Goal: Information Seeking & Learning: Learn about a topic

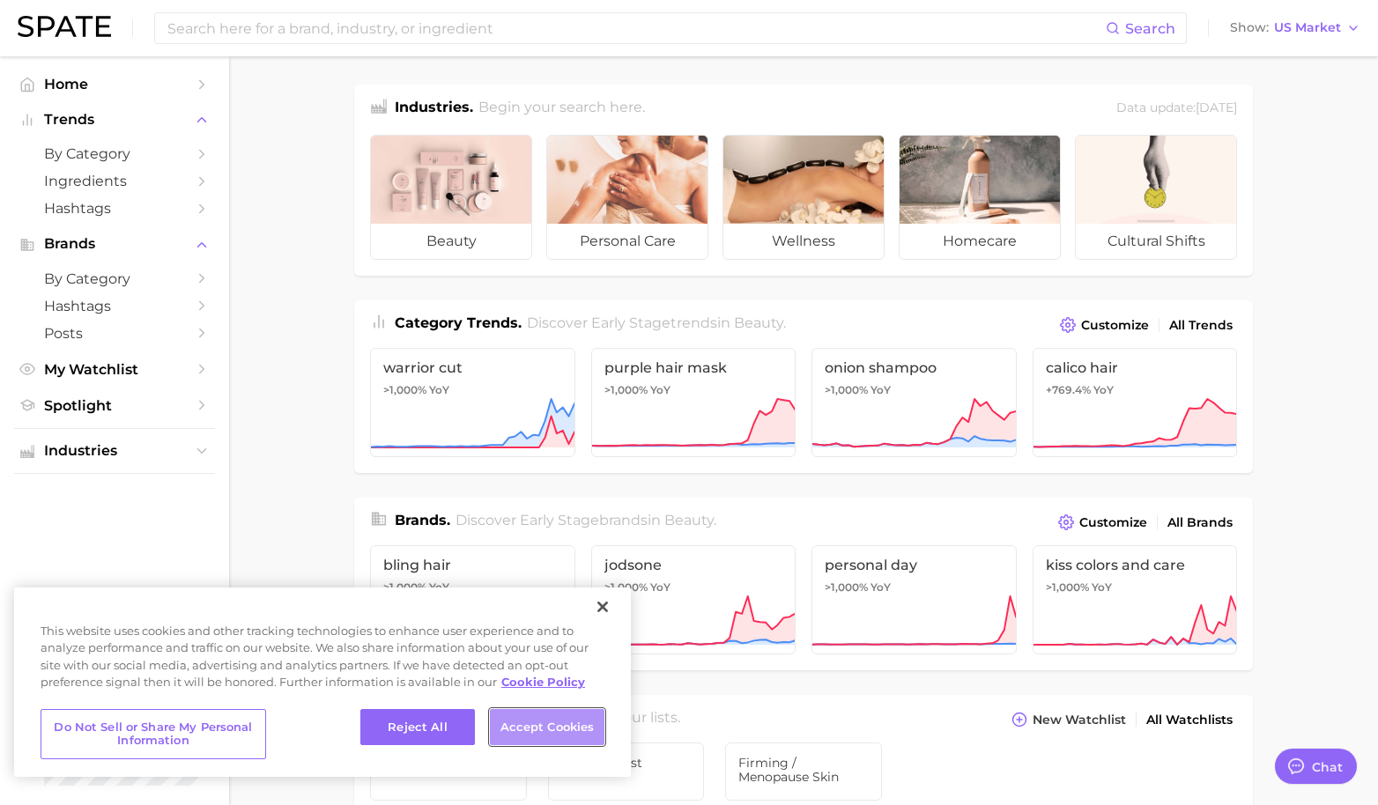
click at [547, 724] on button "Accept Cookies" at bounding box center [547, 727] width 115 height 37
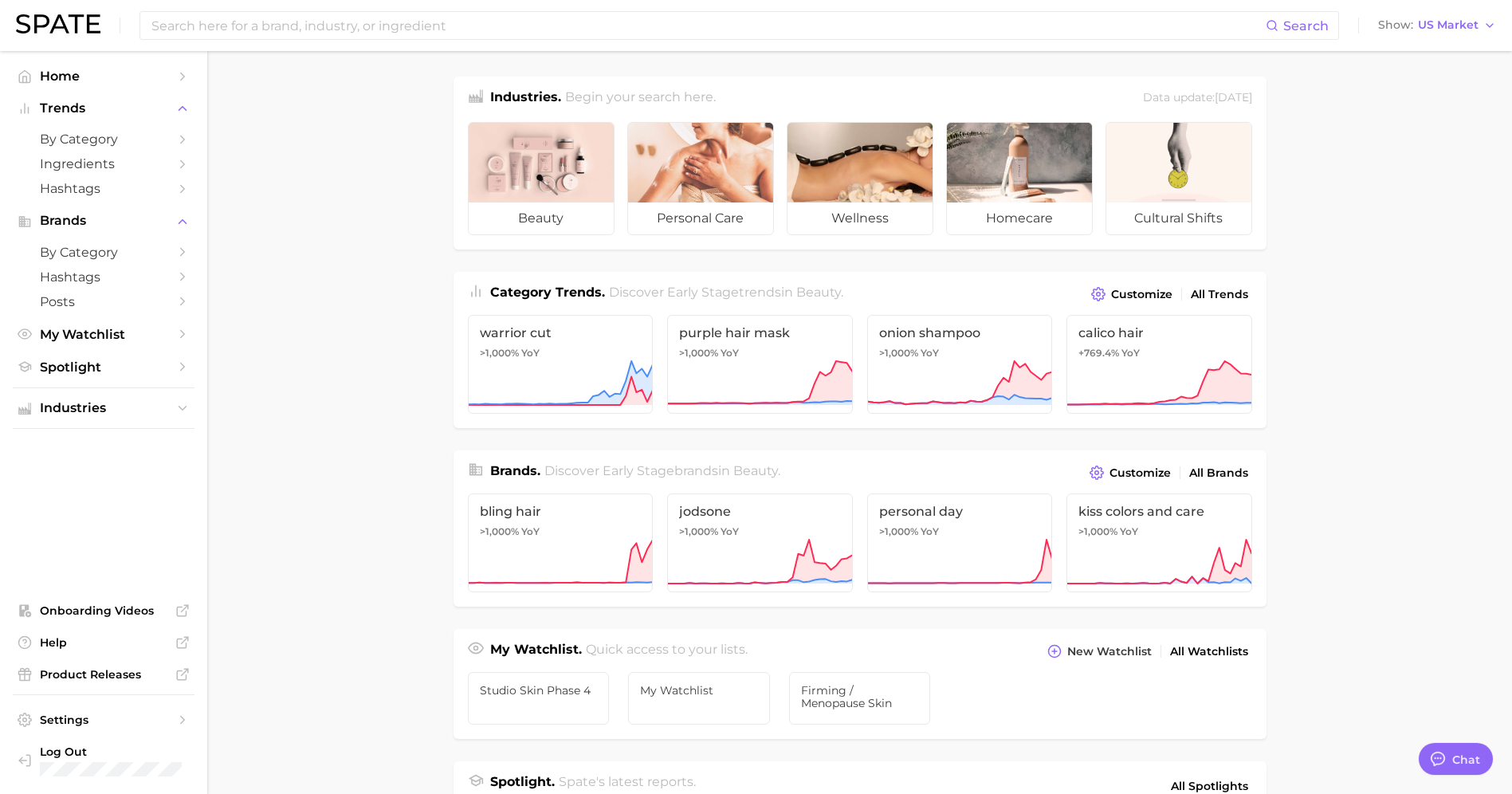
click at [1258, 226] on main "Industries. Begin your search here. Data update: June 29th, 2025 beauty persona…" at bounding box center [859, 673] width 1305 height 1244
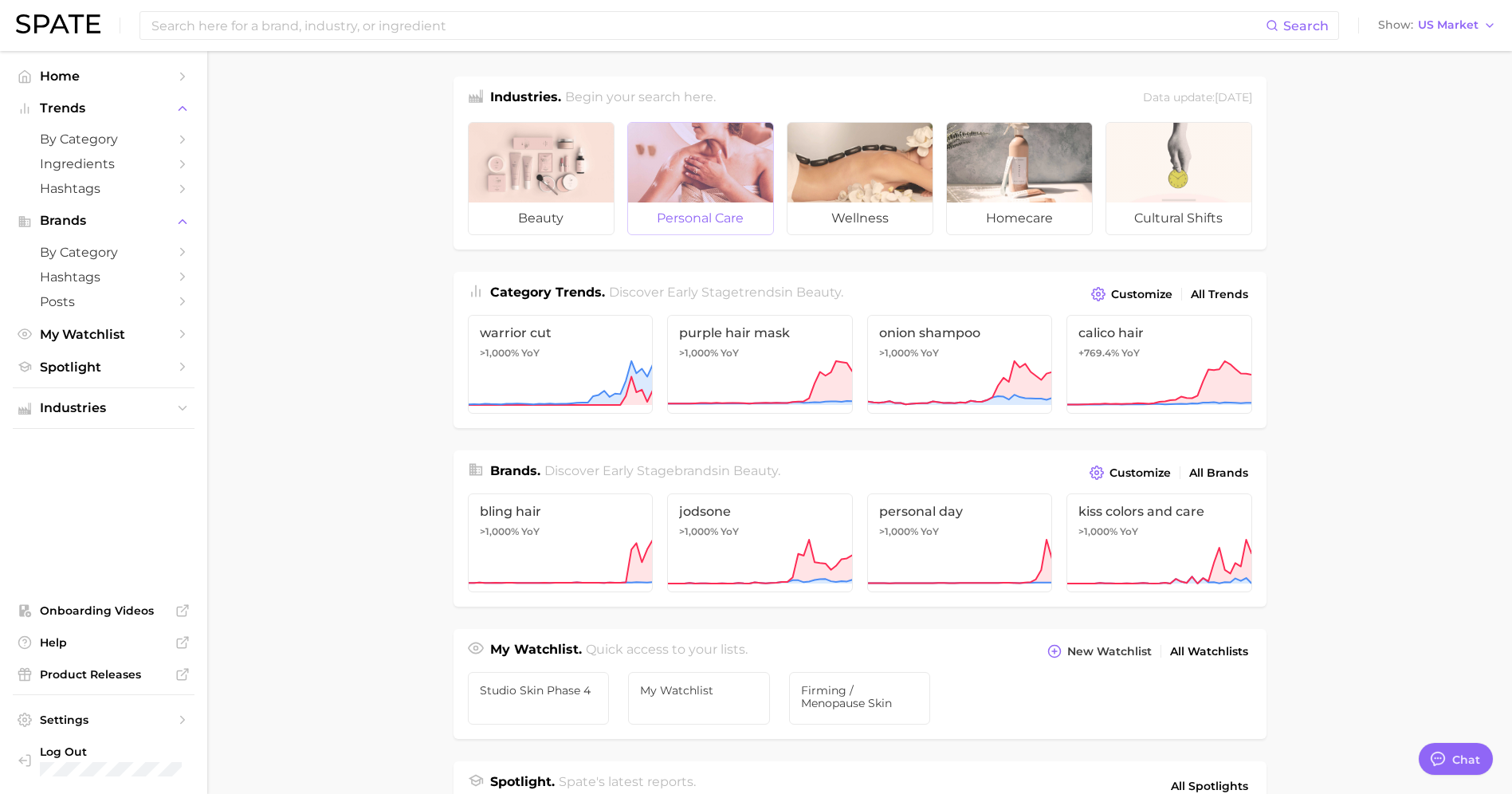
click at [704, 213] on span "personal care" at bounding box center [700, 218] width 145 height 32
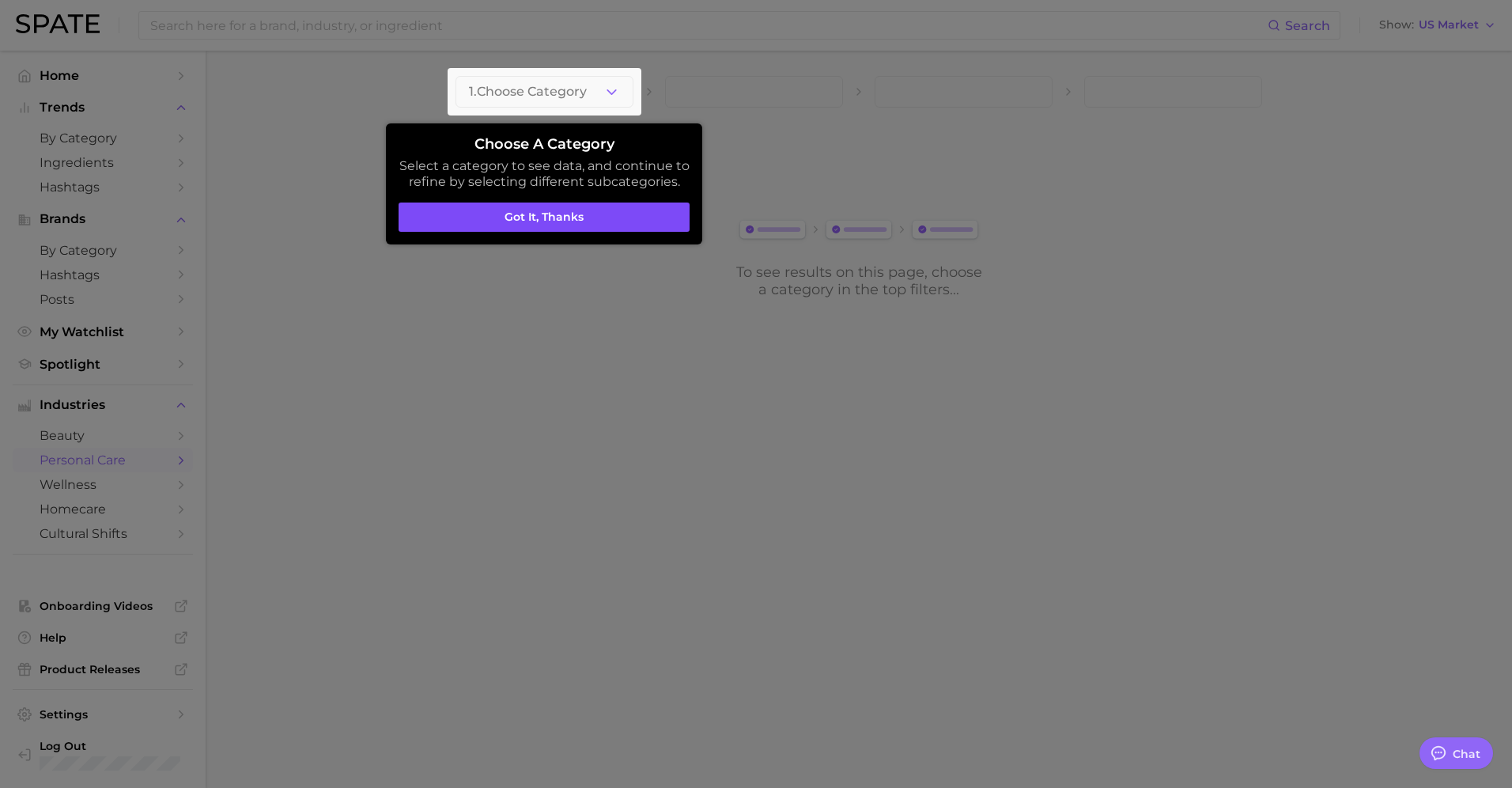
click at [619, 218] on button "Got it, thanks" at bounding box center [544, 217] width 291 height 30
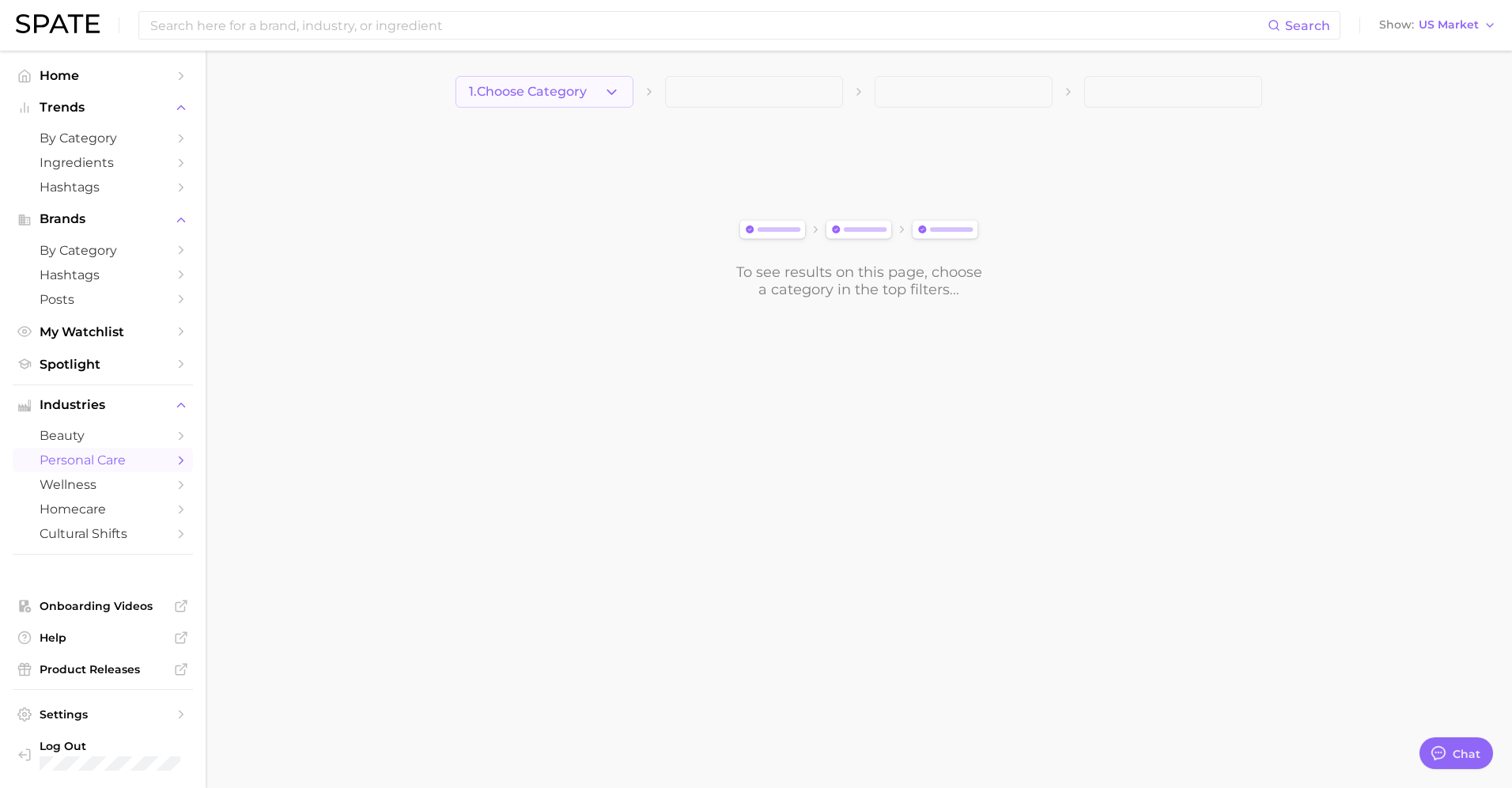
click at [623, 76] on button "1. Choose Category" at bounding box center [545, 92] width 178 height 31
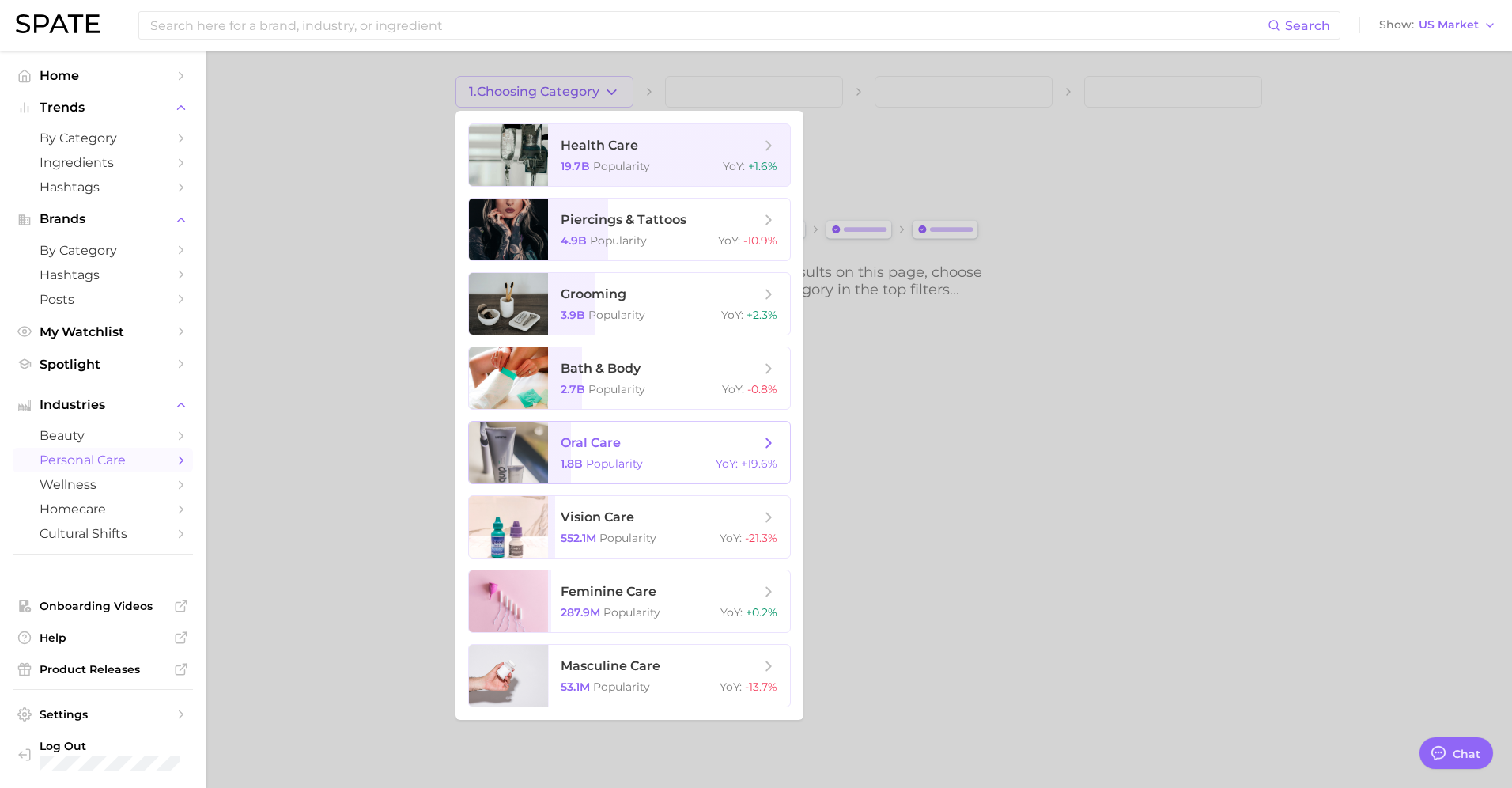
click at [523, 442] on div at bounding box center [509, 452] width 79 height 62
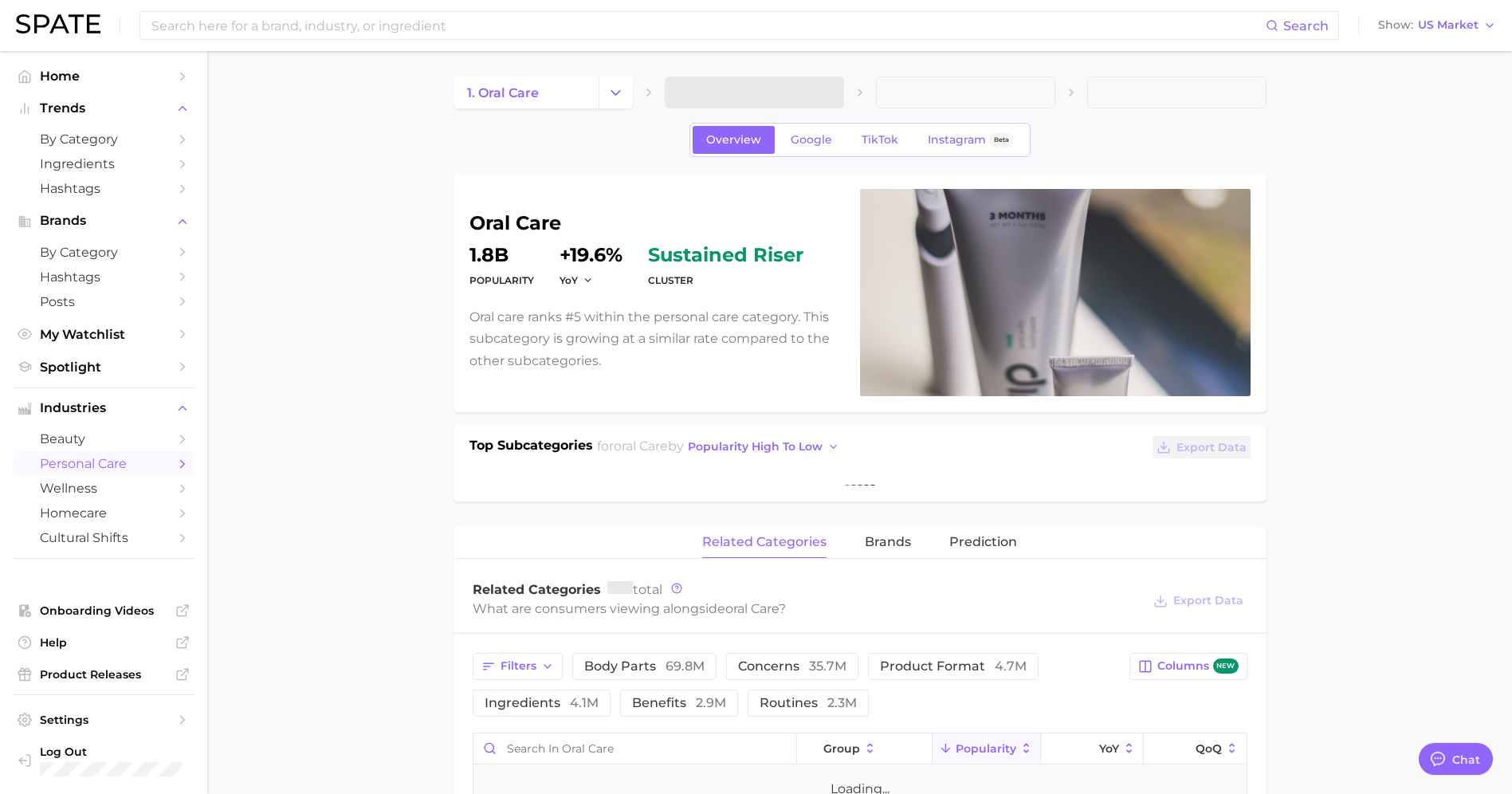
type textarea "x"
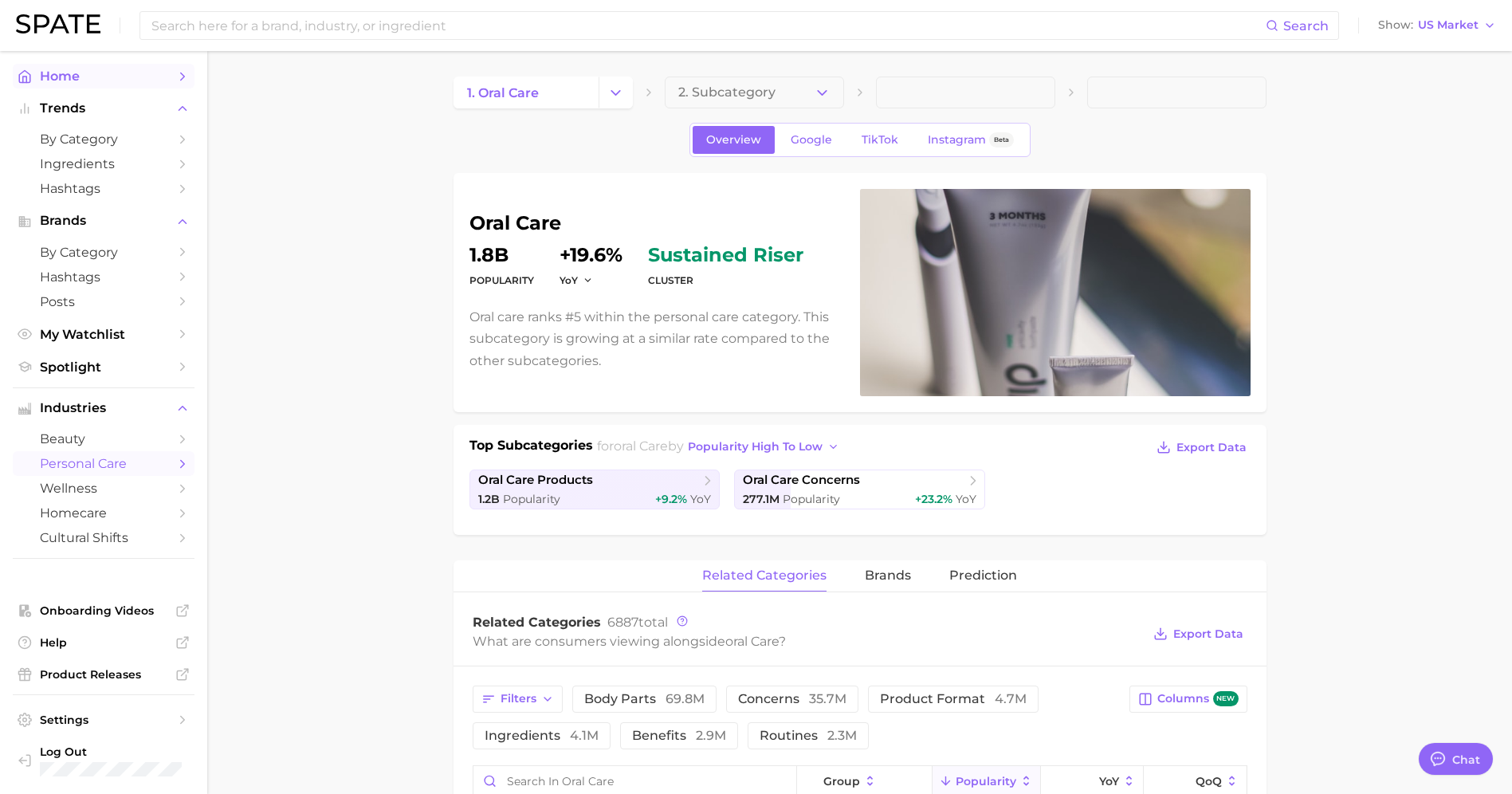
click at [49, 77] on span "Home" at bounding box center [103, 76] width 128 height 15
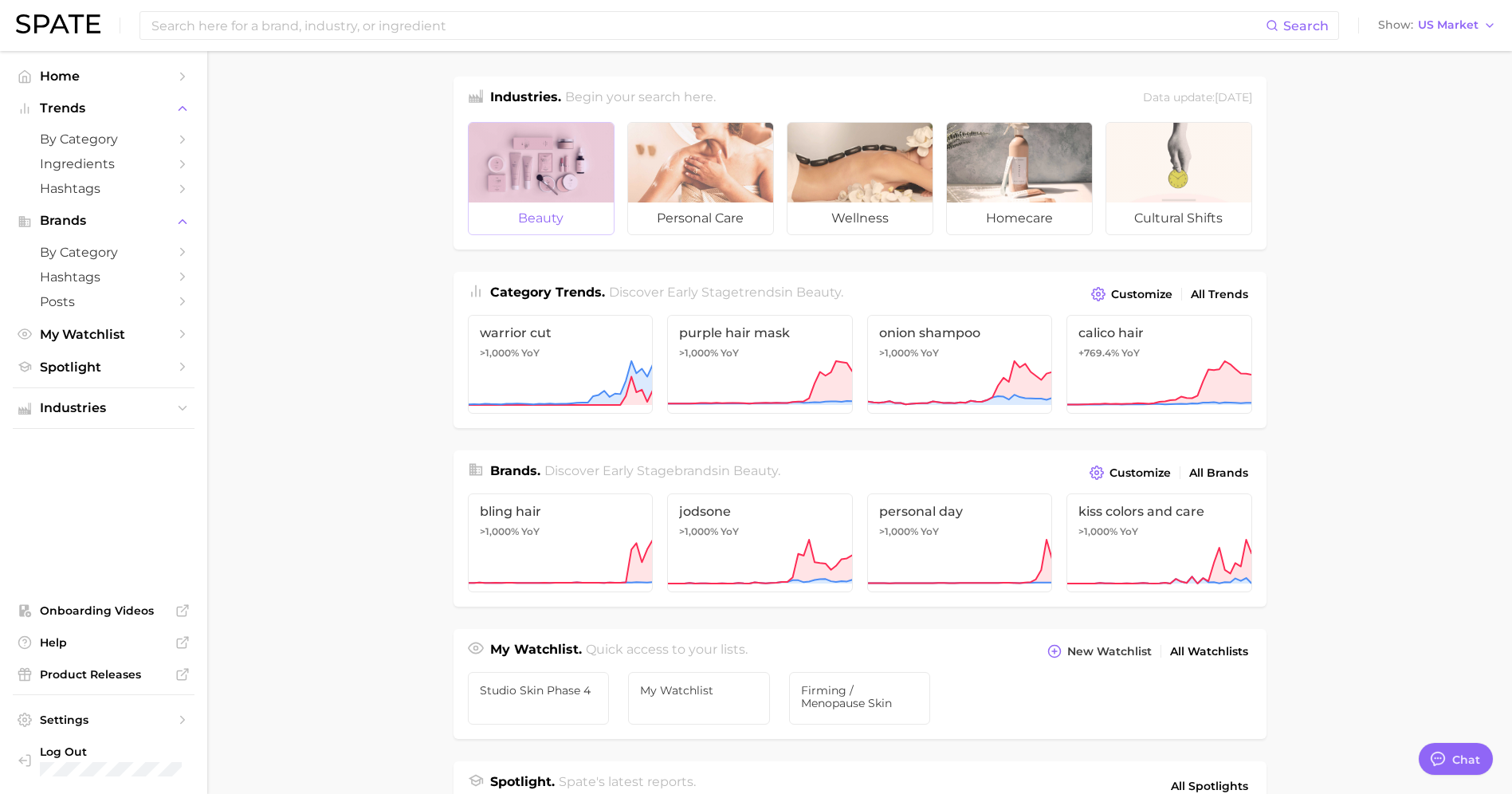
click at [508, 218] on span "beauty" at bounding box center [541, 218] width 145 height 32
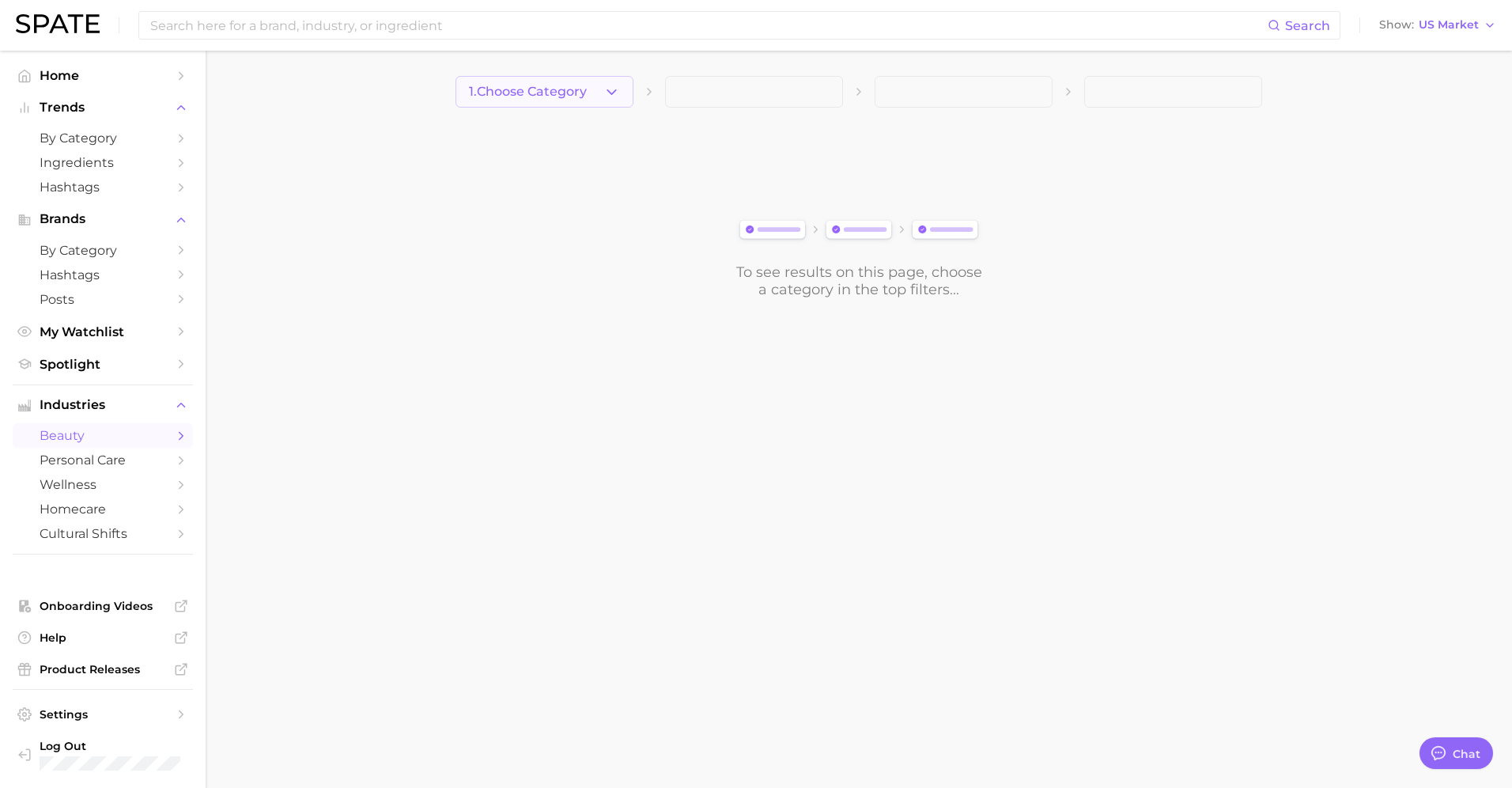
click at [535, 76] on button "1. Choose Category" at bounding box center [545, 92] width 178 height 31
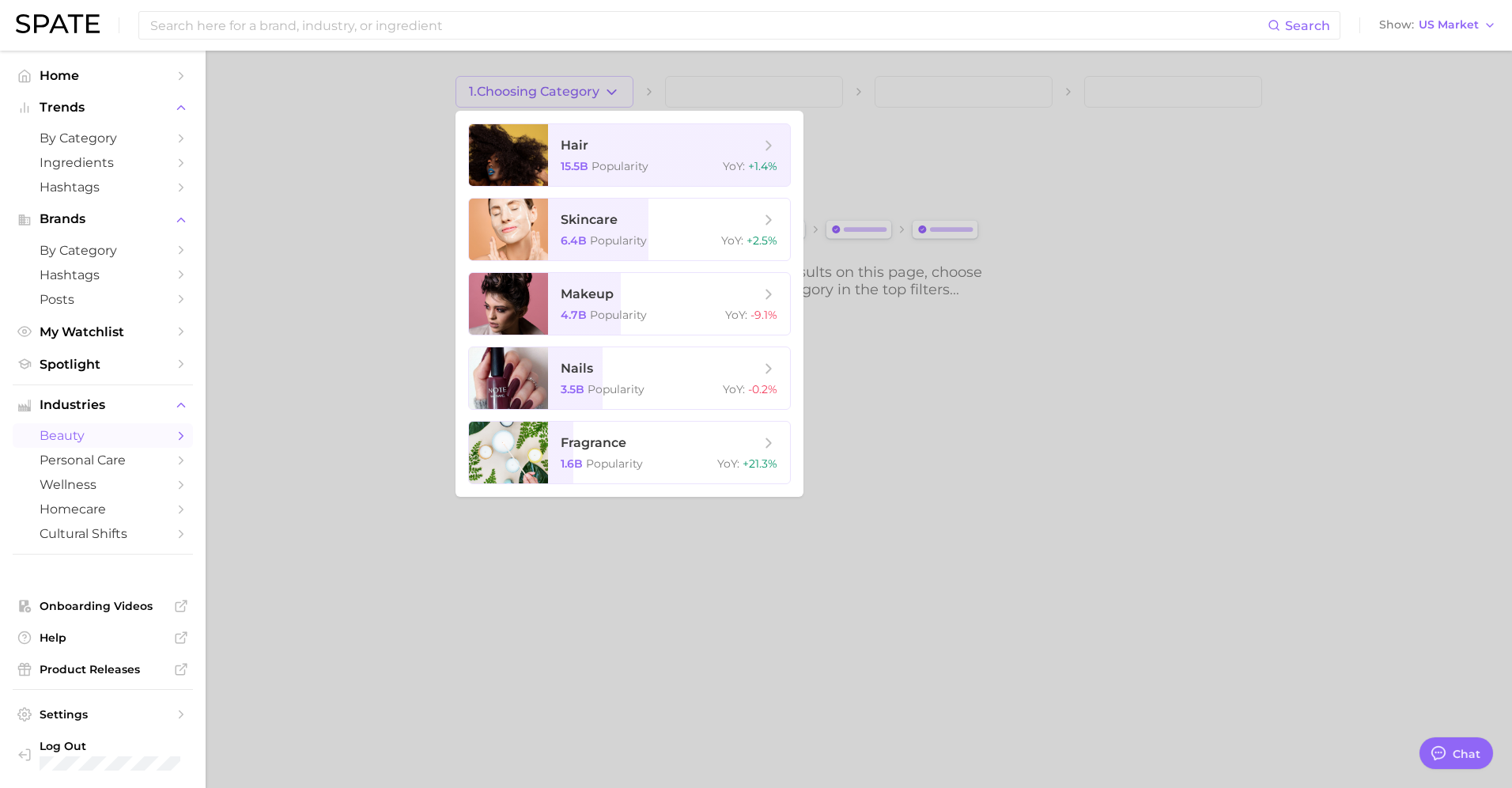
click at [286, 290] on div at bounding box center [756, 394] width 1512 height 788
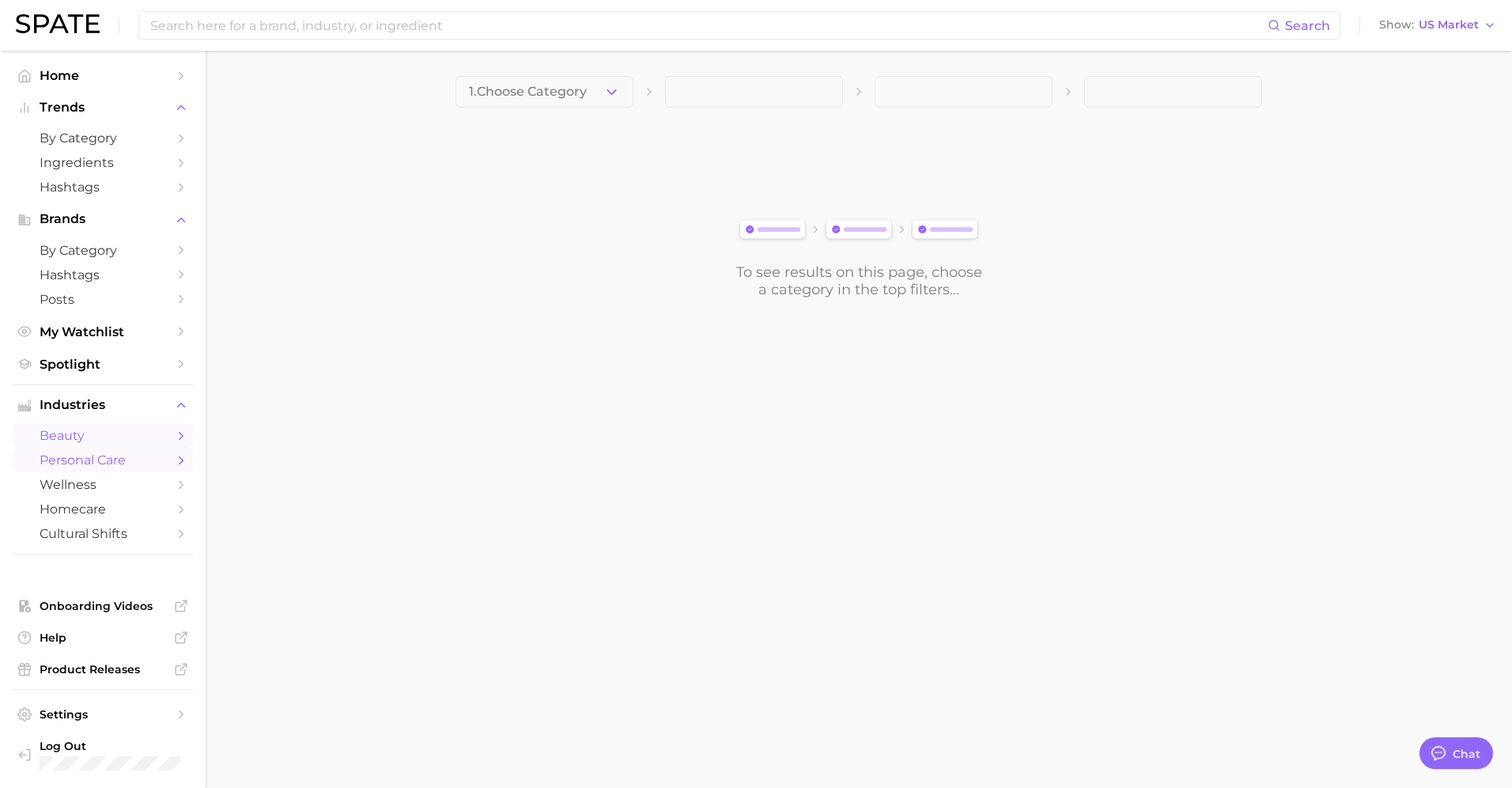
click at [77, 457] on span "personal care" at bounding box center [102, 460] width 127 height 15
click at [557, 100] on button "1. Choose Category" at bounding box center [545, 92] width 178 height 31
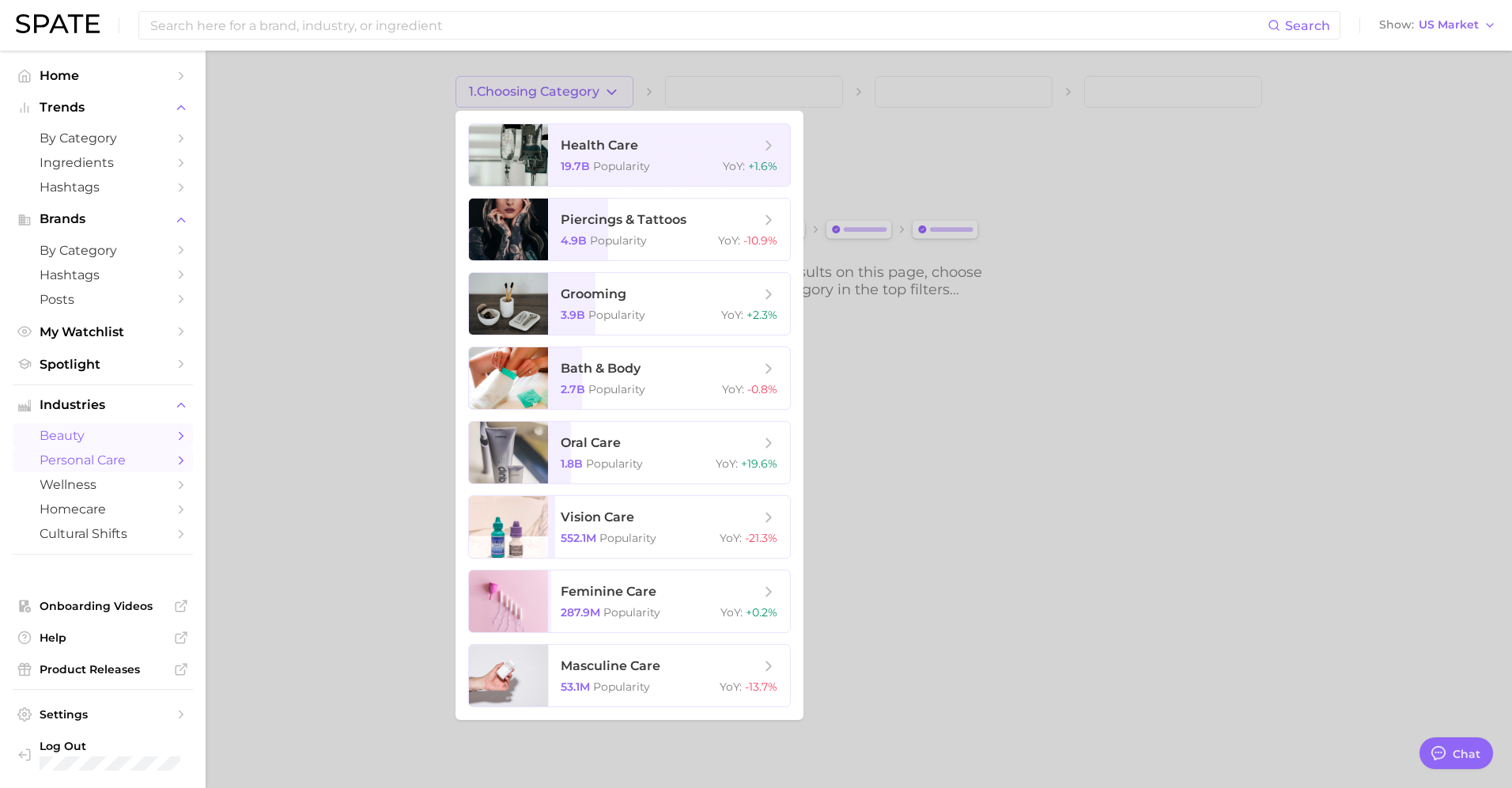
click at [69, 437] on span "beauty" at bounding box center [102, 435] width 127 height 15
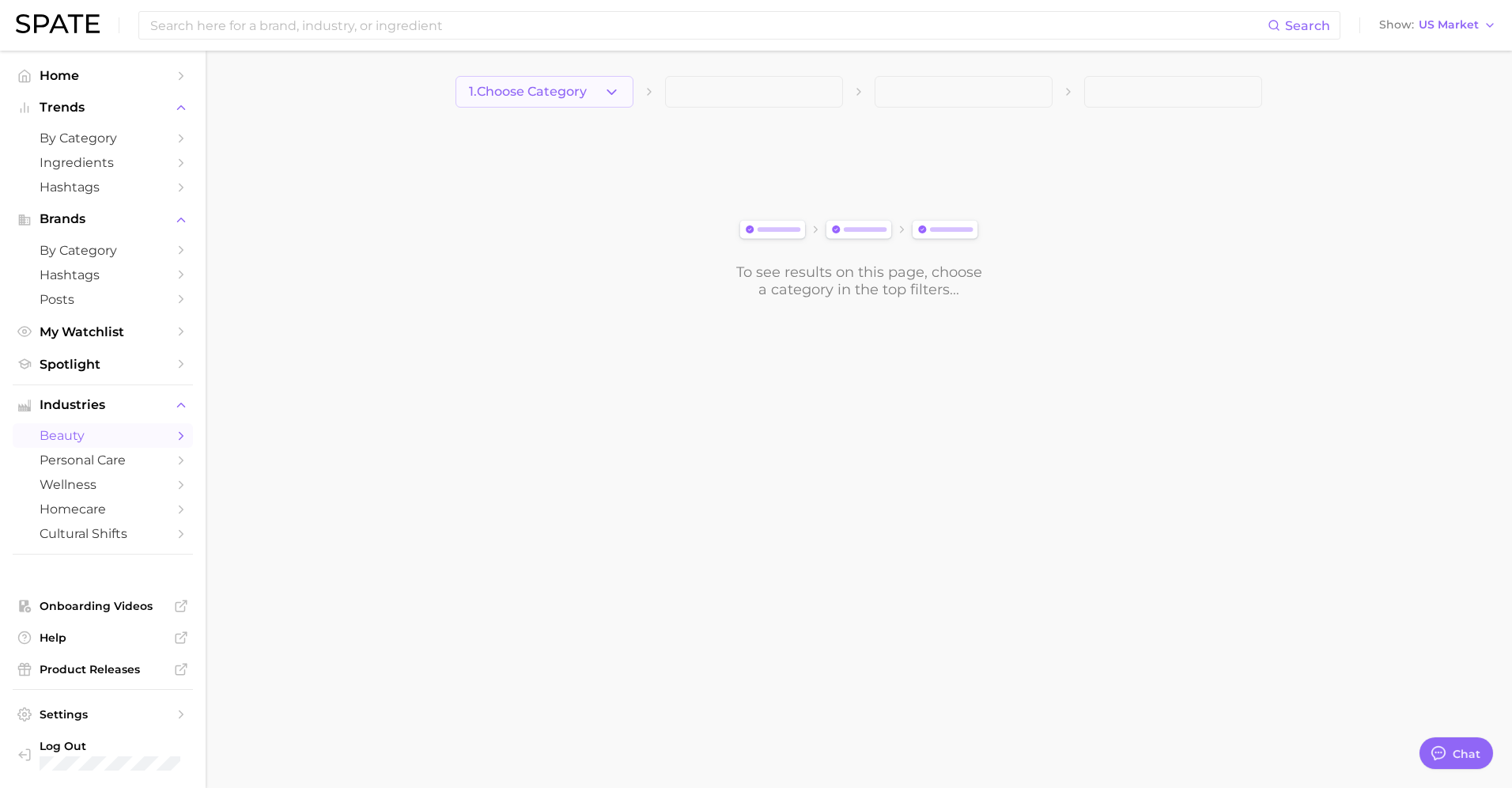
click at [548, 88] on span "1. Choose Category" at bounding box center [528, 92] width 118 height 14
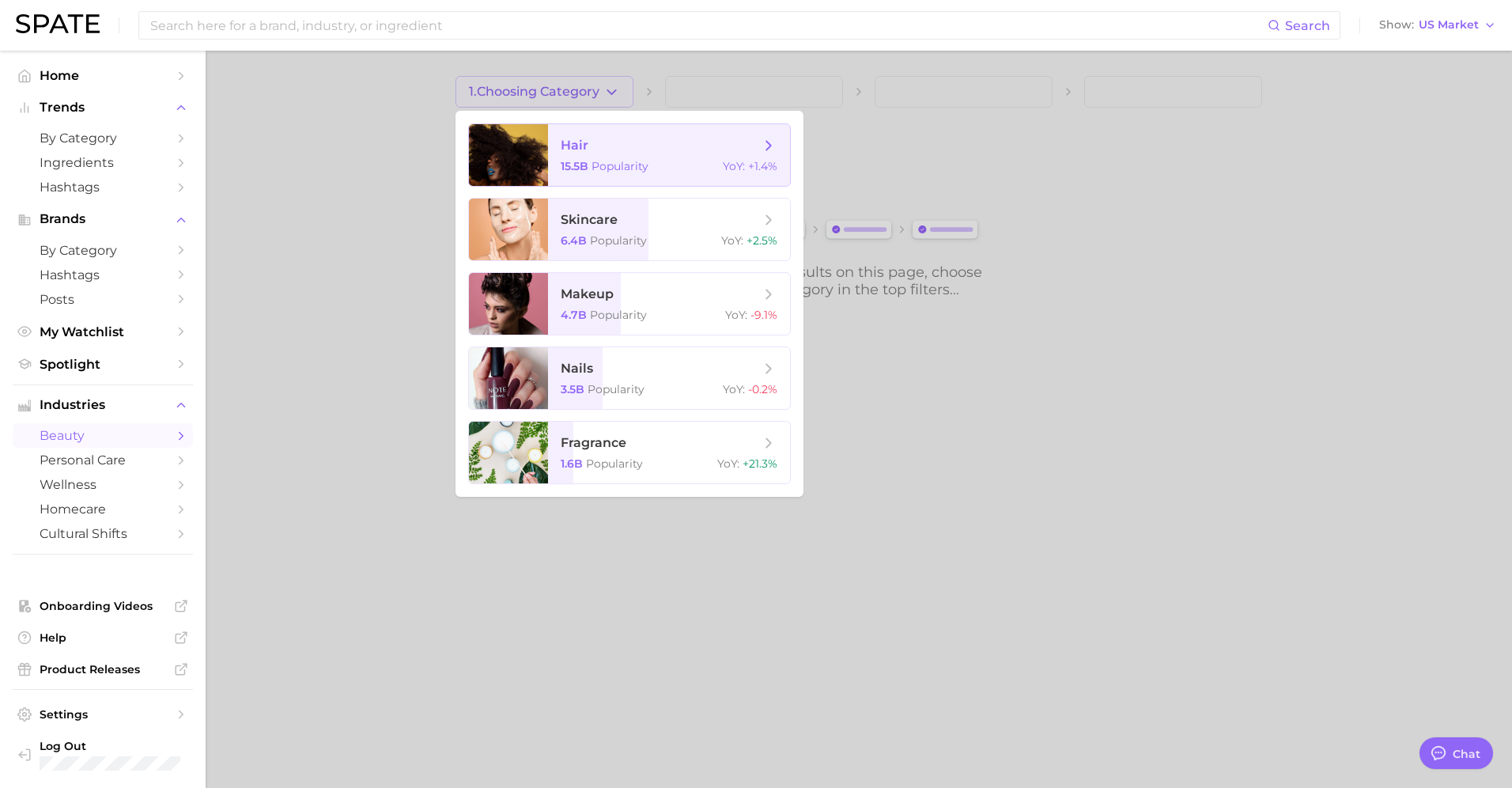
click at [574, 148] on span "hair" at bounding box center [574, 144] width 28 height 15
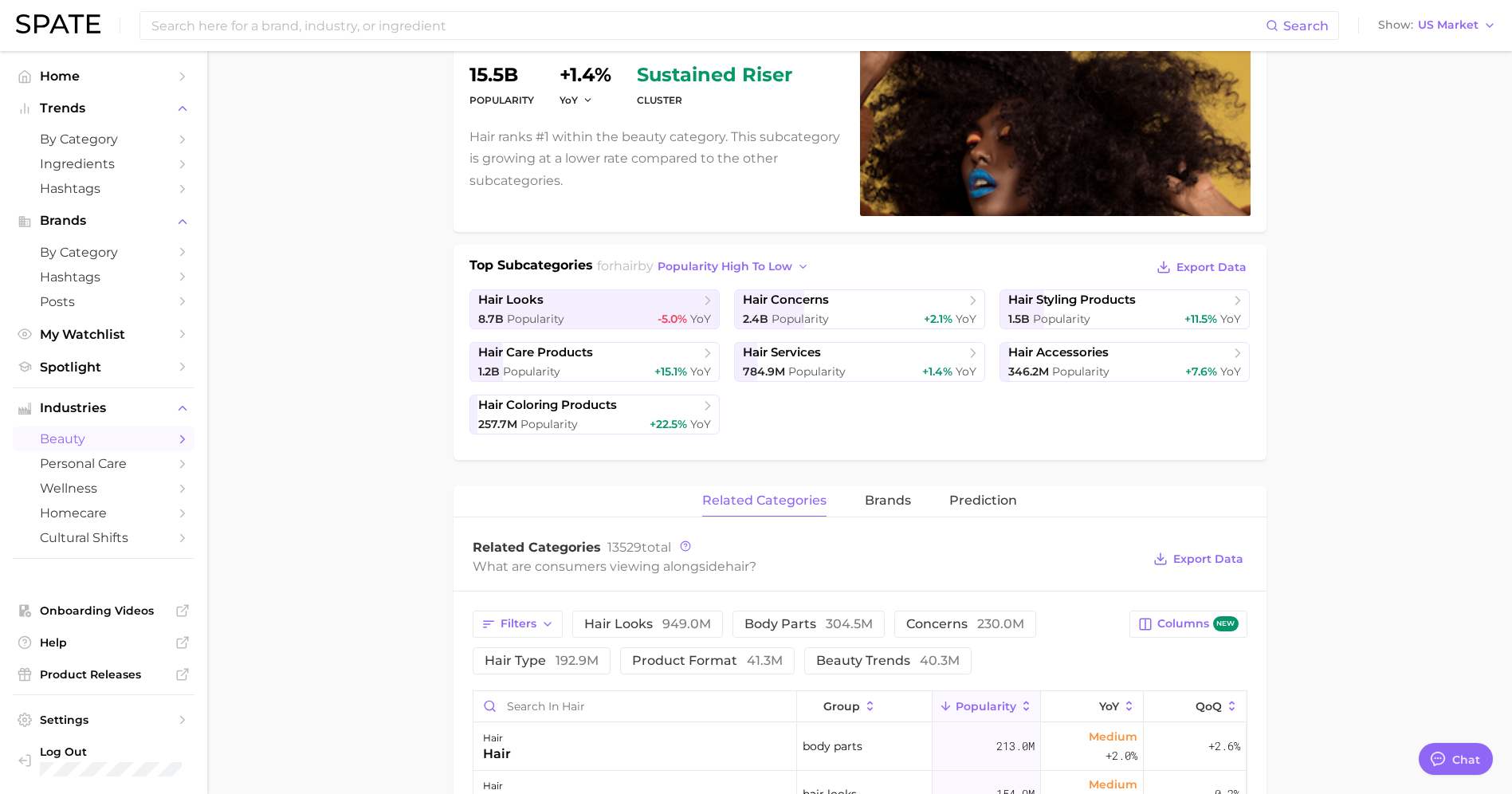
scroll to position [375, 0]
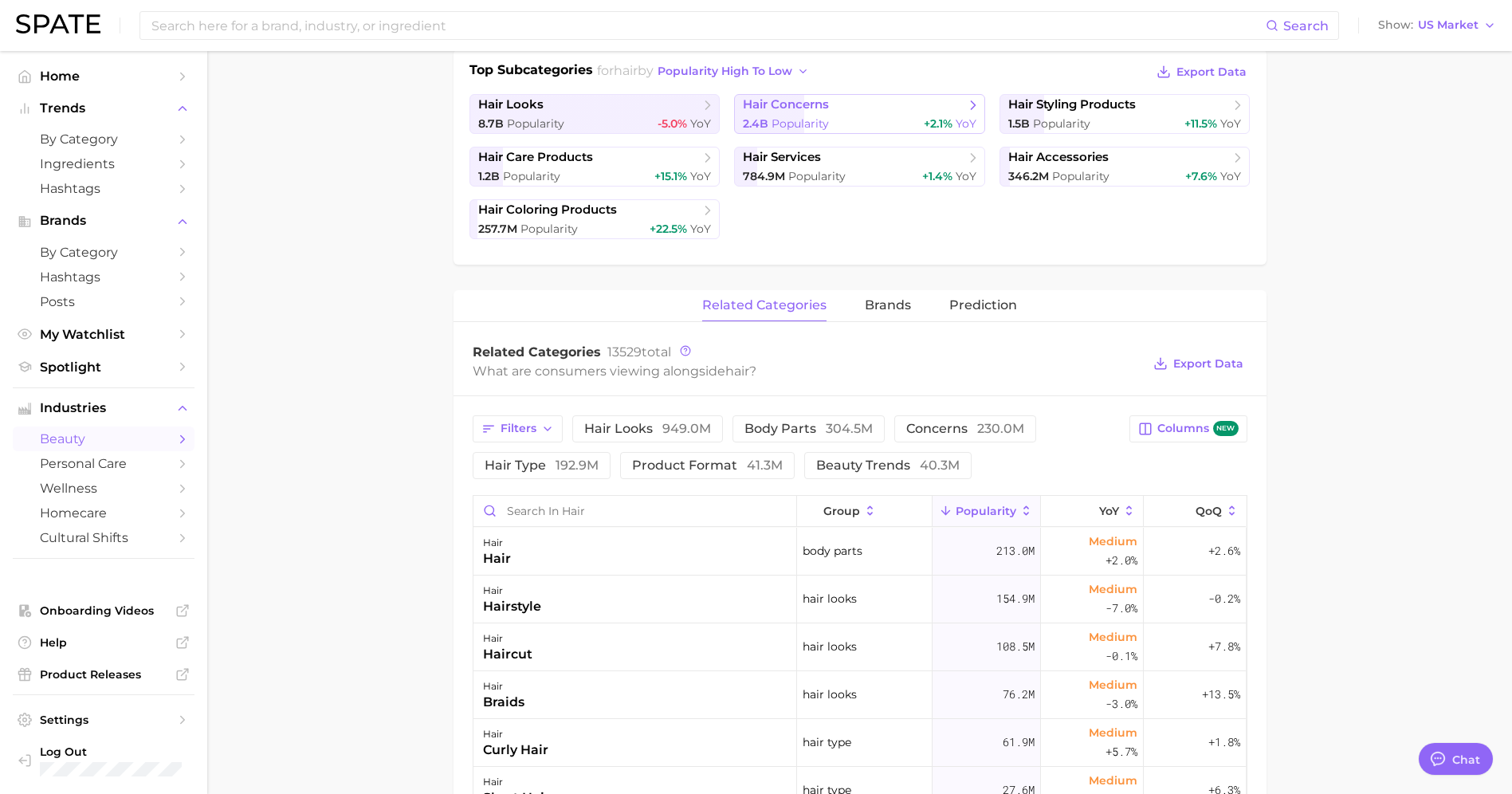
click at [813, 117] on span "Popularity" at bounding box center [799, 124] width 57 height 14
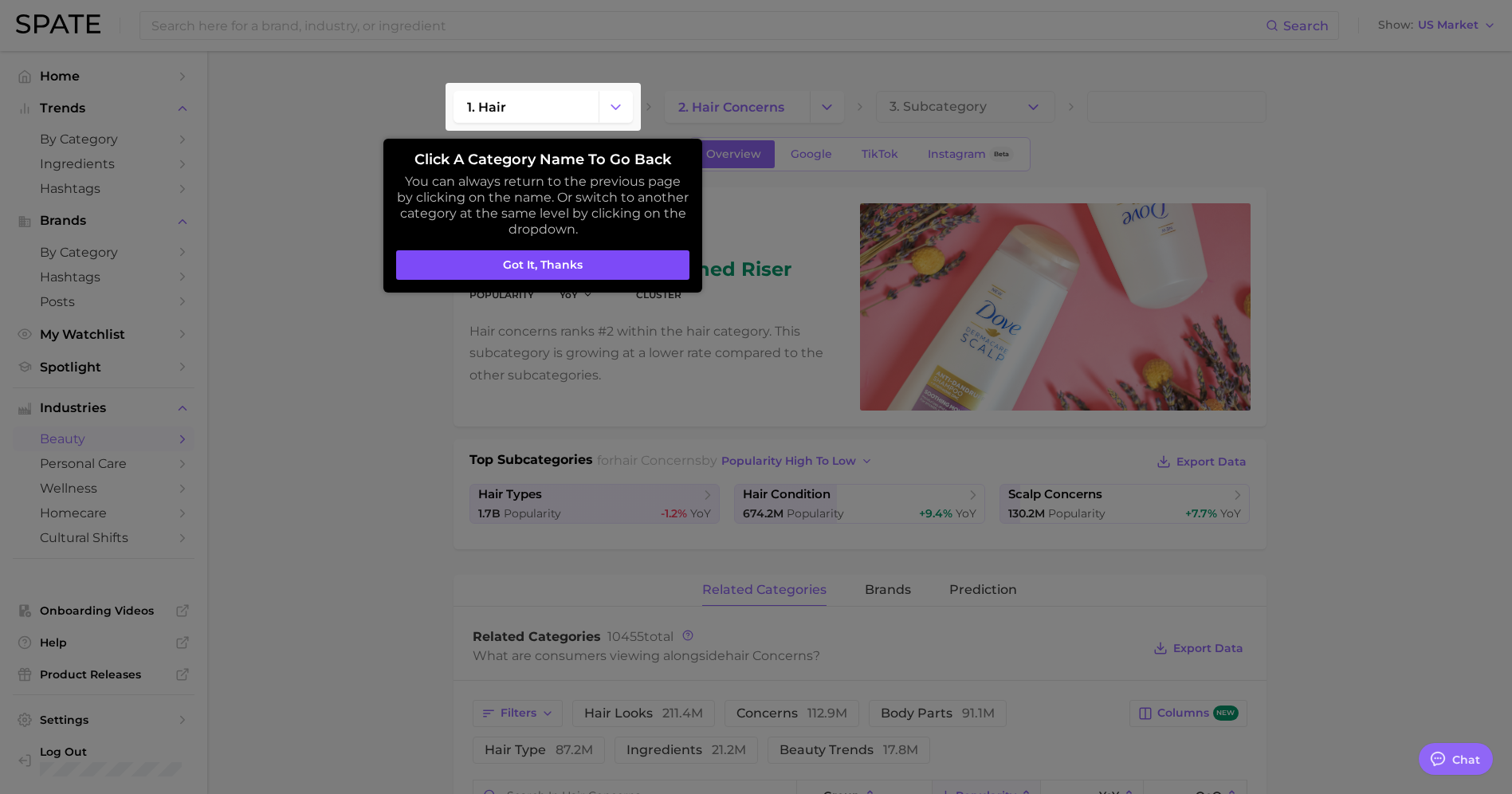
click at [556, 268] on button "Got it, thanks" at bounding box center [543, 265] width 293 height 30
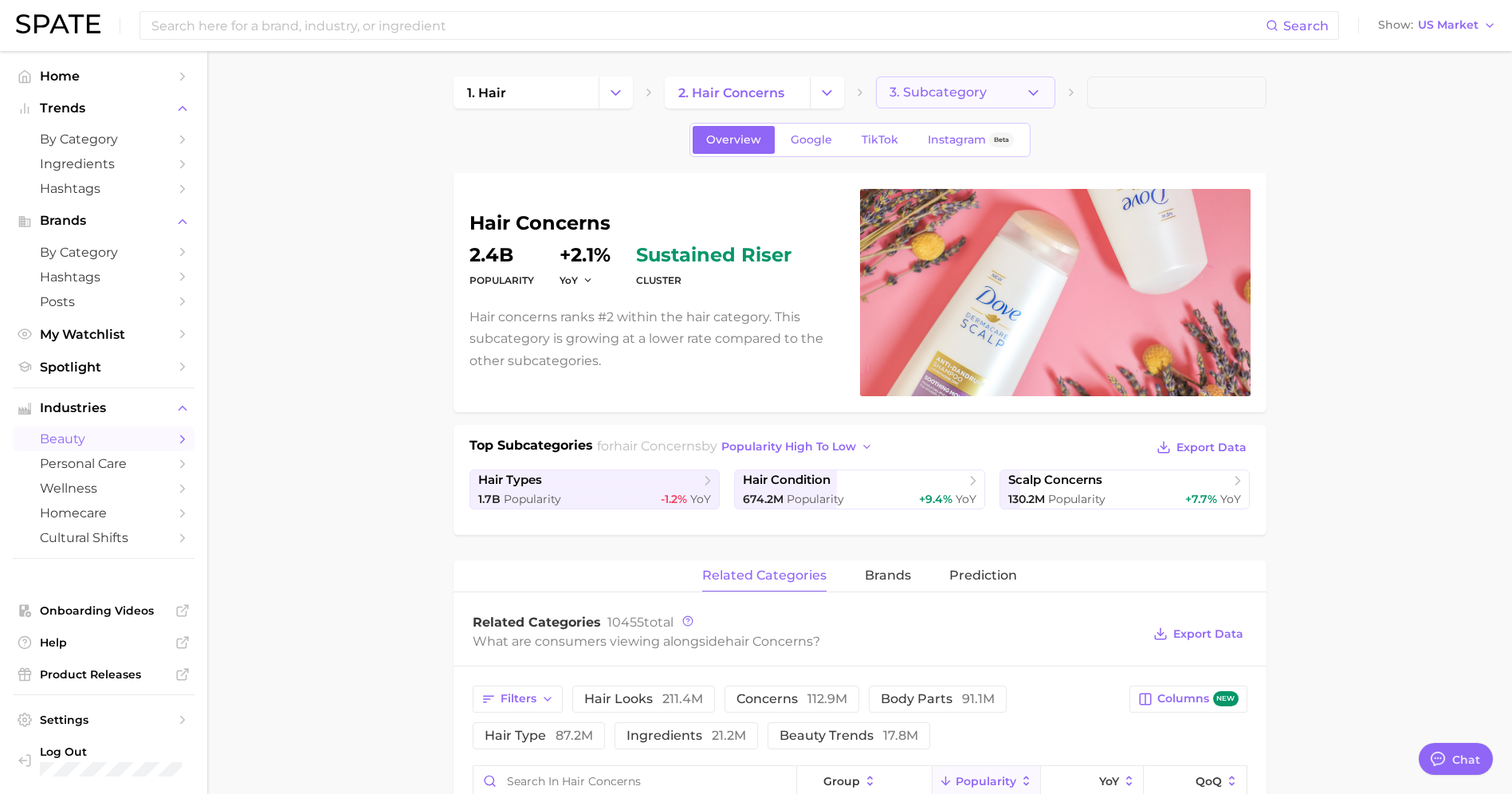
click at [981, 97] on span "3. Subcategory" at bounding box center [938, 92] width 98 height 14
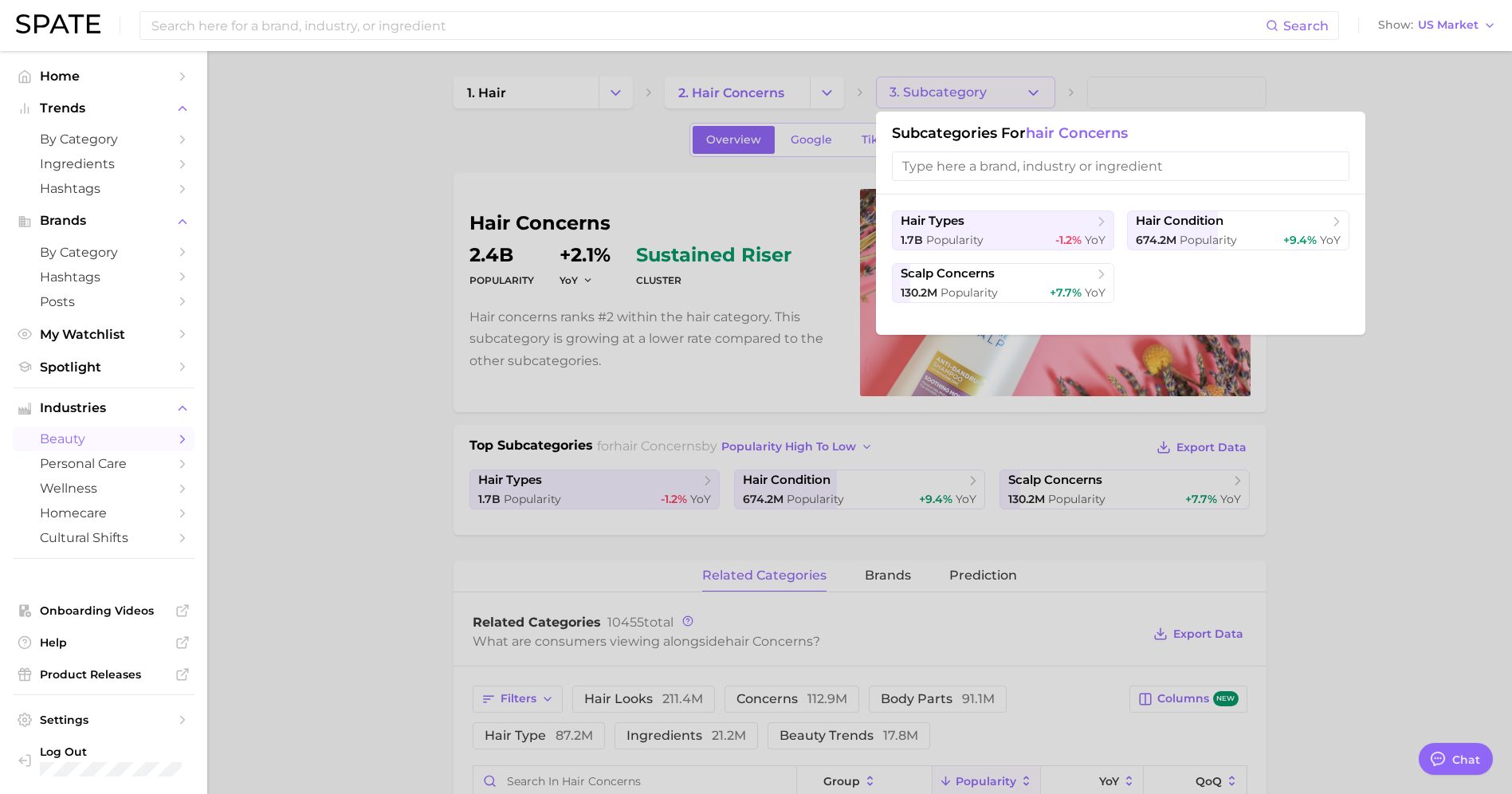
click at [334, 382] on div at bounding box center [756, 397] width 1512 height 794
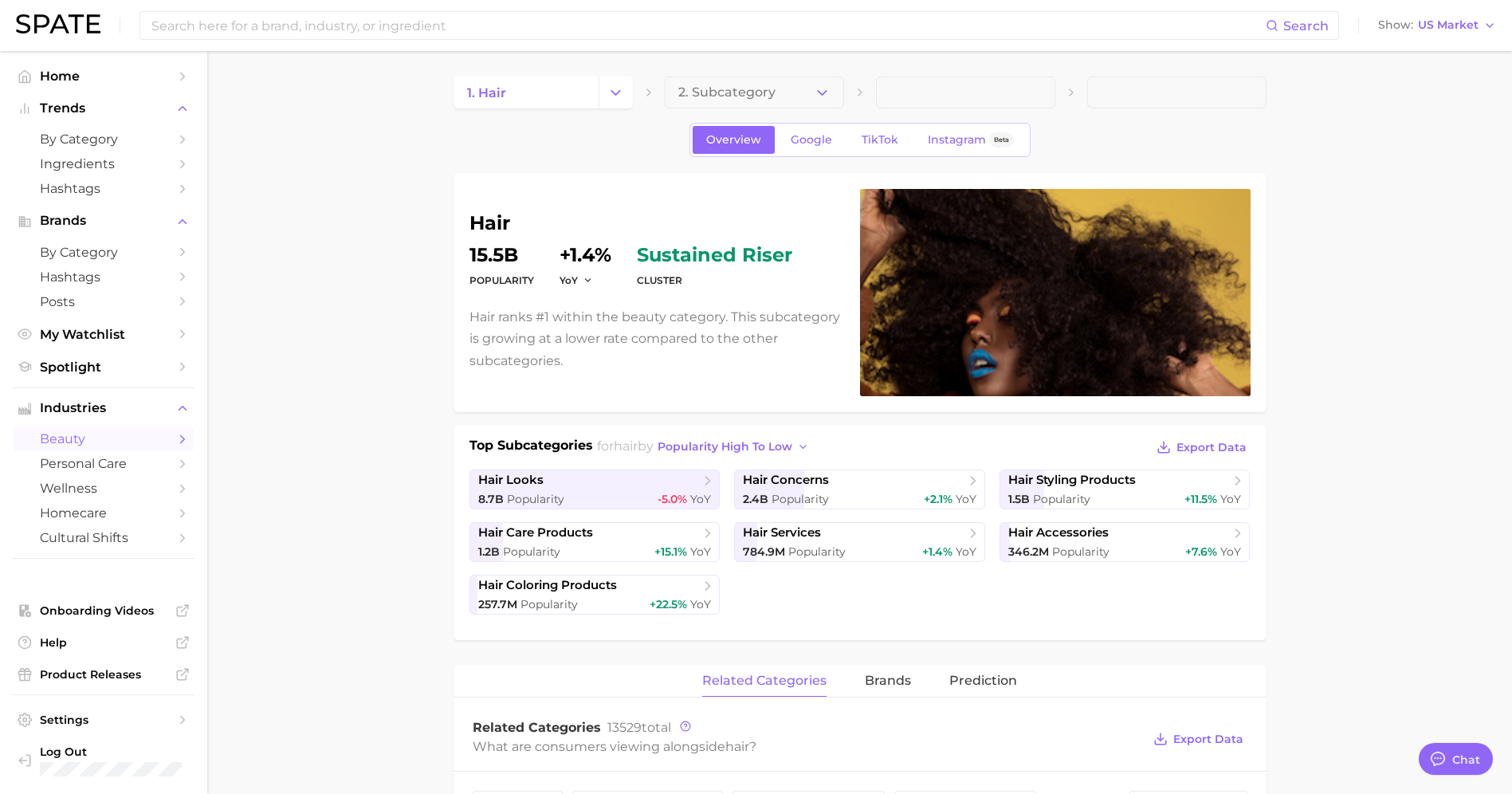
scroll to position [375, 0]
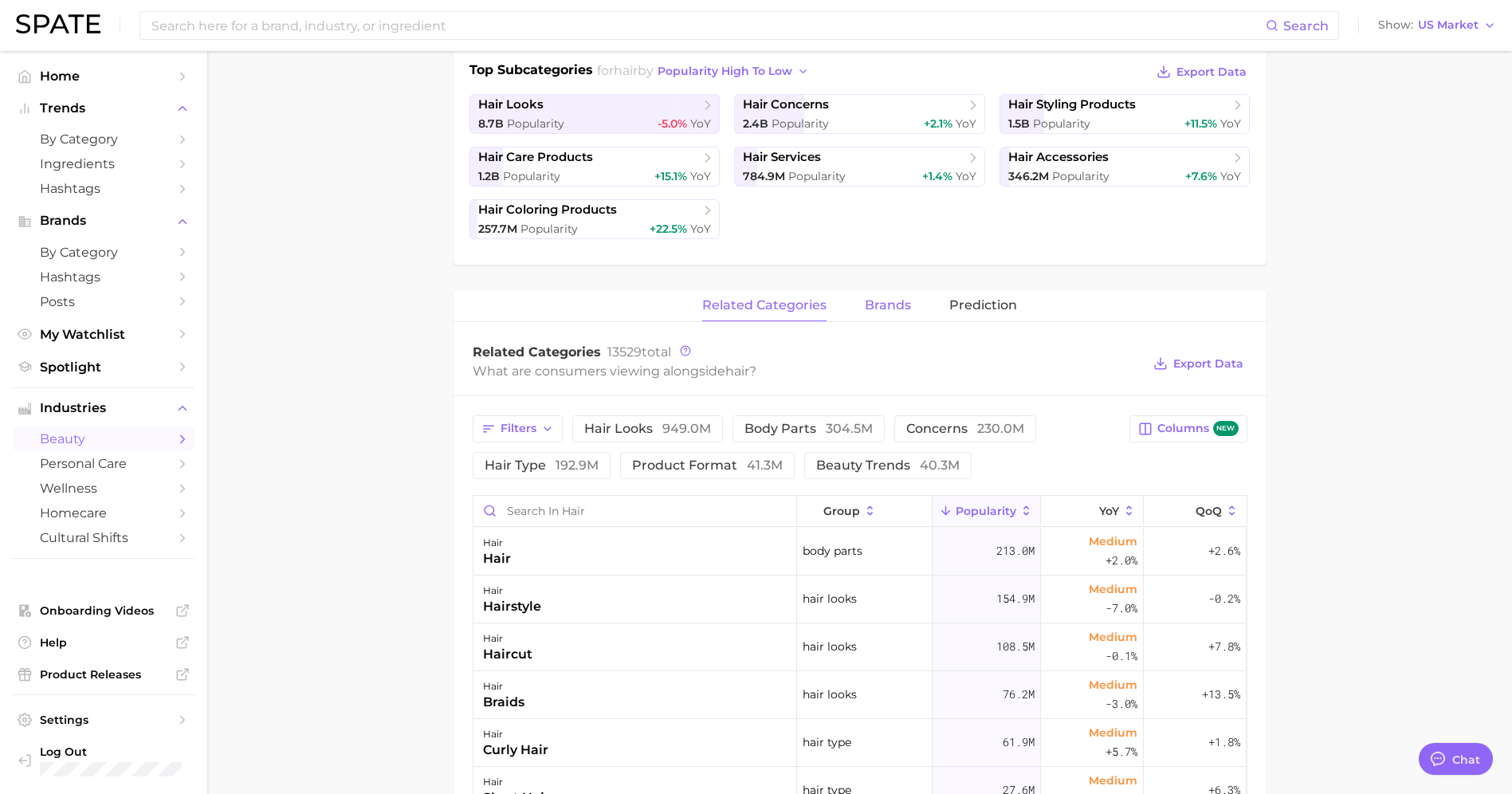
click at [891, 301] on span "brands" at bounding box center [887, 306] width 46 height 14
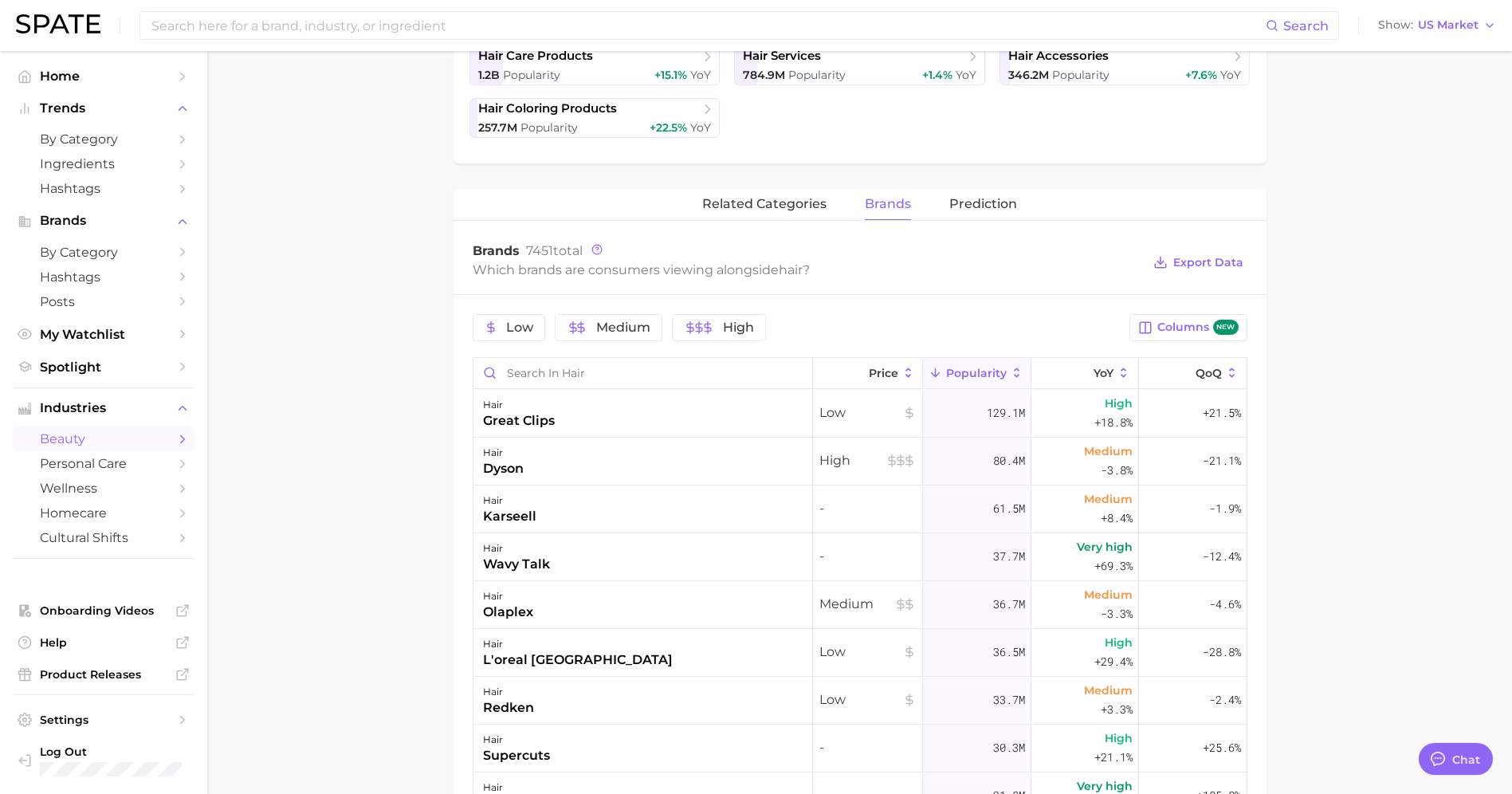
scroll to position [0, 0]
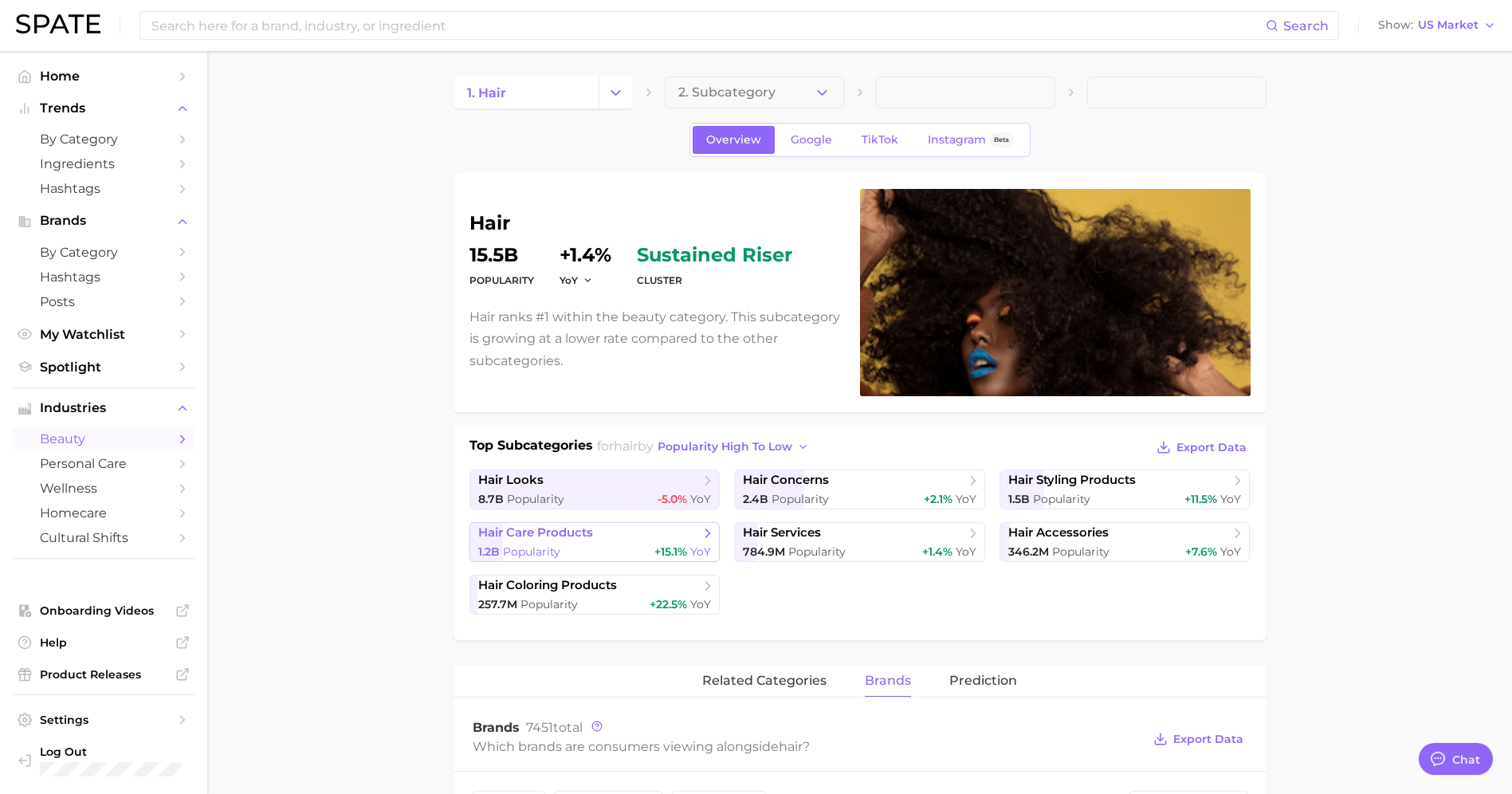
click at [628, 540] on span "hair care products" at bounding box center [589, 534] width 222 height 16
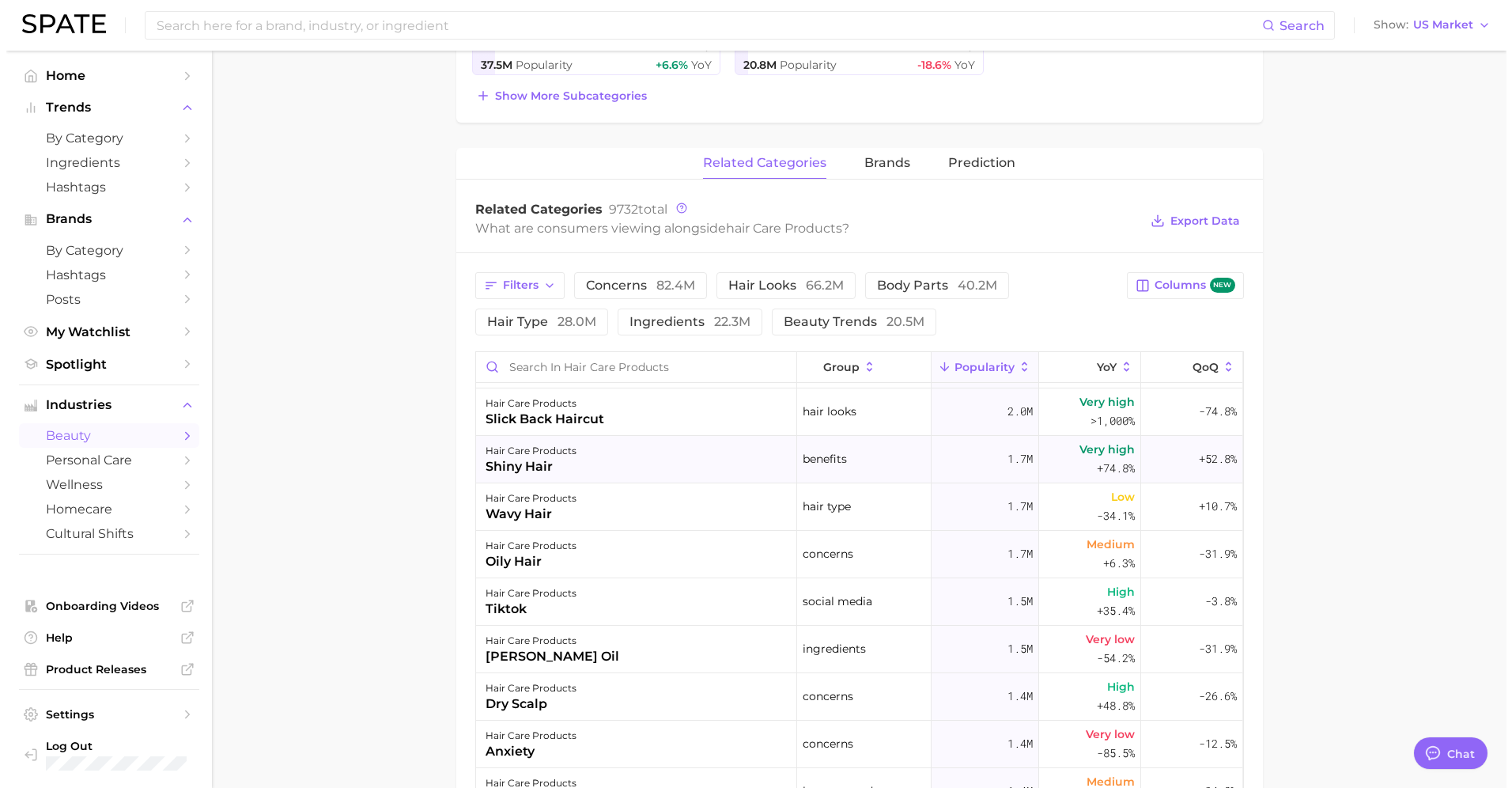
scroll to position [1681, 0]
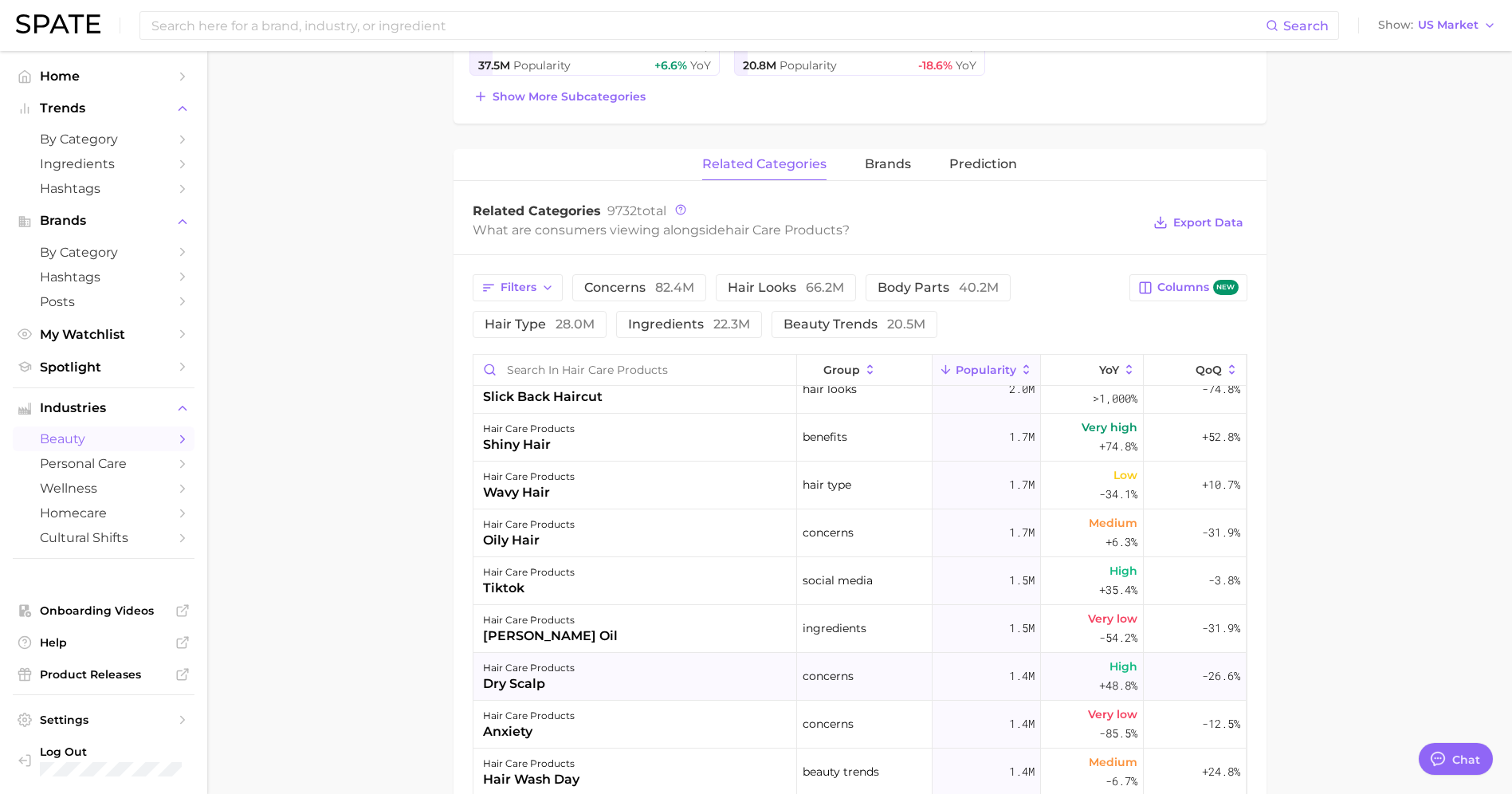
click at [515, 674] on div "hair care products" at bounding box center [528, 667] width 91 height 19
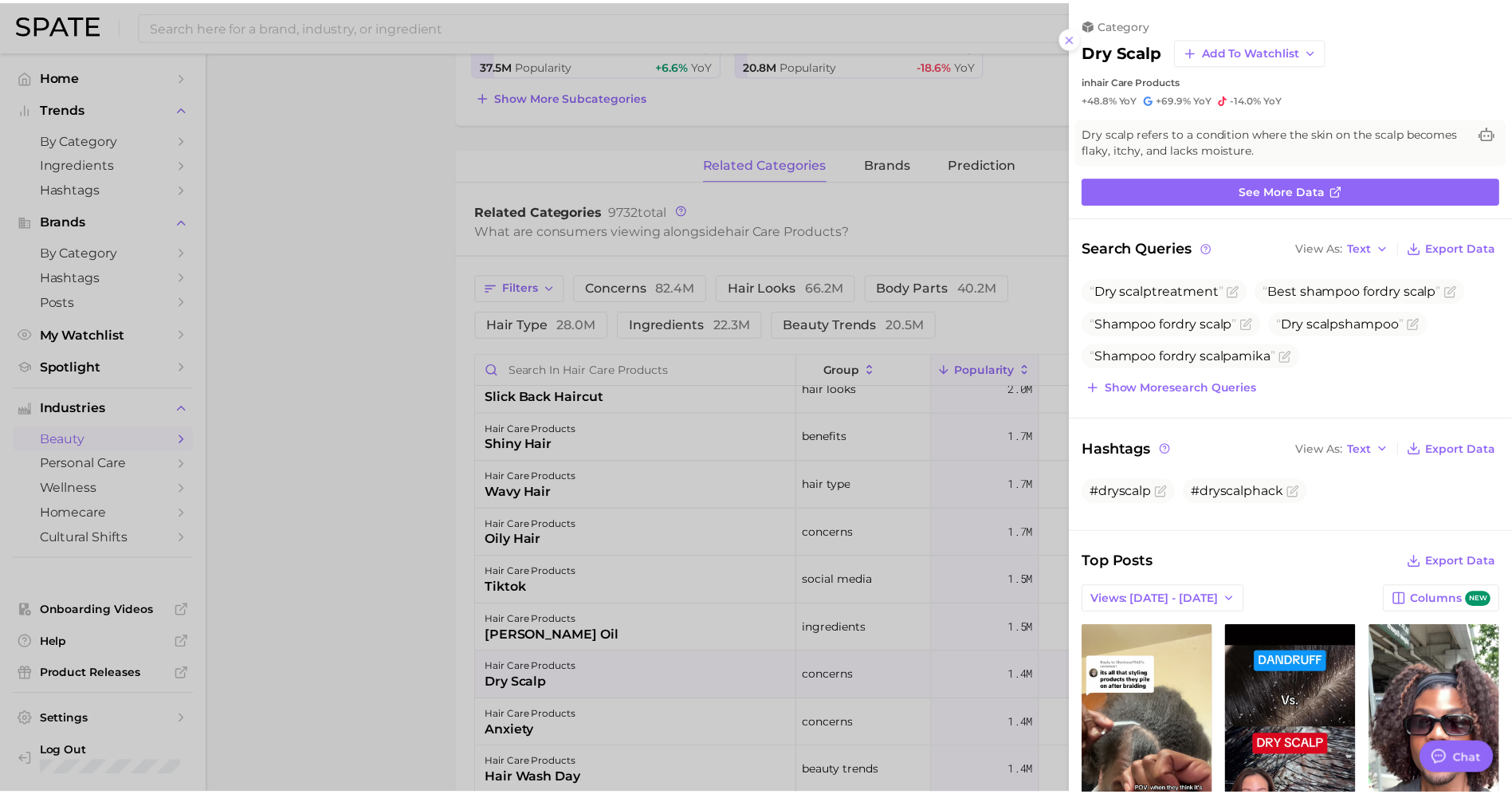
scroll to position [0, 0]
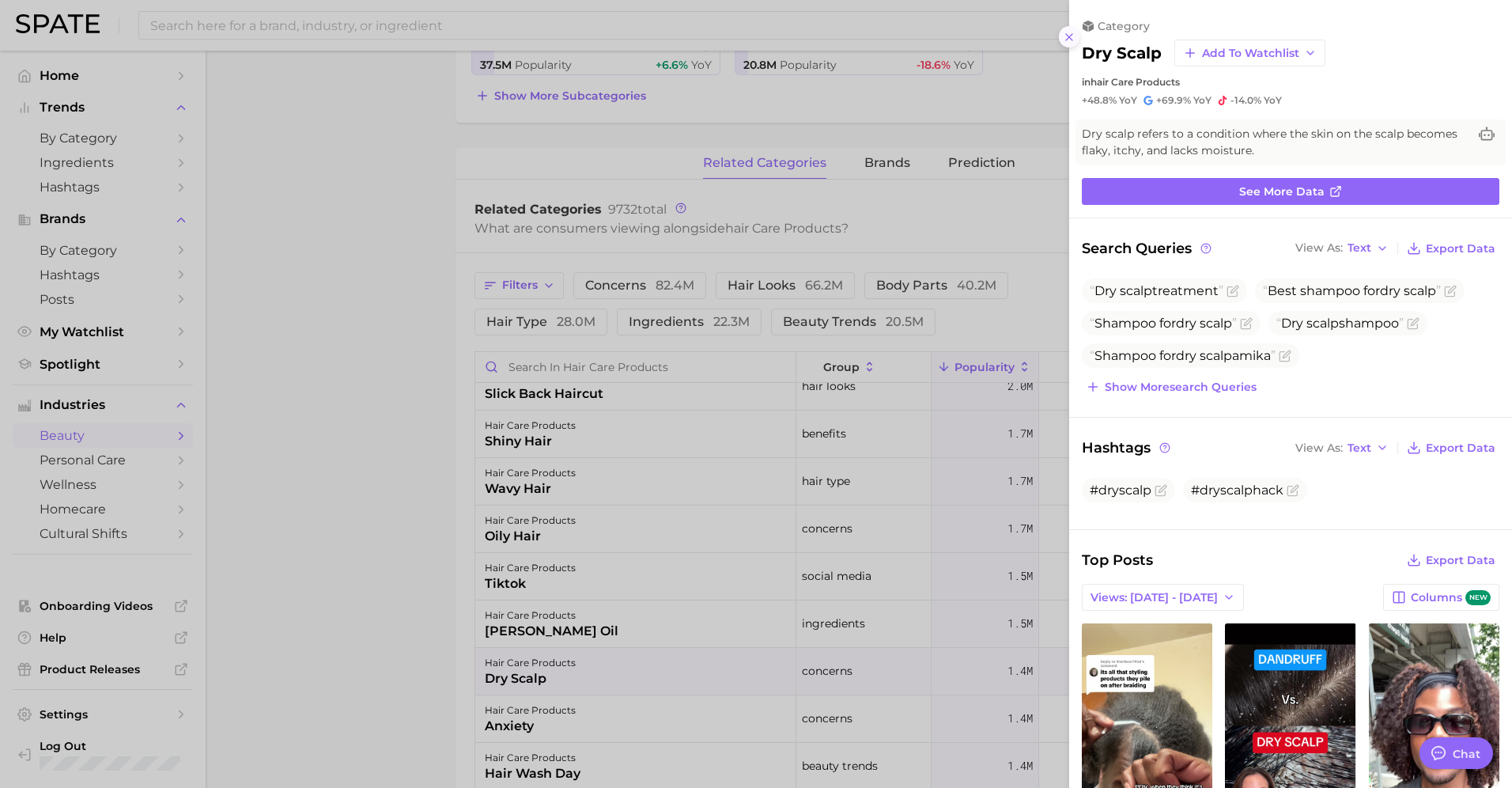
click at [1072, 35] on icon at bounding box center [1069, 37] width 13 height 13
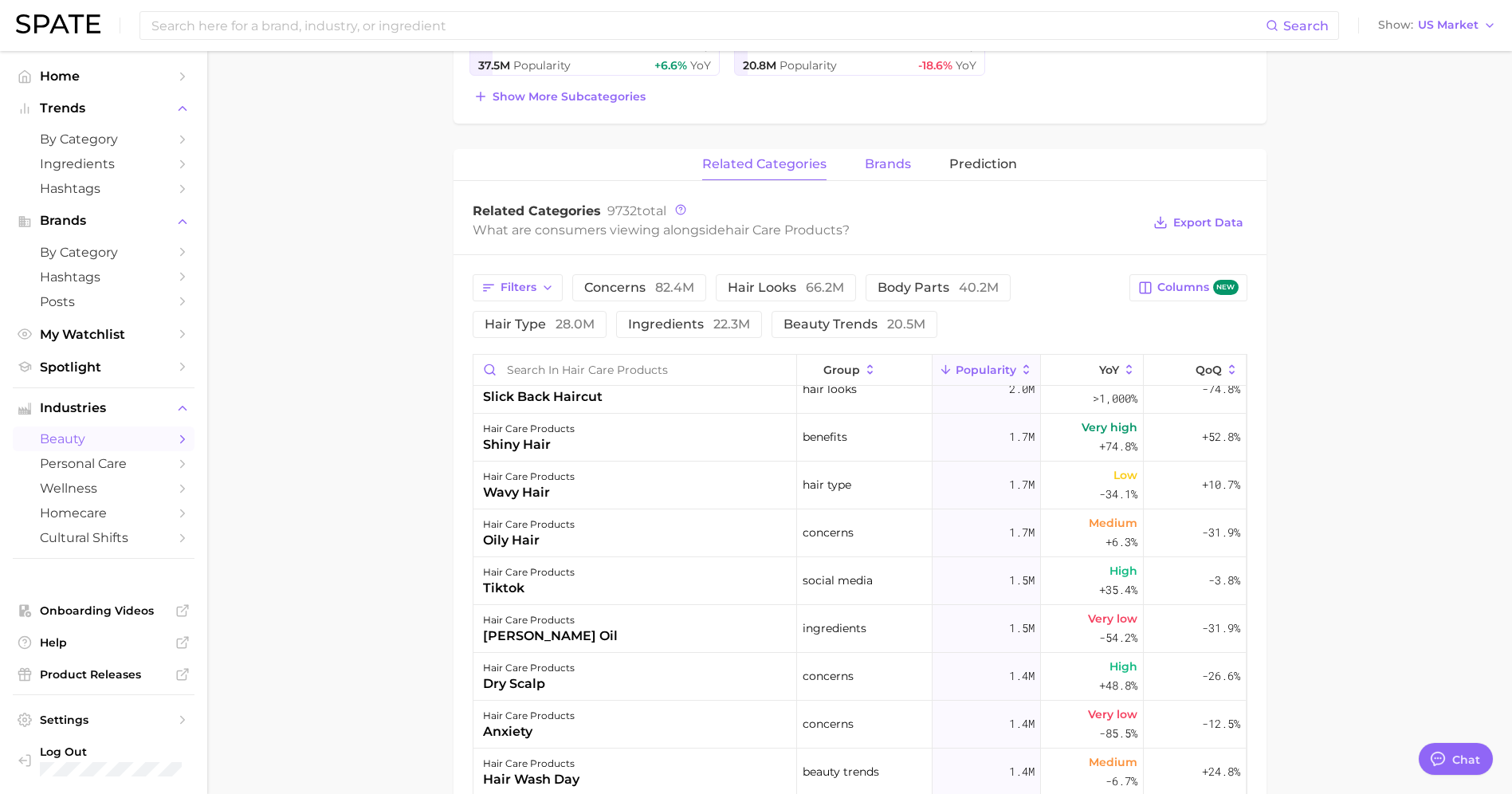
click at [876, 162] on span "brands" at bounding box center [887, 165] width 46 height 14
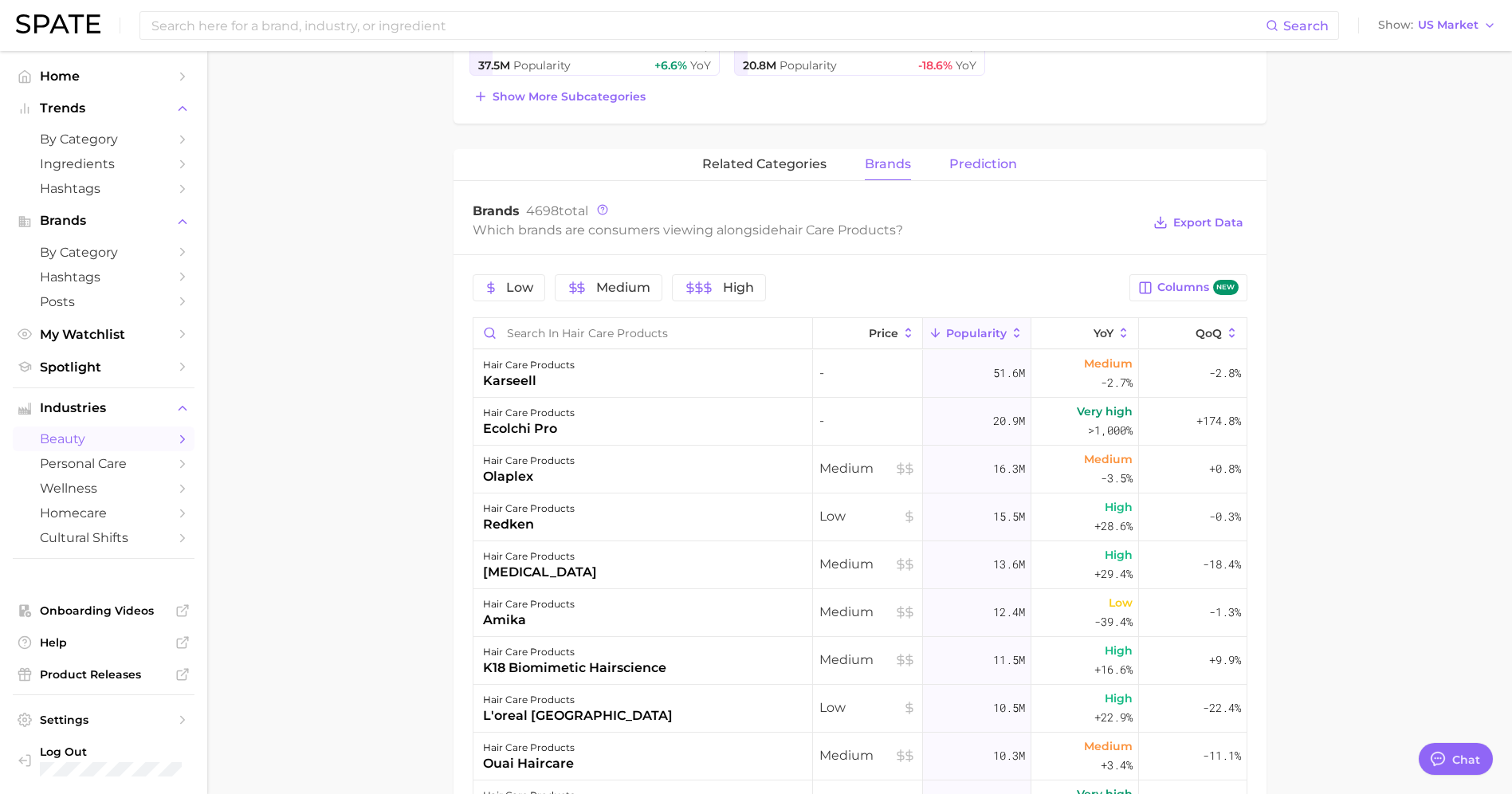
click at [985, 164] on span "Prediction" at bounding box center [983, 165] width 68 height 14
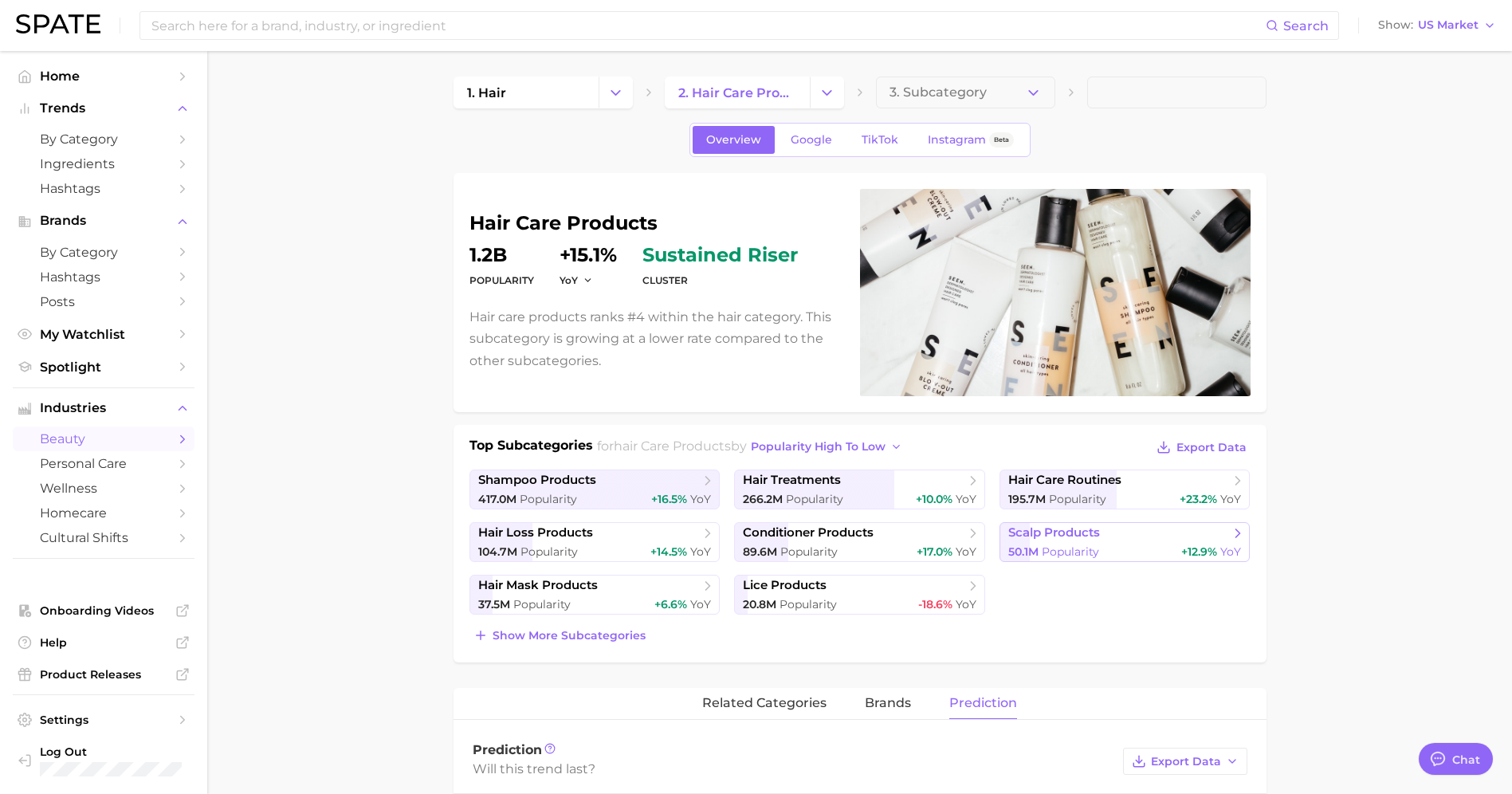
click at [1062, 545] on span "Popularity" at bounding box center [1070, 552] width 57 height 14
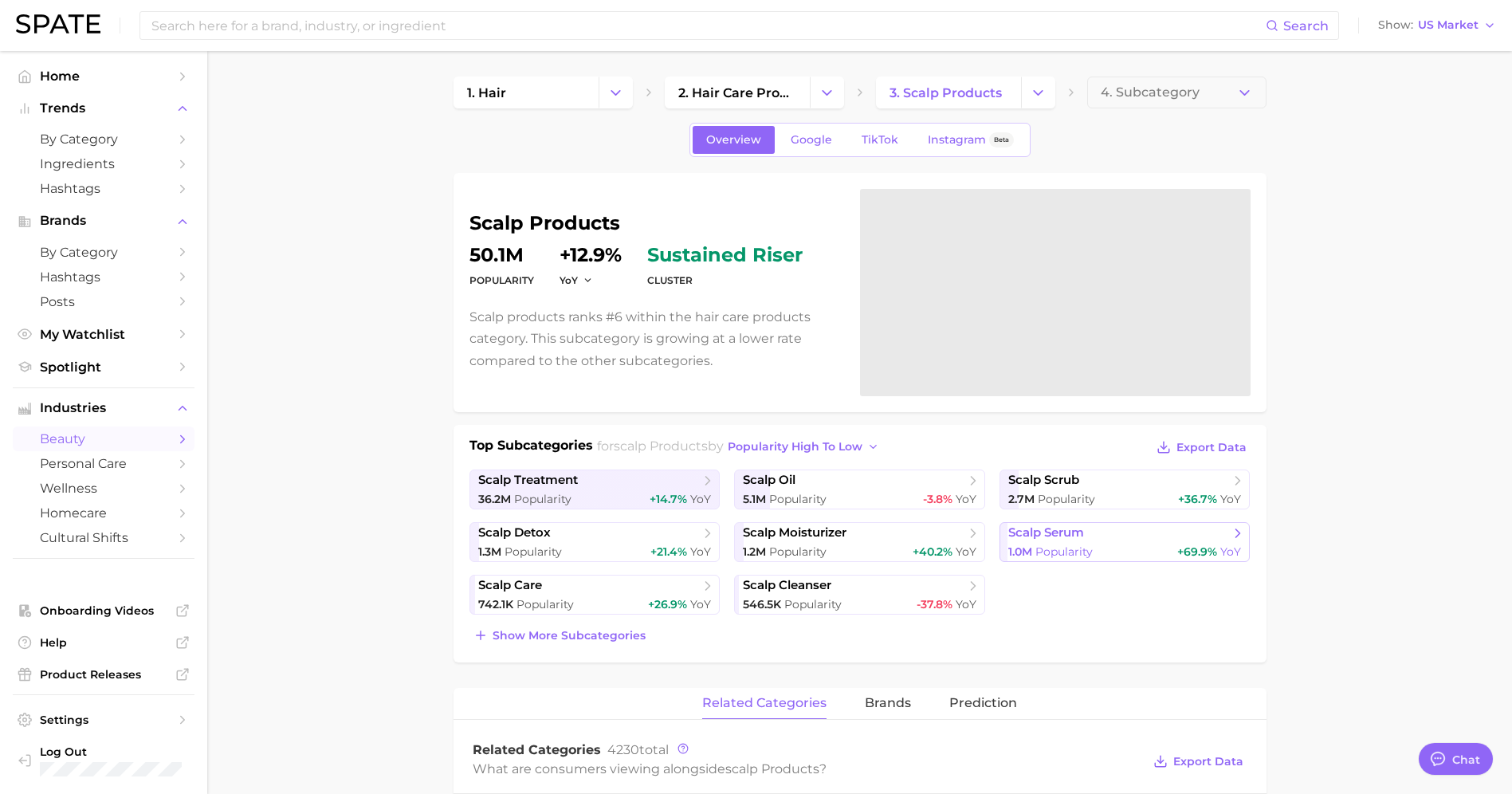
click at [1077, 540] on span "scalp serum" at bounding box center [1119, 534] width 222 height 16
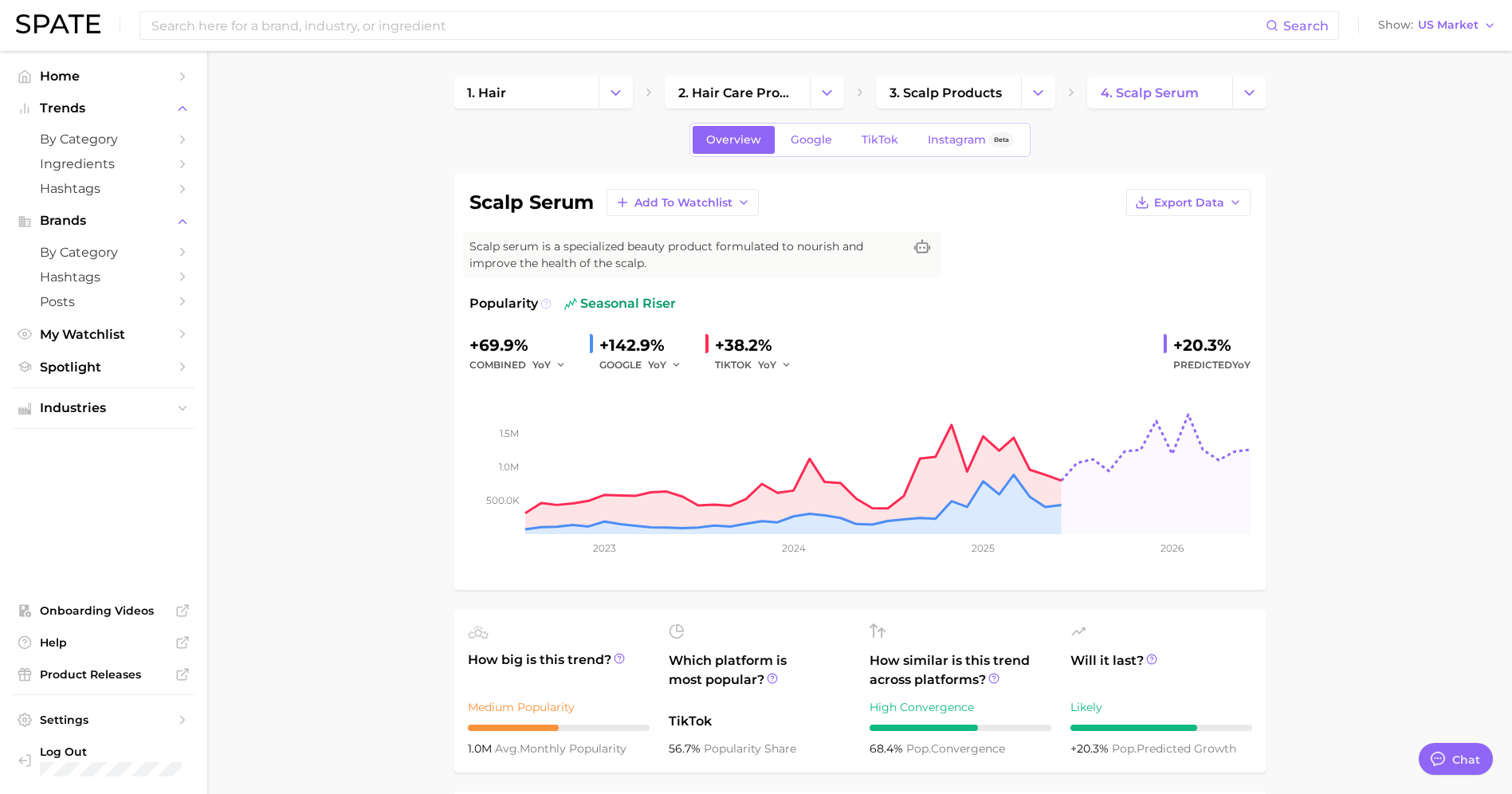
click at [545, 304] on icon at bounding box center [545, 304] width 11 height 11
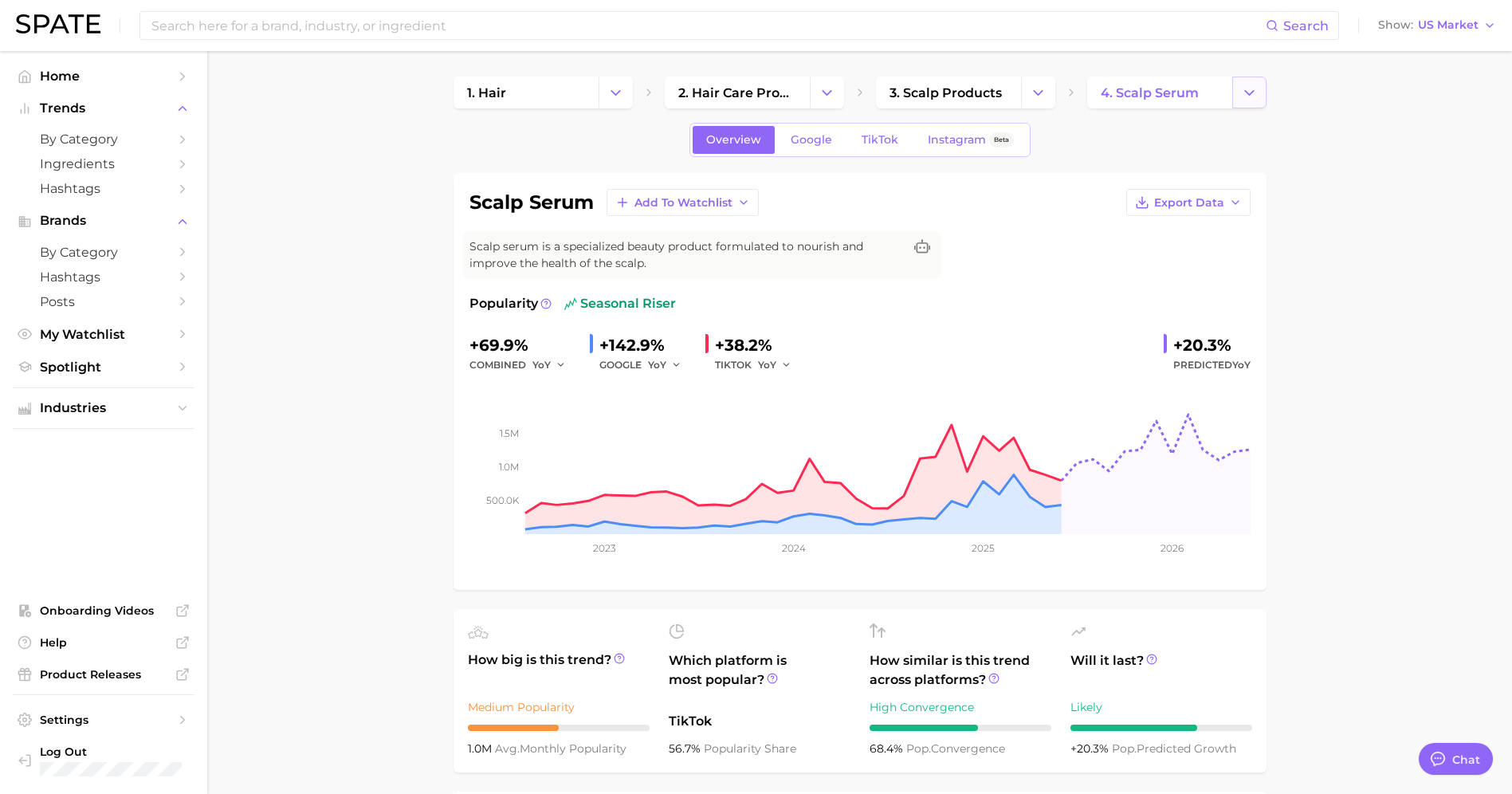
click at [1238, 98] on button "Change Category" at bounding box center [1249, 92] width 34 height 32
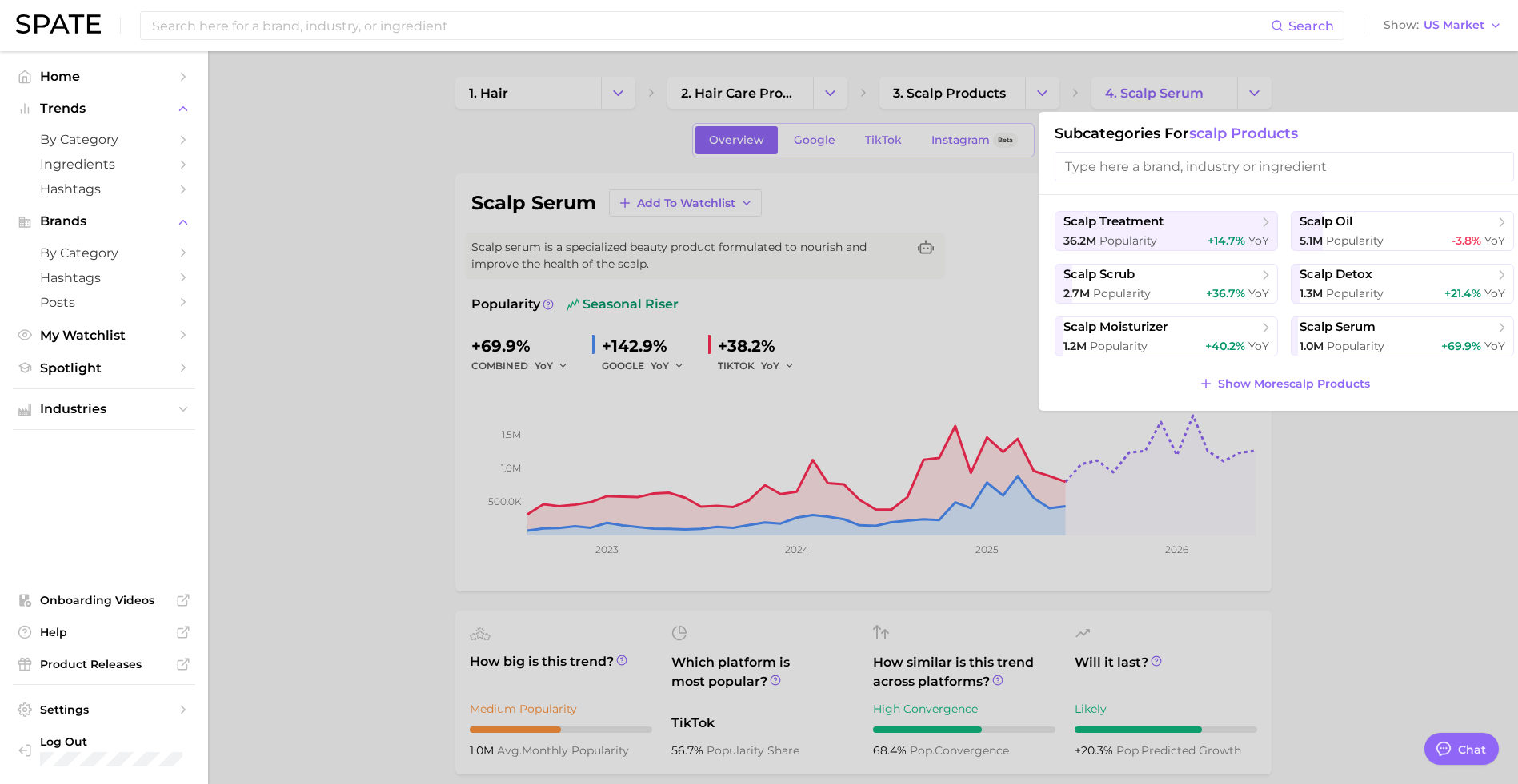
click at [1240, 168] on input "search" at bounding box center [1284, 166] width 459 height 30
click at [1040, 92] on div at bounding box center [759, 392] width 1518 height 784
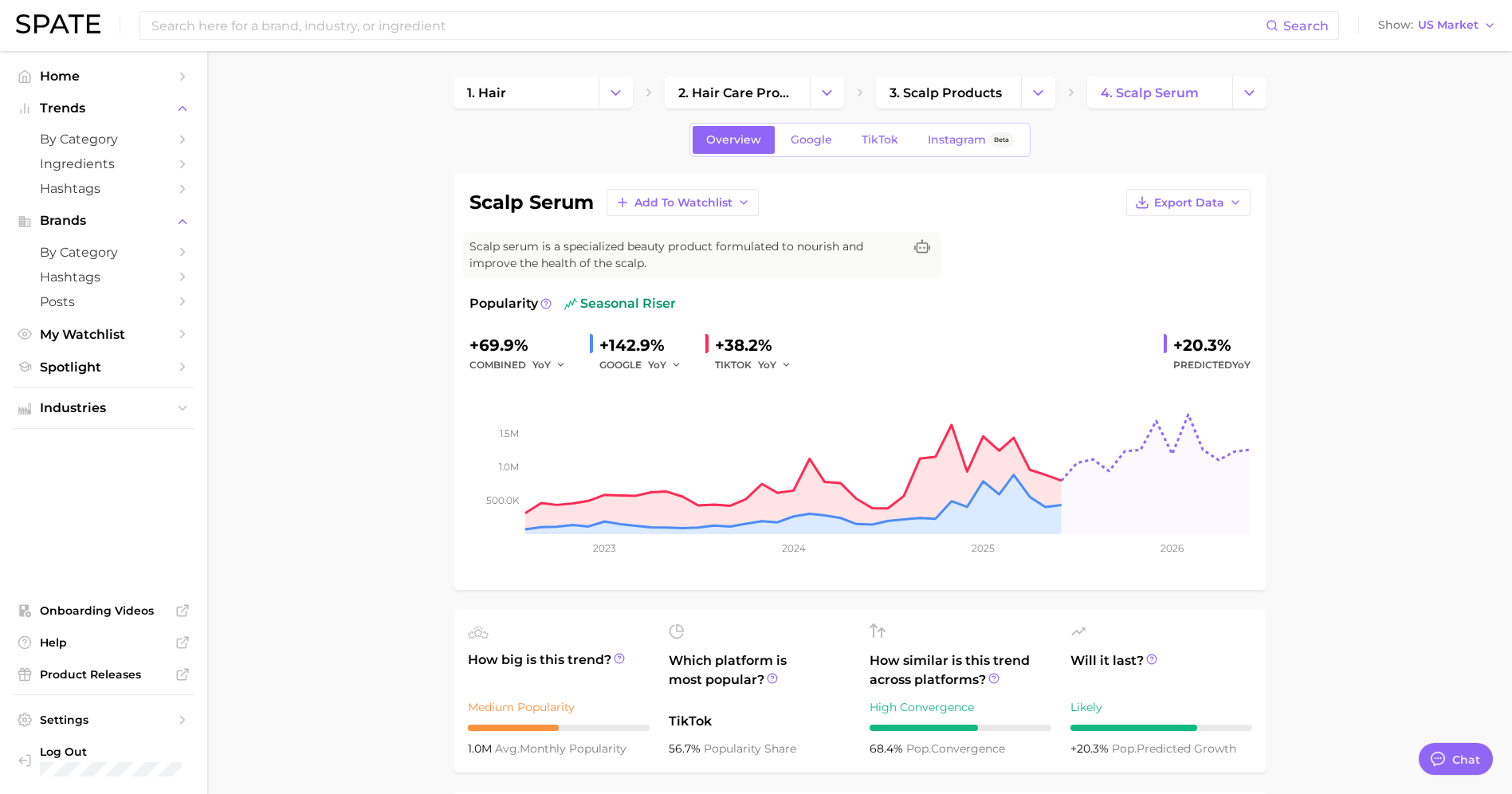
click at [1035, 91] on icon "Change Category" at bounding box center [1038, 92] width 17 height 17
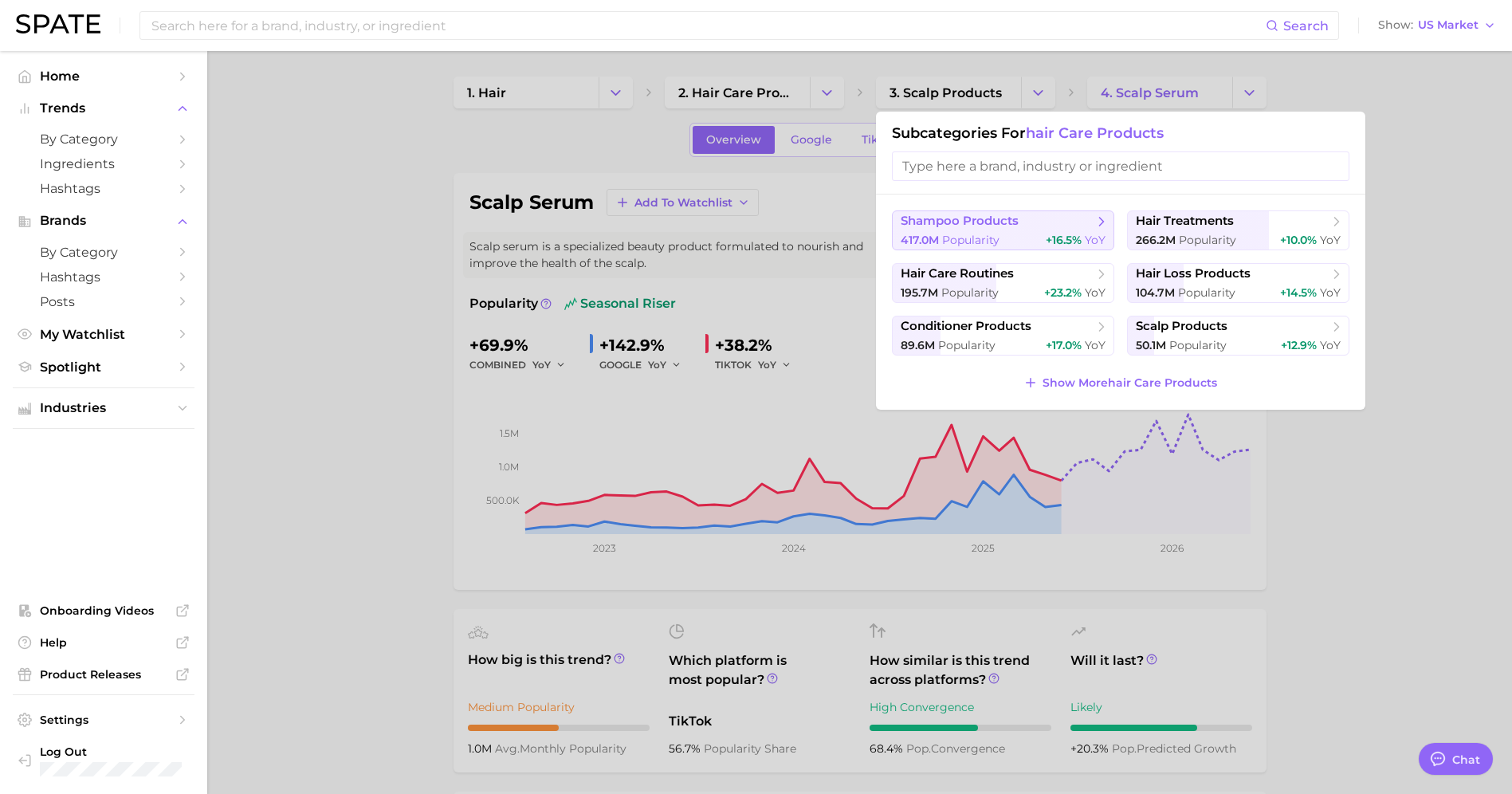
click at [992, 227] on span "shampoo products" at bounding box center [959, 221] width 118 height 15
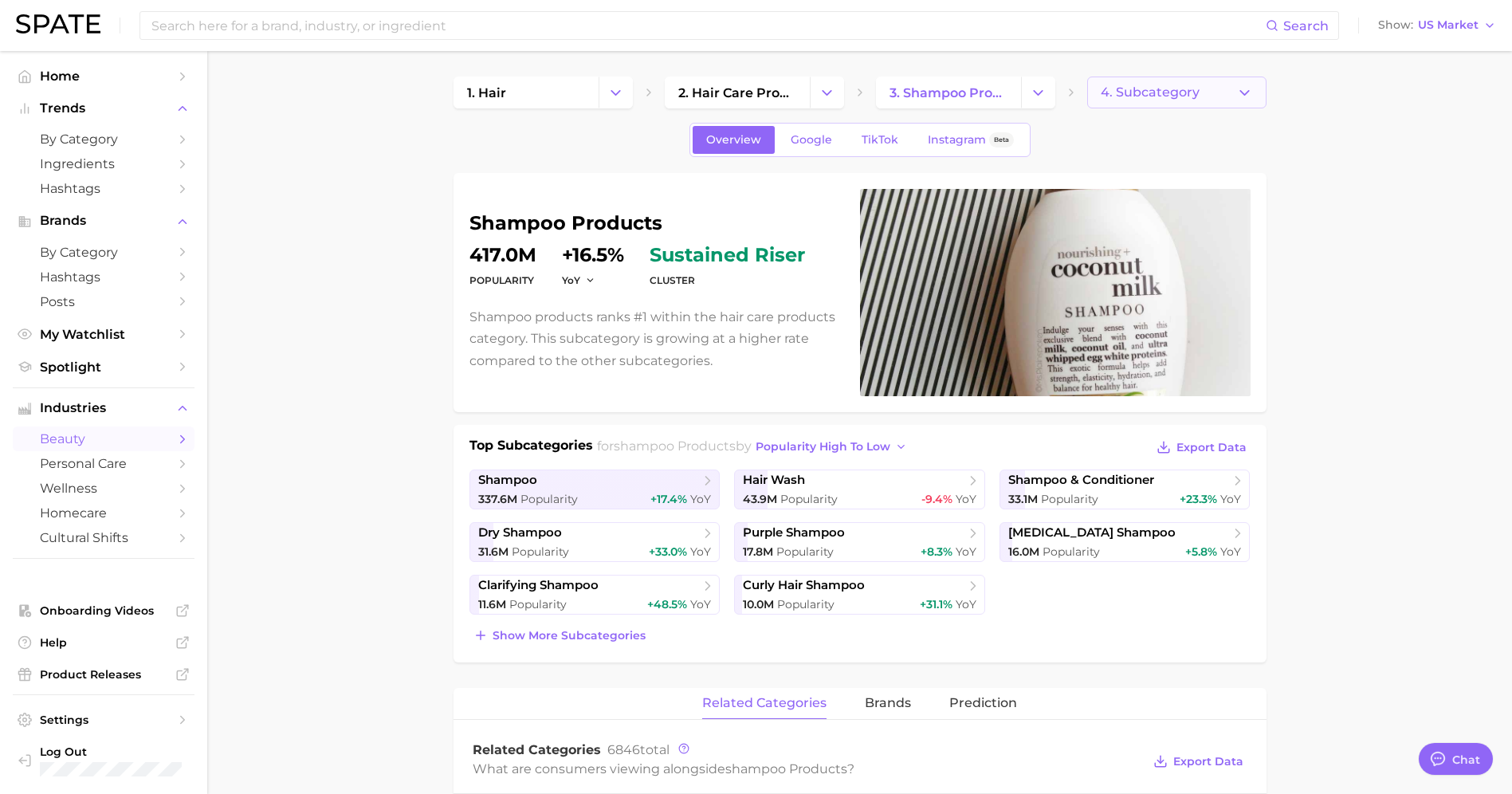
click at [1169, 95] on span "4. Subcategory" at bounding box center [1149, 92] width 99 height 14
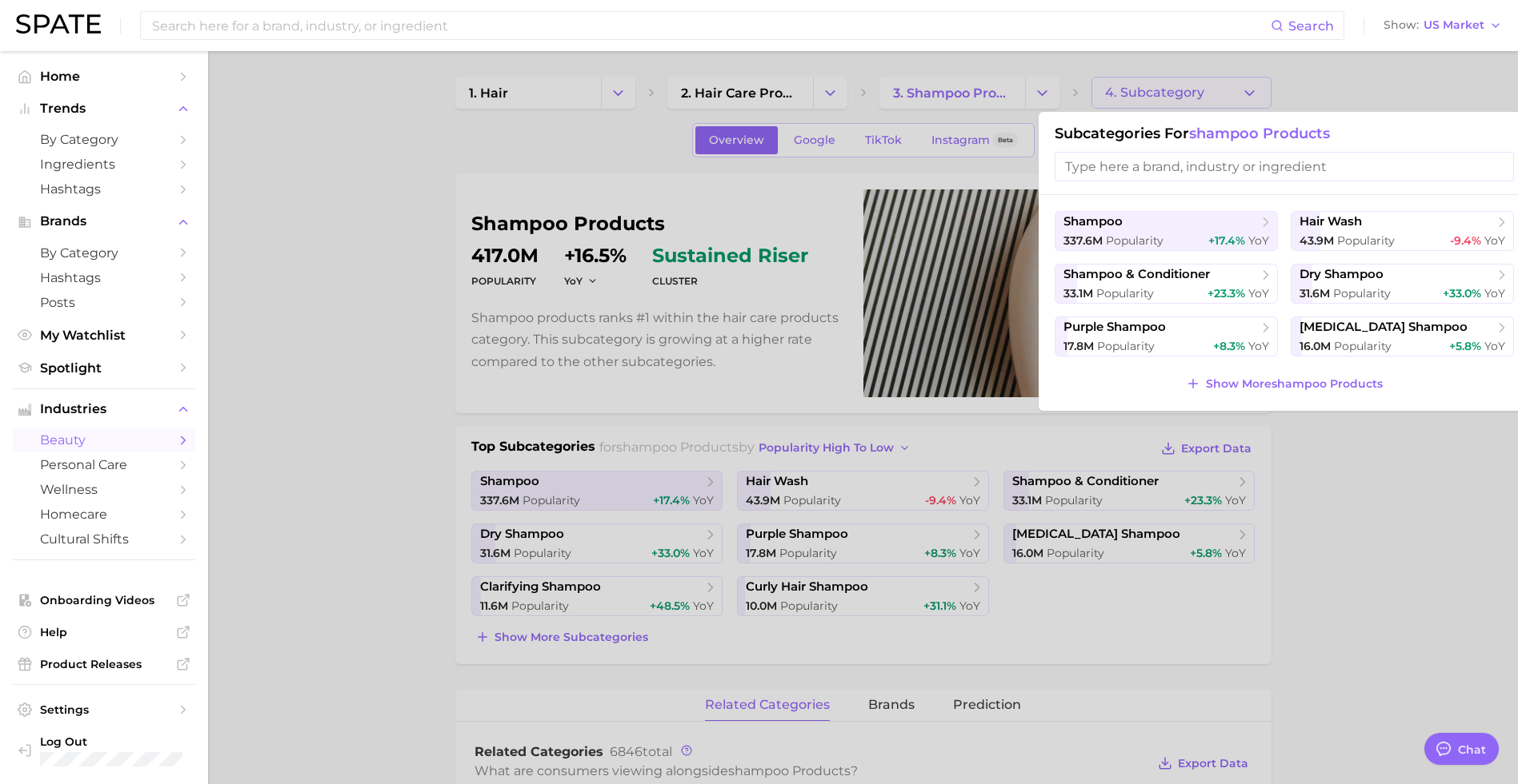
click at [1184, 172] on input "search" at bounding box center [1284, 166] width 459 height 30
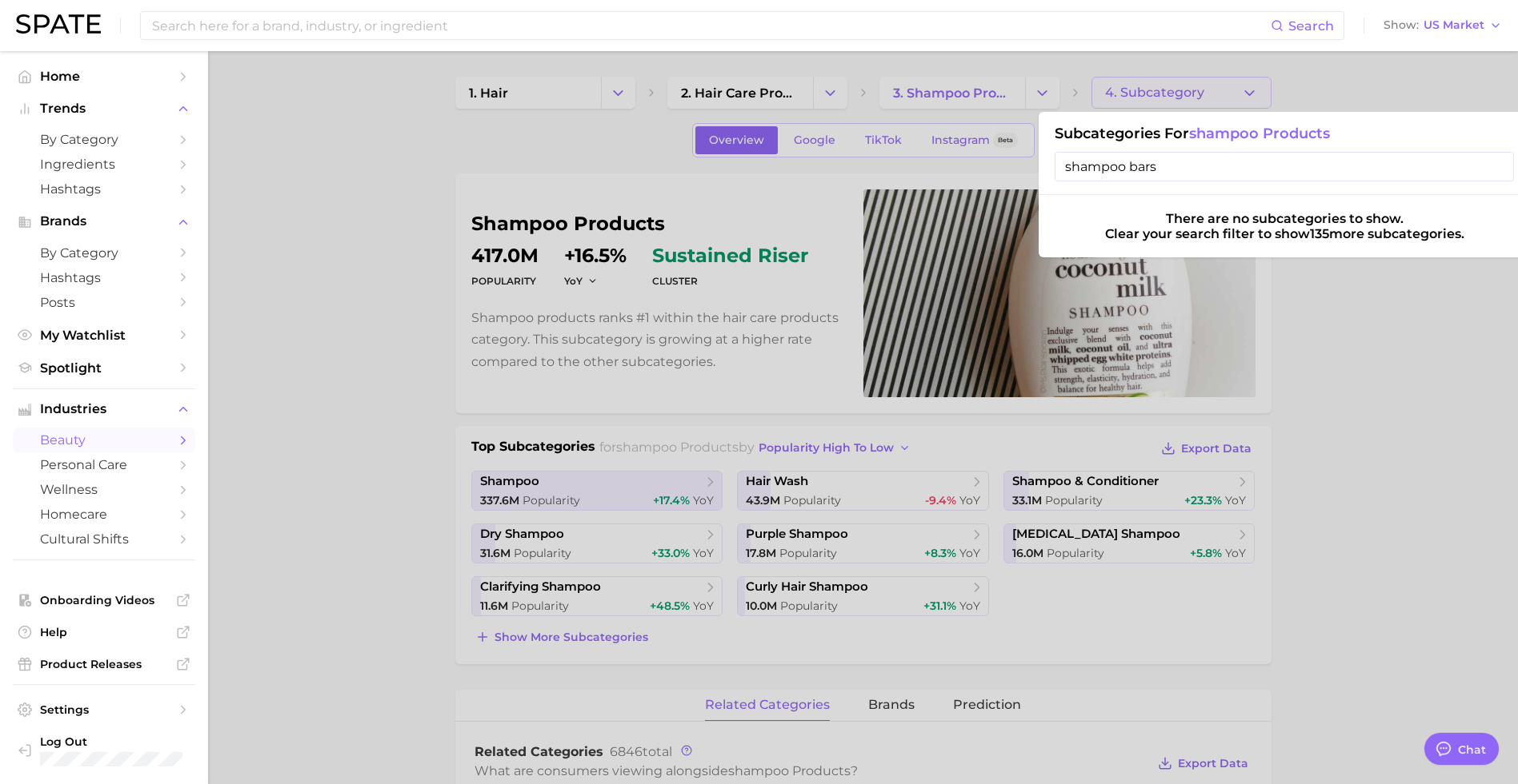
type input "shampoo bars"
click at [1263, 230] on div "Clear your search filter to show 135 more subcategories." at bounding box center [1285, 233] width 360 height 15
click at [1164, 166] on input "shampoo bars" at bounding box center [1284, 166] width 459 height 30
click at [1263, 396] on div at bounding box center [759, 392] width 1518 height 784
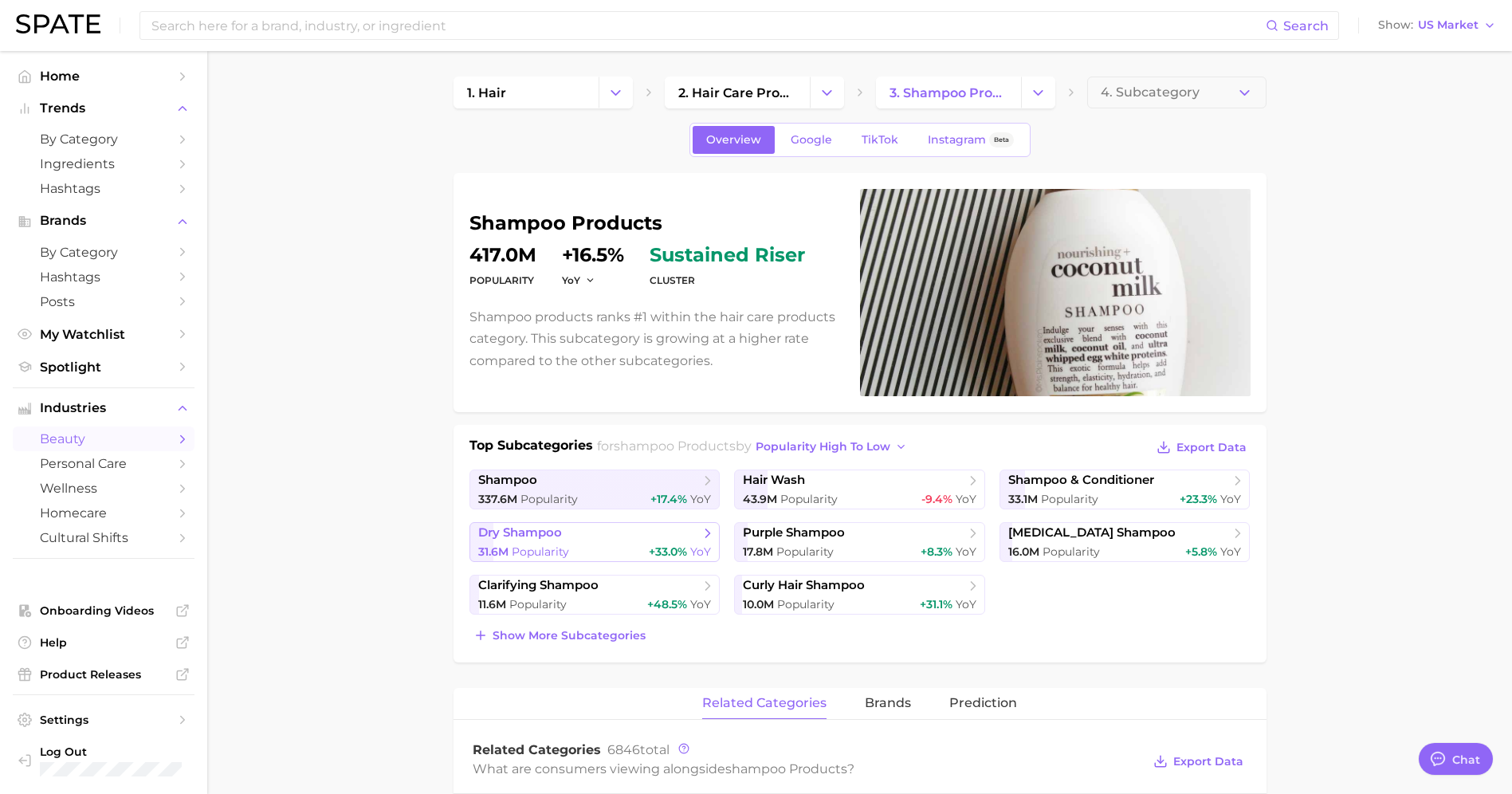
click at [520, 540] on span "dry shampoo" at bounding box center [589, 534] width 222 height 16
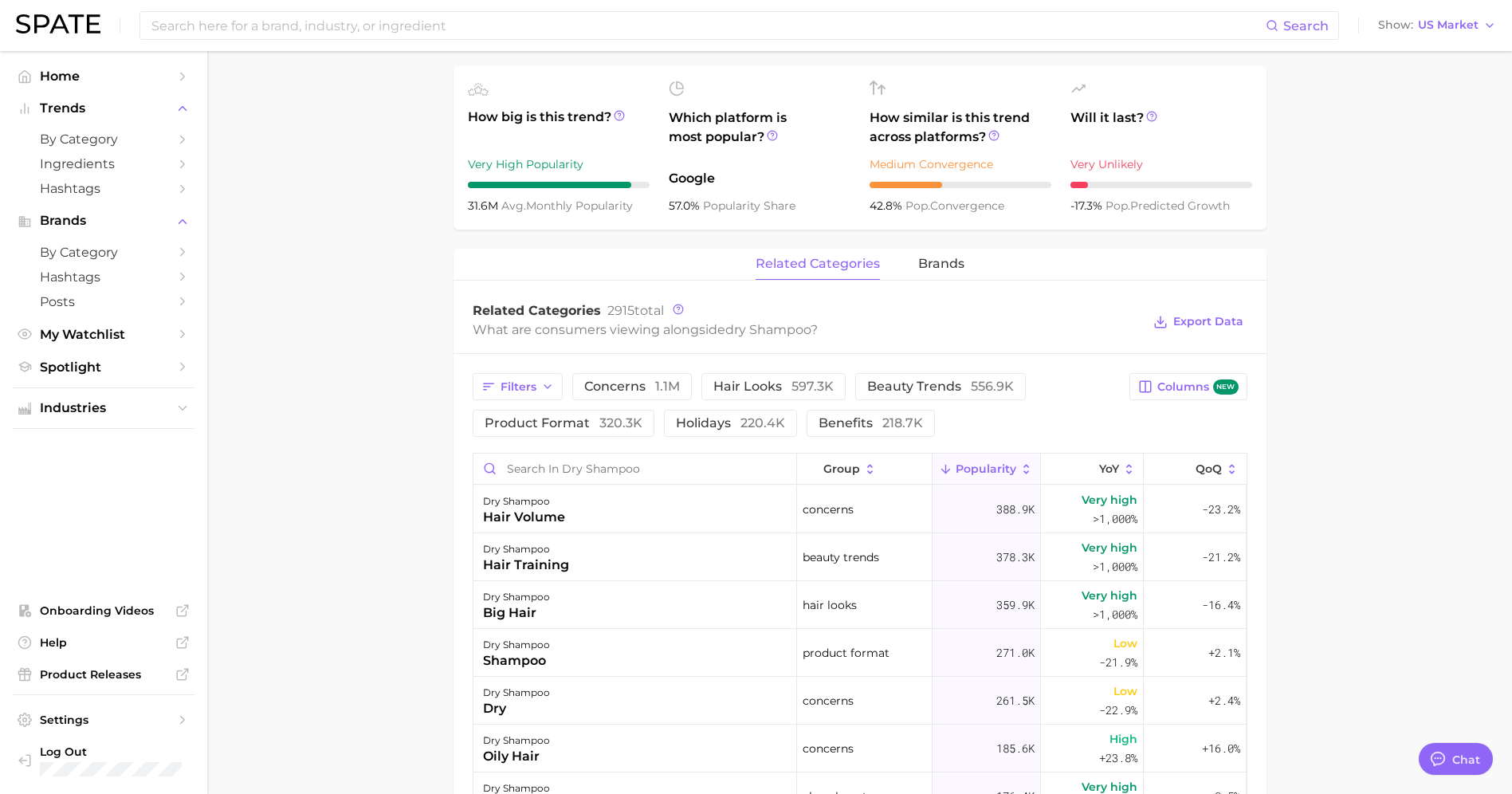
scroll to position [473, 0]
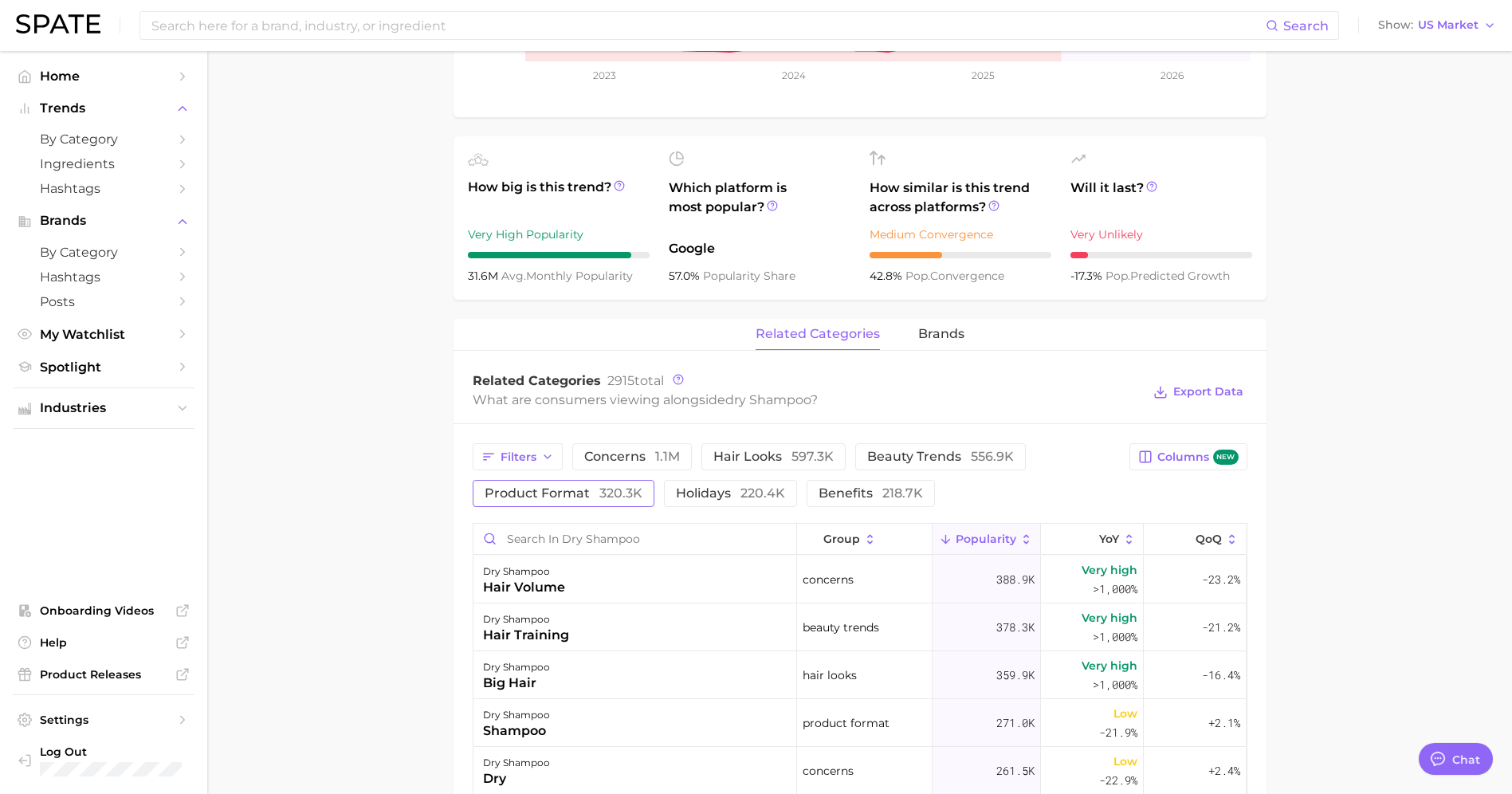
click at [540, 496] on span "product format 320.3k" at bounding box center [563, 493] width 157 height 13
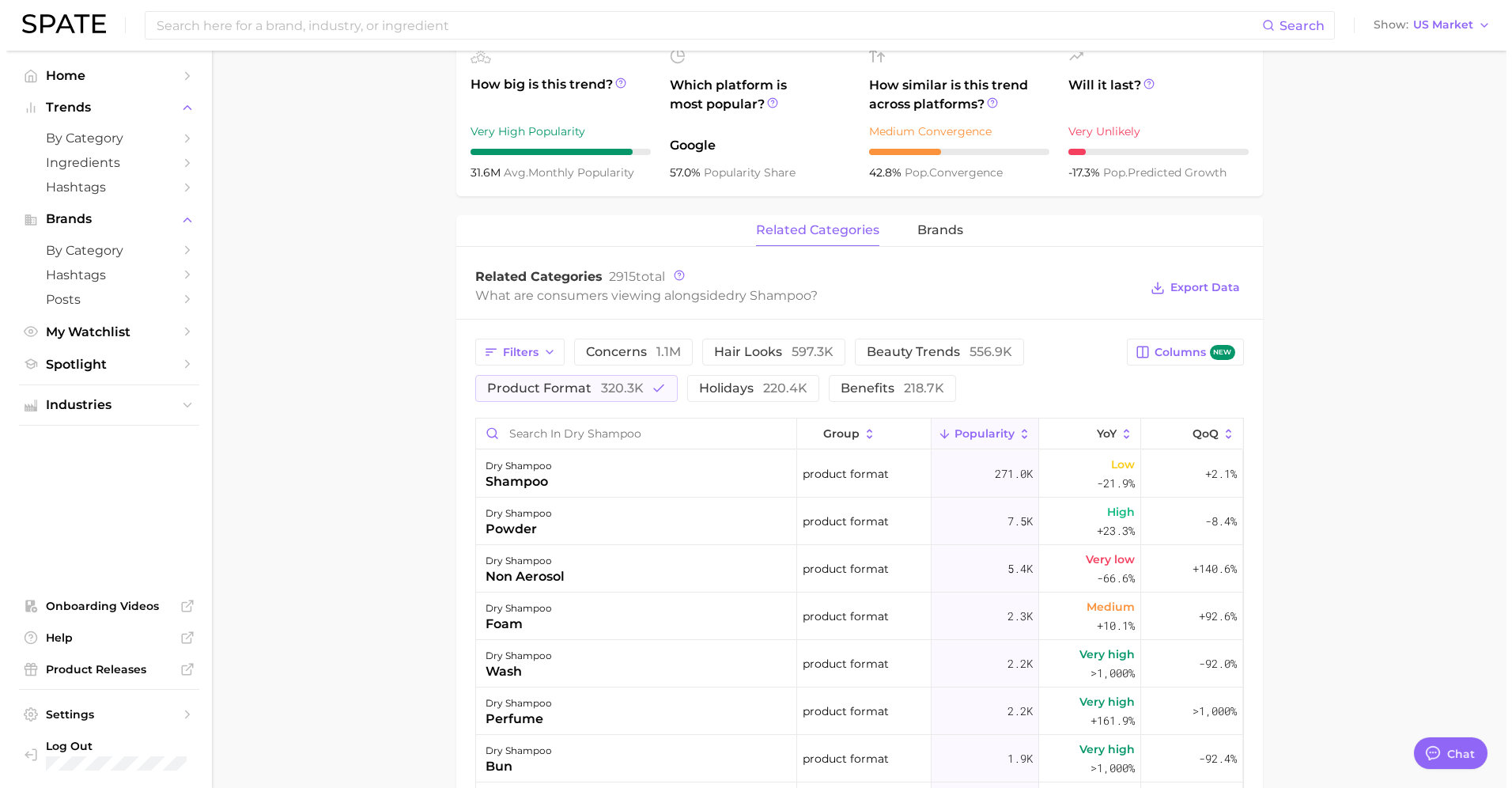
scroll to position [569, 0]
click at [491, 574] on div "non aerosol" at bounding box center [519, 577] width 79 height 19
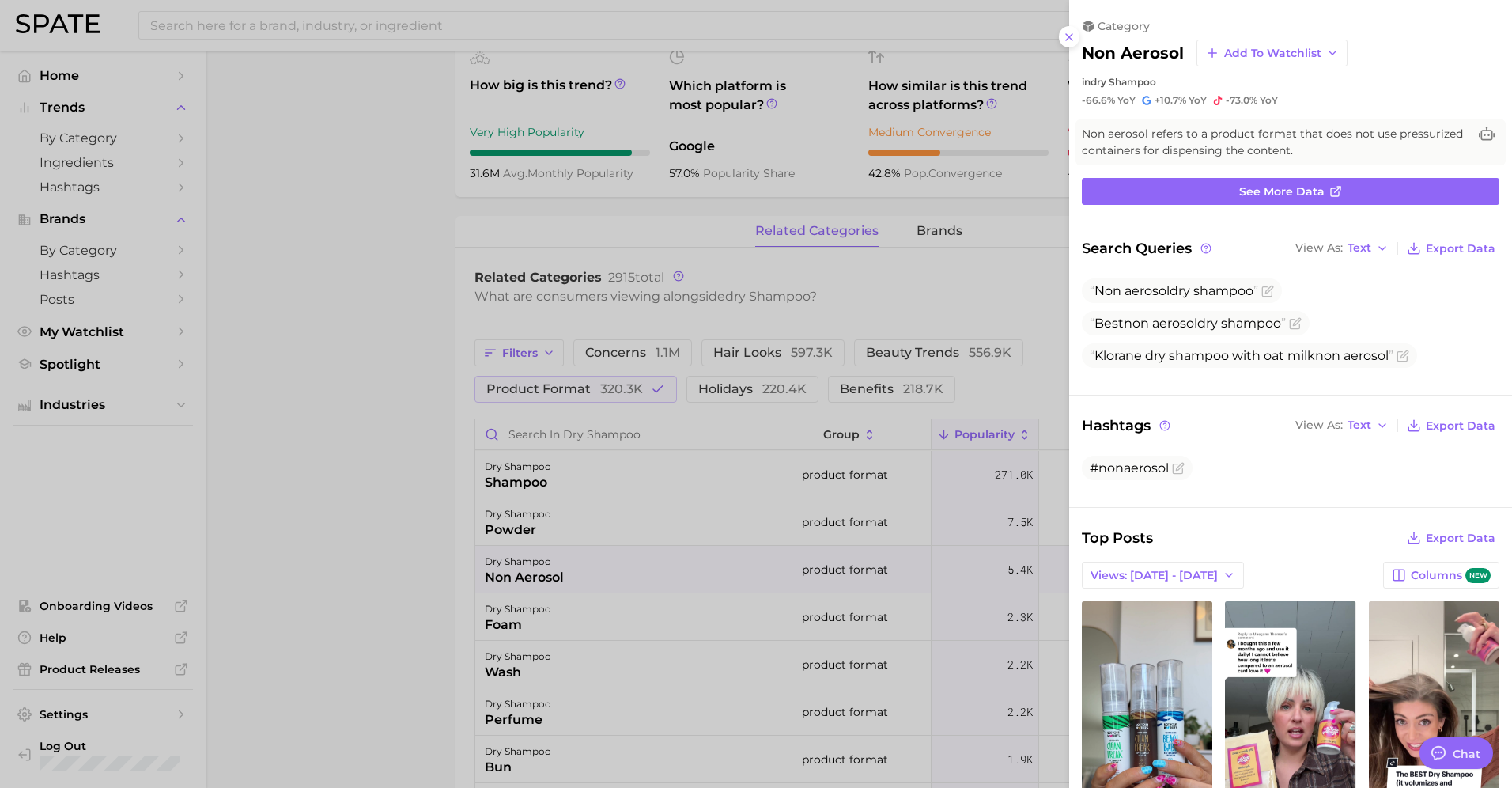
scroll to position [0, 0]
click at [503, 512] on div at bounding box center [756, 394] width 1512 height 788
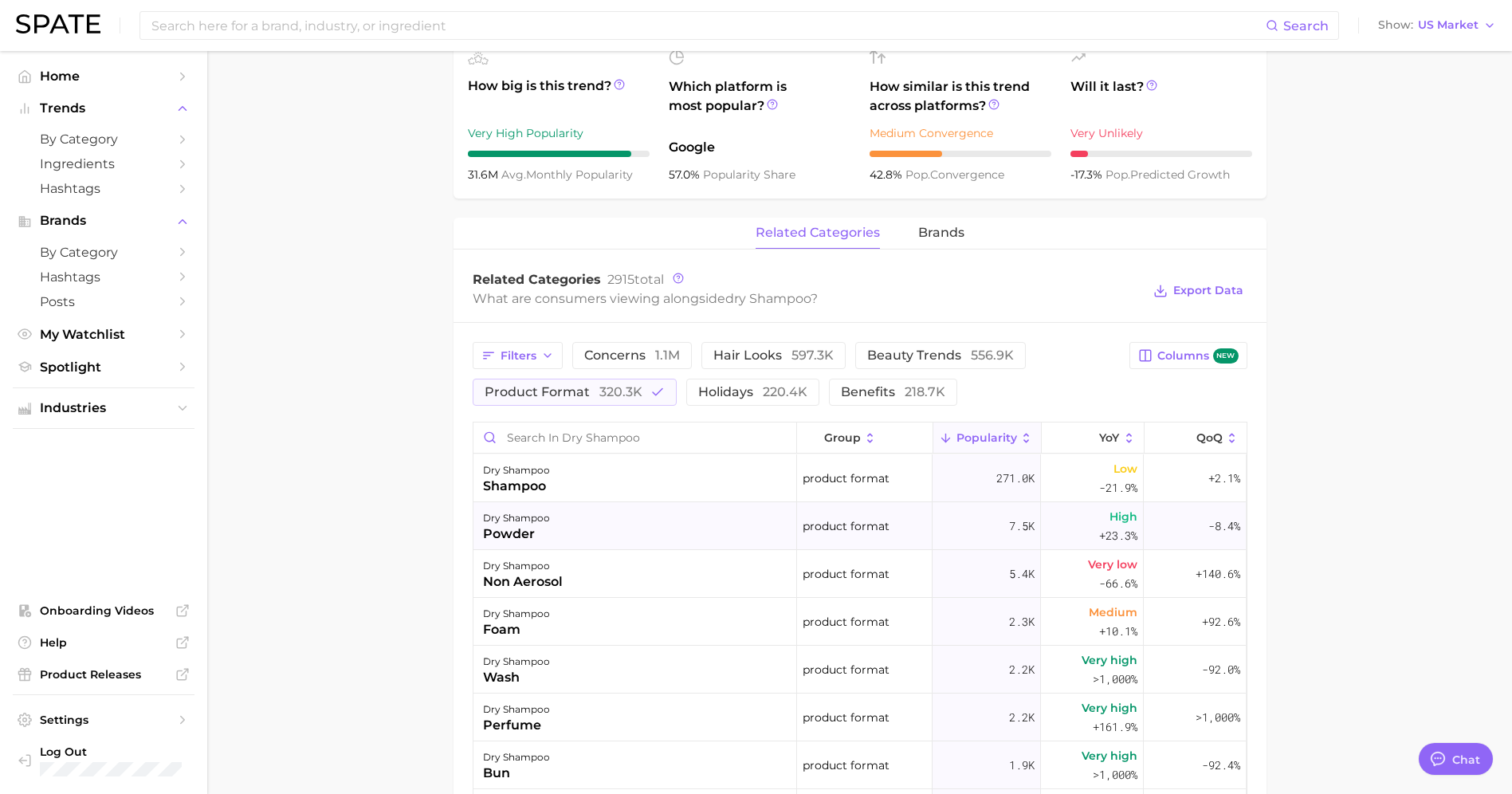
click at [506, 530] on div "powder" at bounding box center [516, 534] width 67 height 19
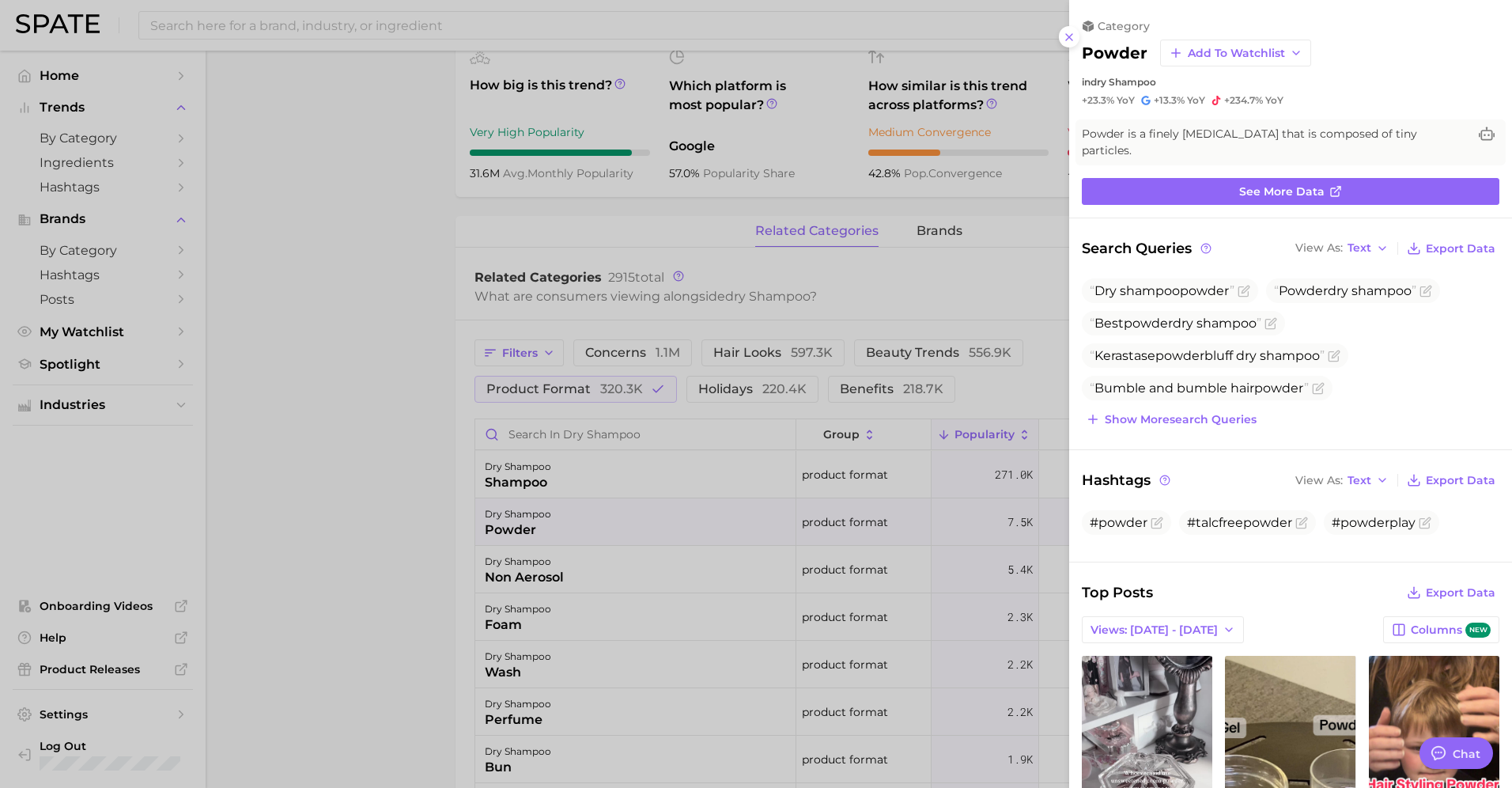
click at [576, 520] on div at bounding box center [756, 394] width 1512 height 788
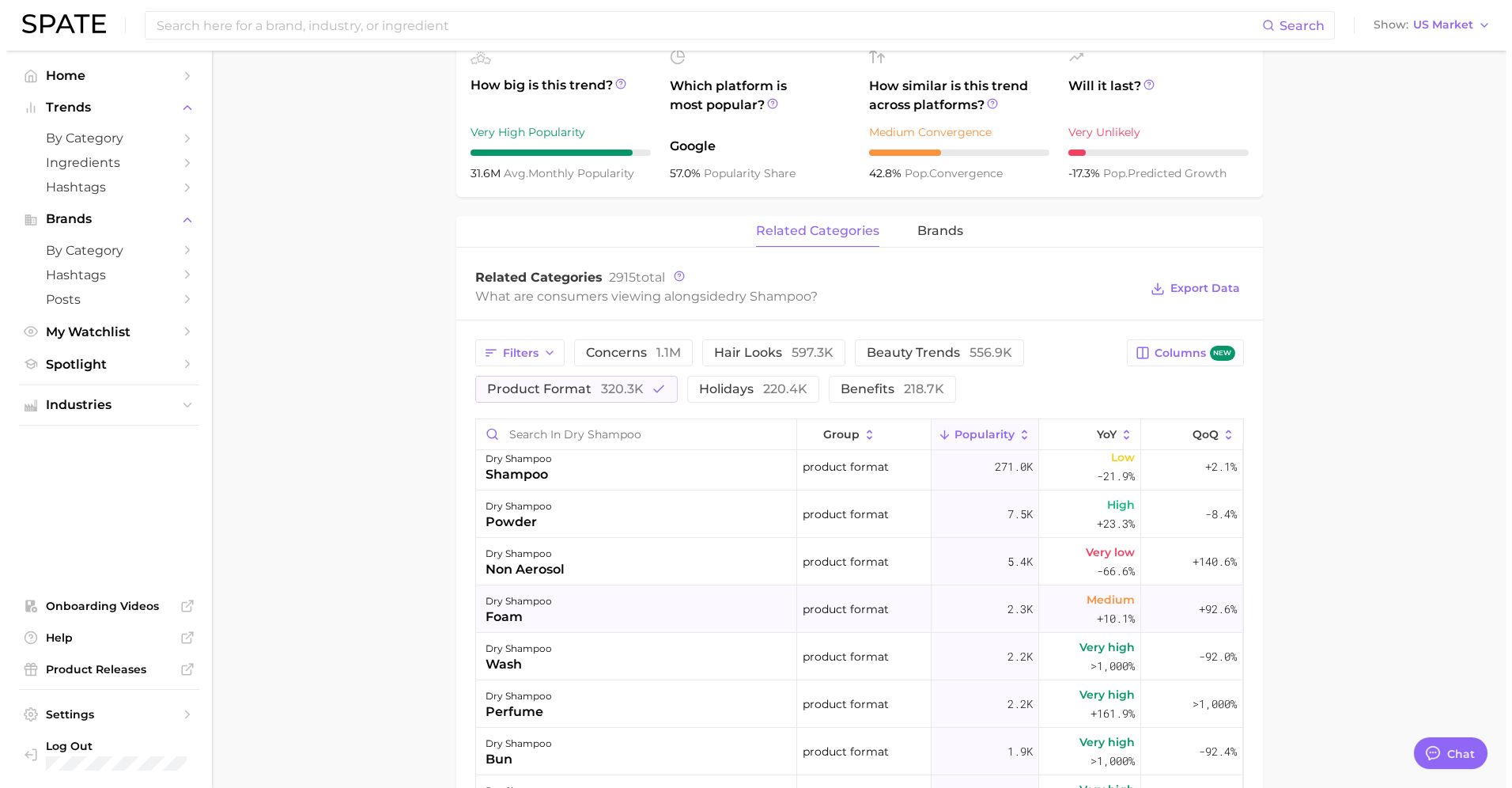
scroll to position [9, 0]
click at [516, 505] on div "dry shampoo" at bounding box center [512, 505] width 66 height 19
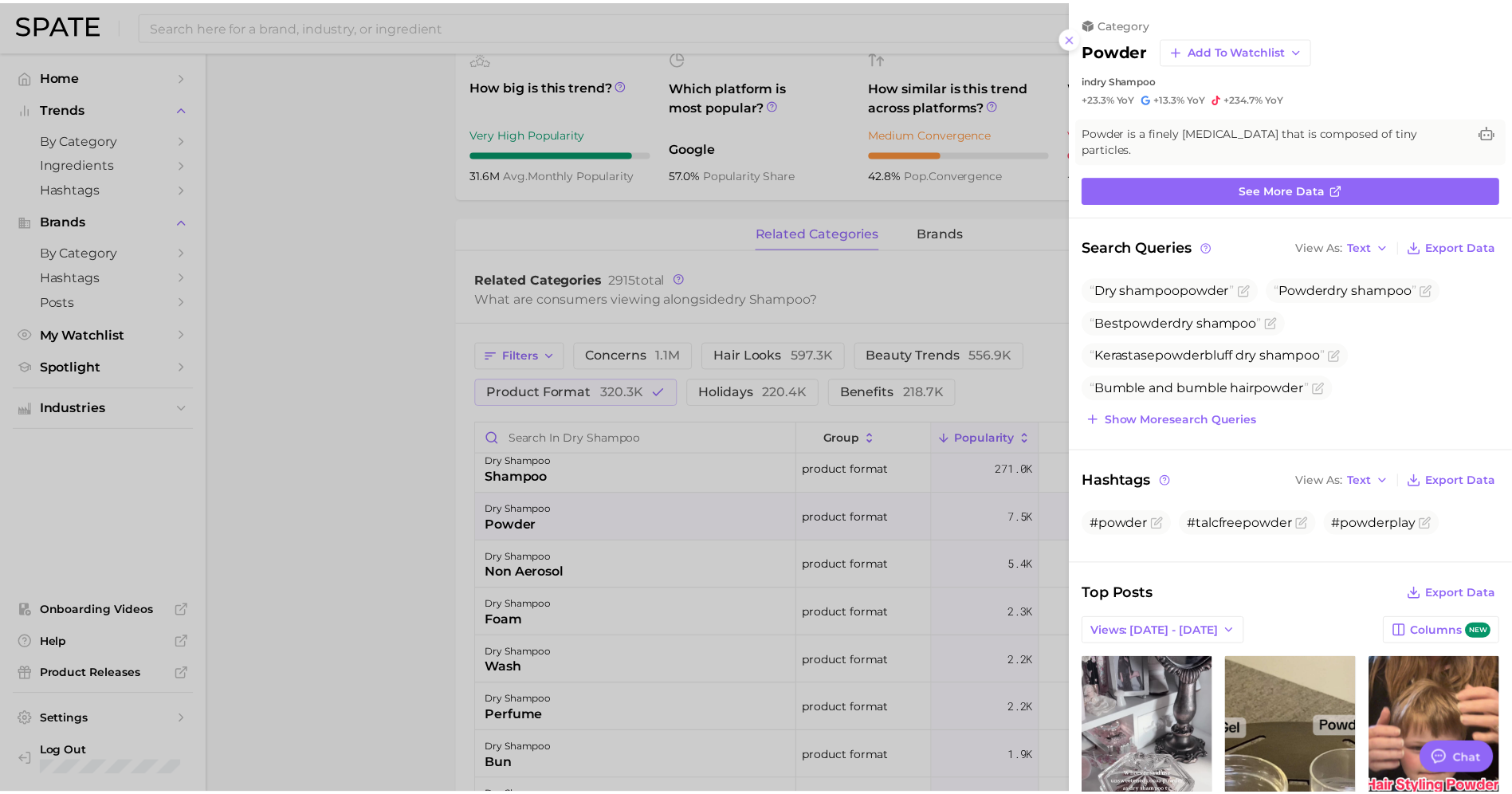
scroll to position [0, 0]
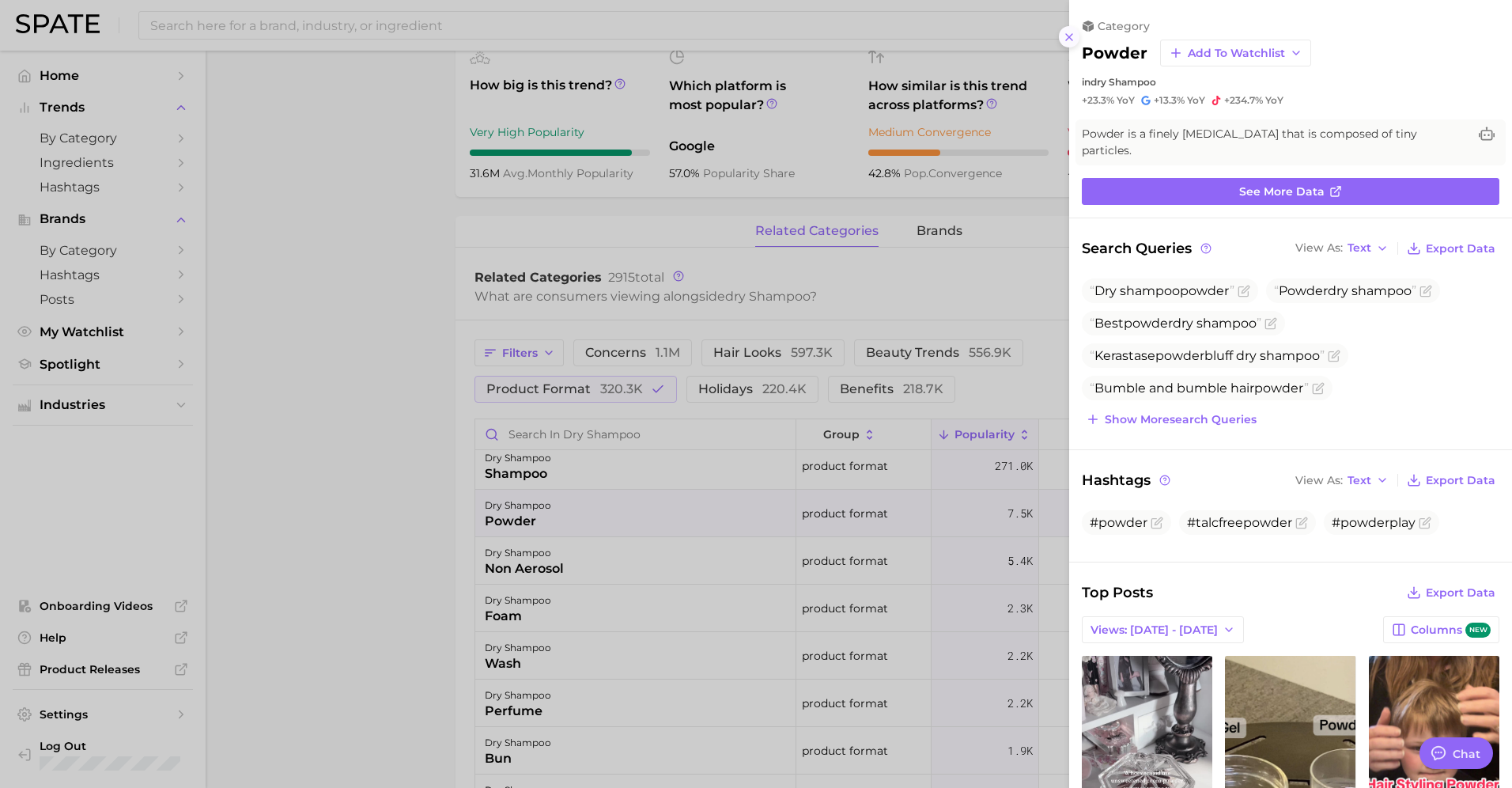
click at [1070, 39] on icon at bounding box center [1069, 37] width 13 height 13
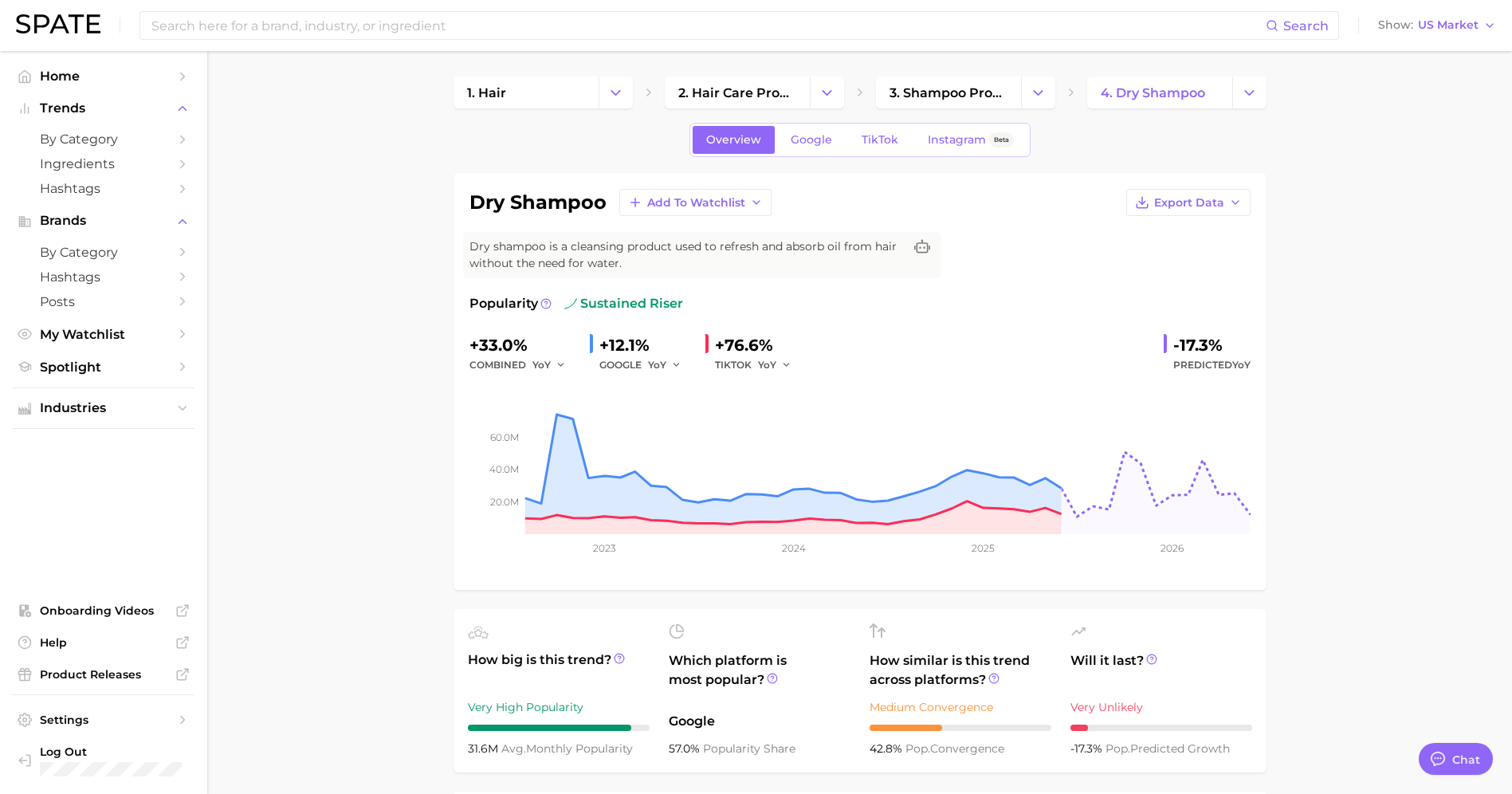
scroll to position [299, 0]
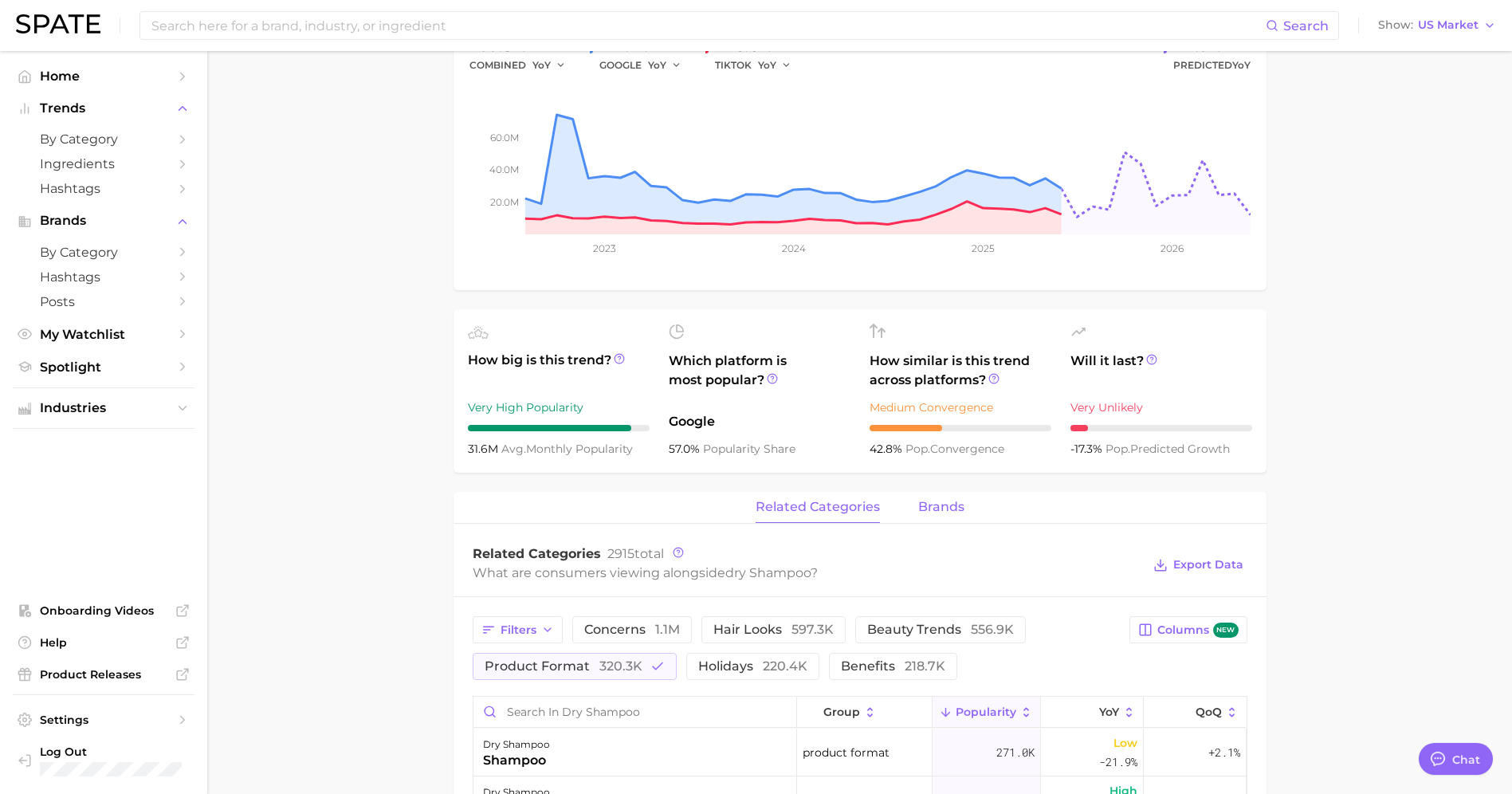
click at [939, 507] on span "brands" at bounding box center [940, 507] width 46 height 14
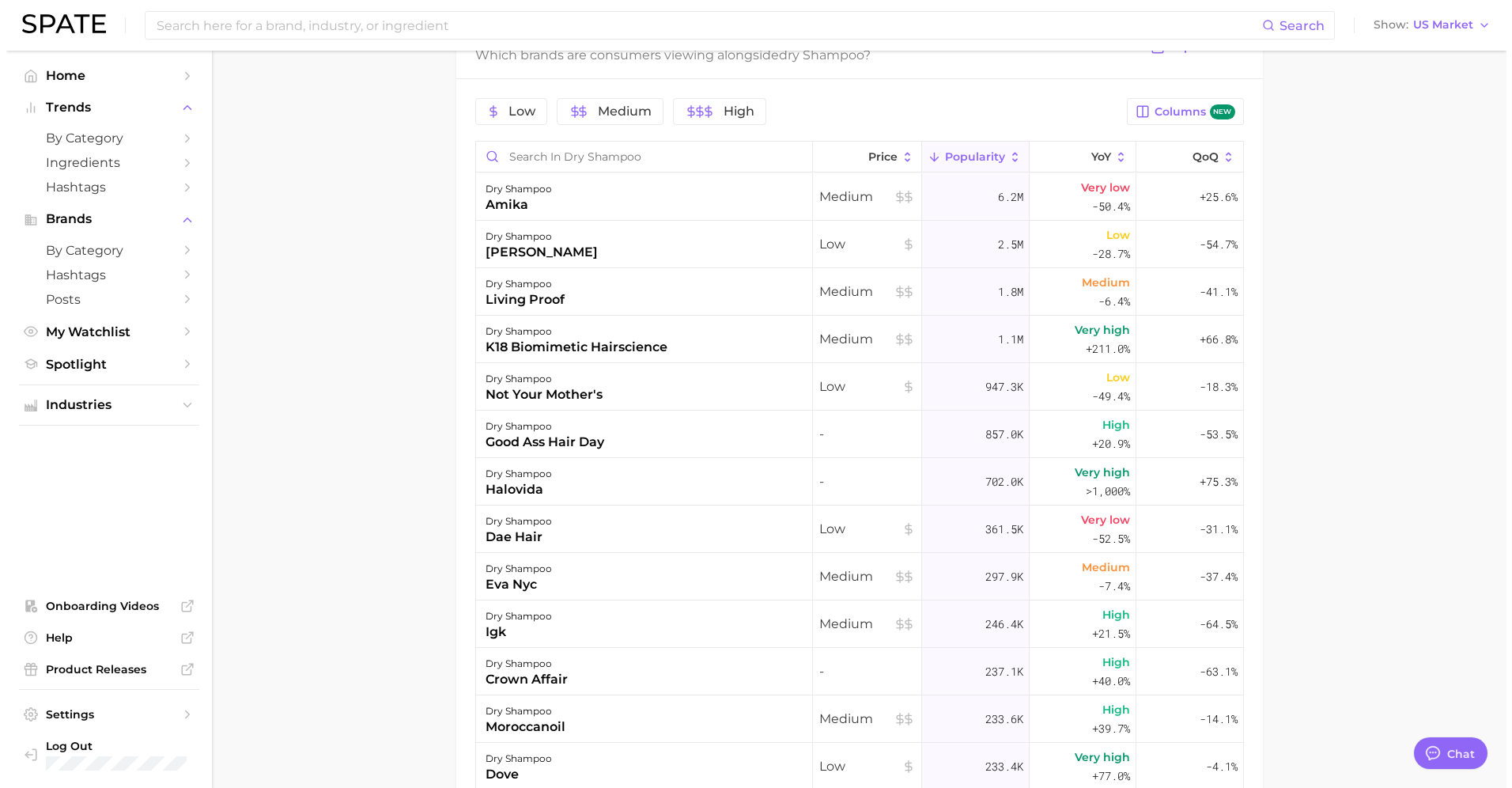
scroll to position [792, 0]
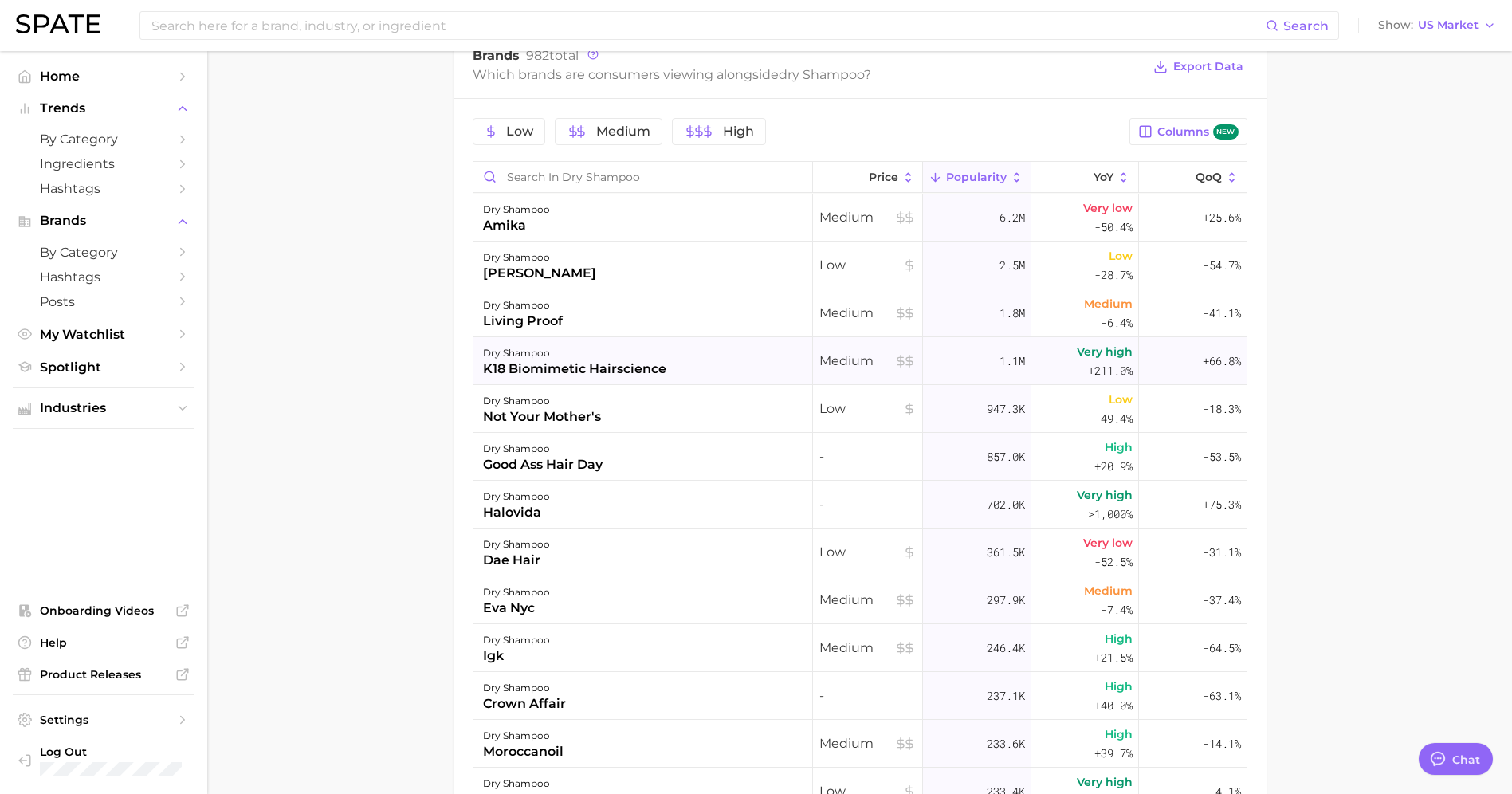
click at [506, 367] on div "k18 biomimetic hairscience" at bounding box center [574, 368] width 184 height 19
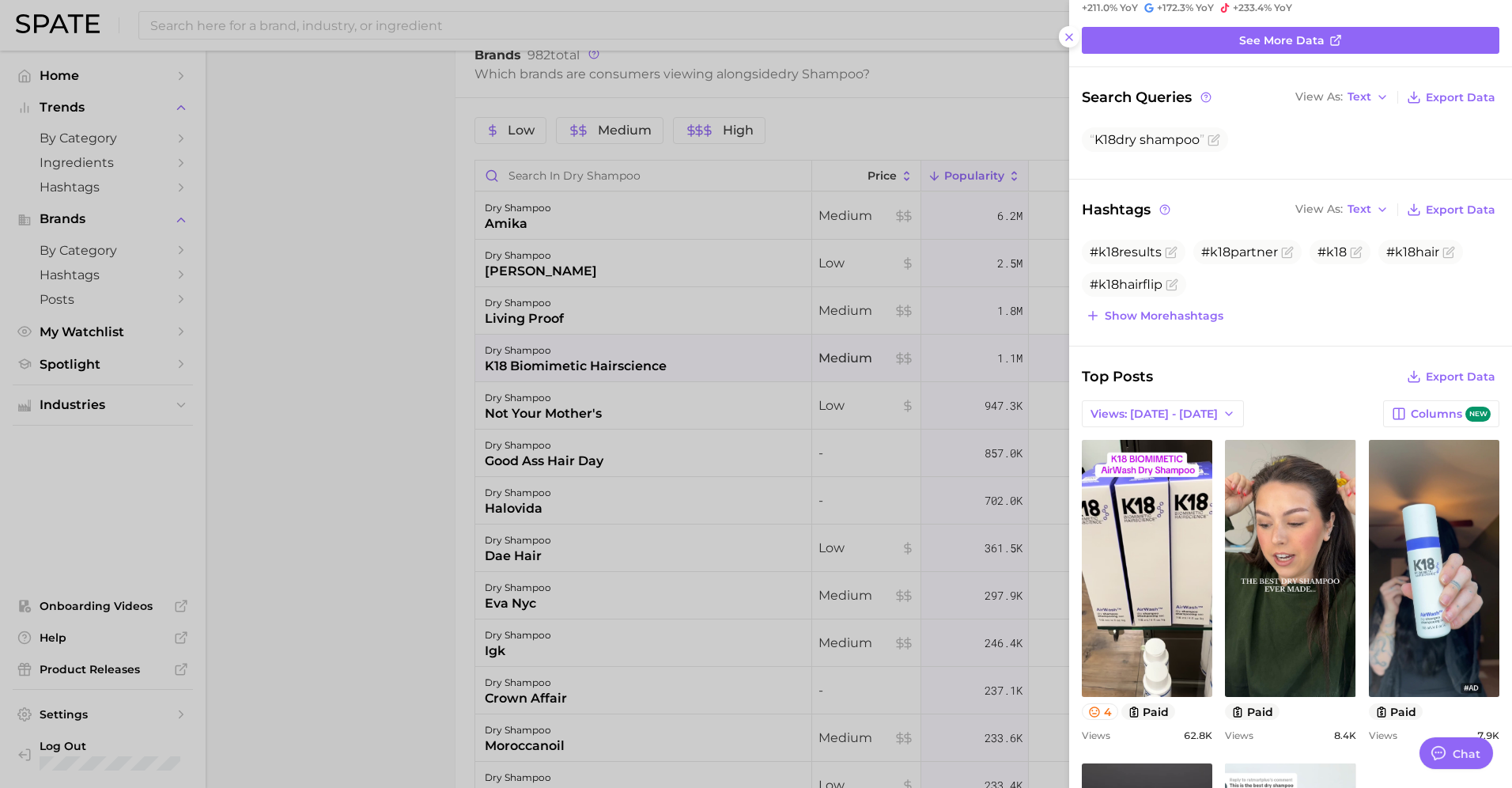
scroll to position [0, 0]
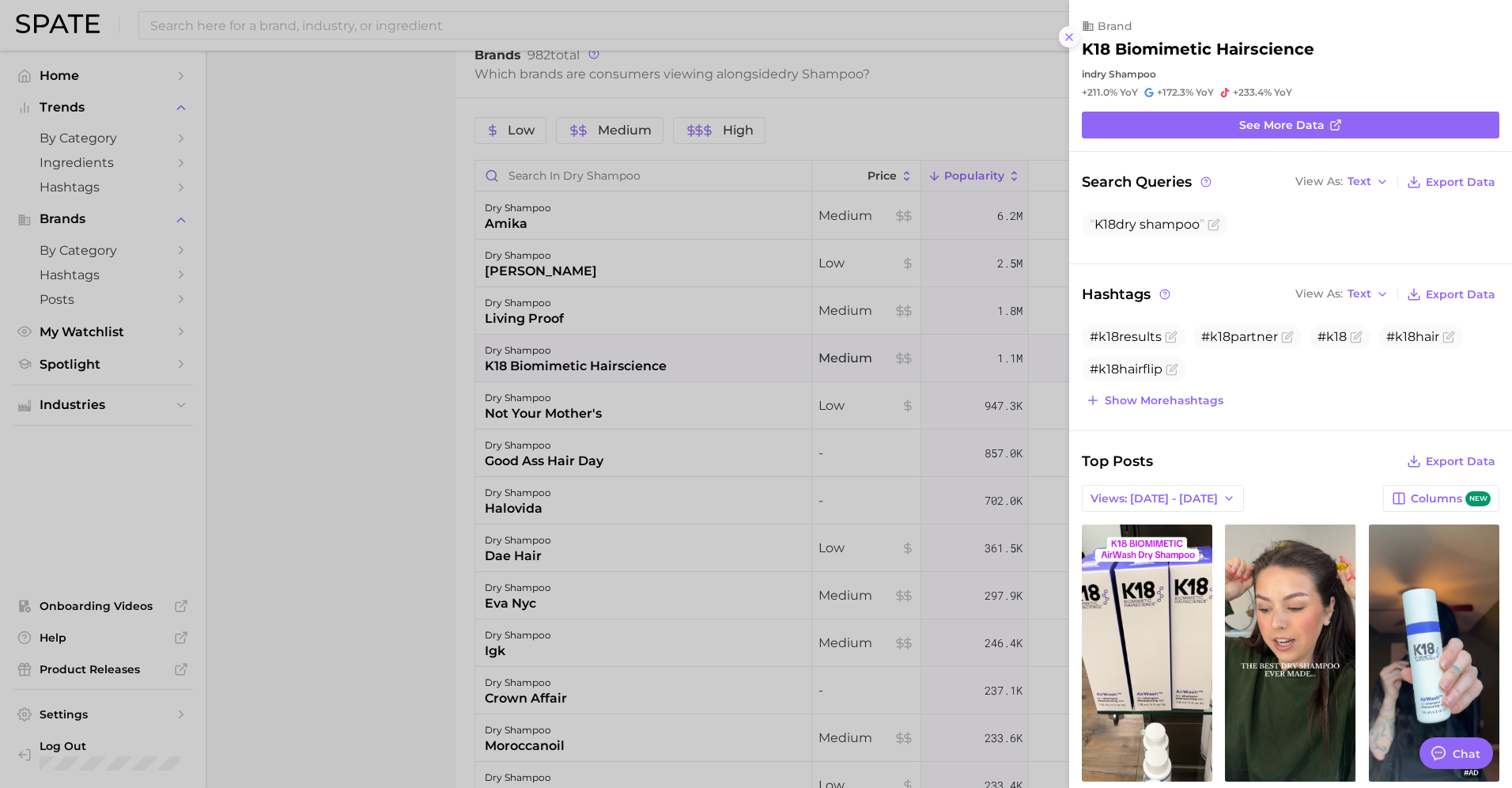
click at [1074, 39] on icon at bounding box center [1069, 37] width 13 height 13
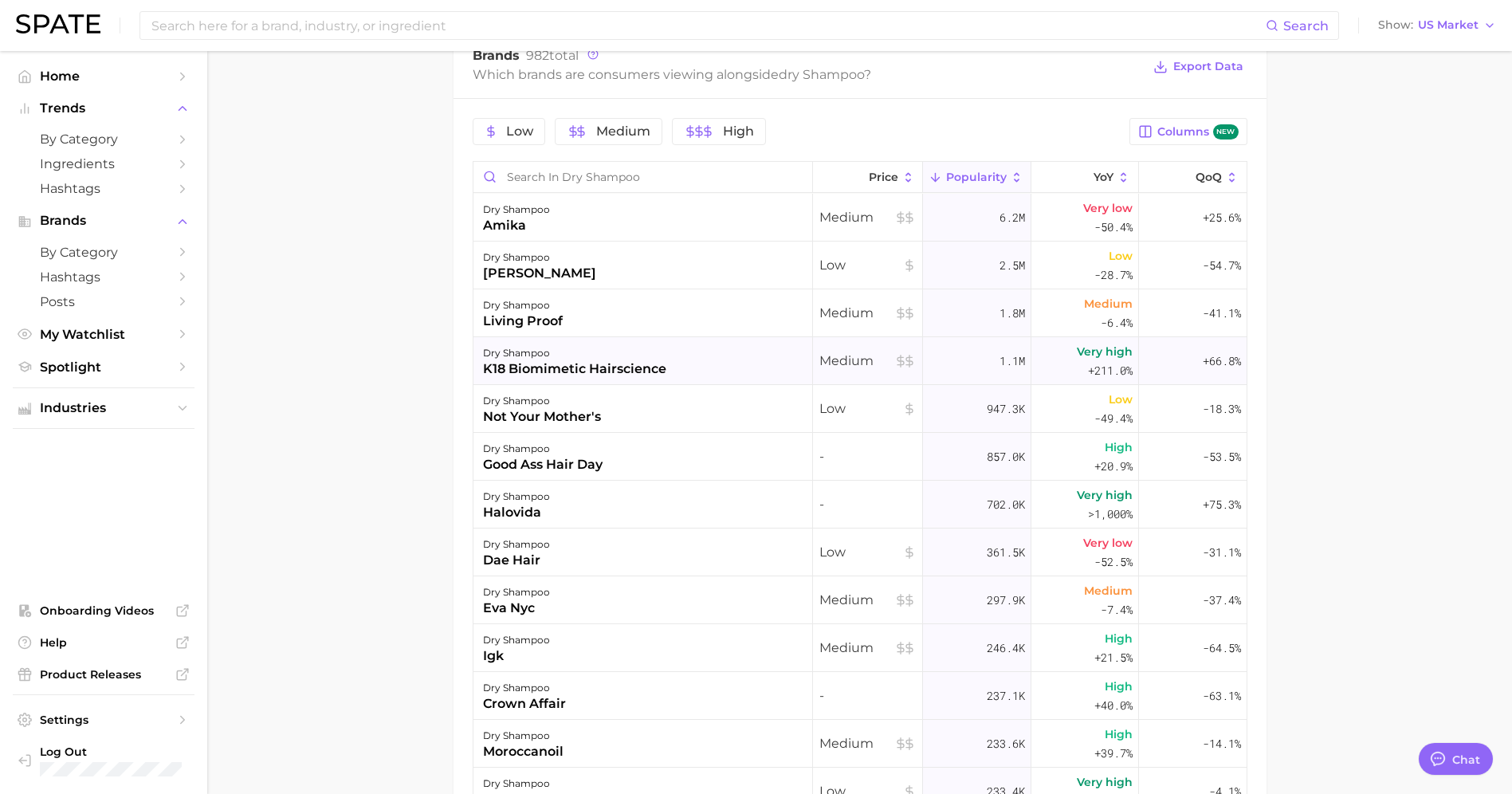
click at [581, 366] on div "k18 biomimetic hairscience" at bounding box center [574, 368] width 184 height 19
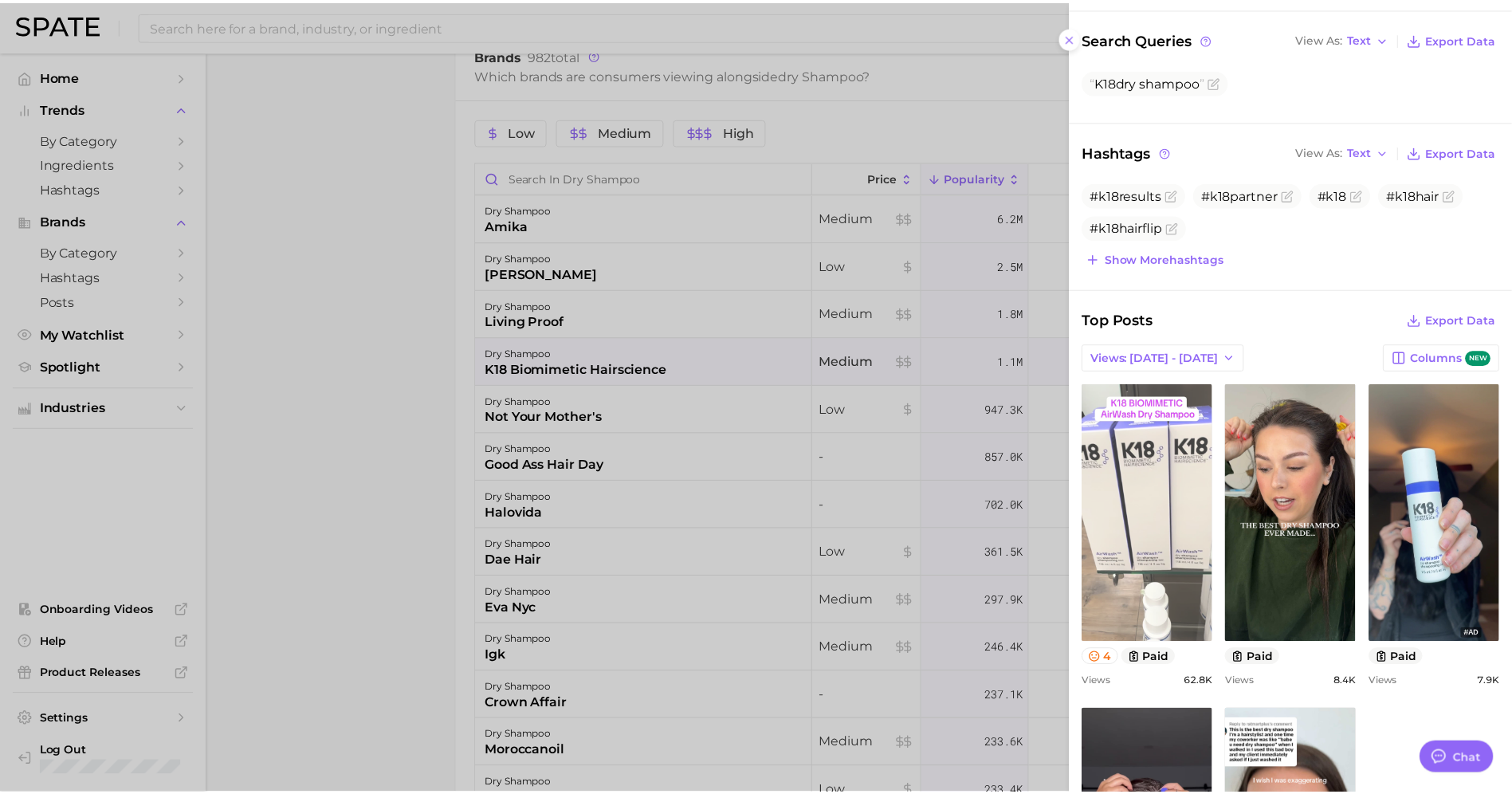
scroll to position [222, 0]
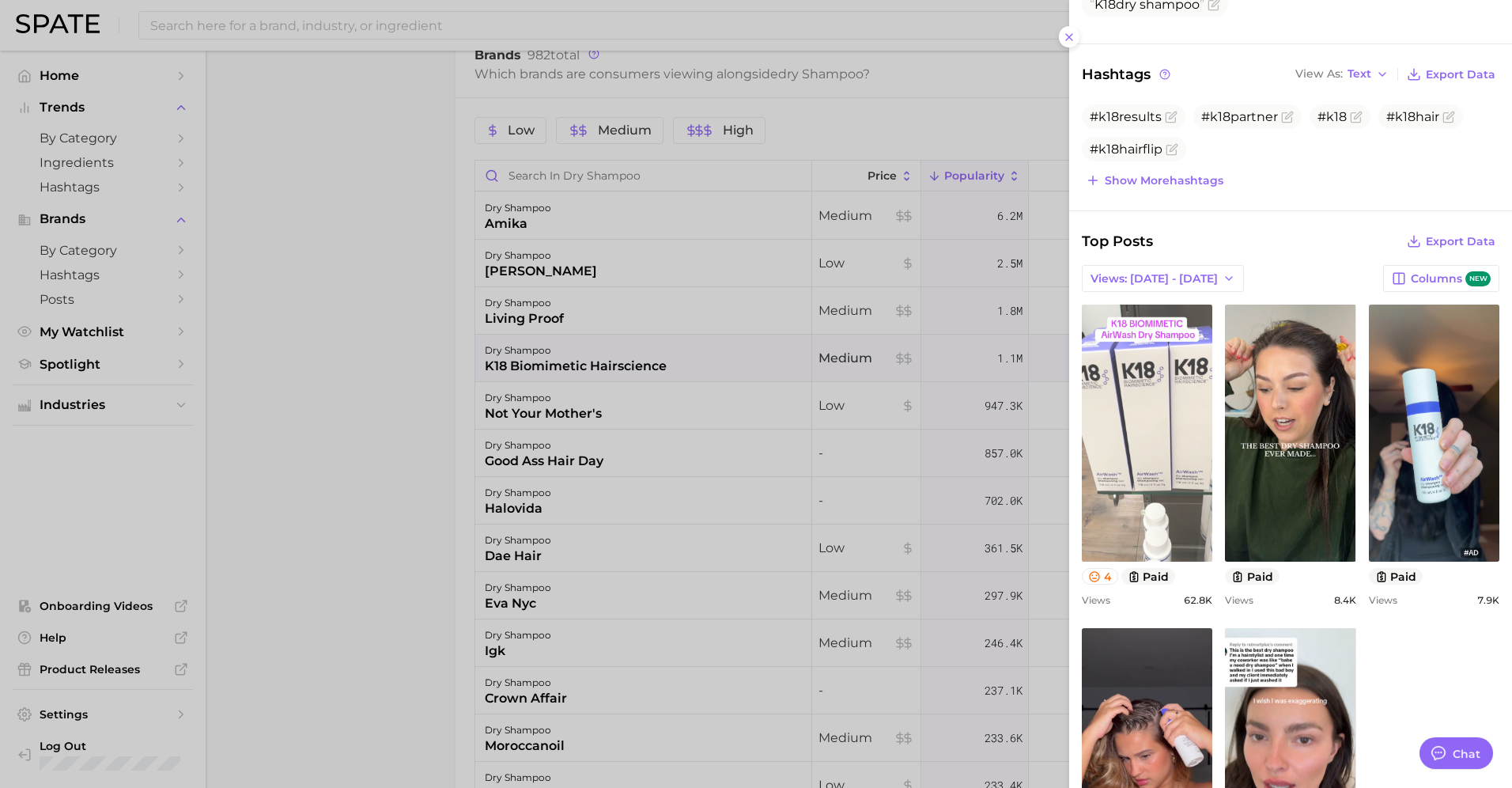
click at [1149, 489] on link "view post on TikTok" at bounding box center [1146, 433] width 130 height 257
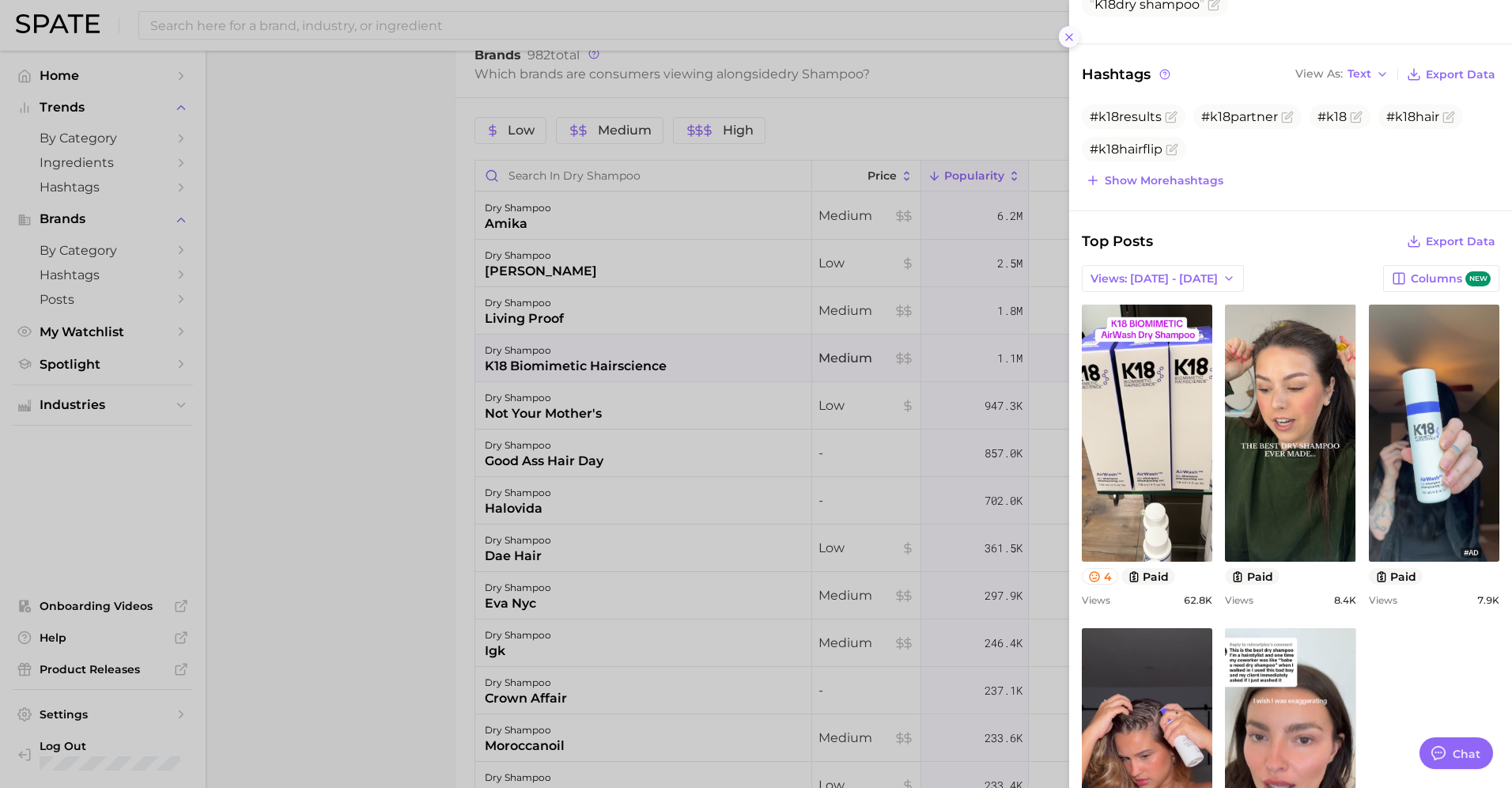
click at [1067, 37] on icon at bounding box center [1069, 37] width 13 height 13
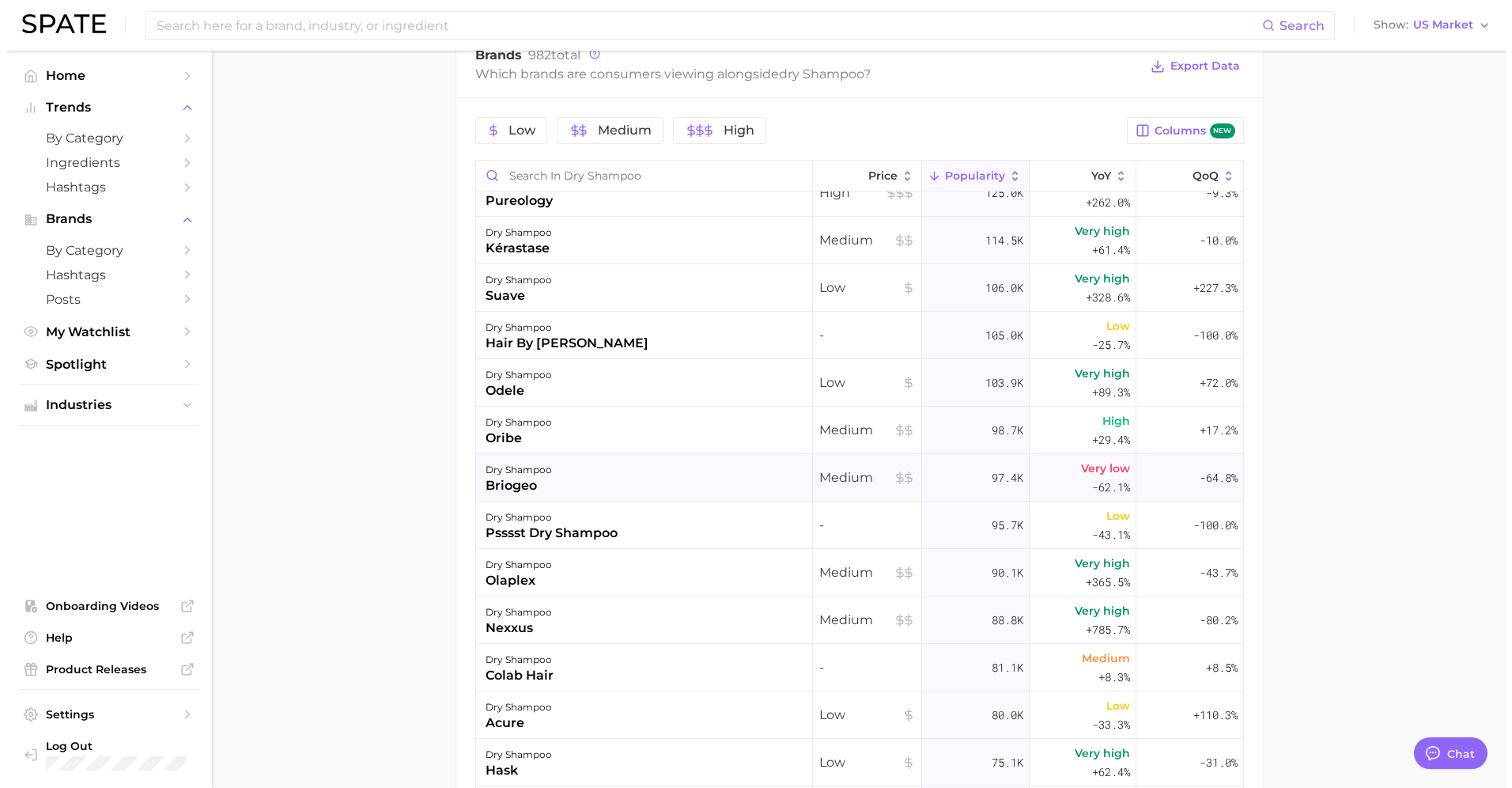
scroll to position [1086, 0]
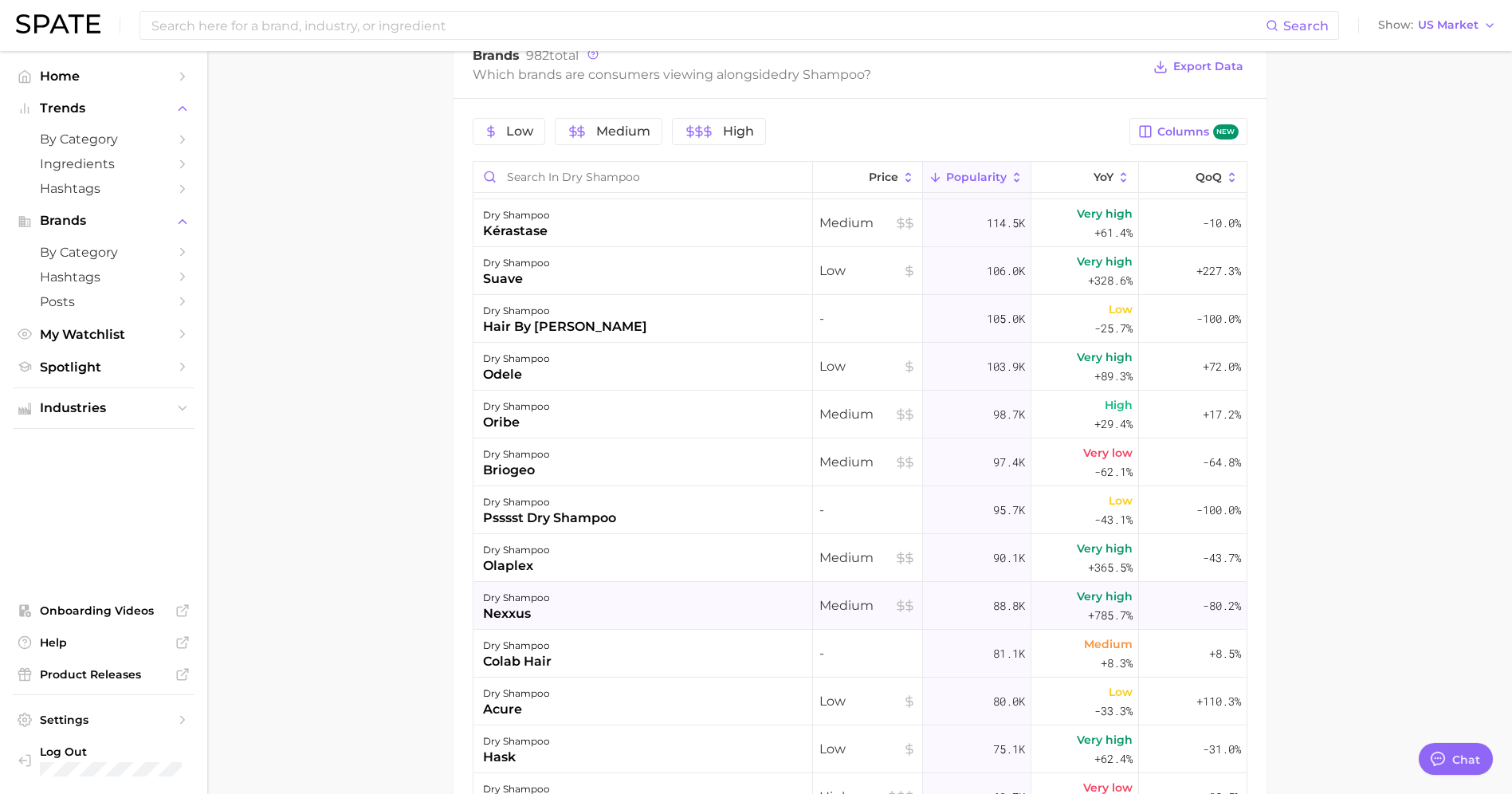
click at [530, 608] on div "nexxus" at bounding box center [516, 613] width 67 height 19
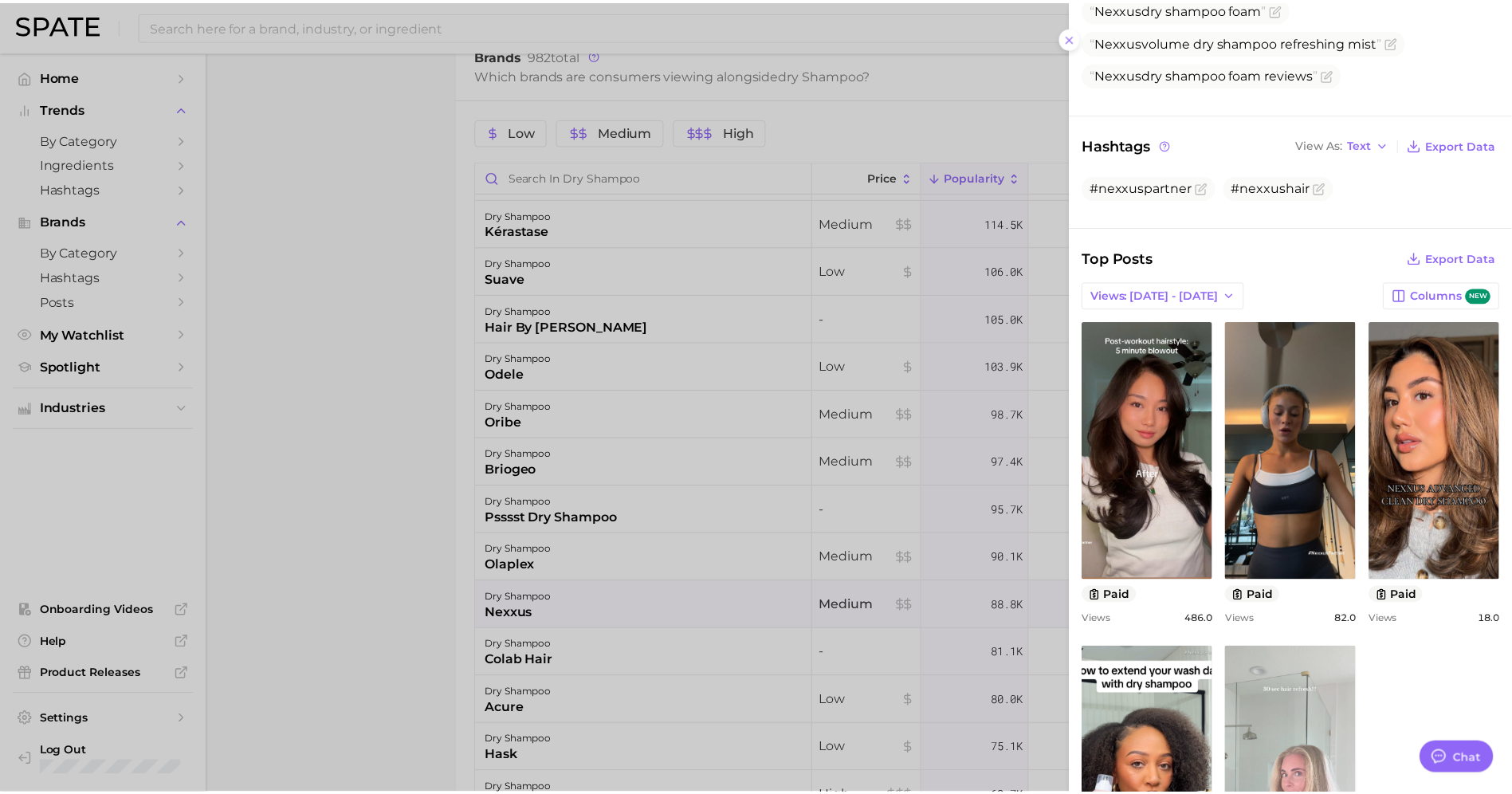
scroll to position [0, 0]
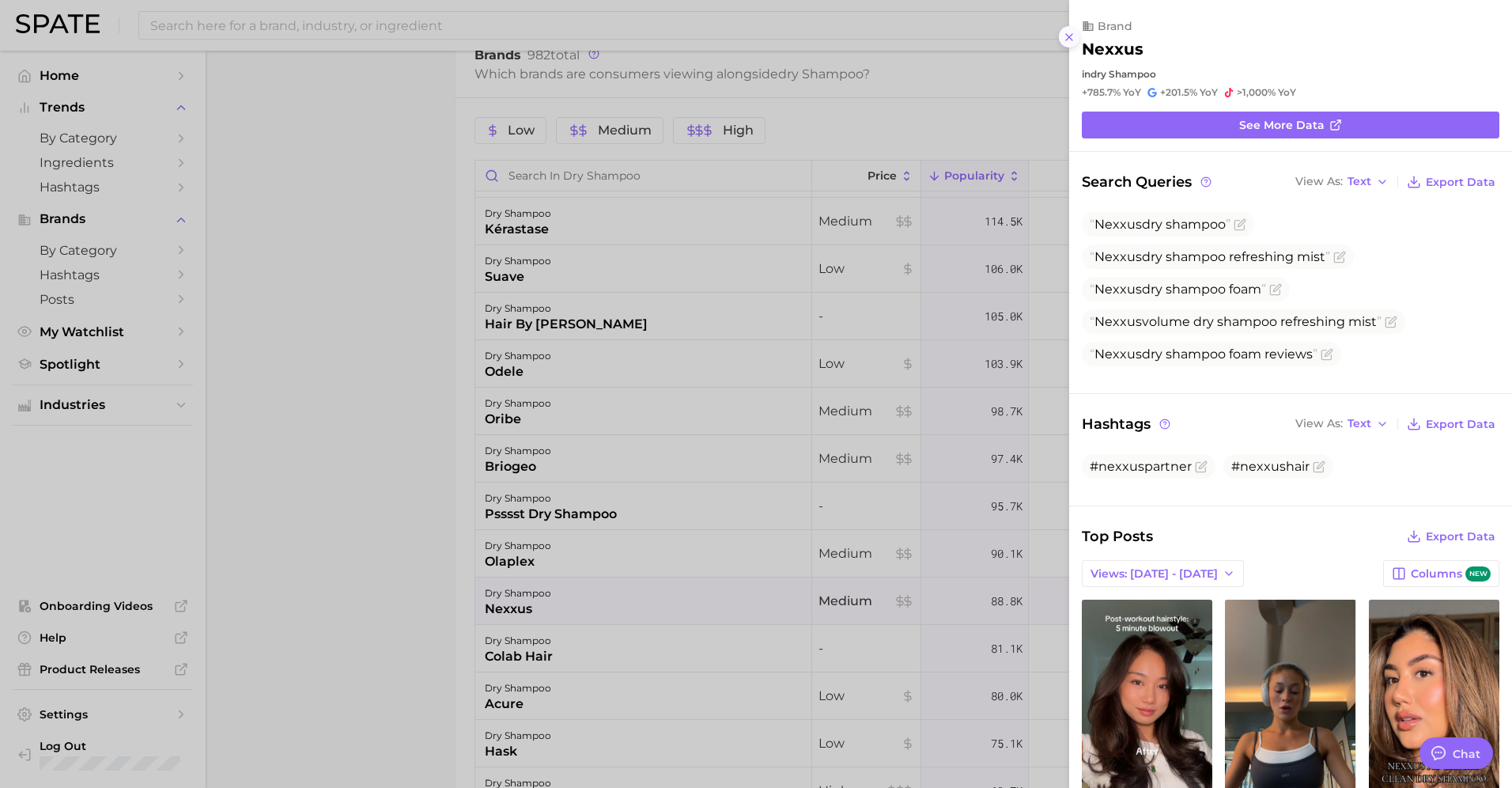
click at [1069, 34] on icon at bounding box center [1069, 37] width 13 height 13
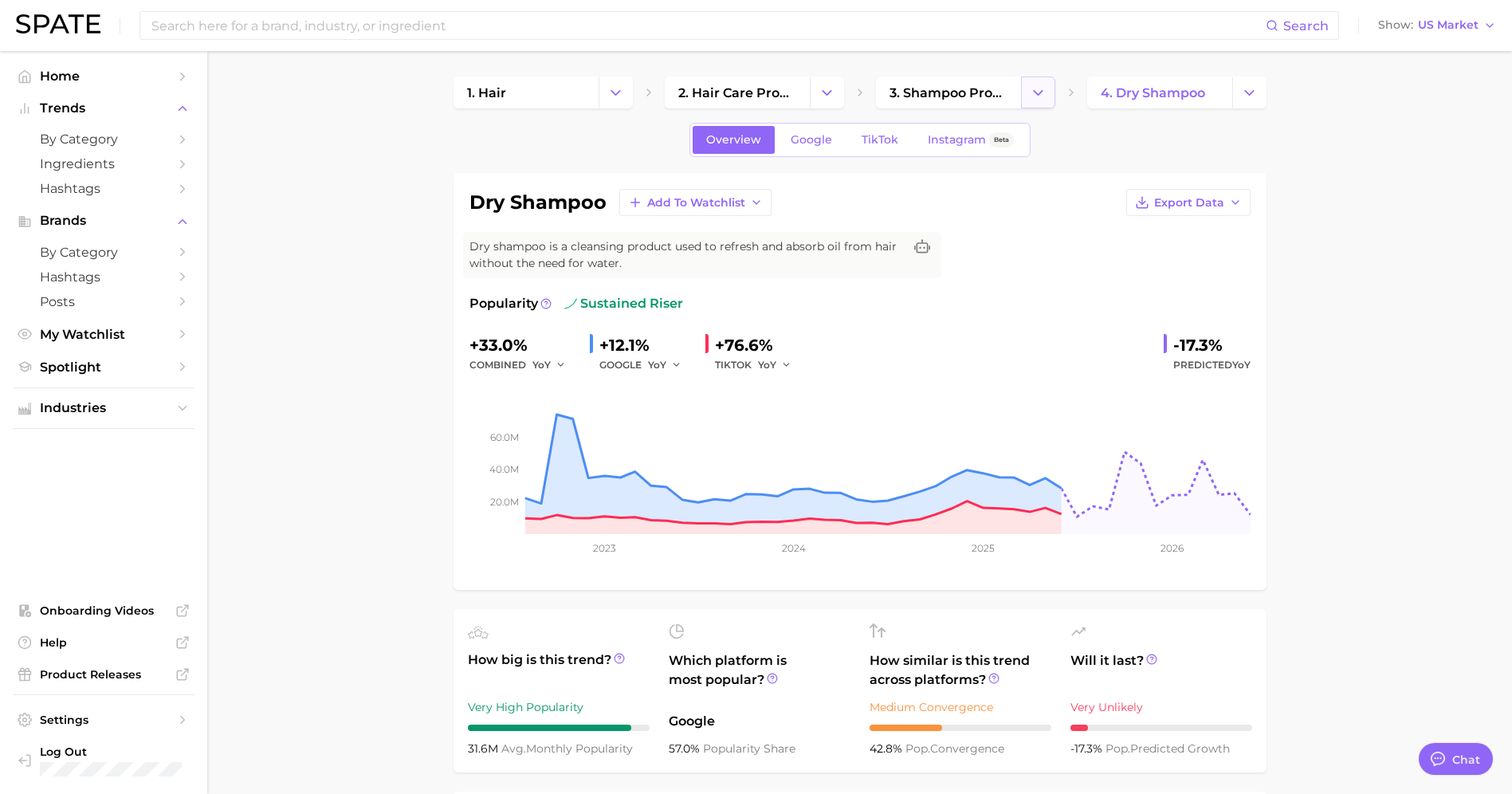
click at [1024, 98] on button "Change Category" at bounding box center [1038, 92] width 34 height 32
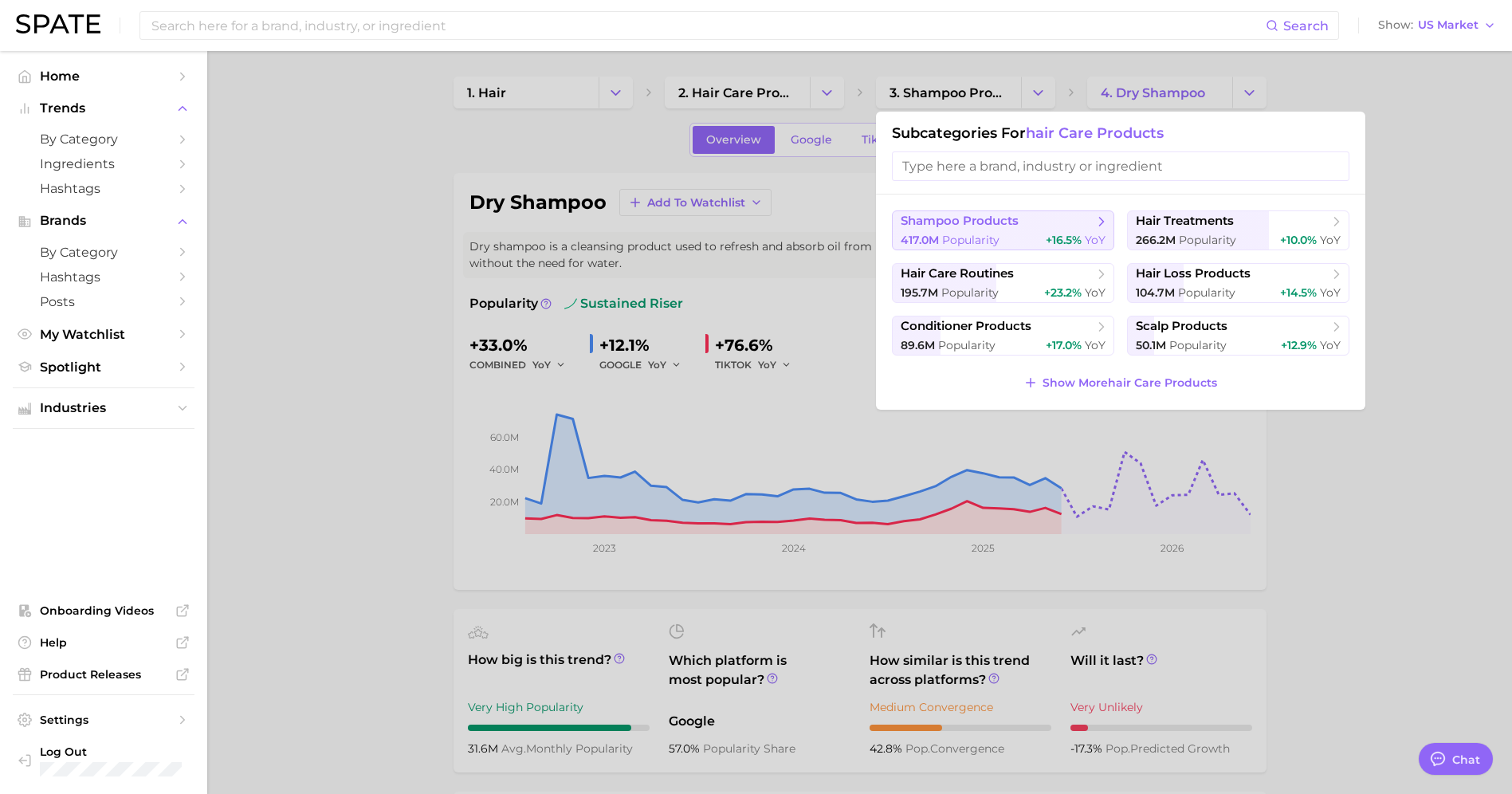
click at [987, 231] on button "shampoo products 417.0m Popularity +16.5% YoY" at bounding box center [1003, 231] width 222 height 40
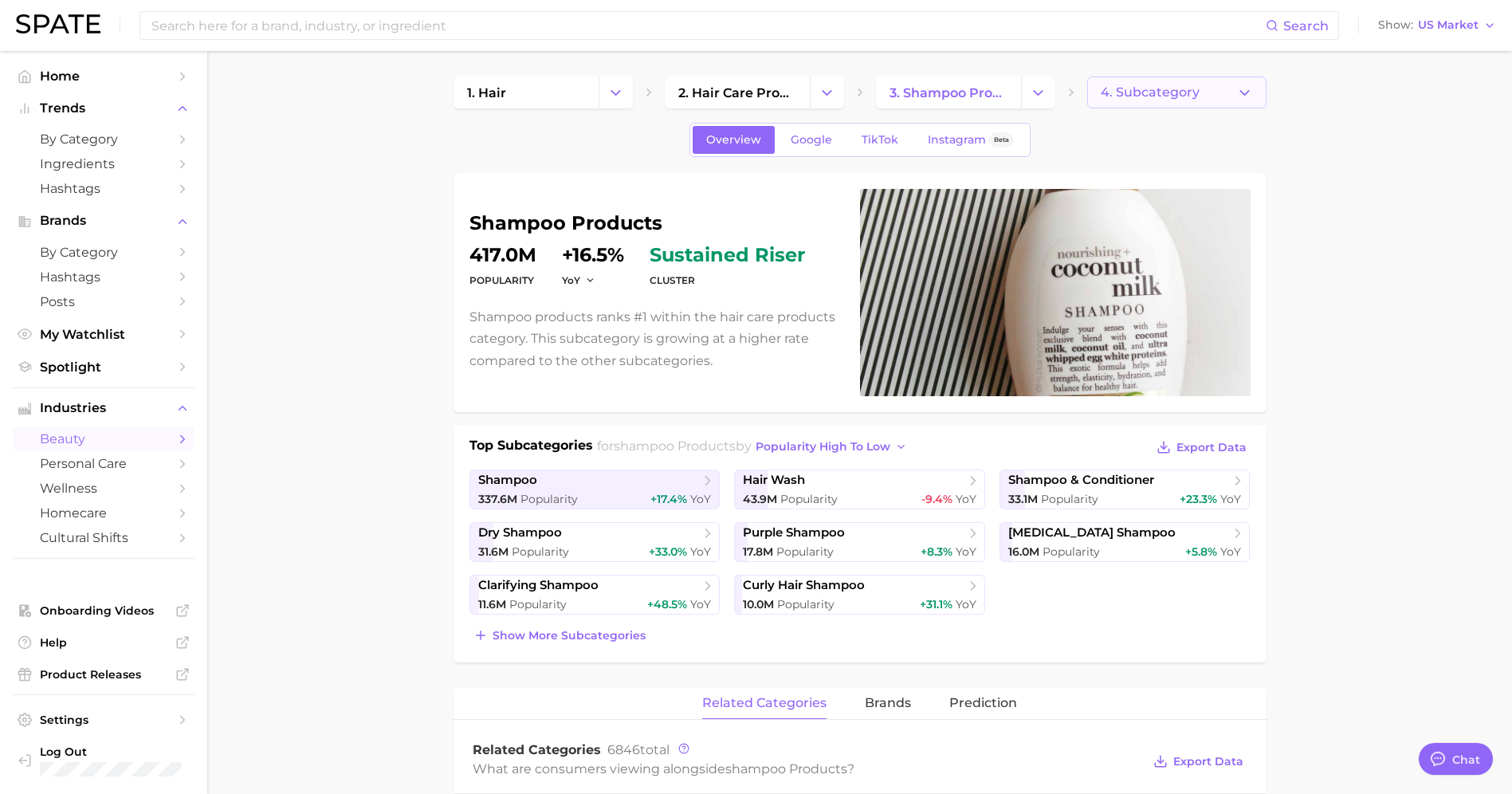
click at [1131, 95] on span "4. Subcategory" at bounding box center [1149, 92] width 99 height 14
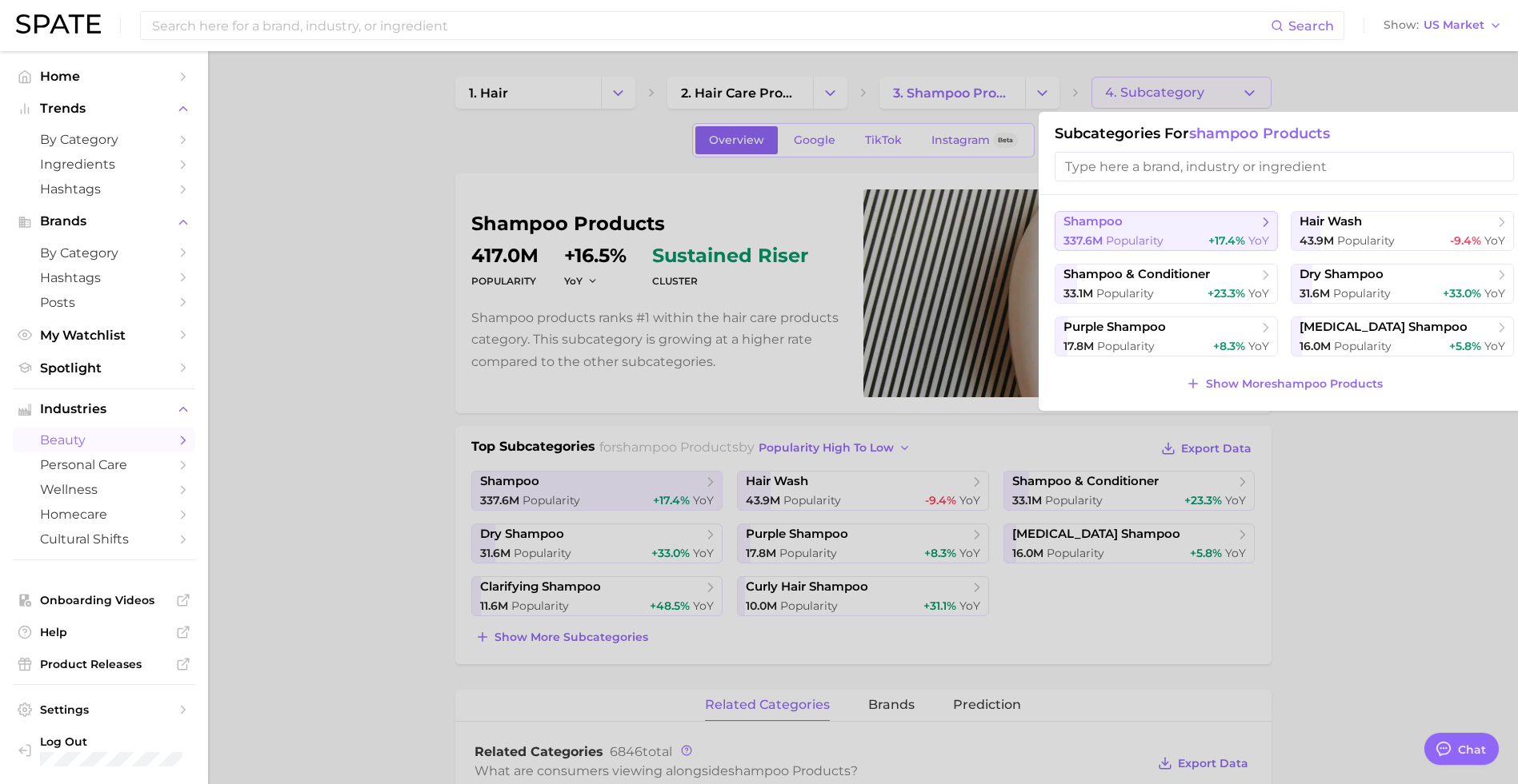
click at [1105, 226] on span "shampoo" at bounding box center [1092, 221] width 59 height 15
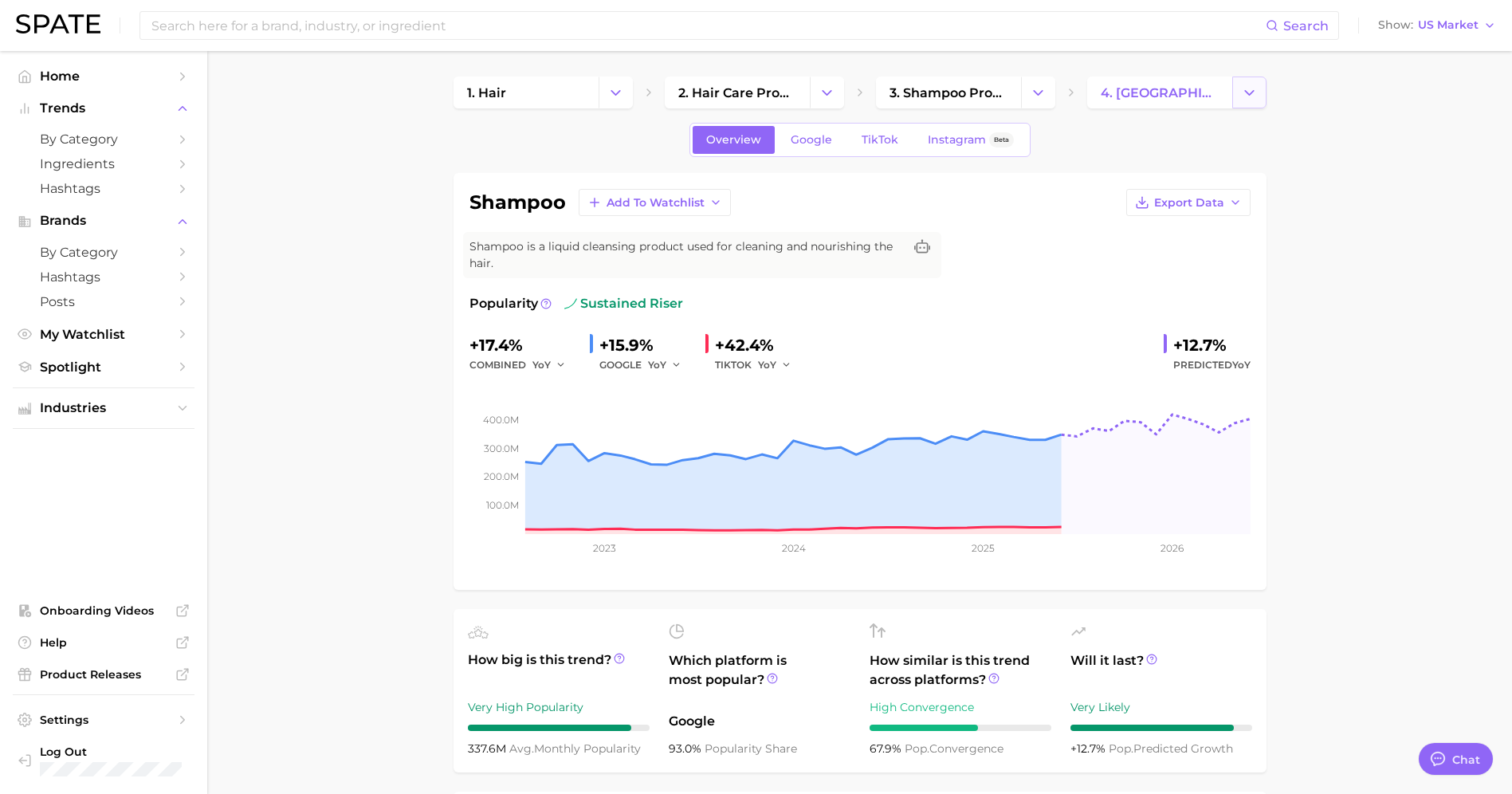
click at [1251, 99] on icon "Change Category" at bounding box center [1249, 92] width 17 height 17
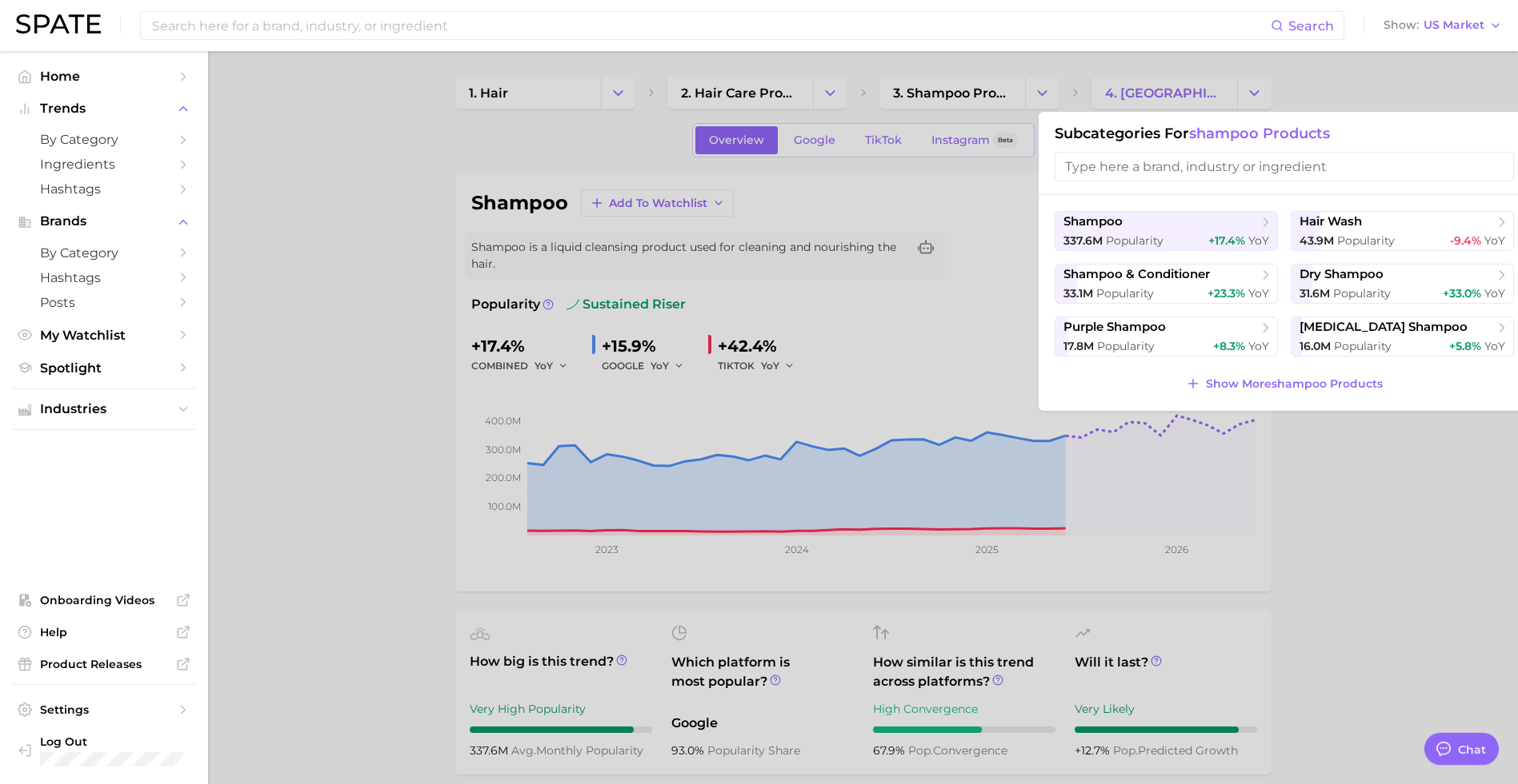
click at [1236, 172] on input "search" at bounding box center [1284, 166] width 459 height 30
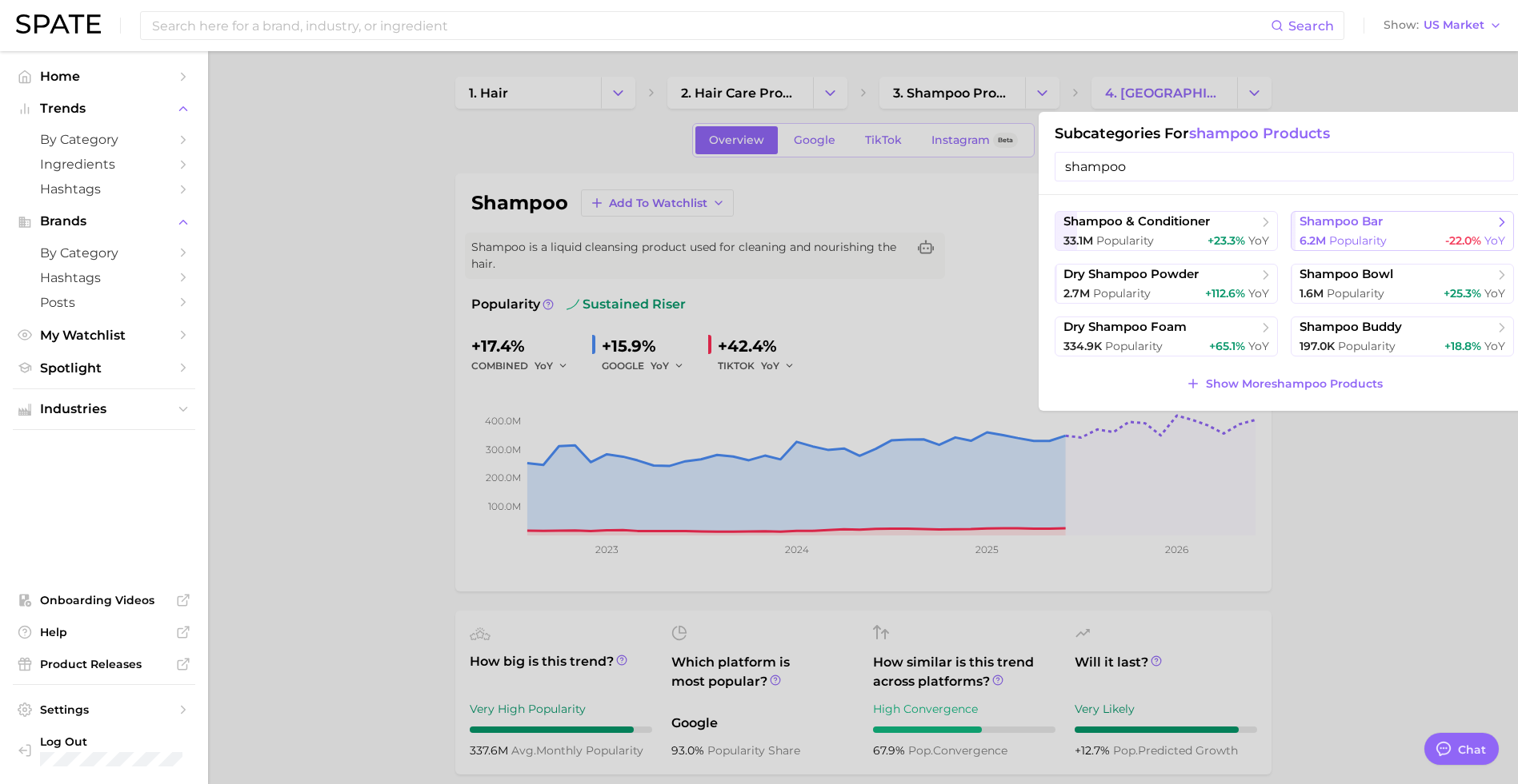
type input "shampoo"
click at [1263, 238] on span "Popularity" at bounding box center [1357, 240] width 57 height 15
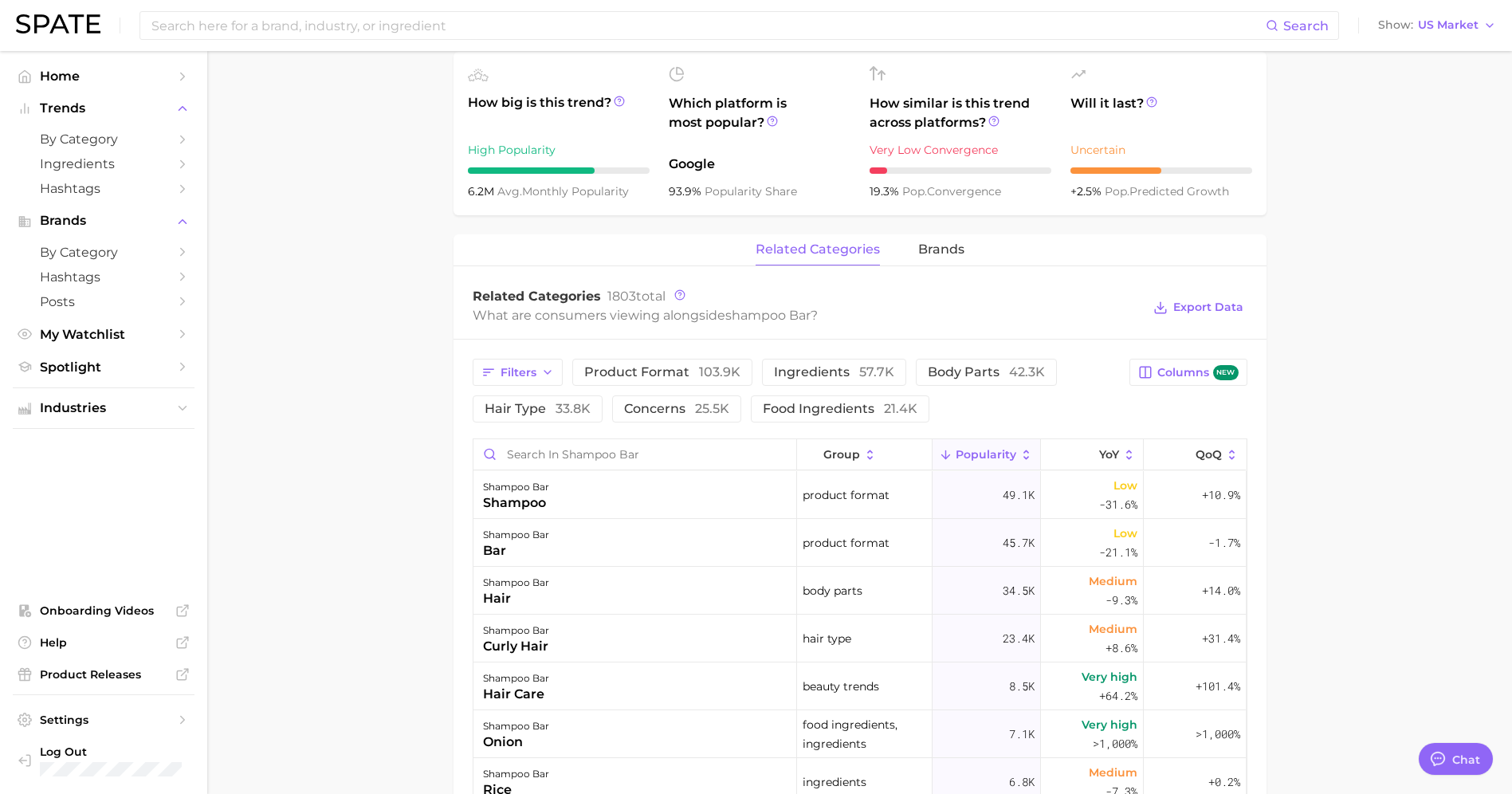
scroll to position [572, 0]
click at [938, 255] on span "brands" at bounding box center [940, 252] width 46 height 14
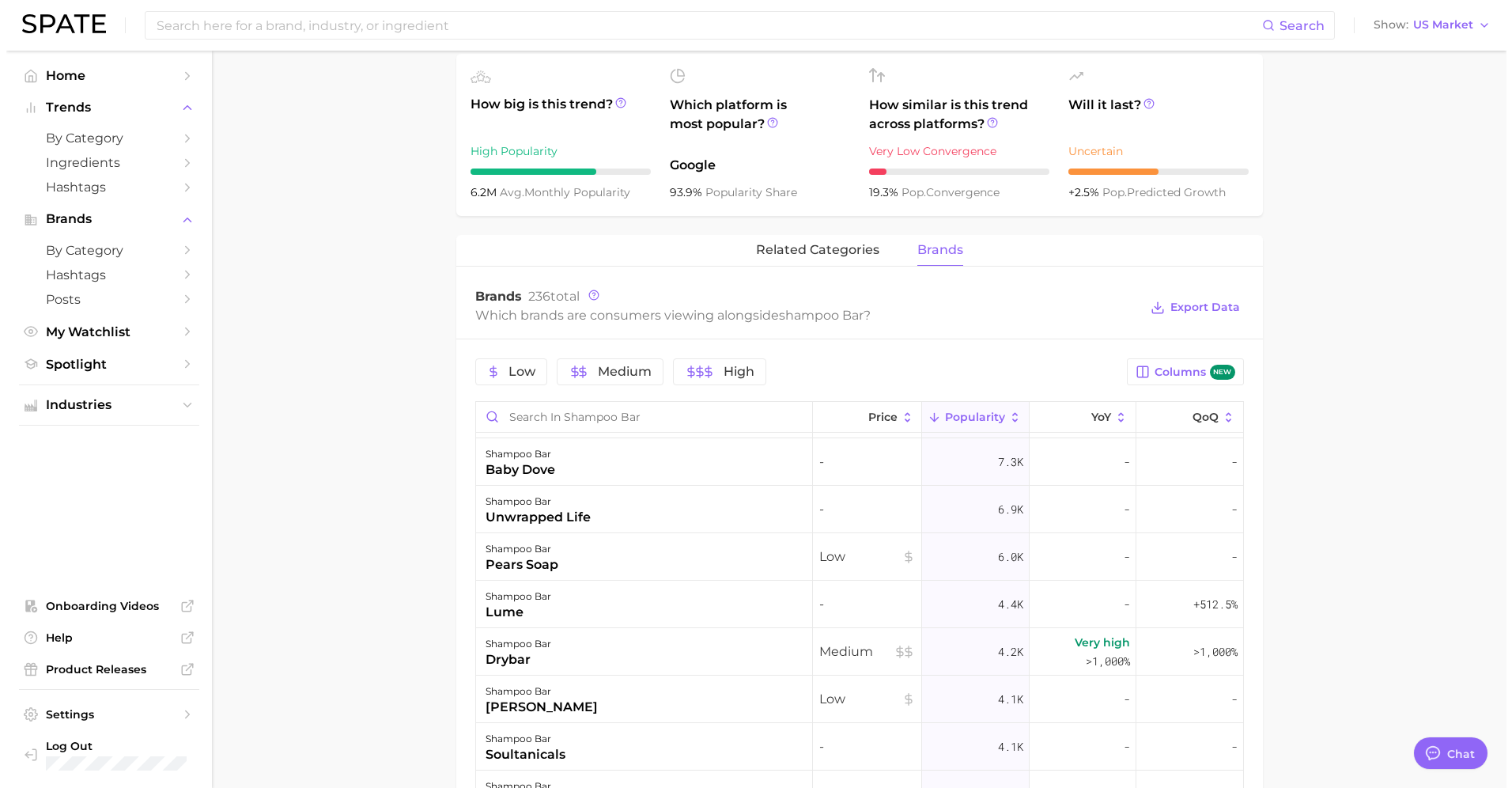
scroll to position [615, 0]
click at [514, 650] on div "drybar" at bounding box center [511, 657] width 66 height 19
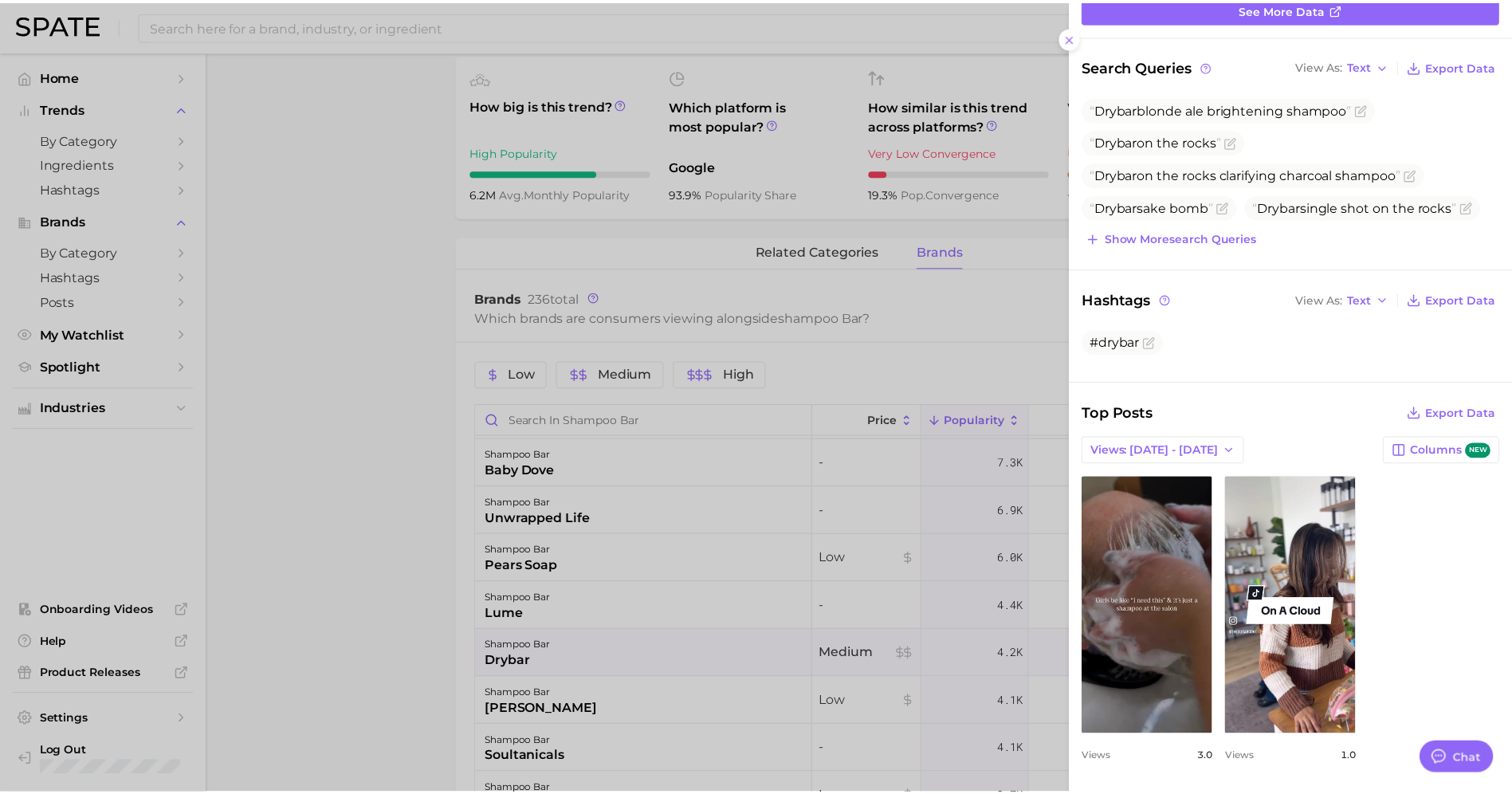
scroll to position [118, 0]
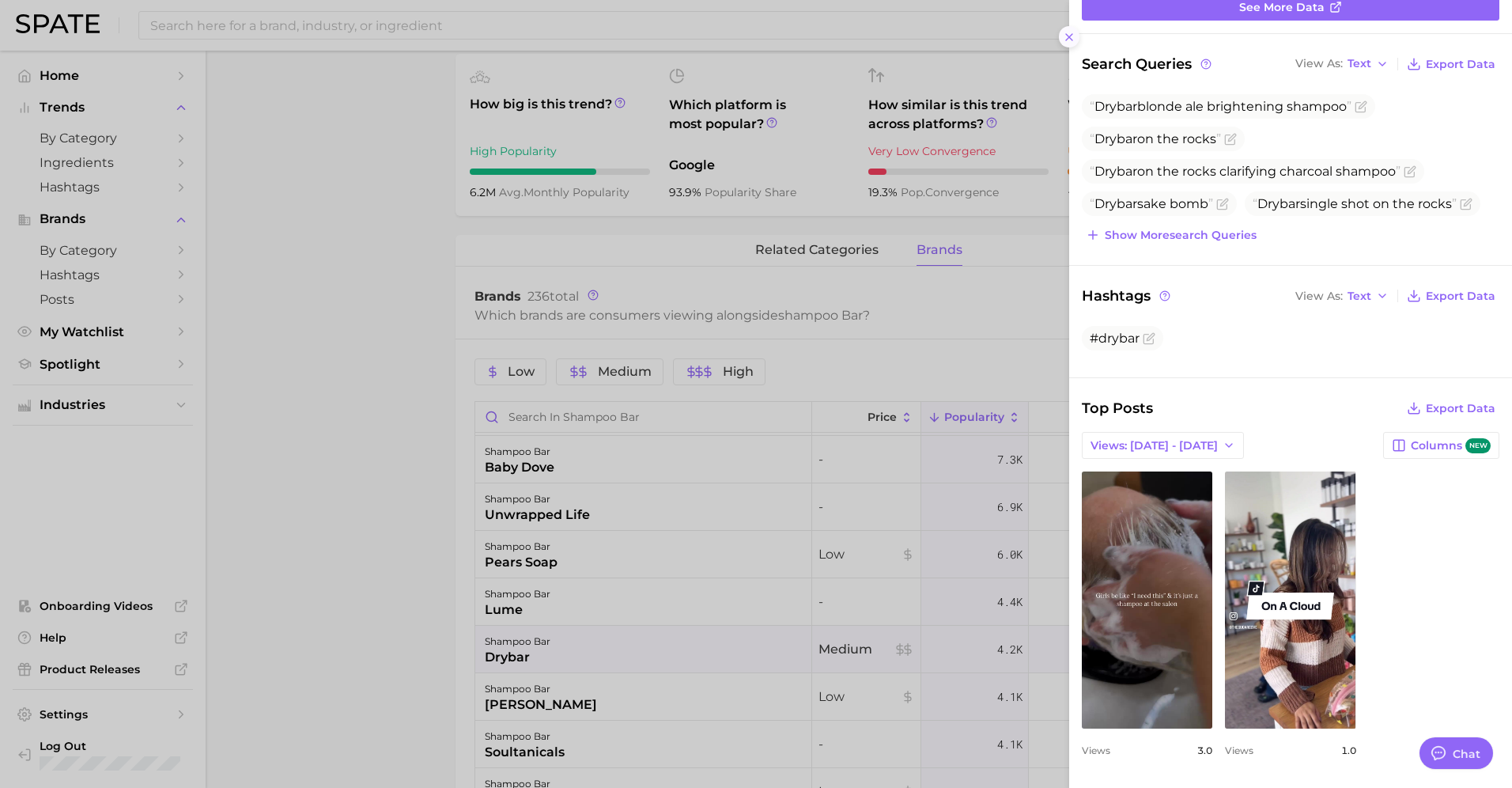
click at [1069, 31] on icon at bounding box center [1069, 37] width 13 height 13
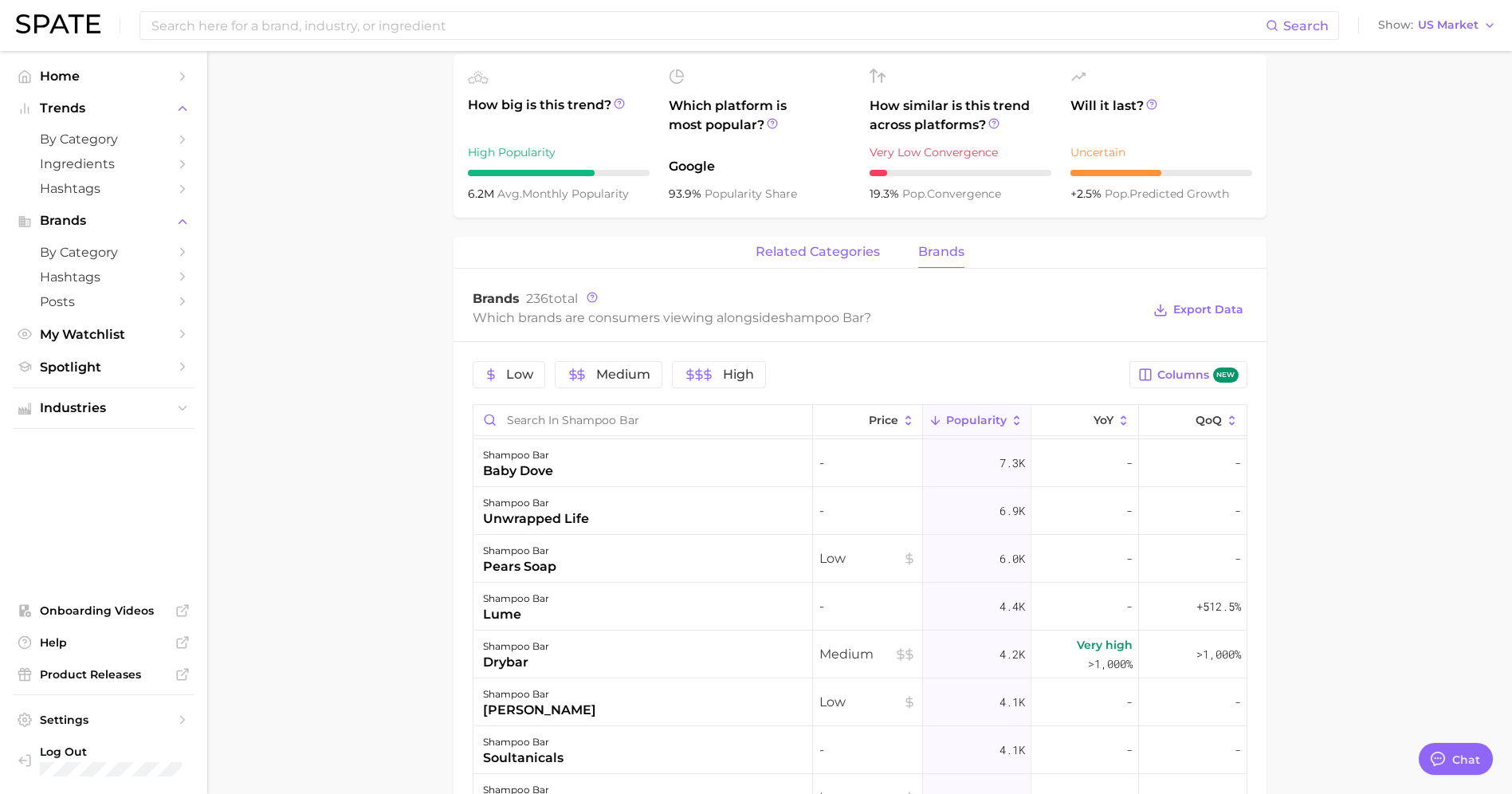
click at [818, 252] on span "related categories" at bounding box center [817, 252] width 124 height 14
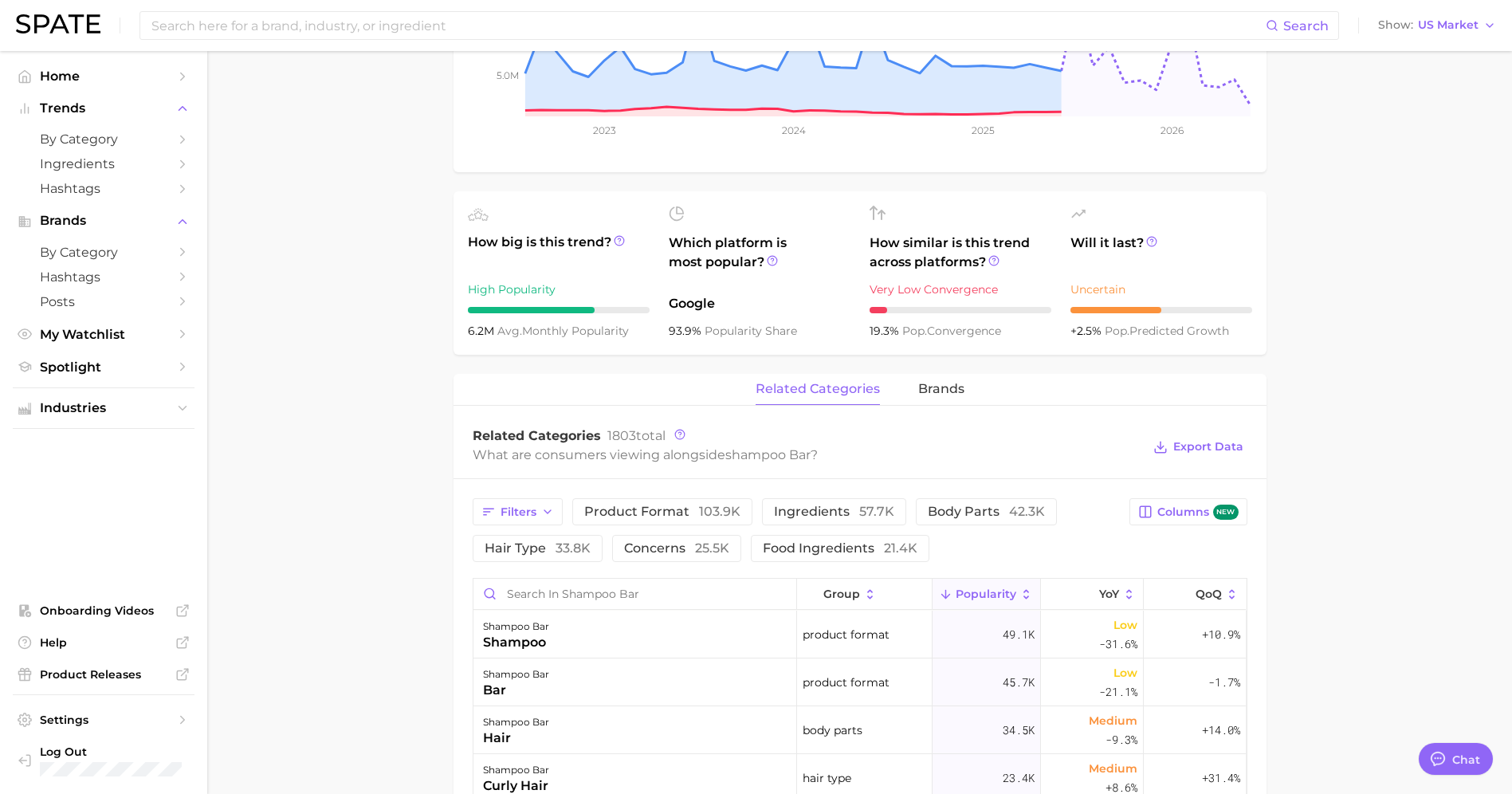
scroll to position [0, 0]
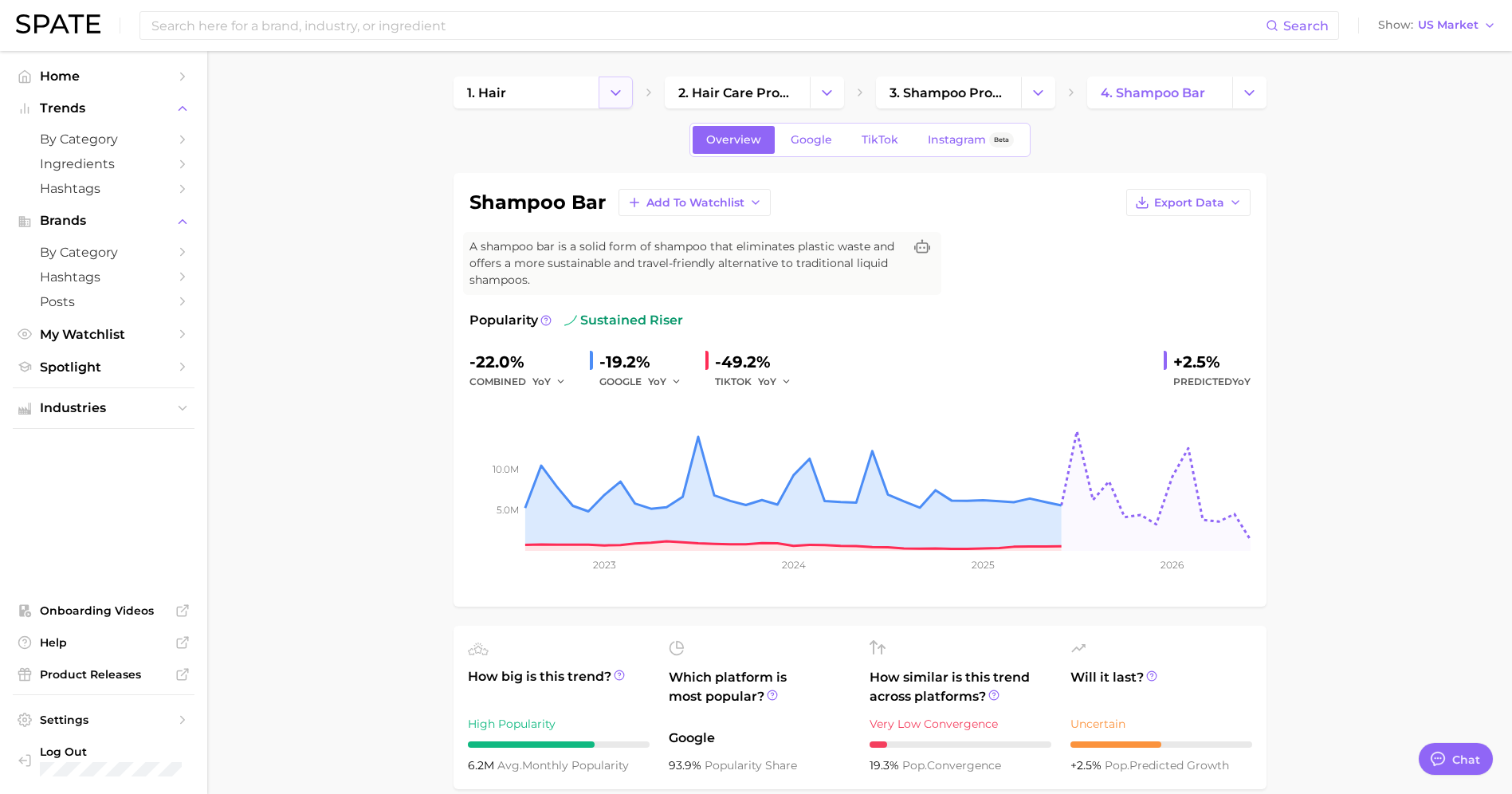
click at [619, 90] on polyline "Change Category" at bounding box center [616, 92] width 9 height 4
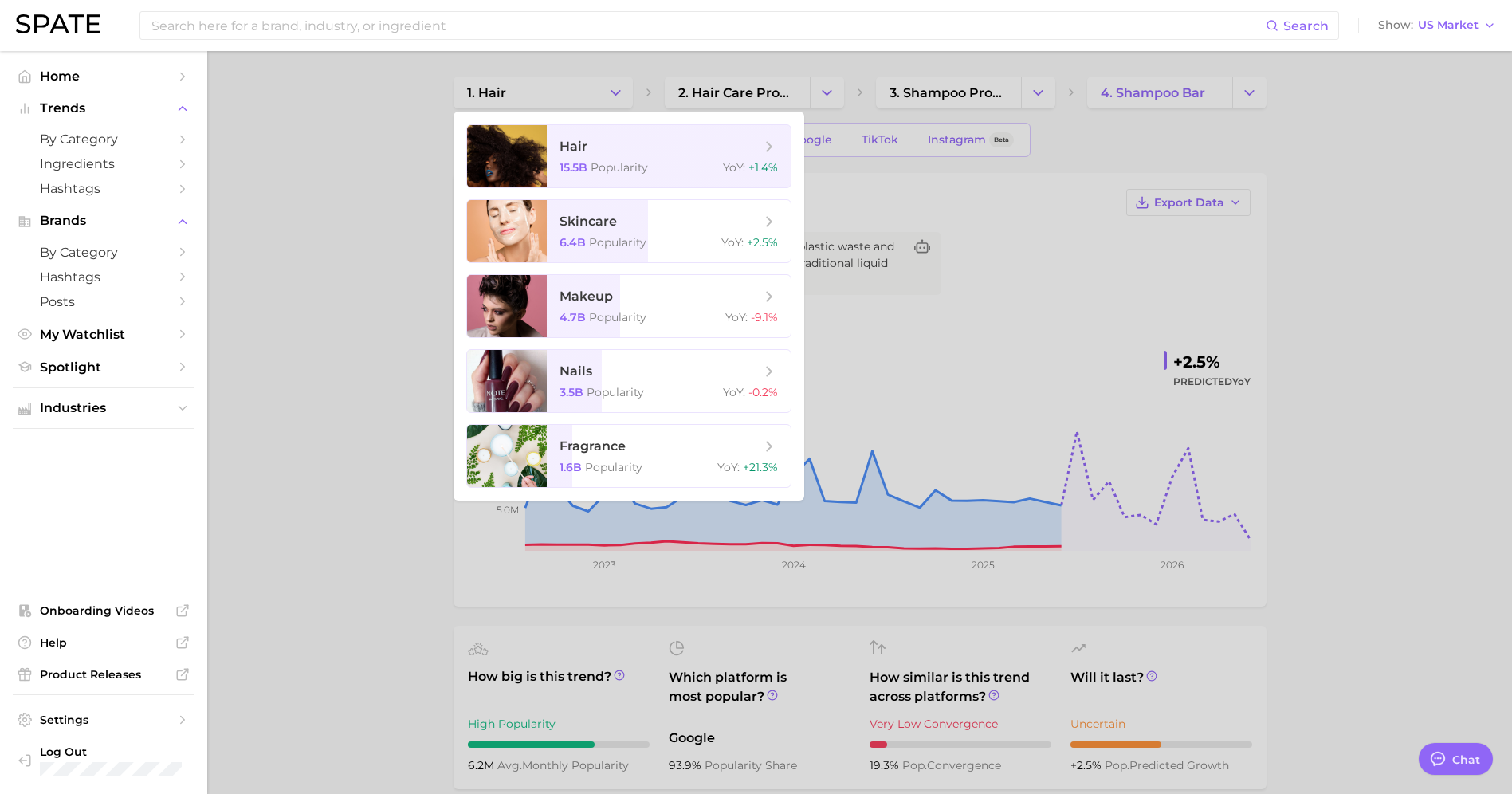
click at [342, 212] on div at bounding box center [756, 397] width 1512 height 794
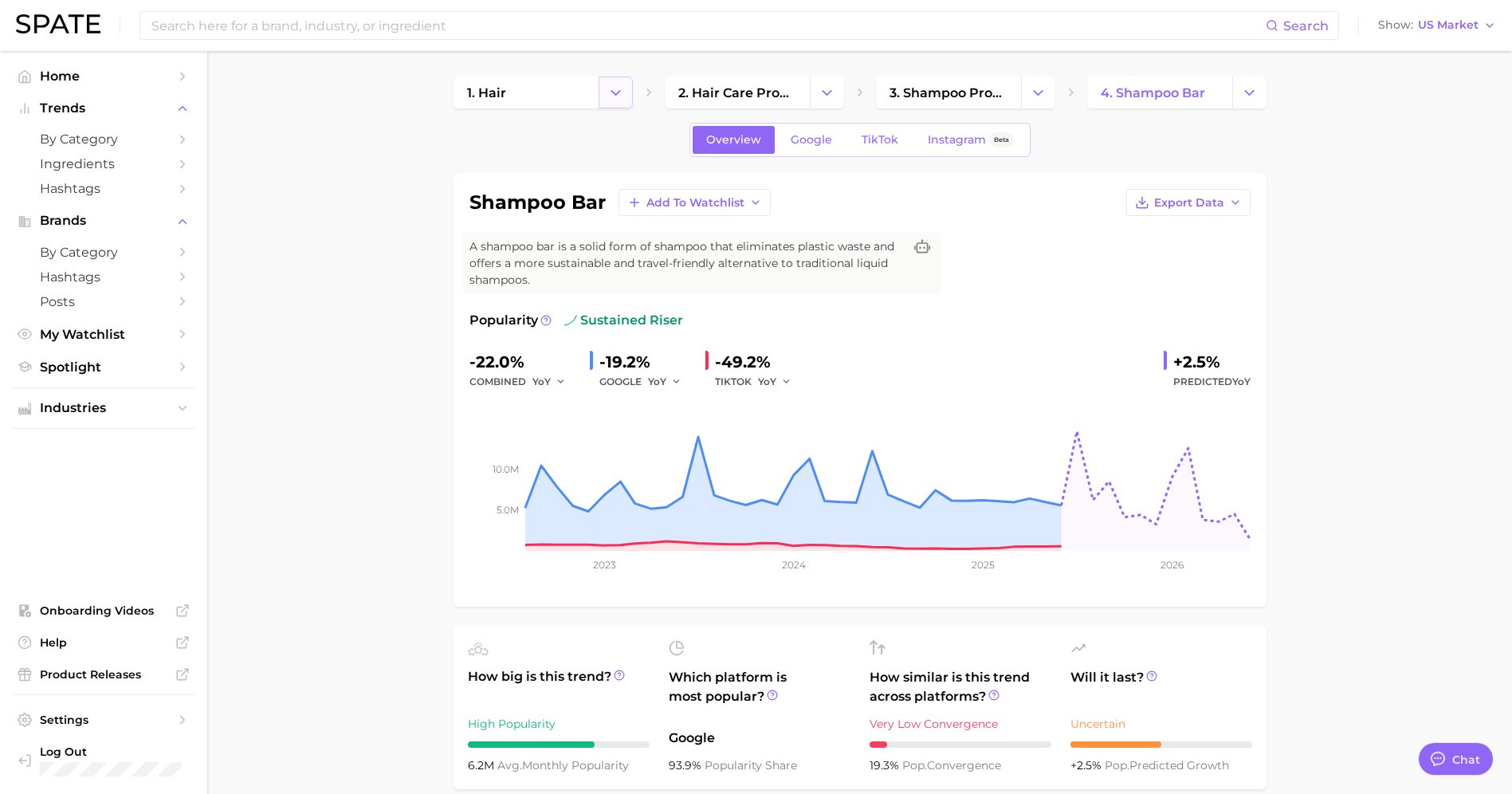
click at [612, 99] on icon "Change Category" at bounding box center [615, 92] width 17 height 17
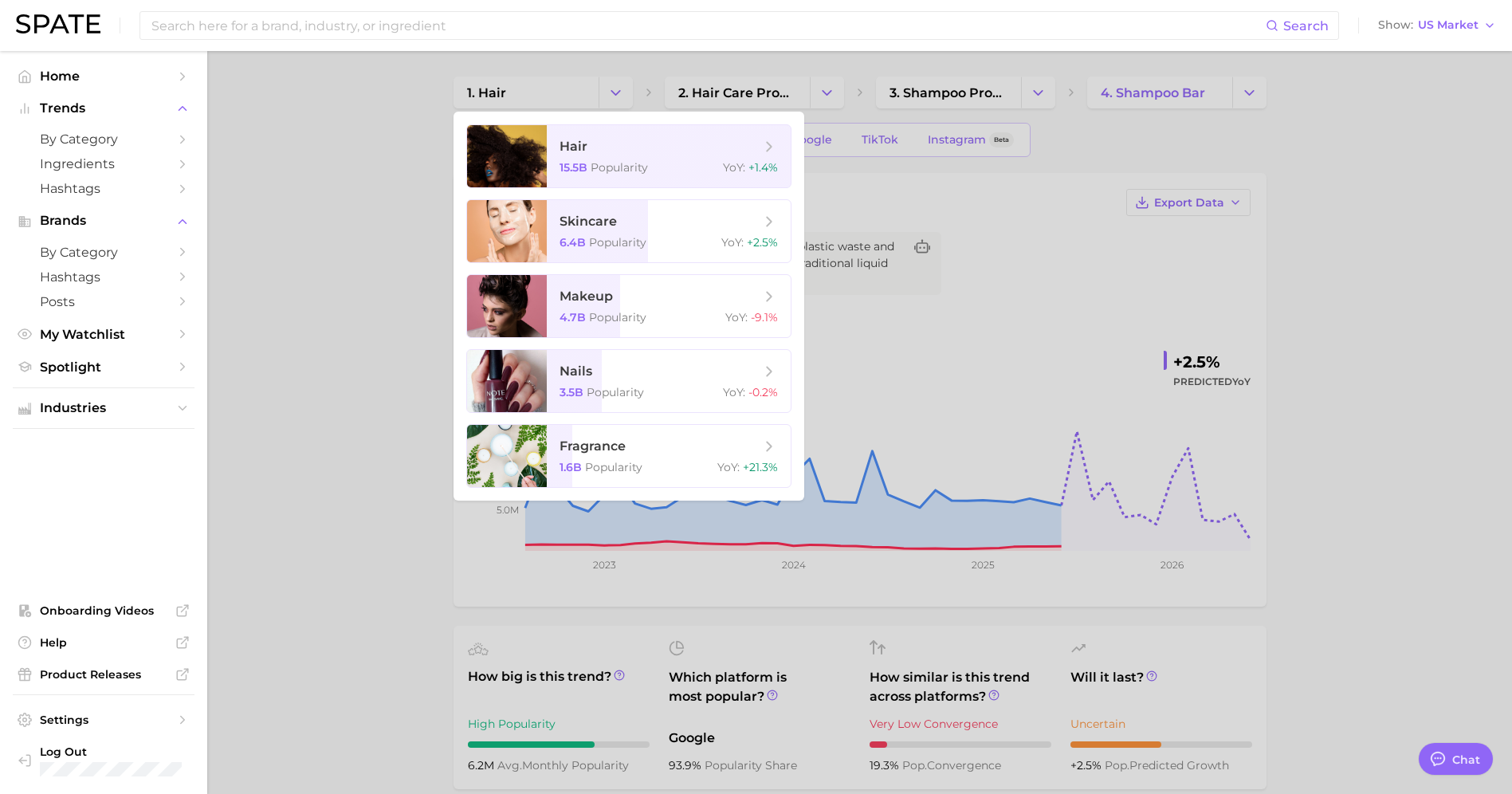
click at [359, 222] on div at bounding box center [756, 397] width 1512 height 794
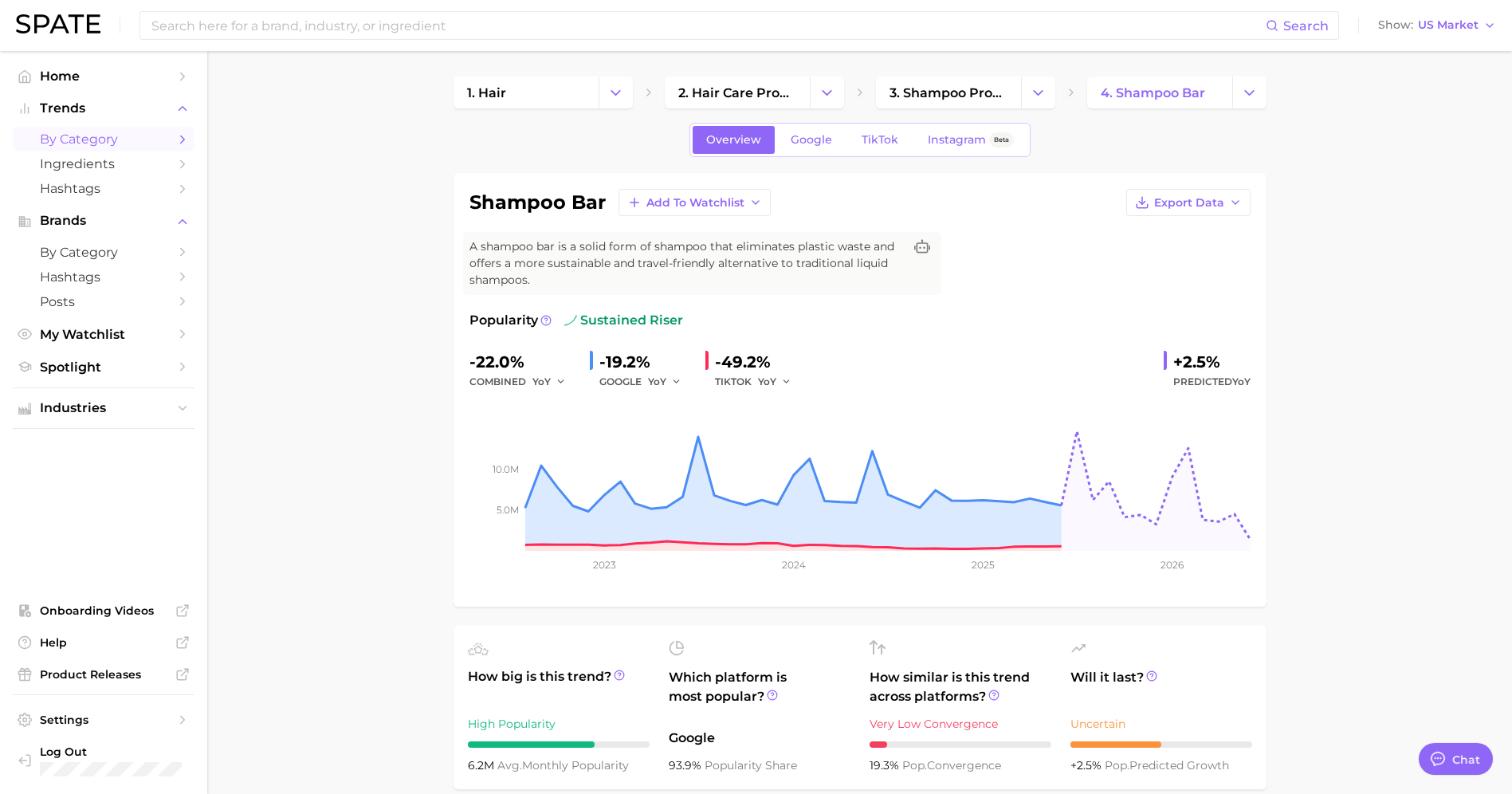
click at [71, 141] on span "by Category" at bounding box center [103, 138] width 128 height 15
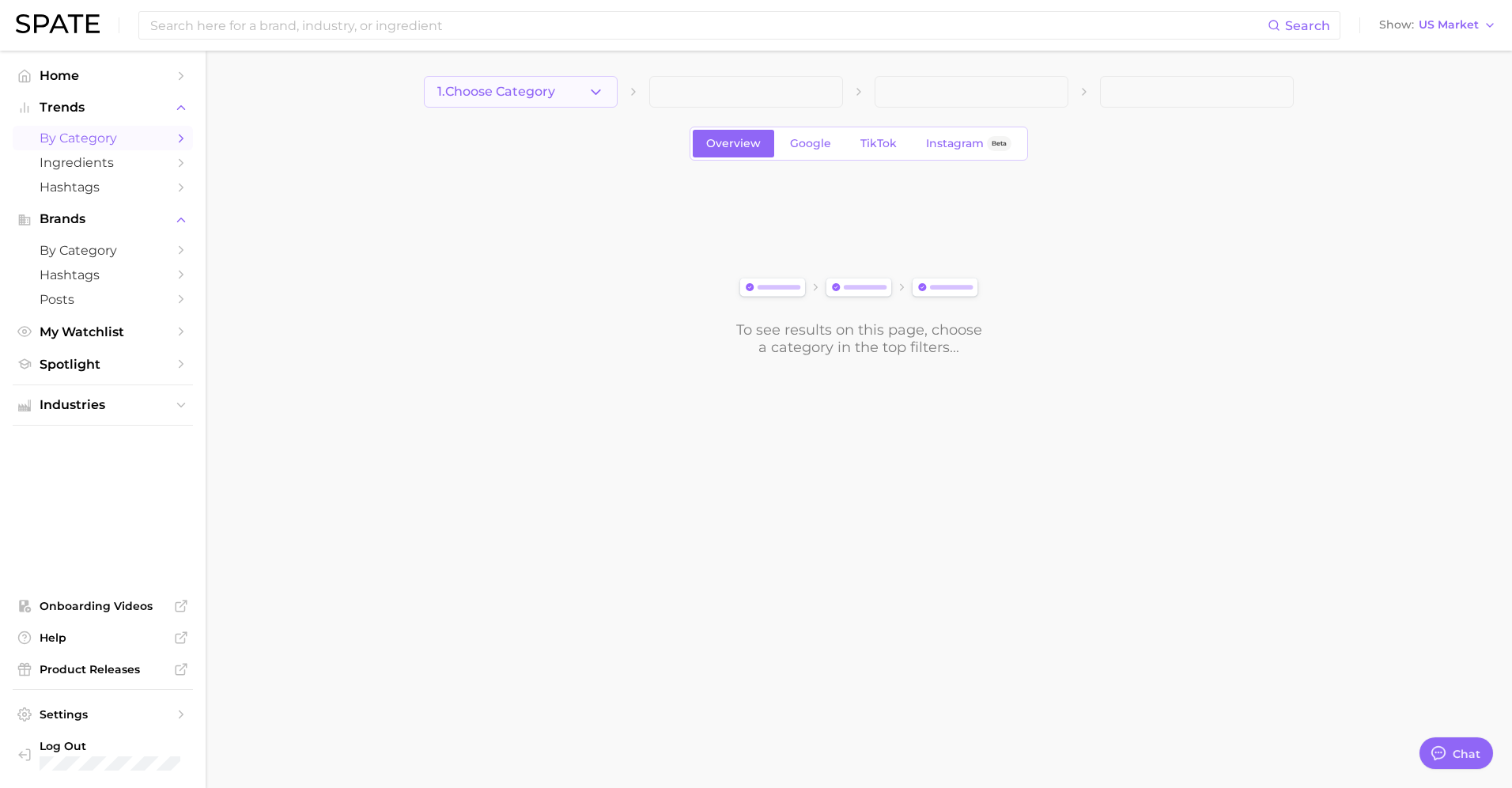
click at [593, 90] on icon "button" at bounding box center [596, 92] width 17 height 17
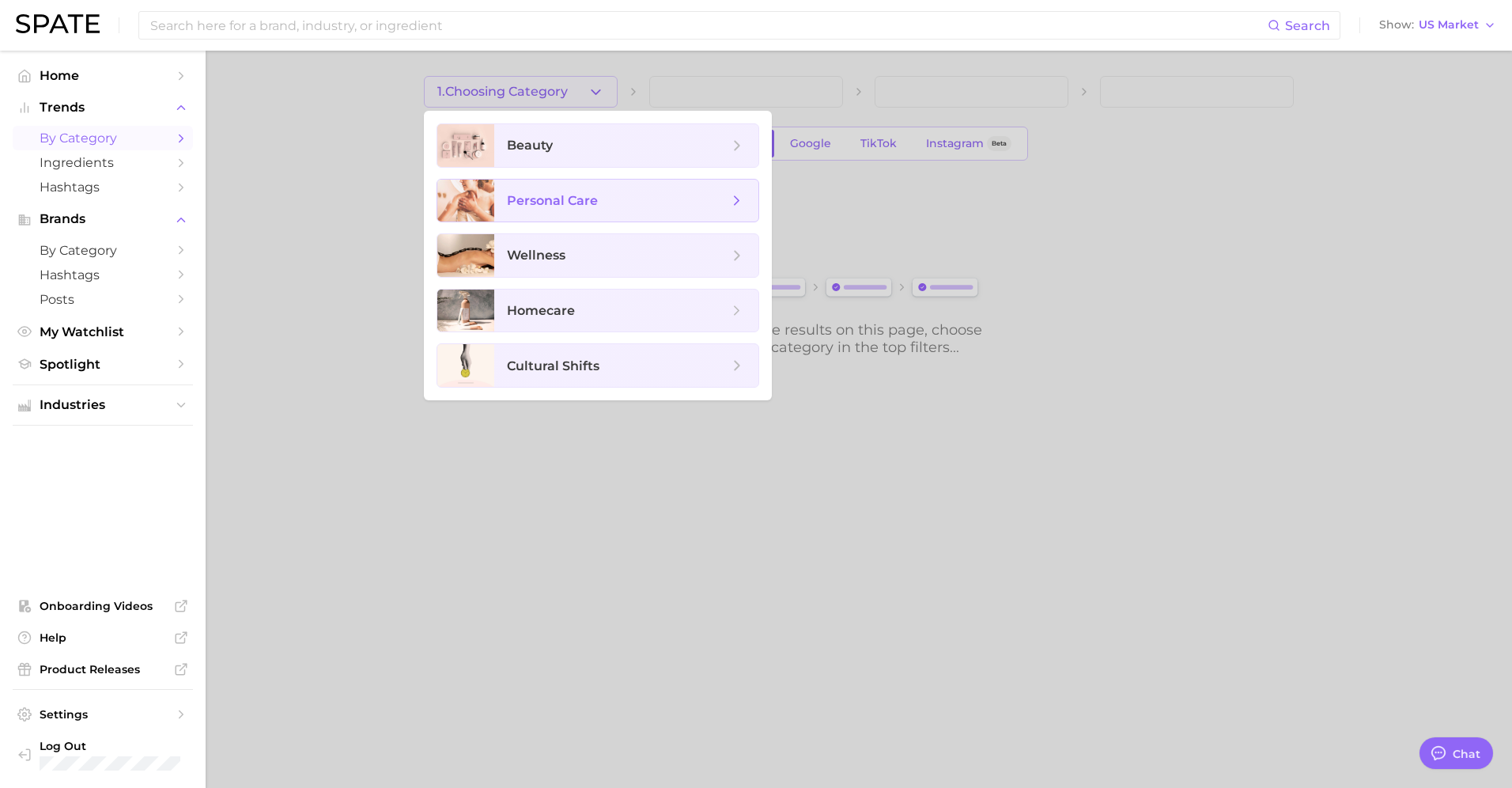
click at [536, 216] on span "personal care" at bounding box center [626, 201] width 264 height 43
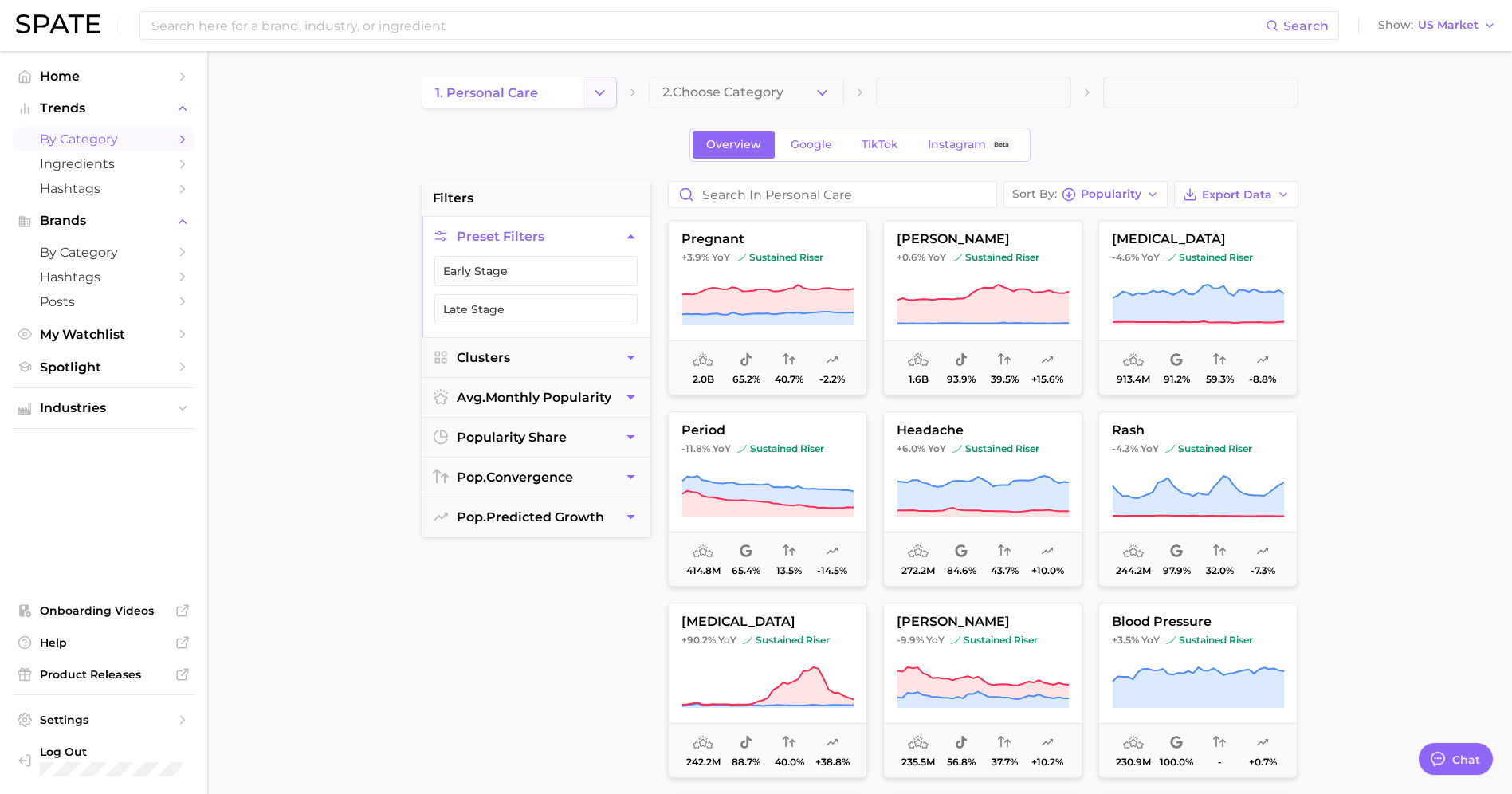
click at [596, 97] on icon "Change Category" at bounding box center [600, 92] width 17 height 17
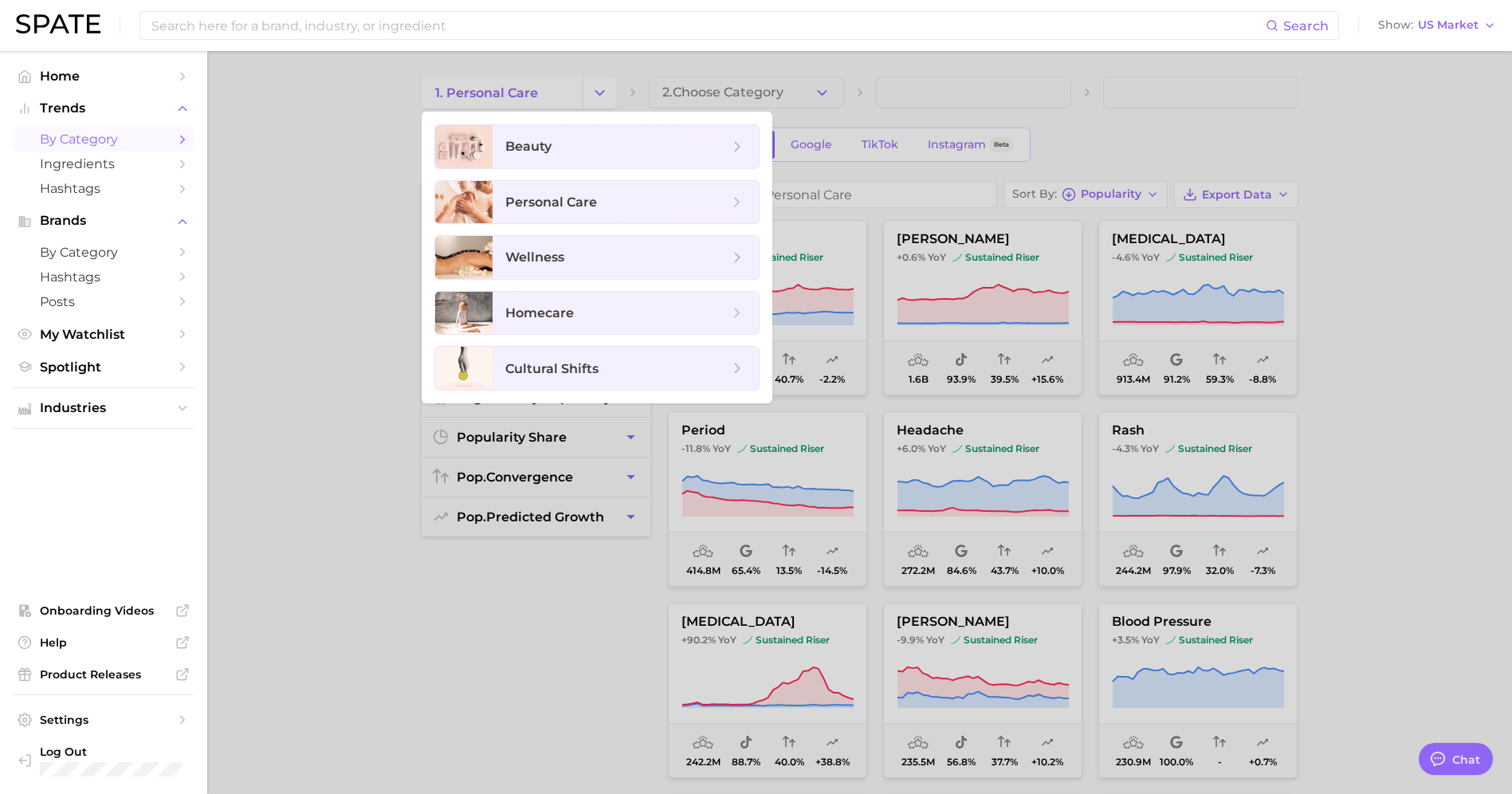
click at [369, 162] on div at bounding box center [756, 397] width 1512 height 794
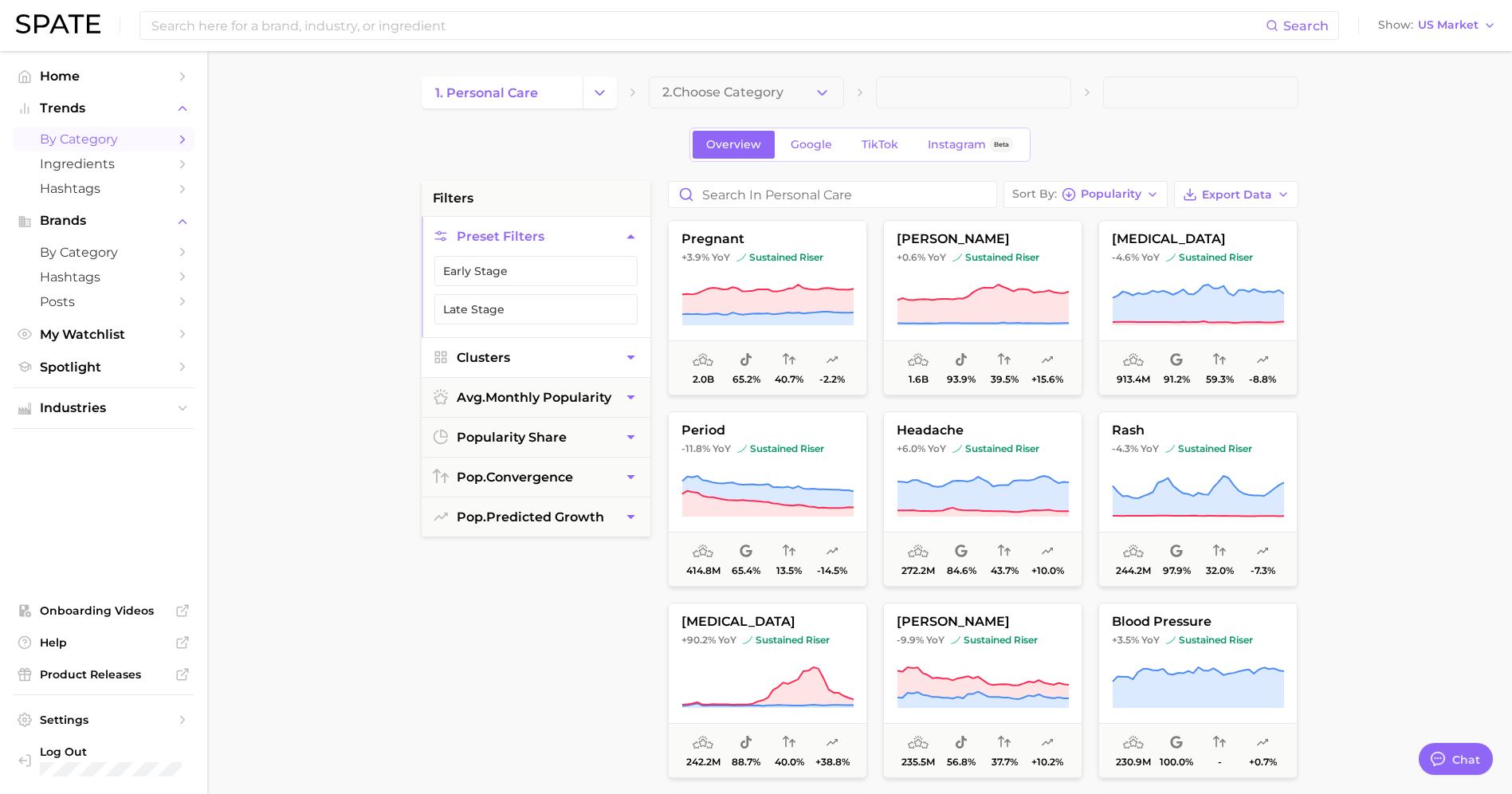
click at [500, 351] on span "Clusters" at bounding box center [483, 357] width 53 height 15
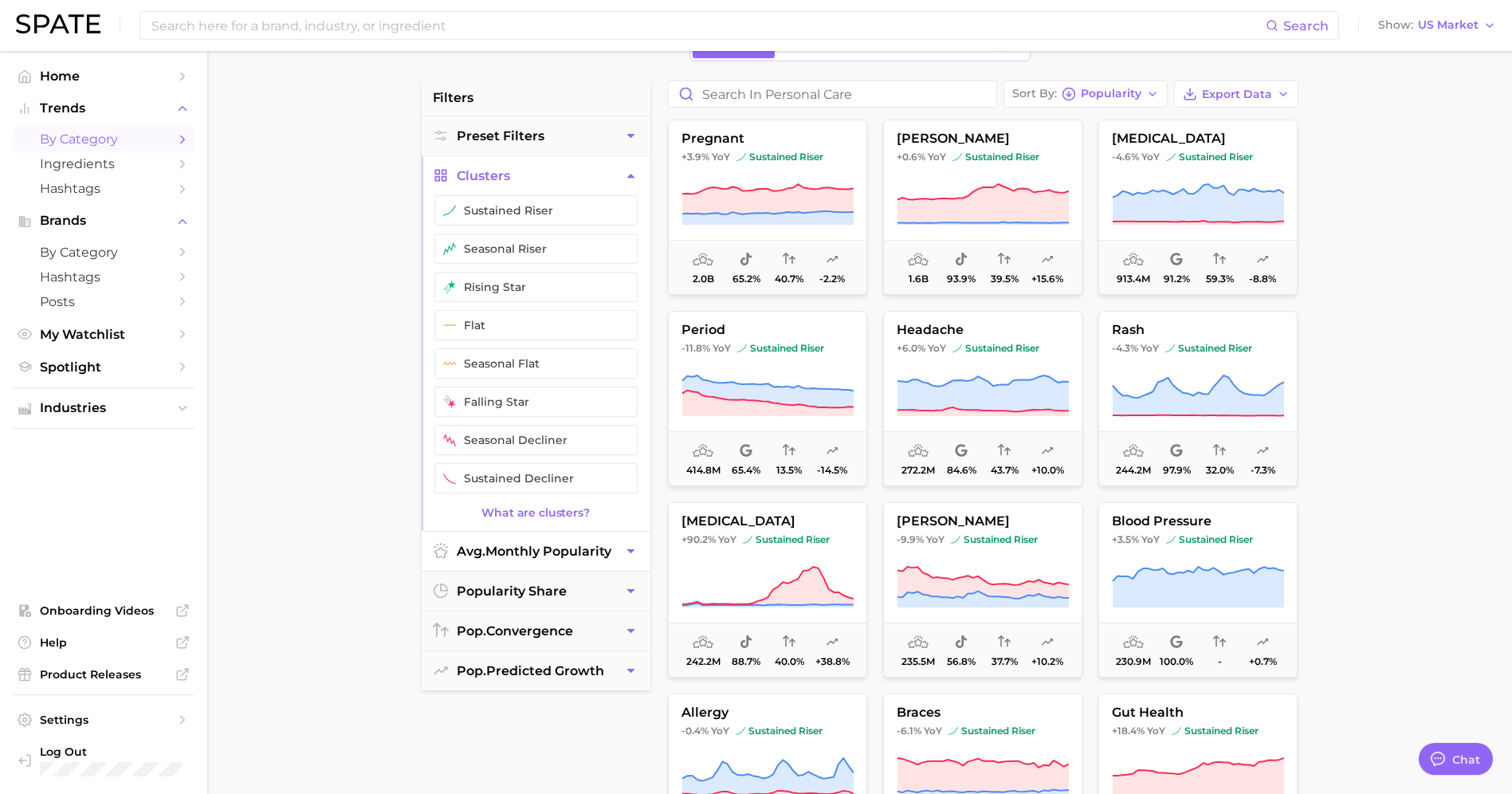
scroll to position [119, 0]
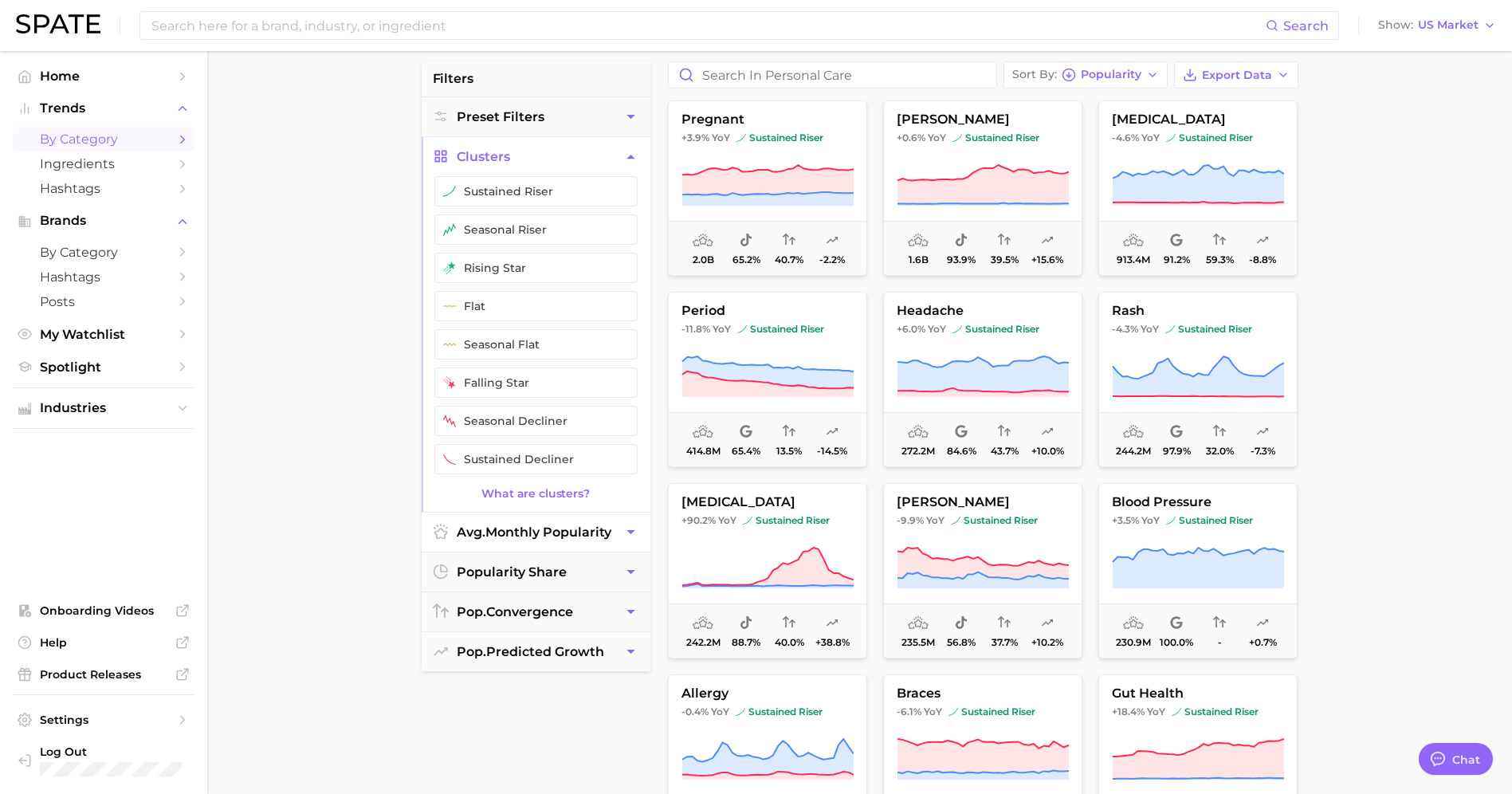
click at [500, 536] on span "avg. monthly popularity" at bounding box center [534, 532] width 155 height 15
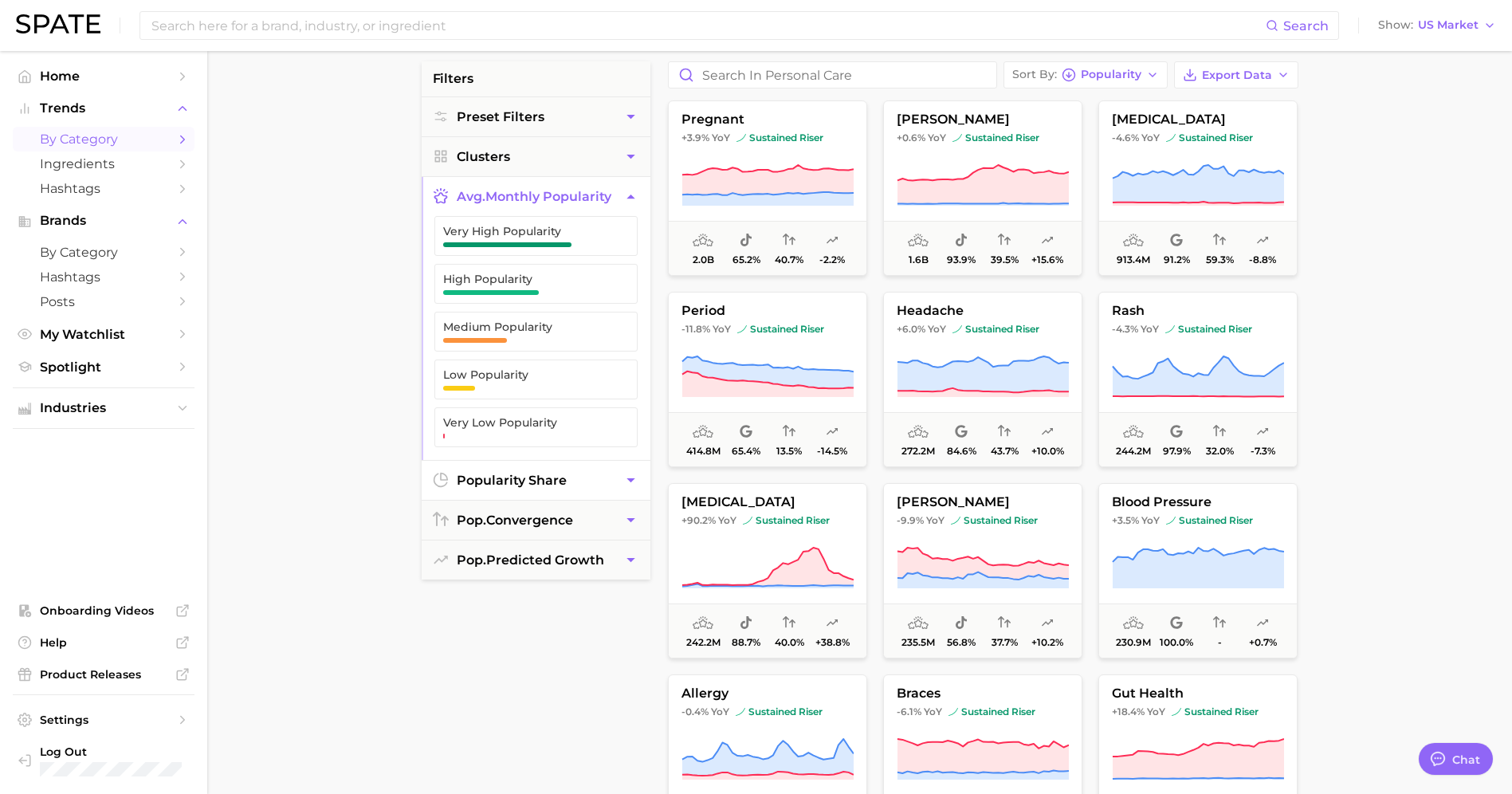
click at [524, 485] on span "popularity share" at bounding box center [512, 480] width 110 height 15
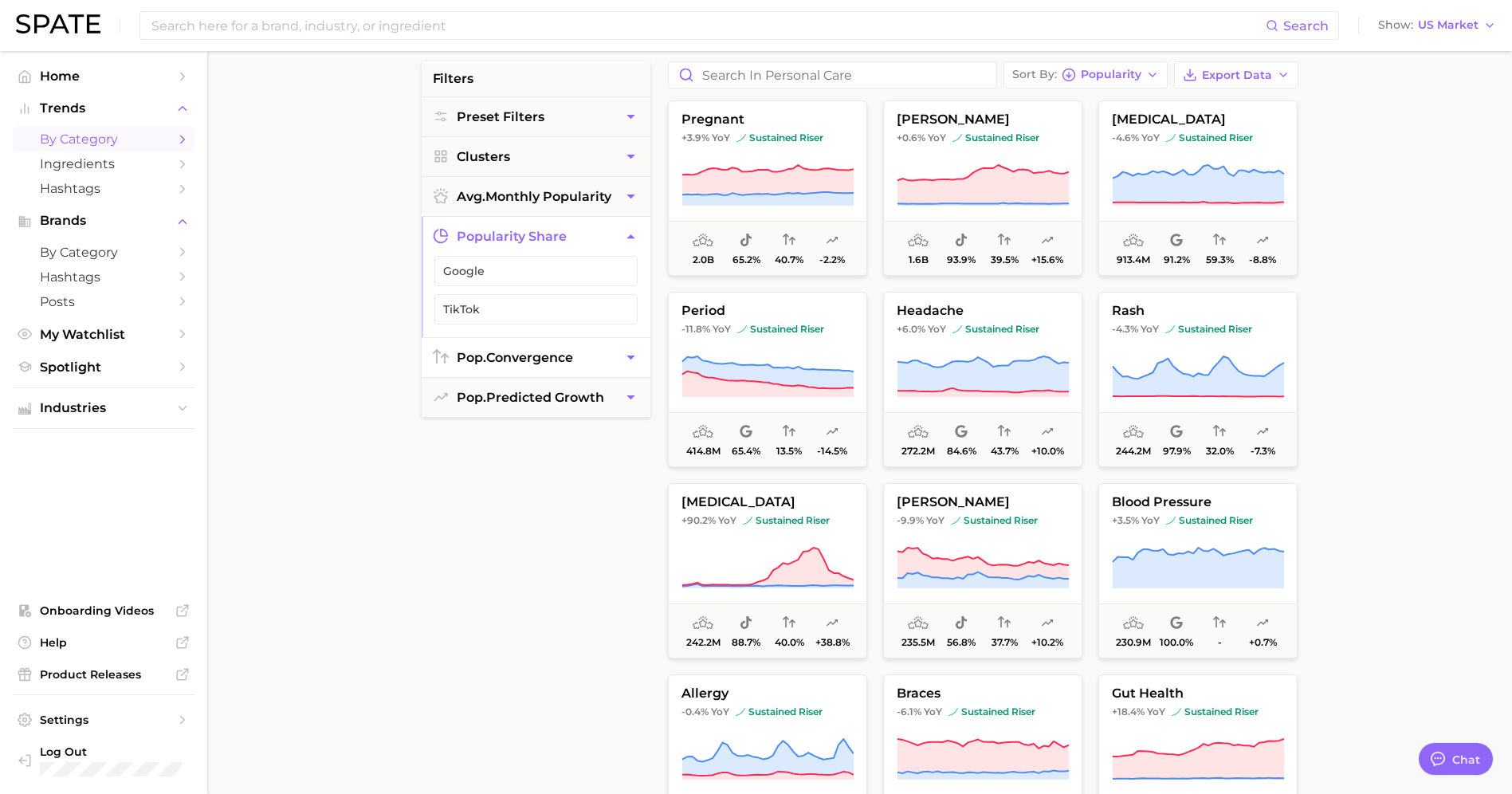
click at [524, 367] on button "pop. convergence" at bounding box center [535, 357] width 229 height 39
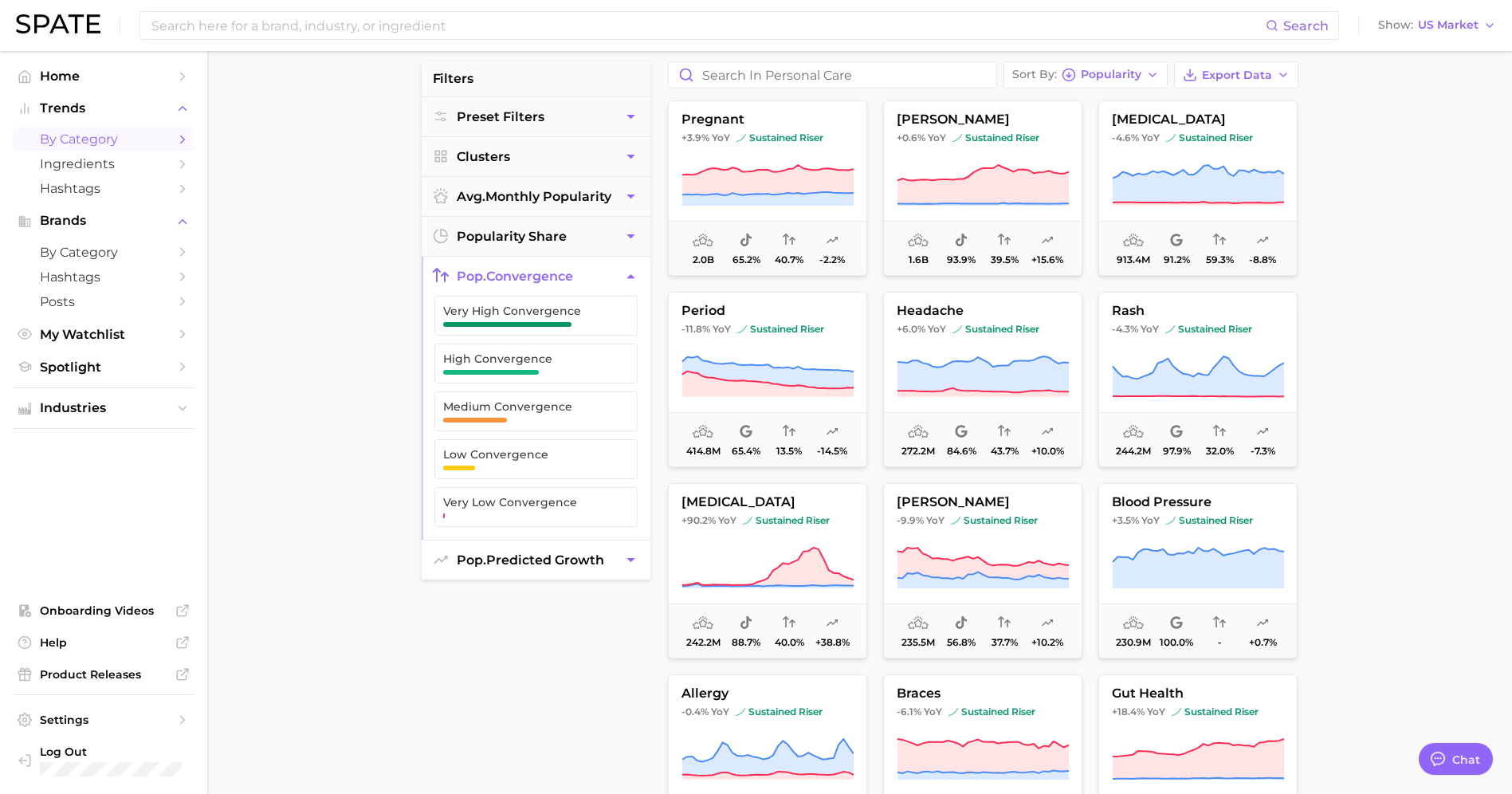
click at [508, 557] on span "pop. predicted growth" at bounding box center [530, 560] width 147 height 15
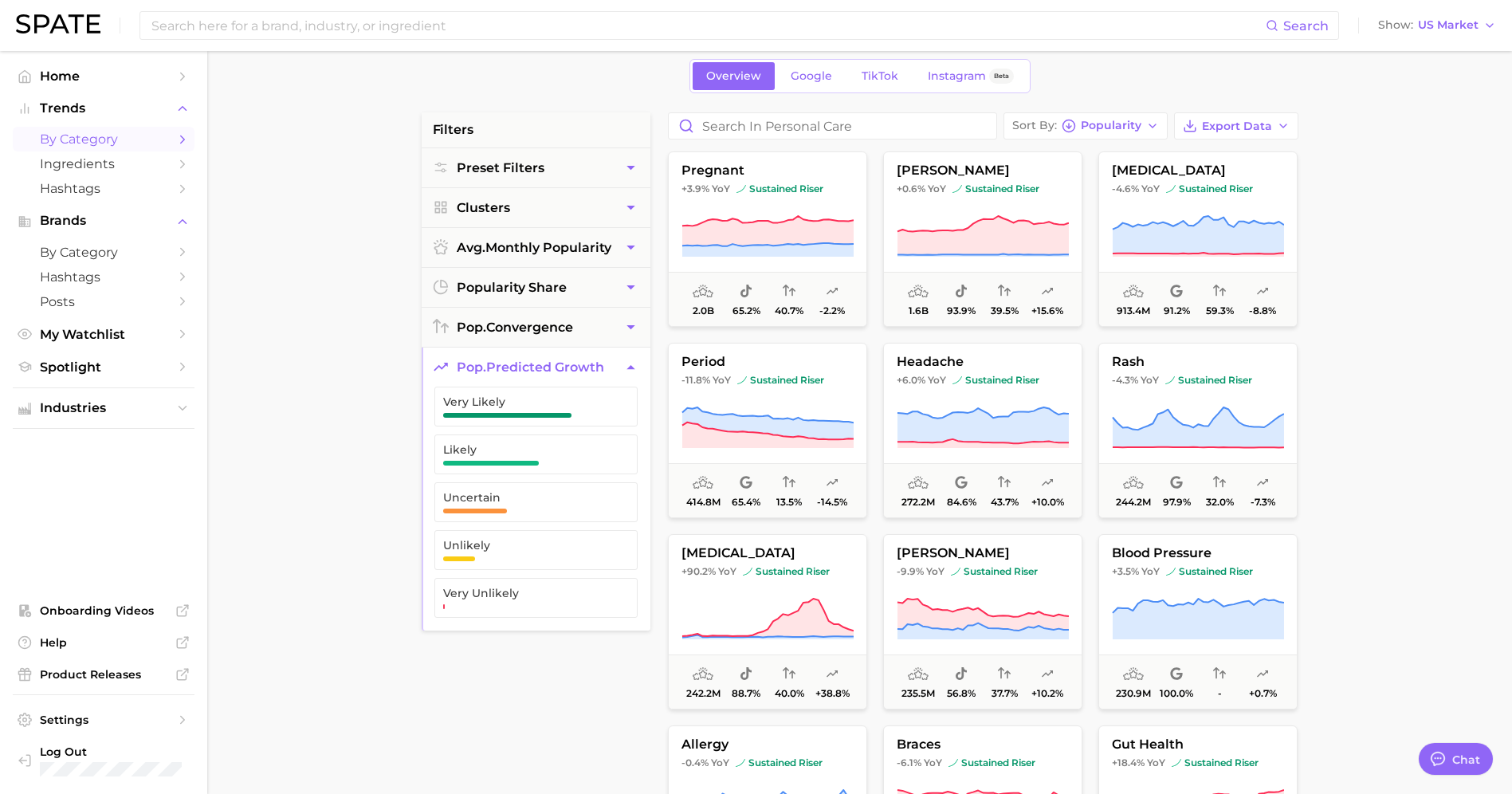
scroll to position [0, 0]
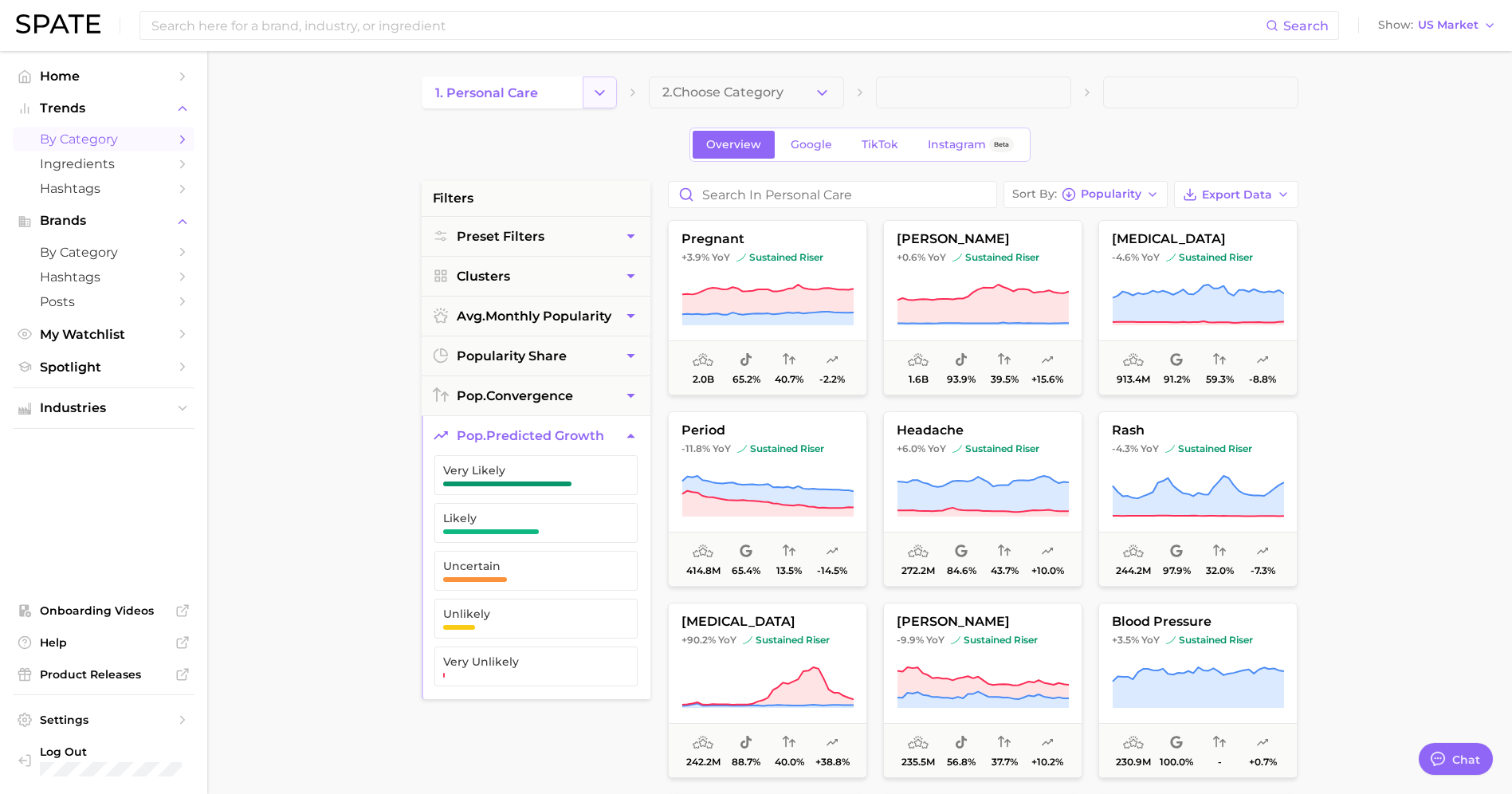
click at [605, 97] on icon "Change Category" at bounding box center [600, 92] width 17 height 17
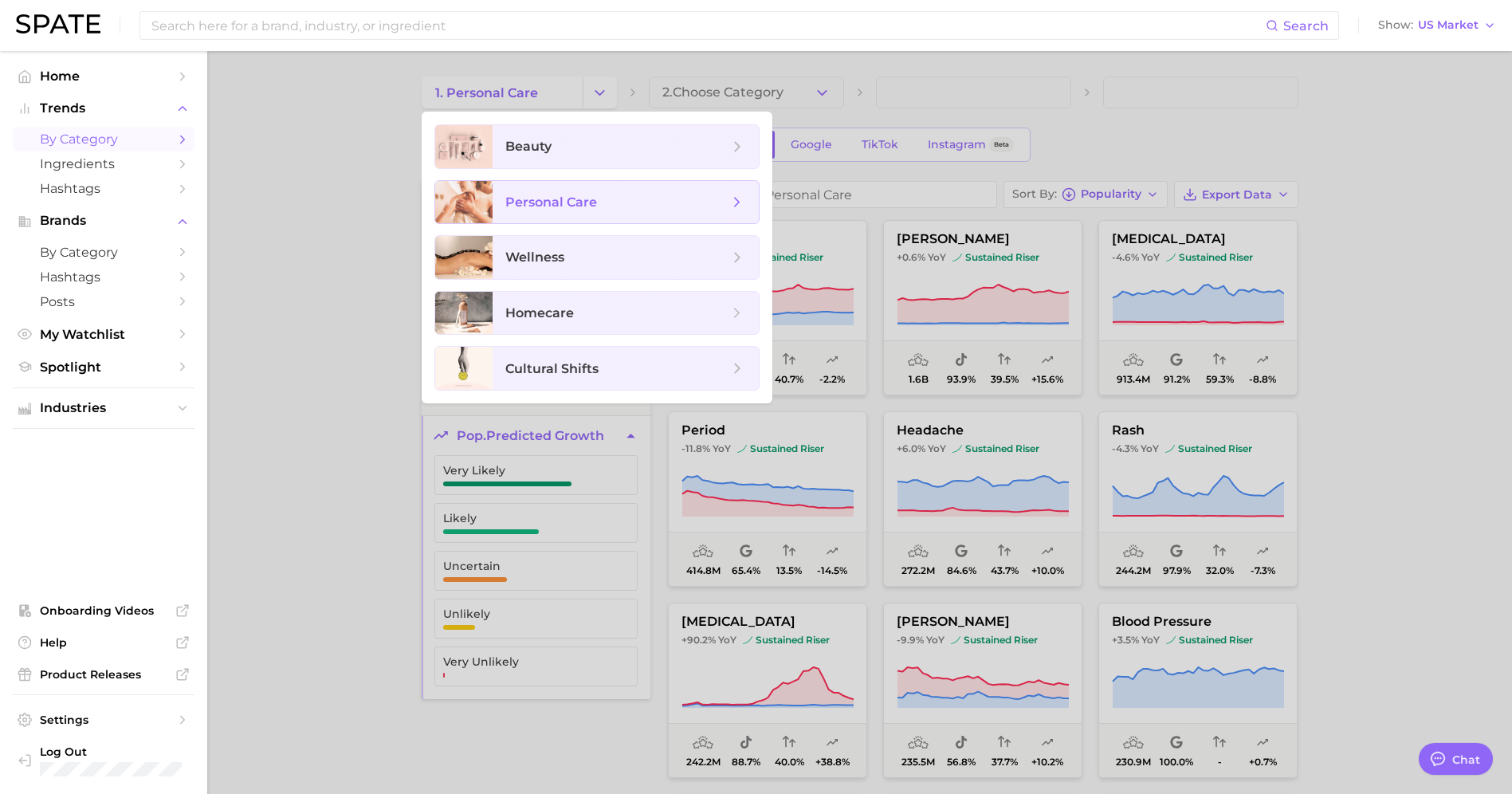
click at [534, 191] on span "personal care" at bounding box center [626, 203] width 266 height 43
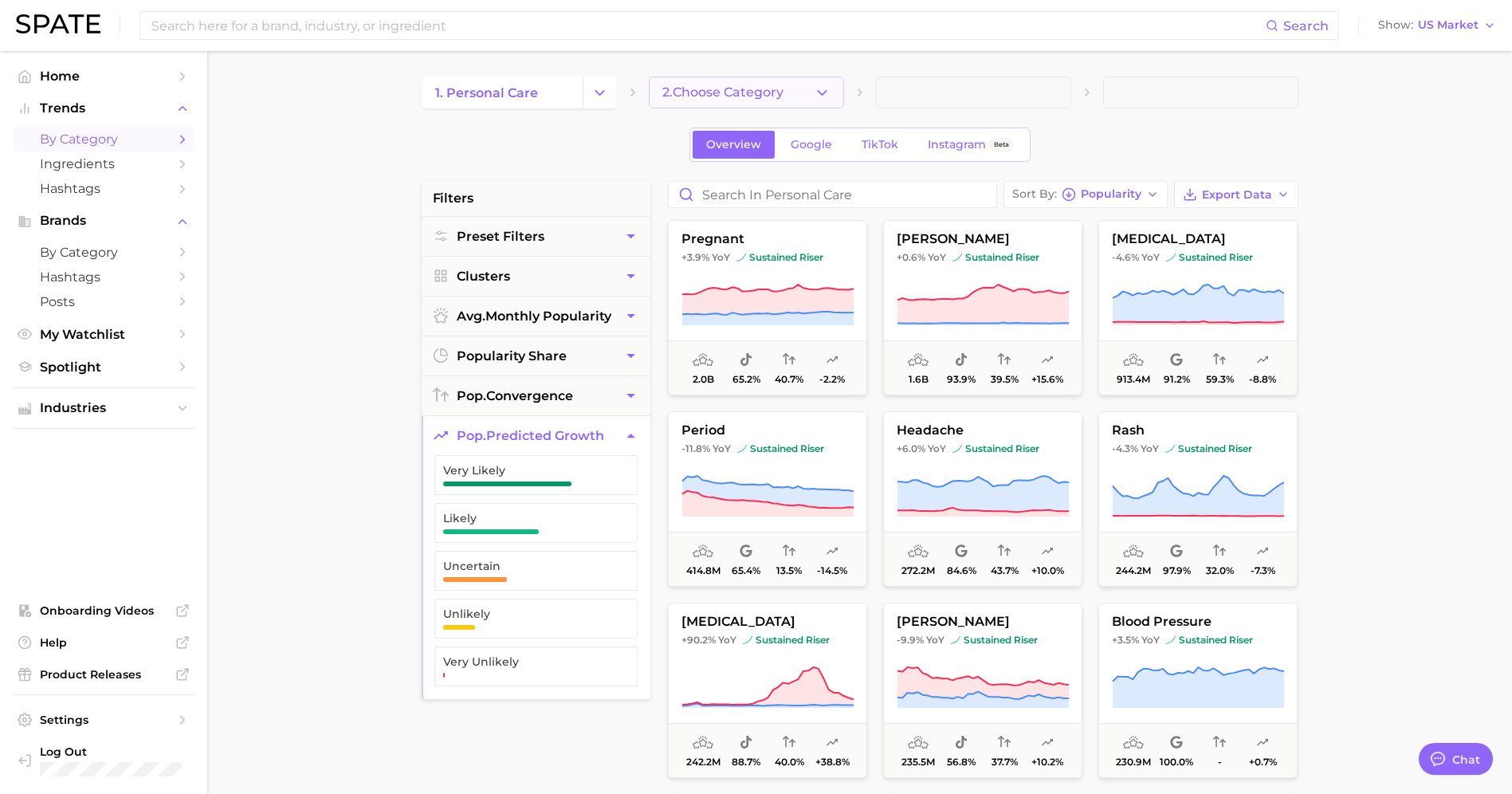
click at [822, 90] on icon "button" at bounding box center [822, 92] width 17 height 17
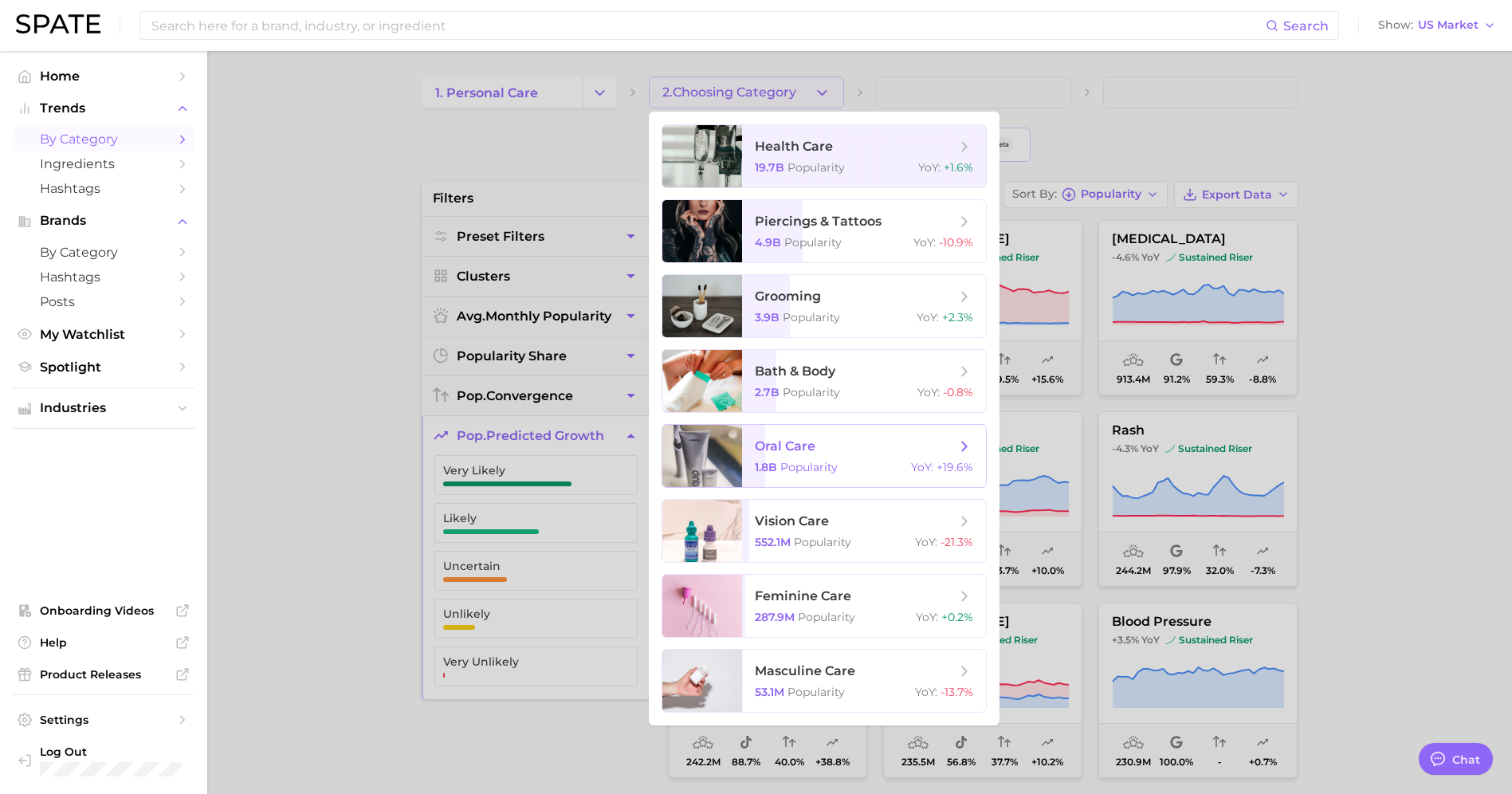
click at [777, 467] on span "1.8b Popularity" at bounding box center [797, 467] width 83 height 14
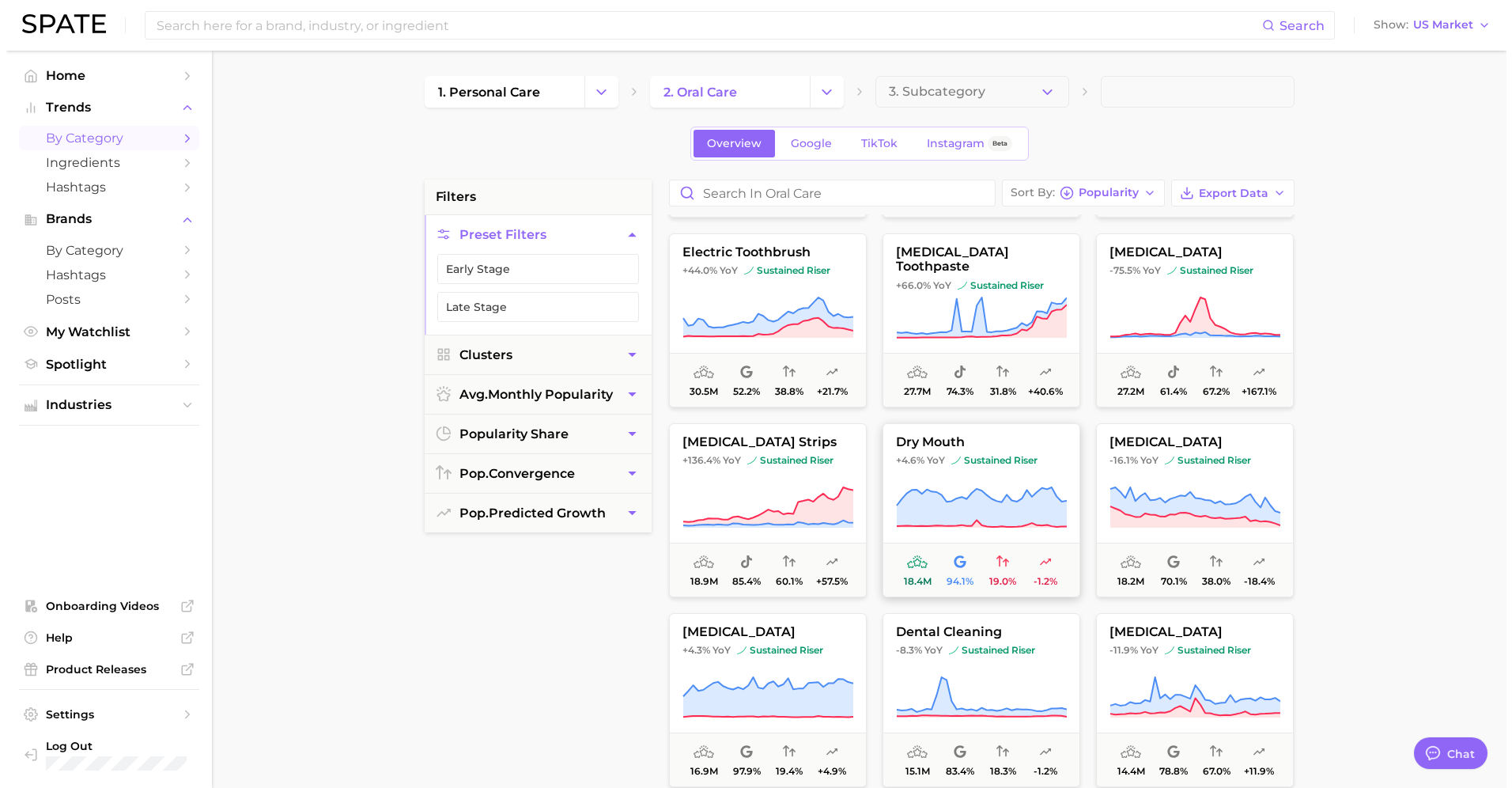
scroll to position [745, 0]
click at [921, 440] on span "dry mouth" at bounding box center [974, 442] width 197 height 14
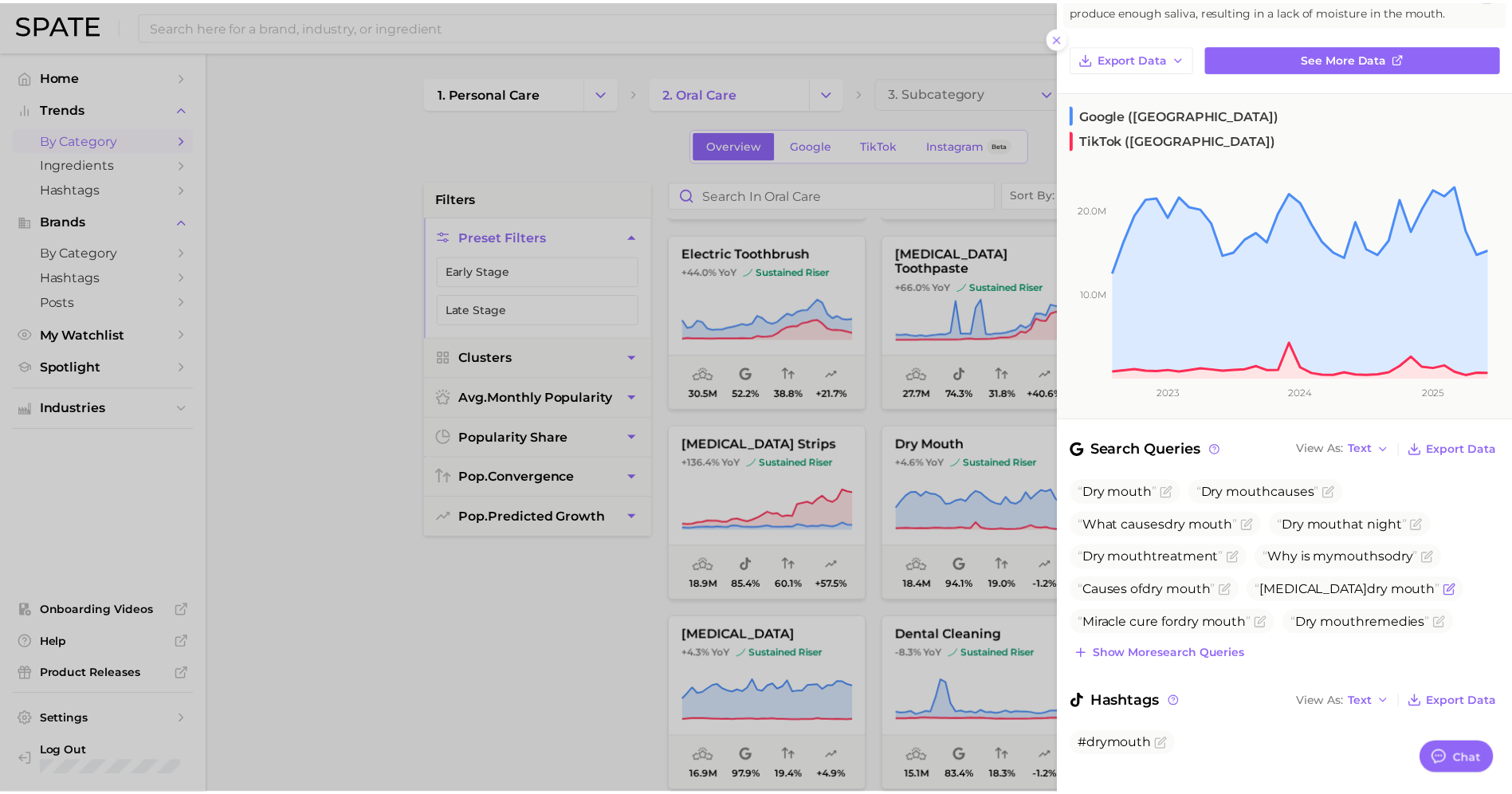
scroll to position [0, 0]
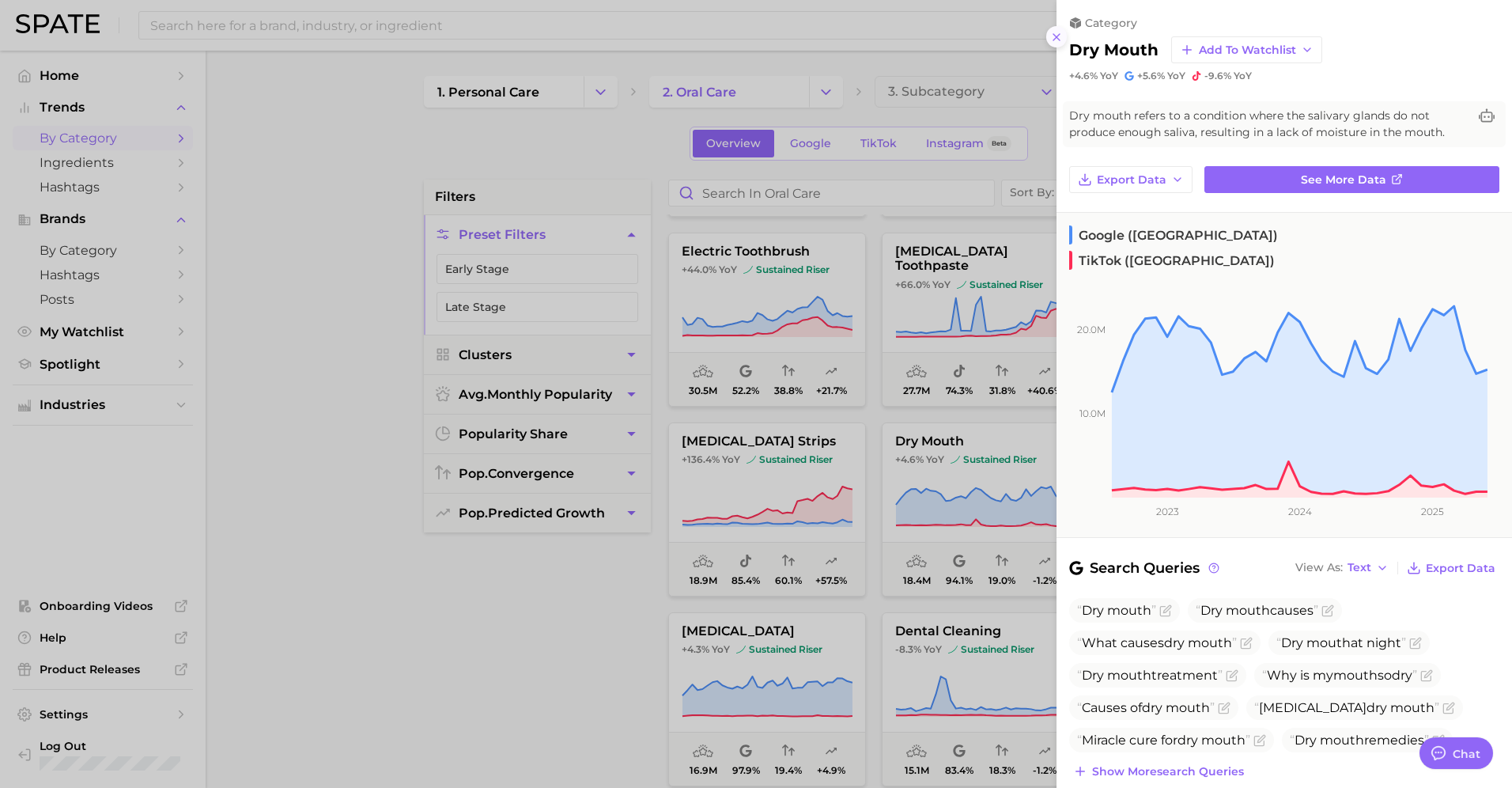
click at [1054, 41] on icon at bounding box center [1056, 37] width 13 height 13
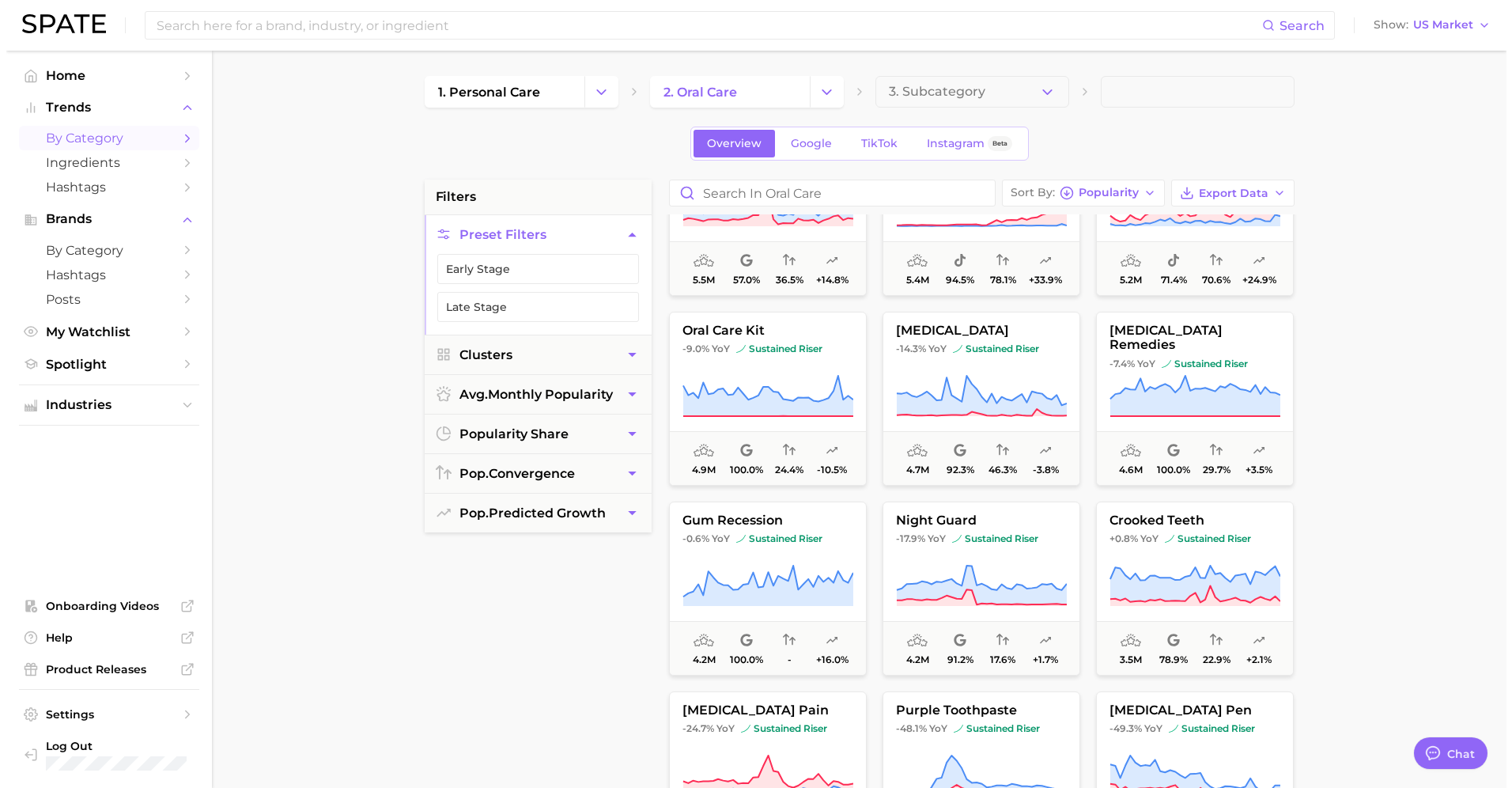
scroll to position [2041, 0]
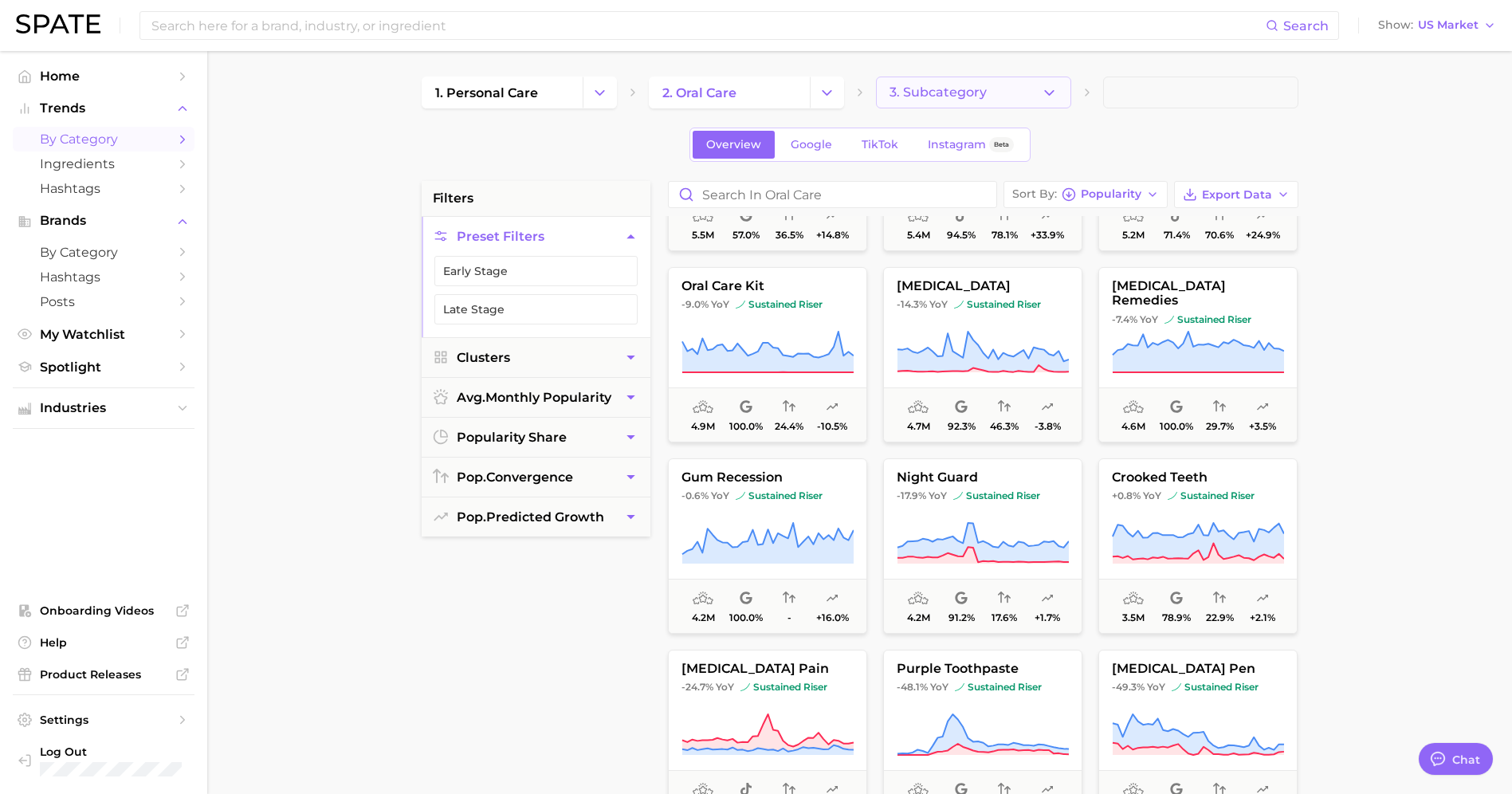
click at [996, 98] on button "3. Subcategory" at bounding box center [973, 92] width 195 height 32
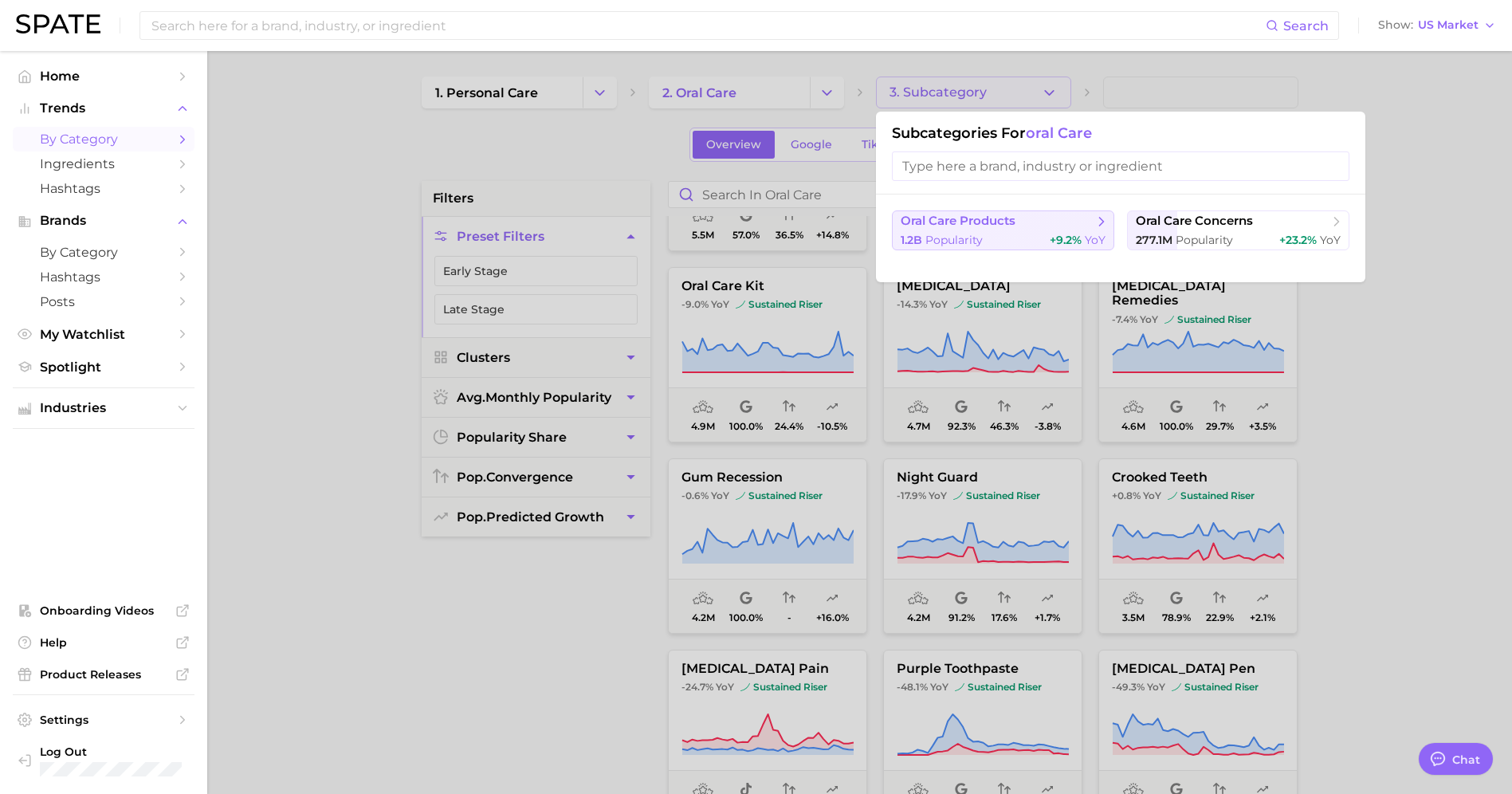
click at [971, 232] on span "Popularity" at bounding box center [953, 240] width 57 height 14
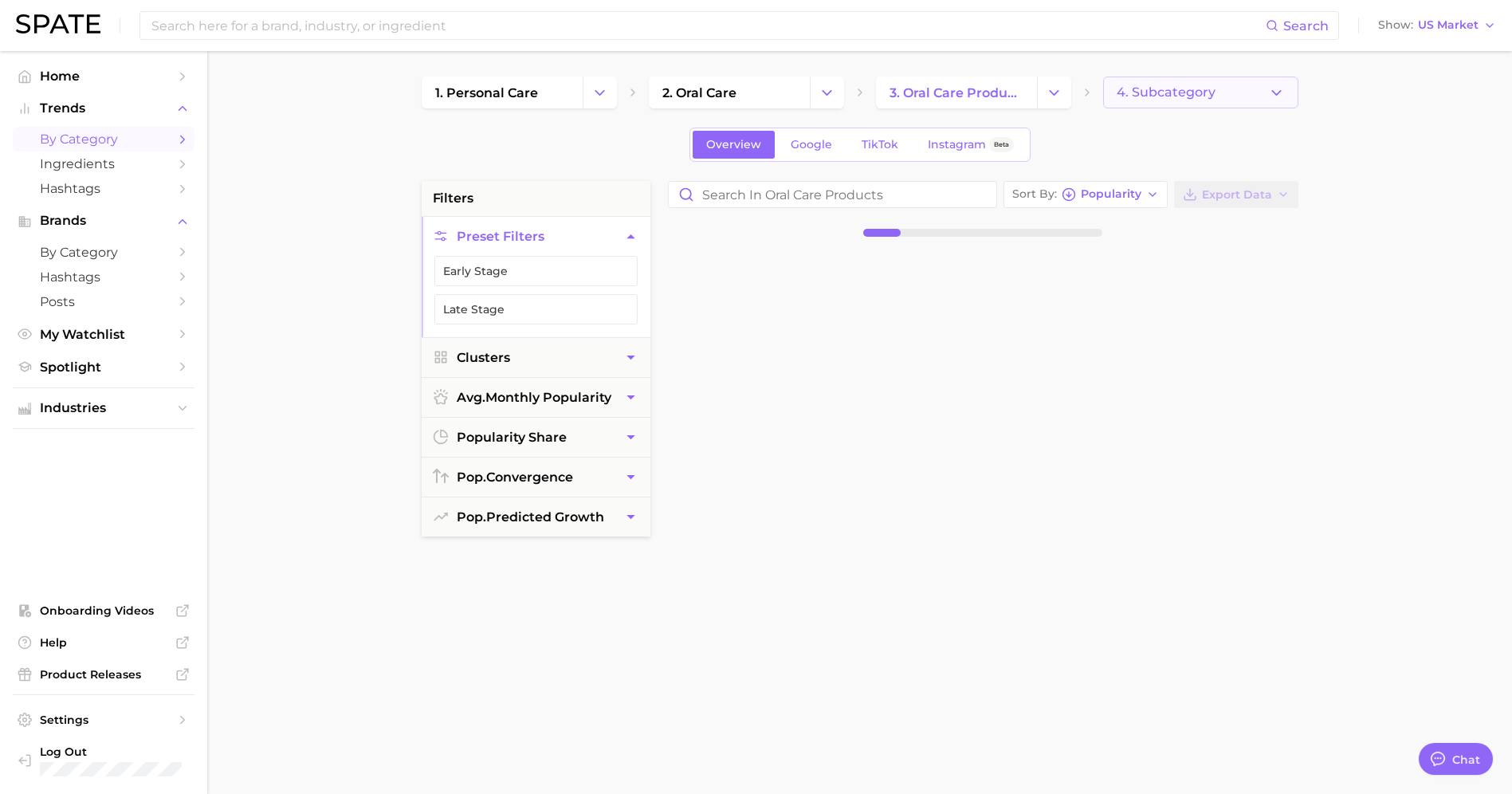
click at [1150, 97] on span "4. Subcategory" at bounding box center [1166, 92] width 99 height 14
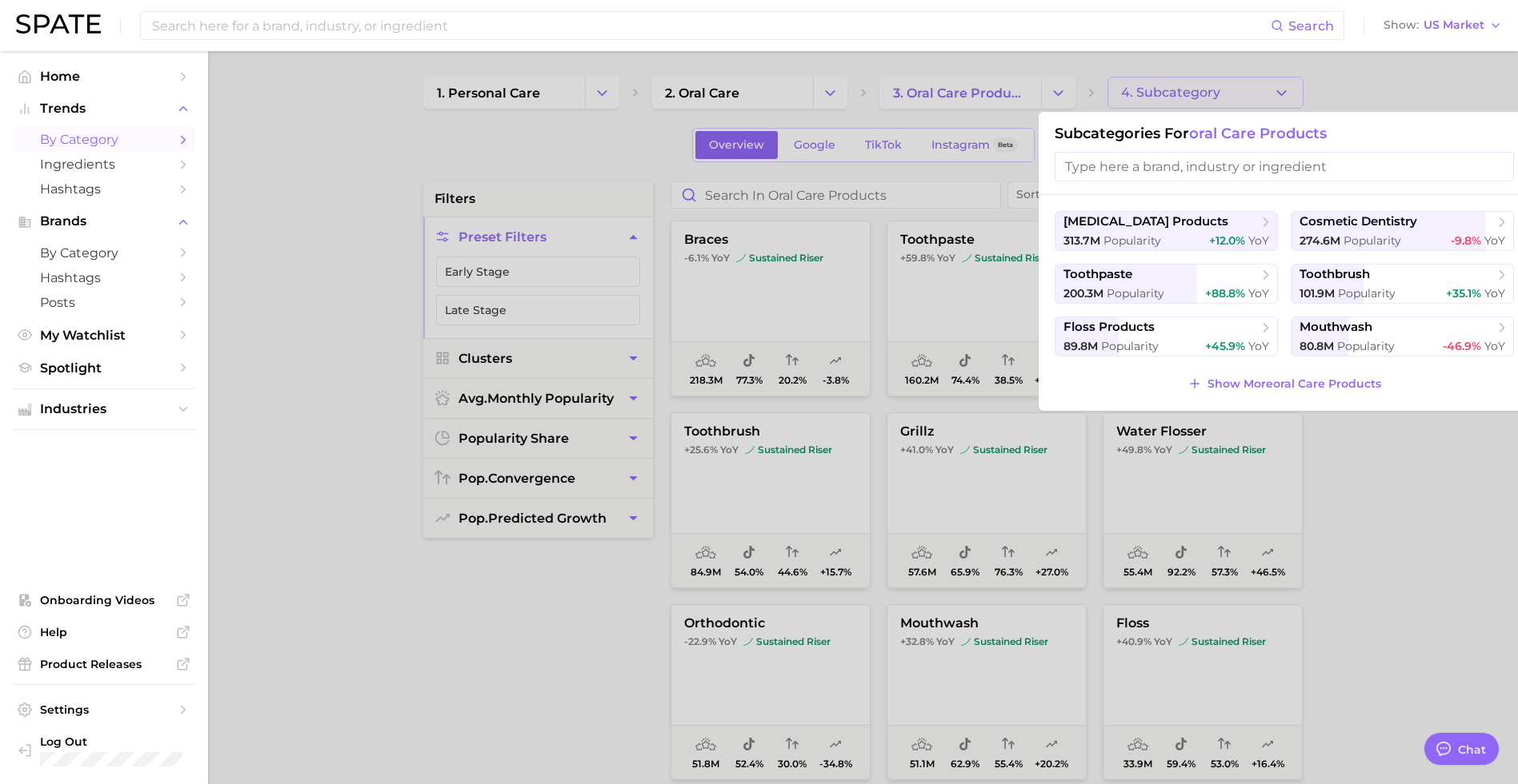
click at [1136, 162] on input "search" at bounding box center [1284, 166] width 459 height 30
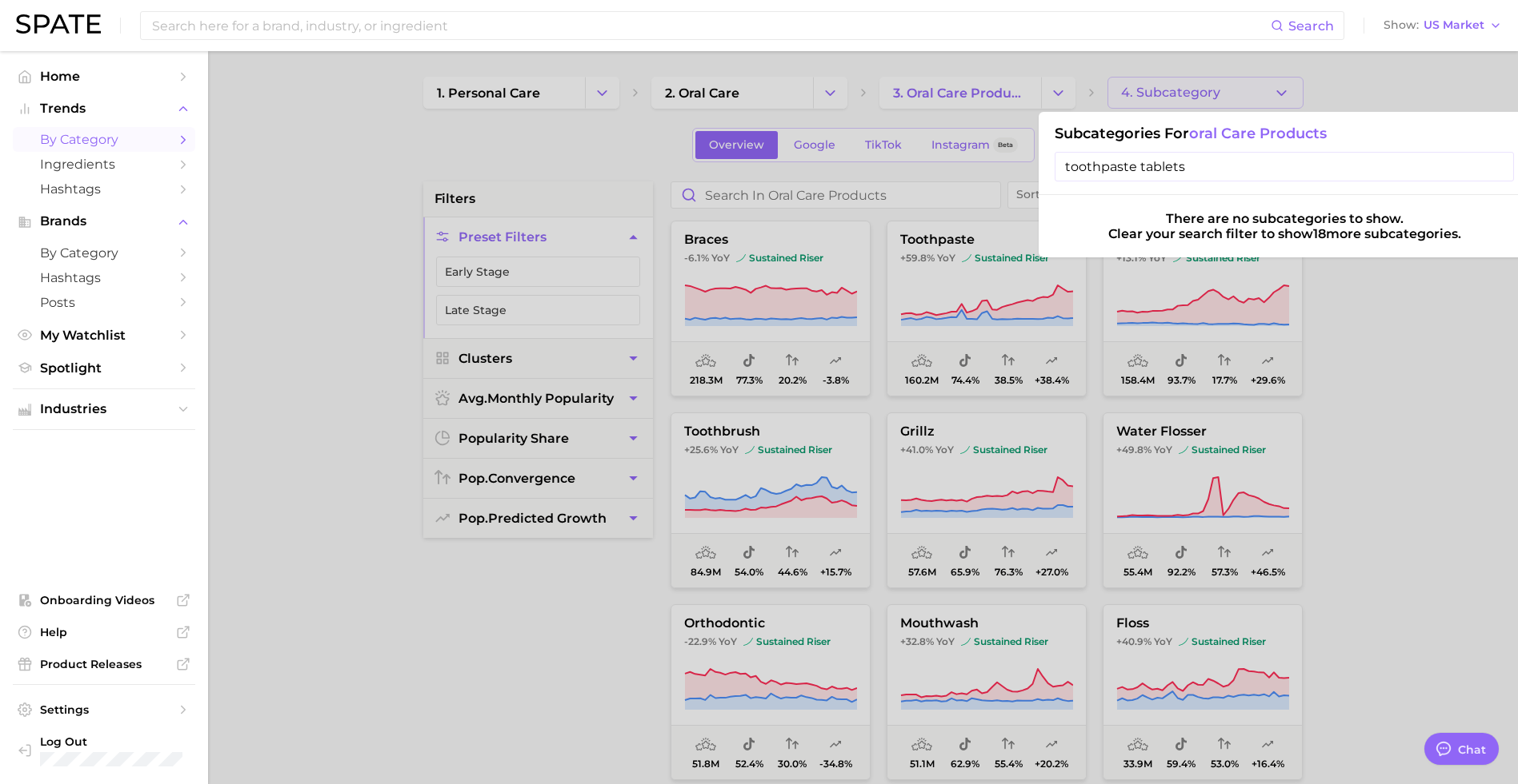
type input "toothpaste tablets"
click at [1263, 333] on div at bounding box center [759, 392] width 1518 height 784
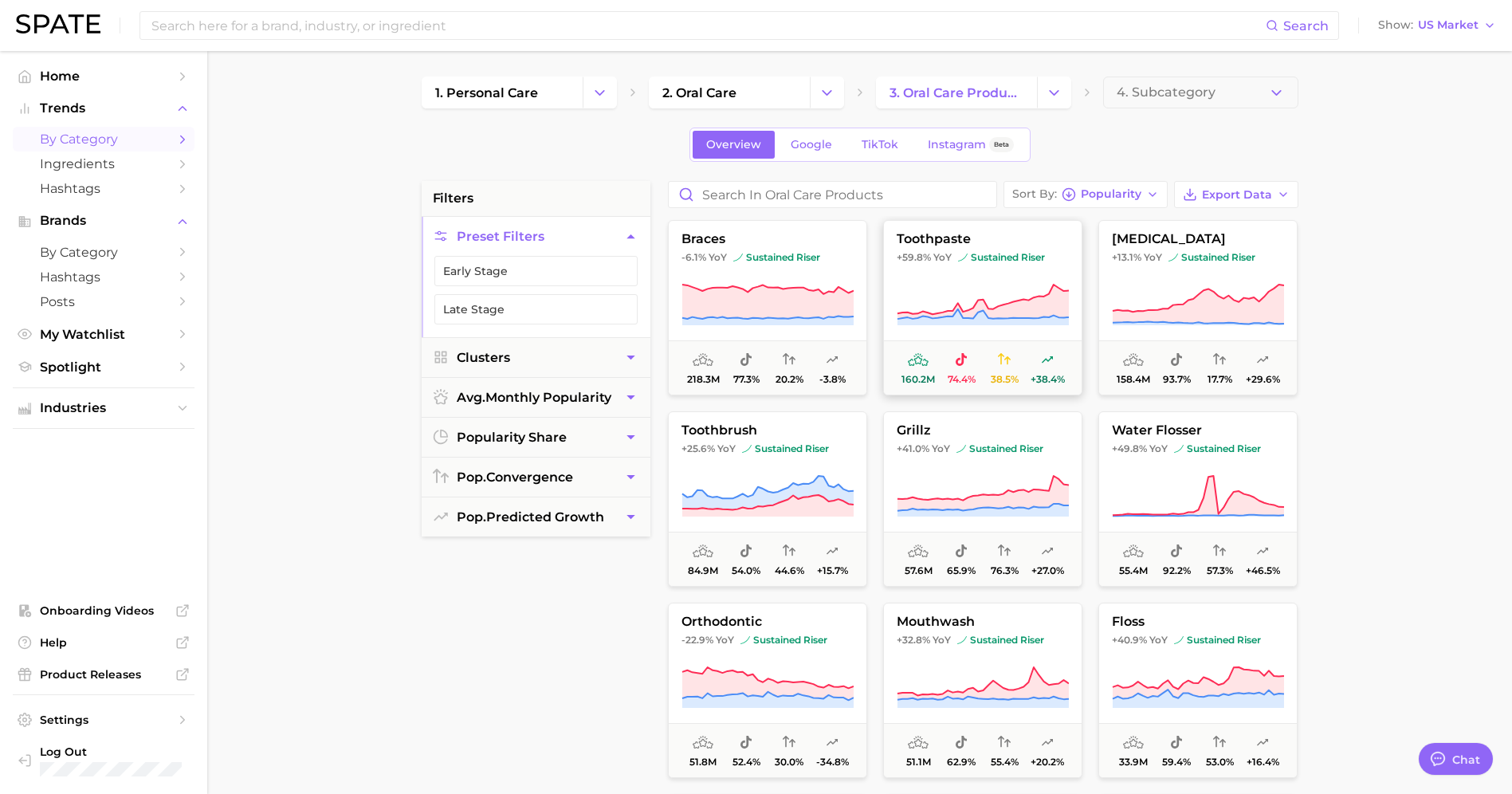
click at [947, 239] on span "toothpaste" at bounding box center [982, 239] width 198 height 14
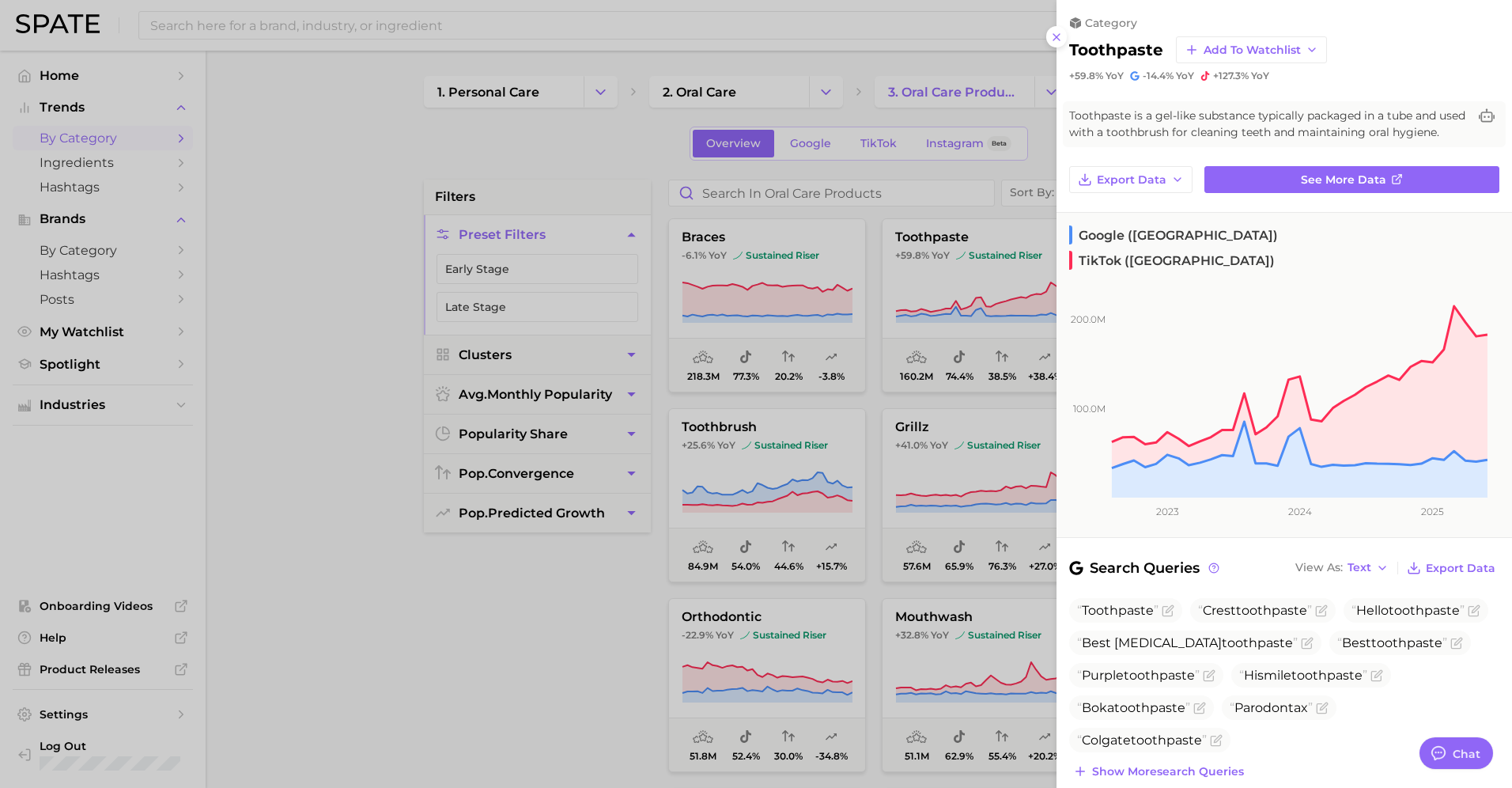
click at [361, 153] on div at bounding box center [756, 394] width 1512 height 788
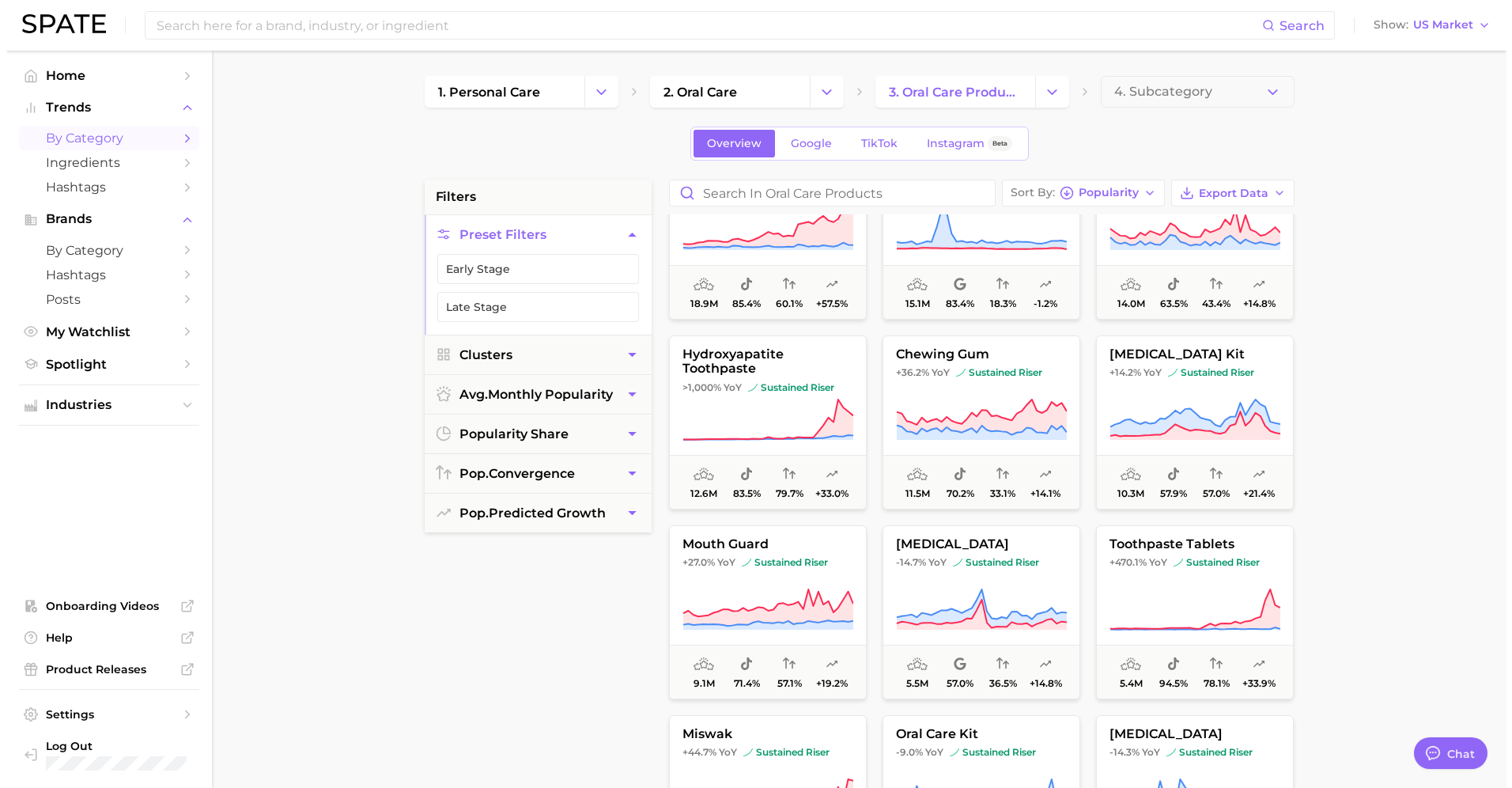
scroll to position [897, 0]
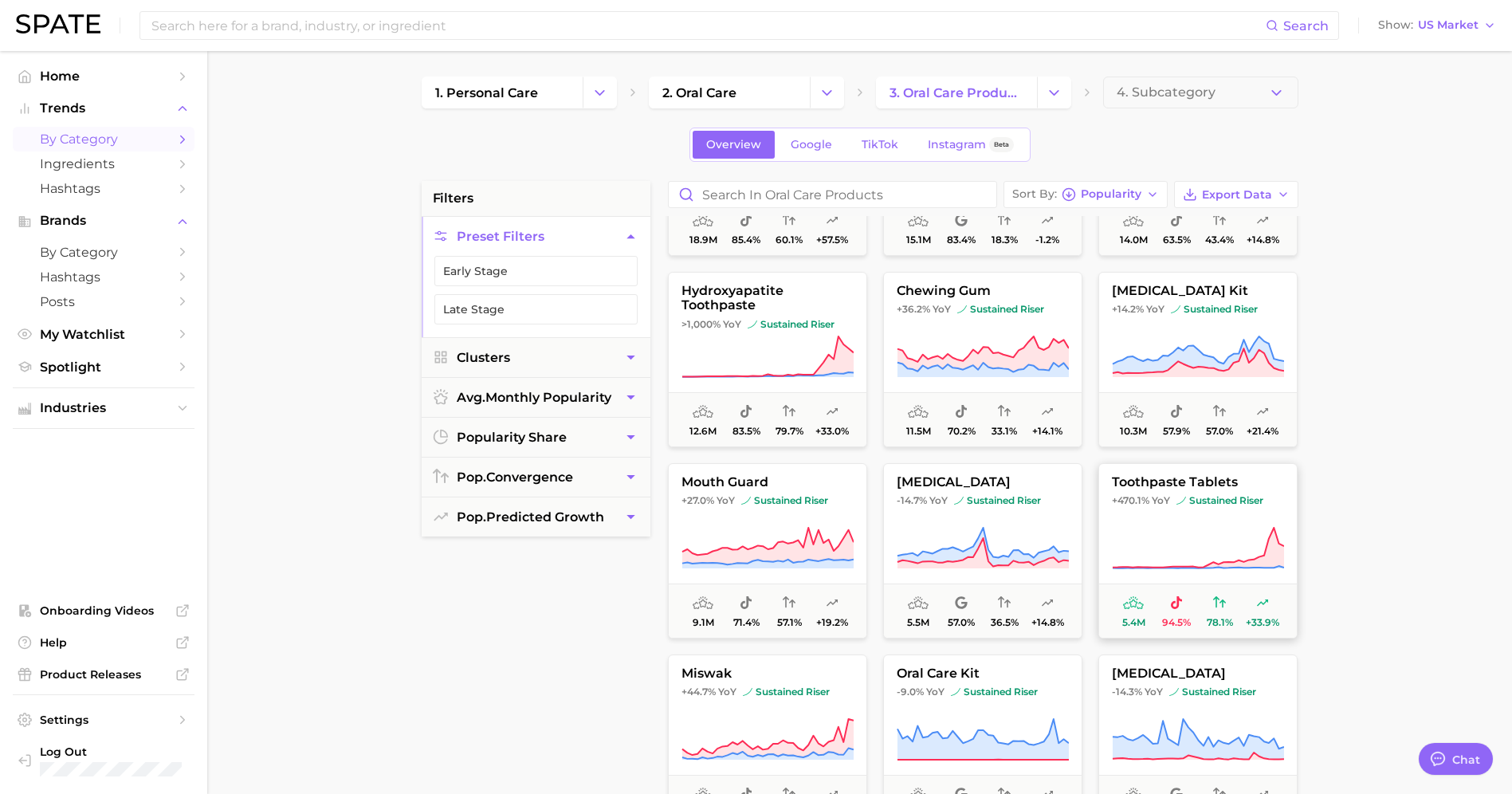
click at [1166, 502] on span "YoY" at bounding box center [1160, 500] width 18 height 13
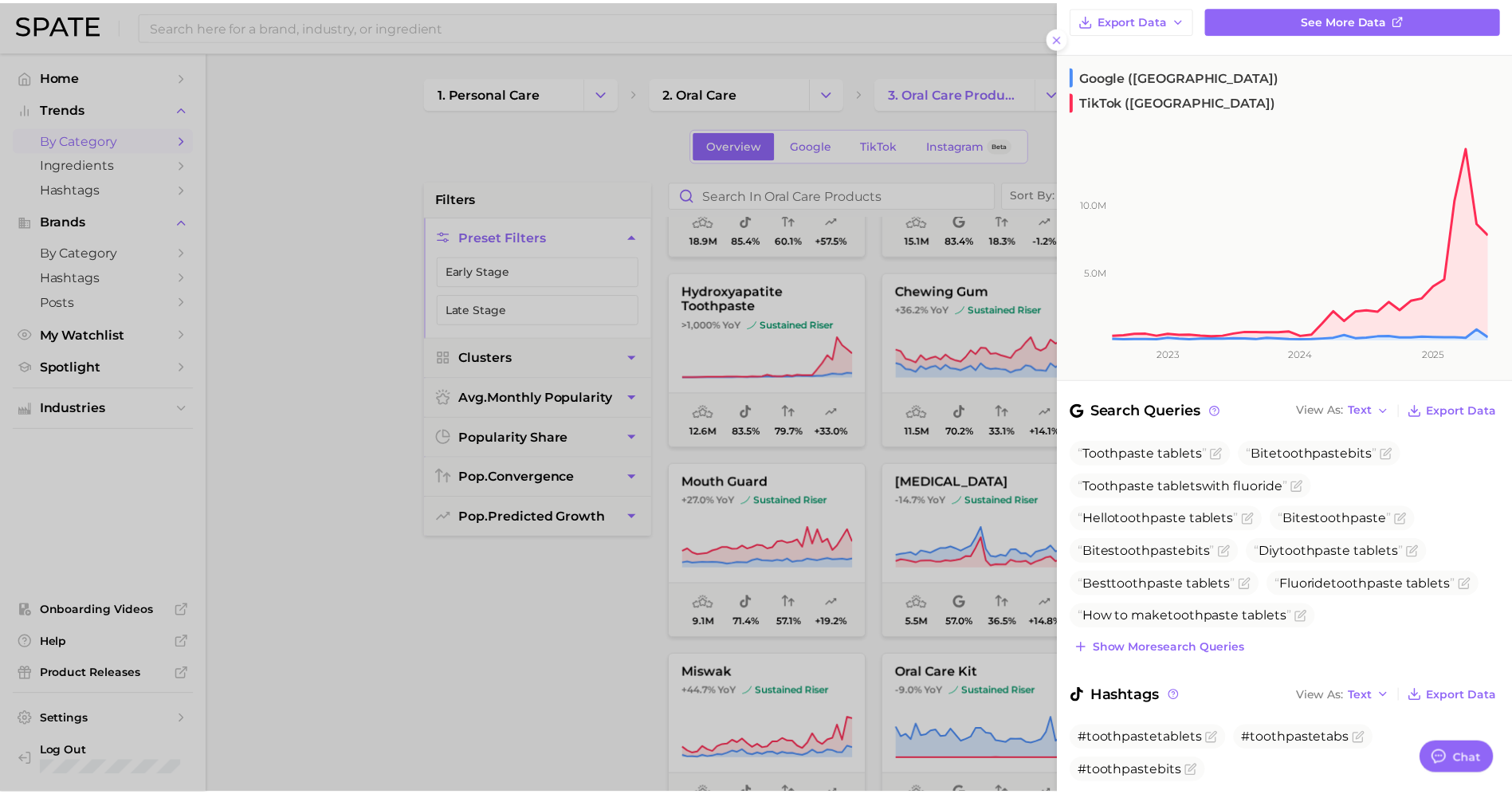
scroll to position [188, 0]
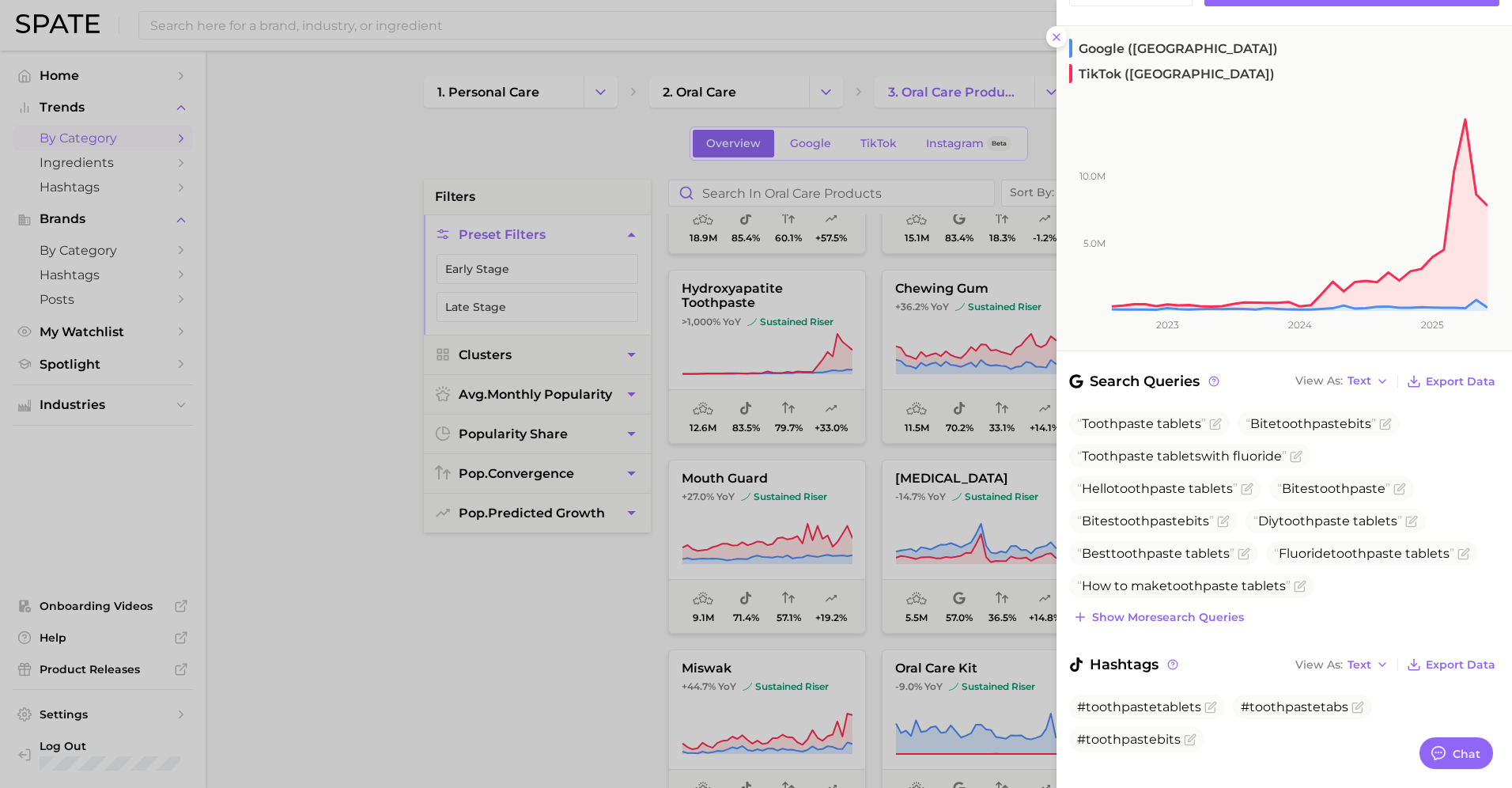
click at [351, 191] on div at bounding box center [756, 394] width 1512 height 788
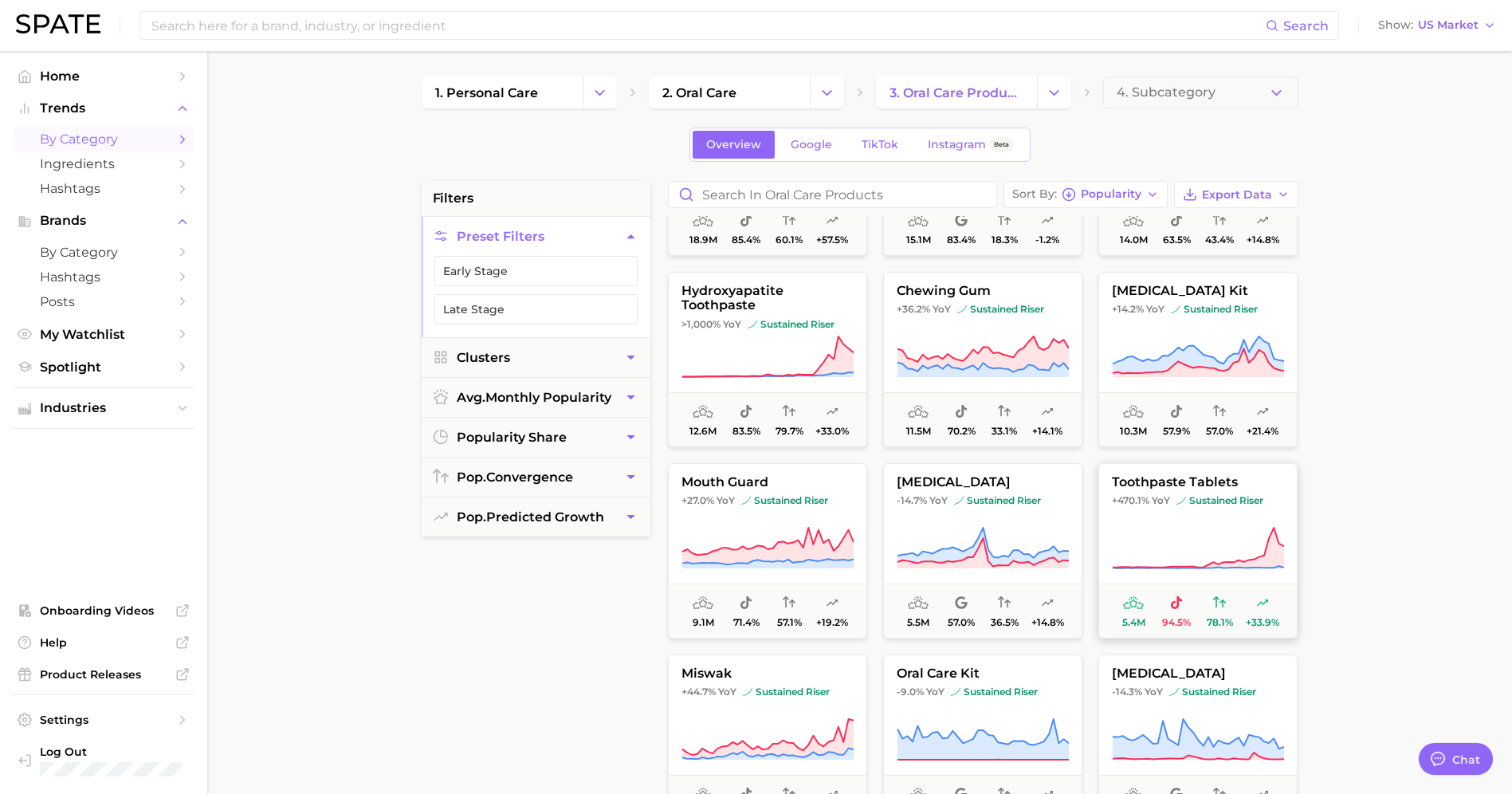
click at [1225, 496] on span "sustained riser" at bounding box center [1220, 500] width 87 height 13
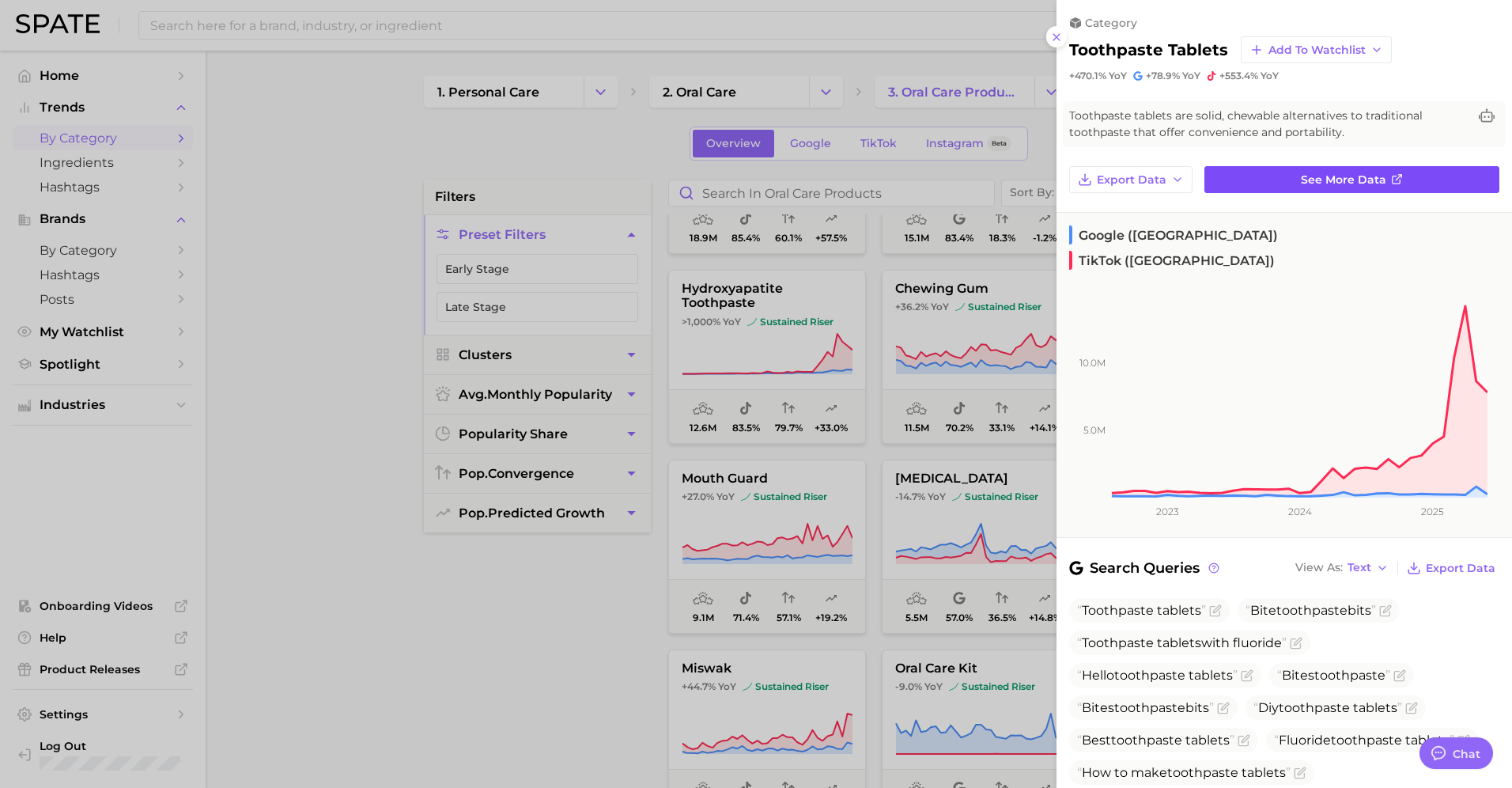
click at [1248, 185] on link "See more data" at bounding box center [1351, 179] width 295 height 27
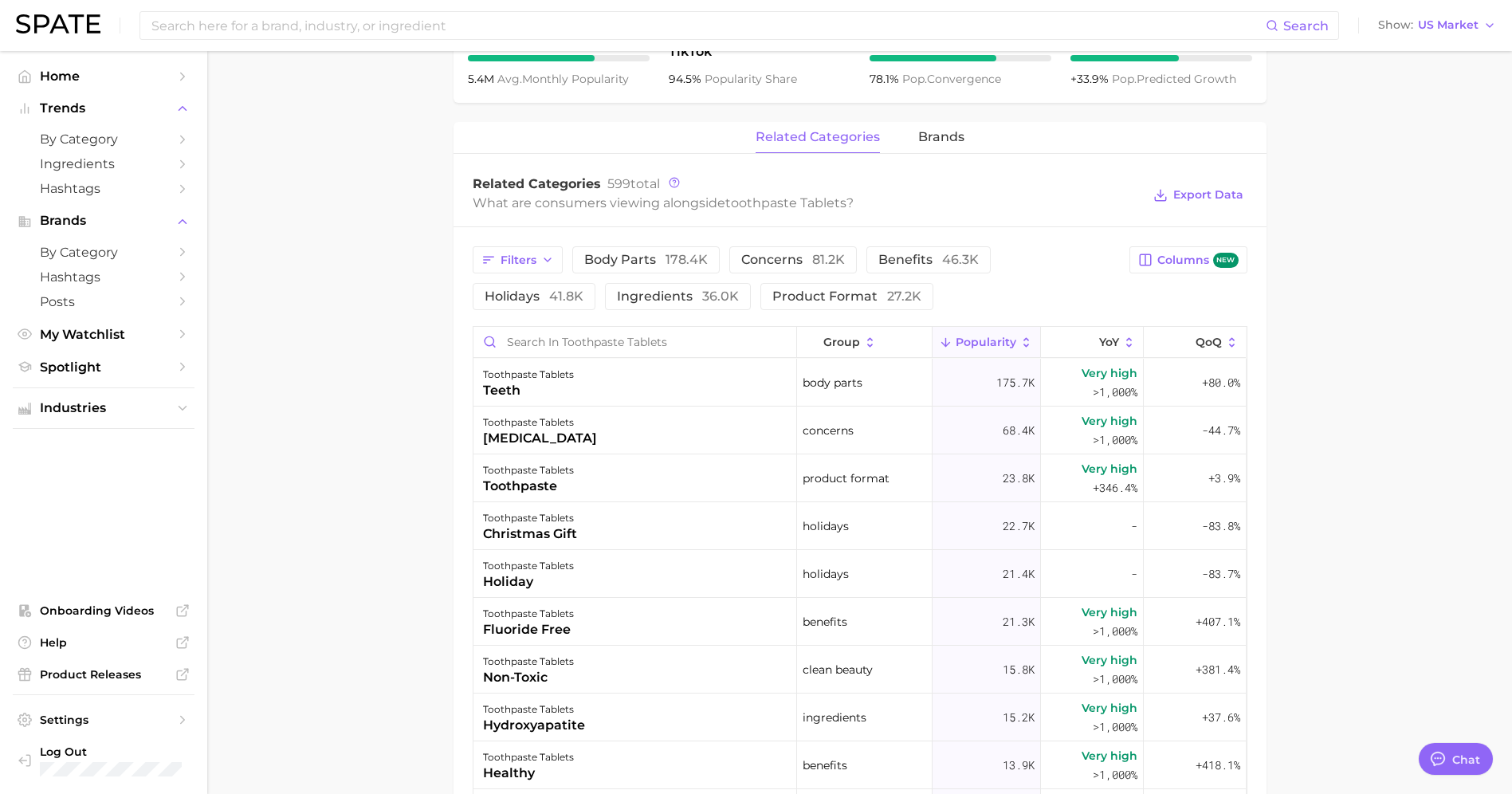
scroll to position [602, 0]
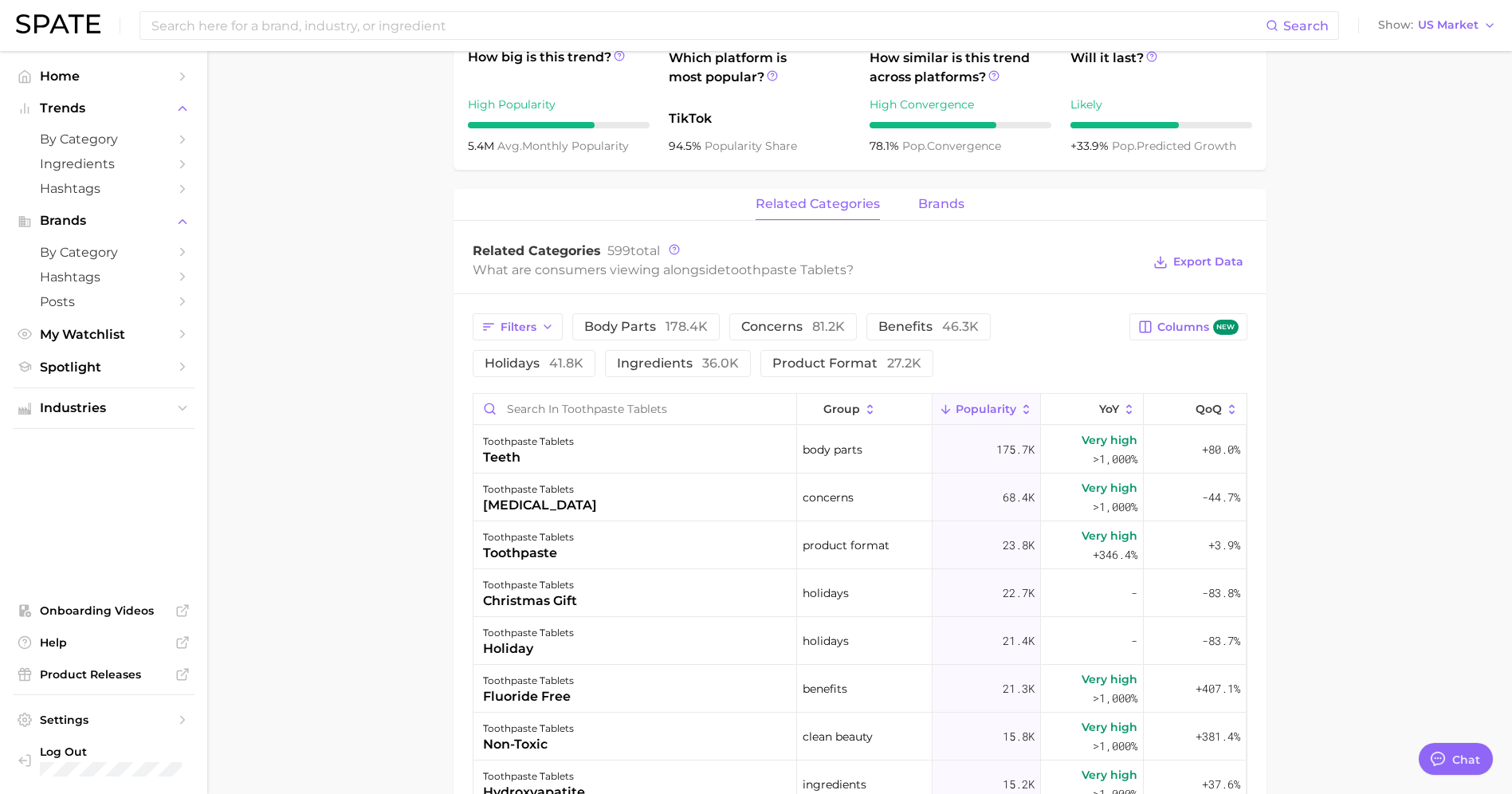
click at [930, 200] on span "brands" at bounding box center [940, 204] width 46 height 14
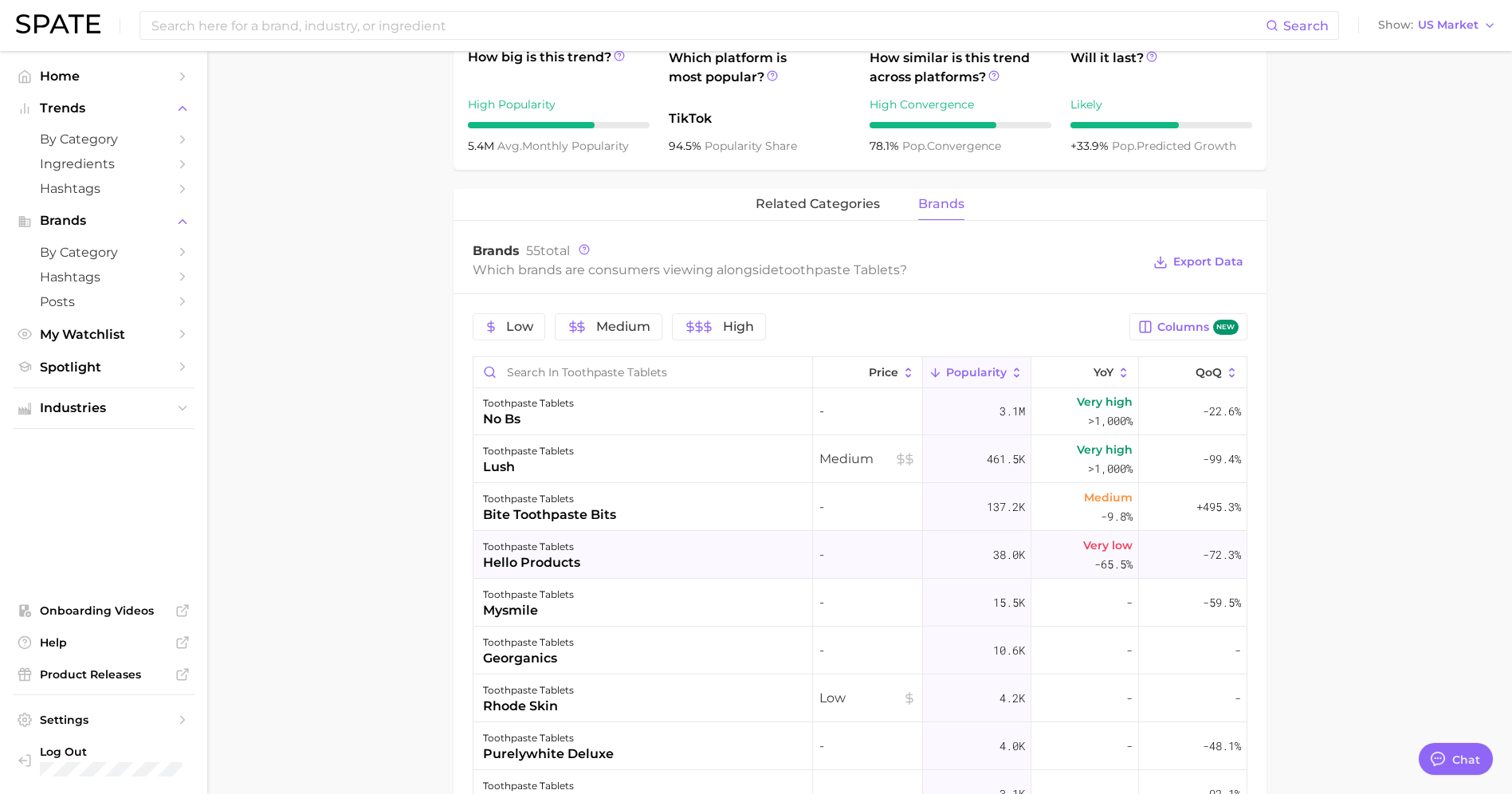
scroll to position [0, 0]
click at [823, 204] on span "related categories" at bounding box center [817, 204] width 124 height 14
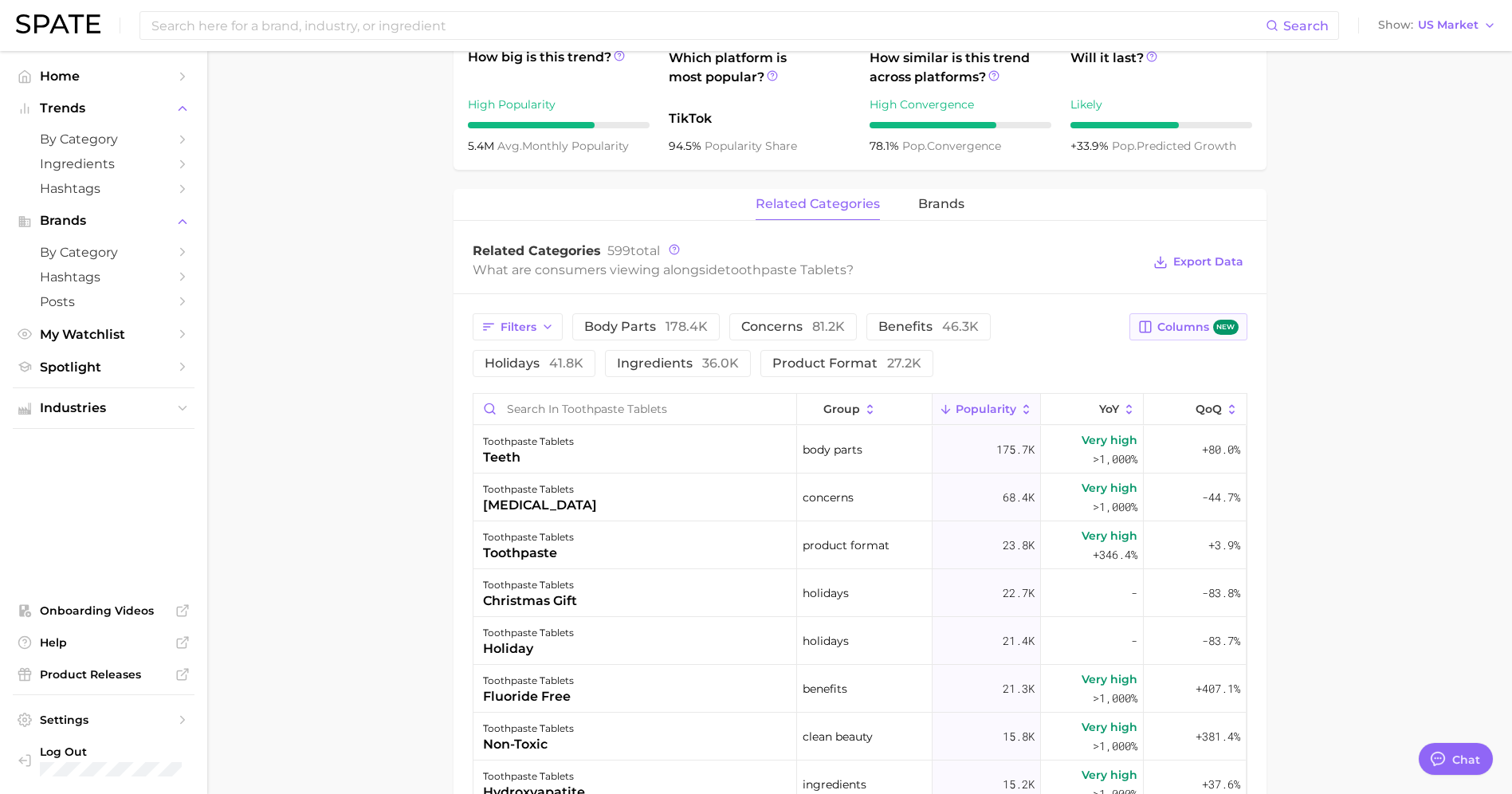
click at [1177, 332] on span "Columns new" at bounding box center [1197, 326] width 80 height 15
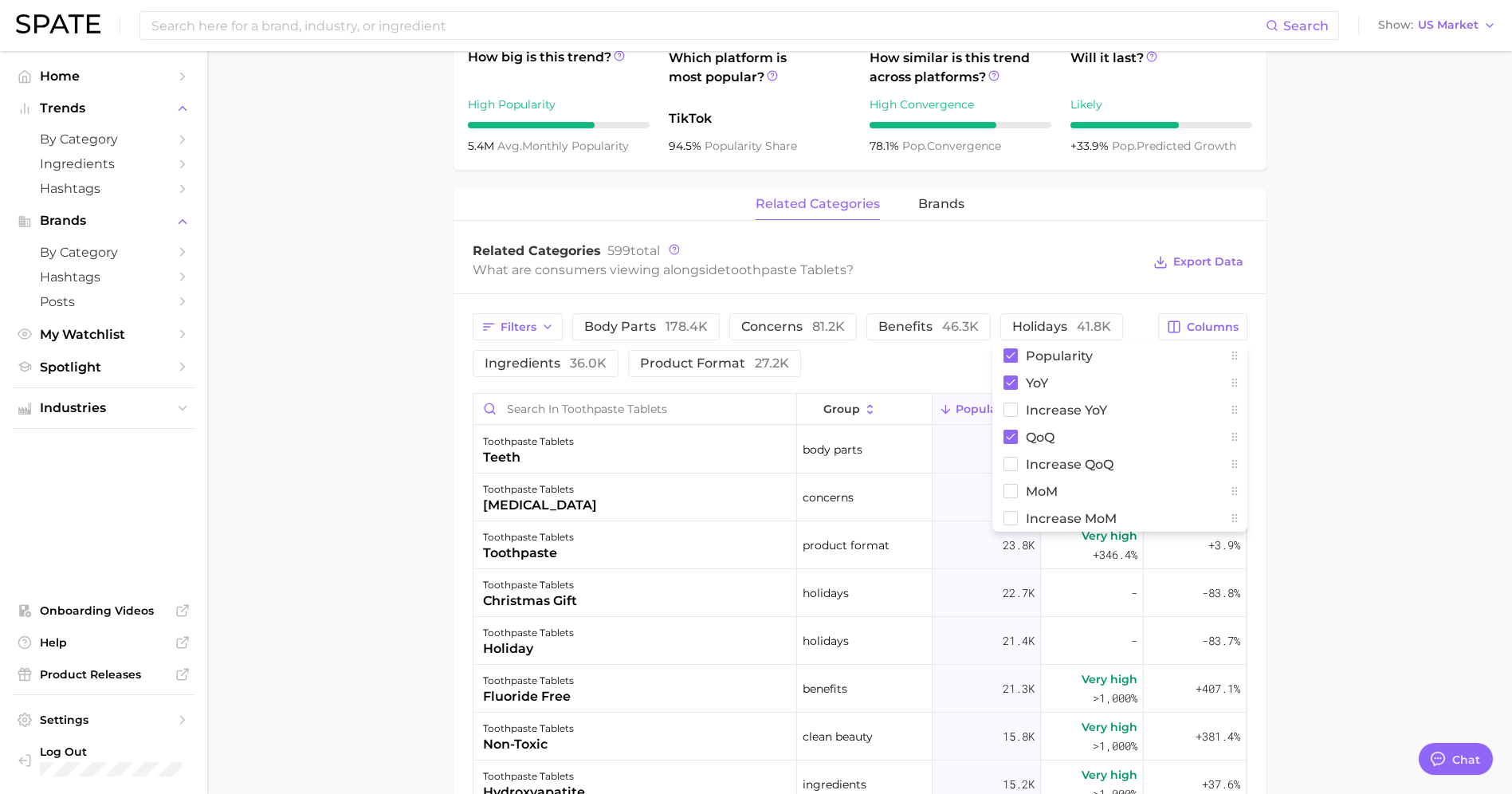
click at [1258, 333] on main "1. oral care 2. oral care products 3. toothpaste 4. toothpaste tablets Overview…" at bounding box center [859, 366] width 1305 height 1837
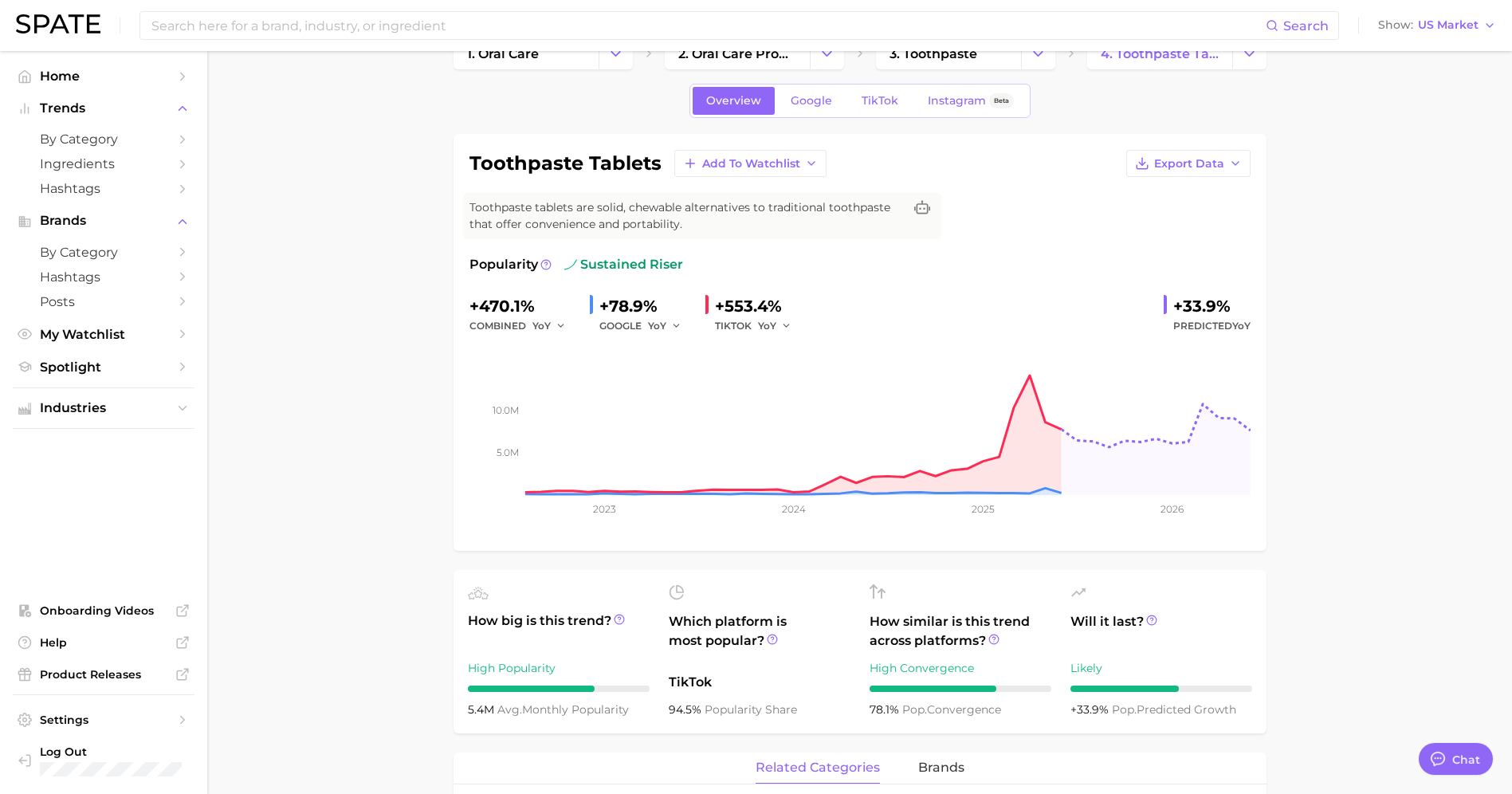
scroll to position [56, 0]
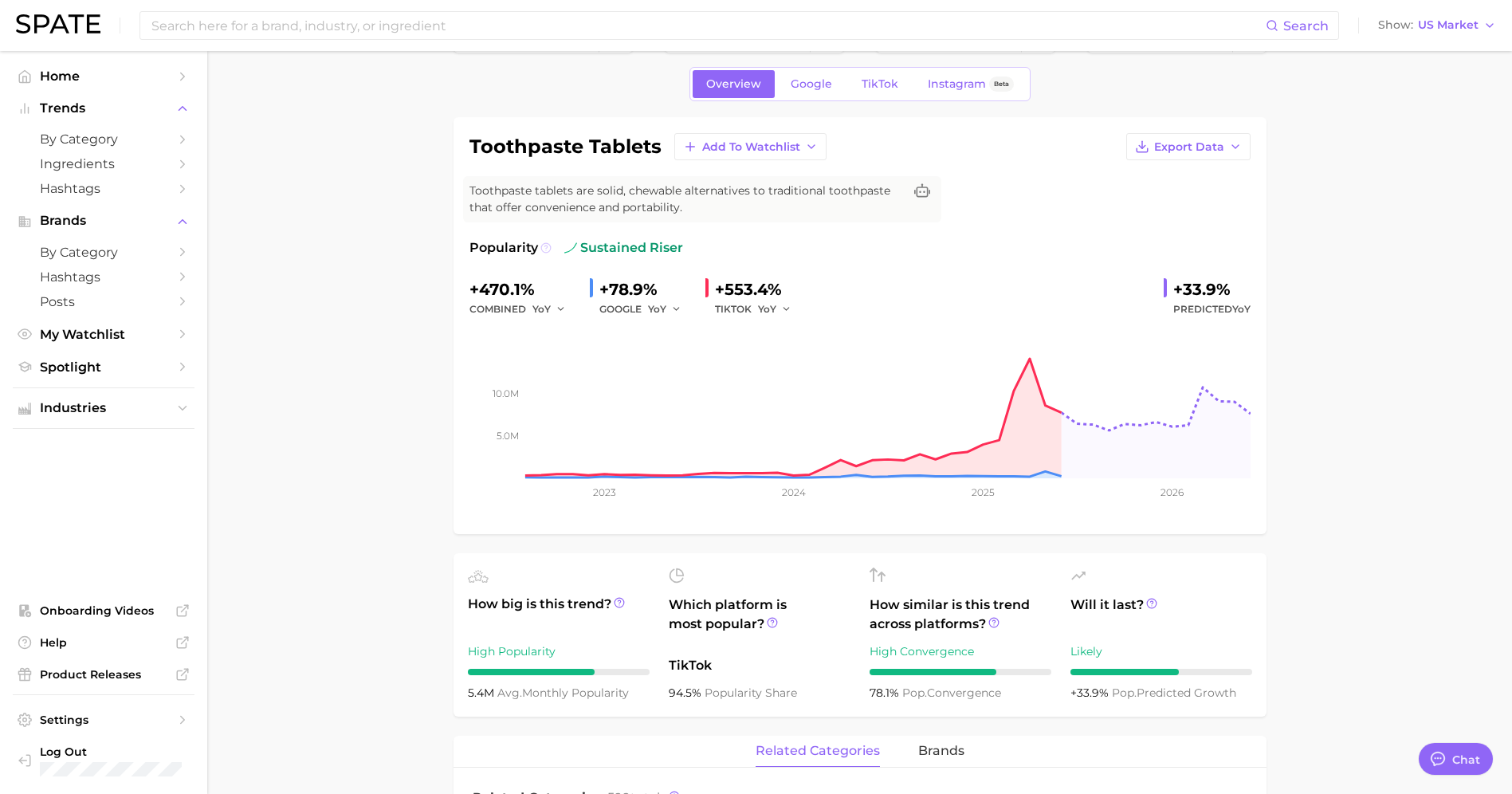
click at [544, 246] on icon at bounding box center [545, 247] width 3 height 4
click at [1018, 250] on div "Popularity sustained riser" at bounding box center [860, 247] width 781 height 19
click at [558, 308] on polyline "button" at bounding box center [561, 308] width 5 height 3
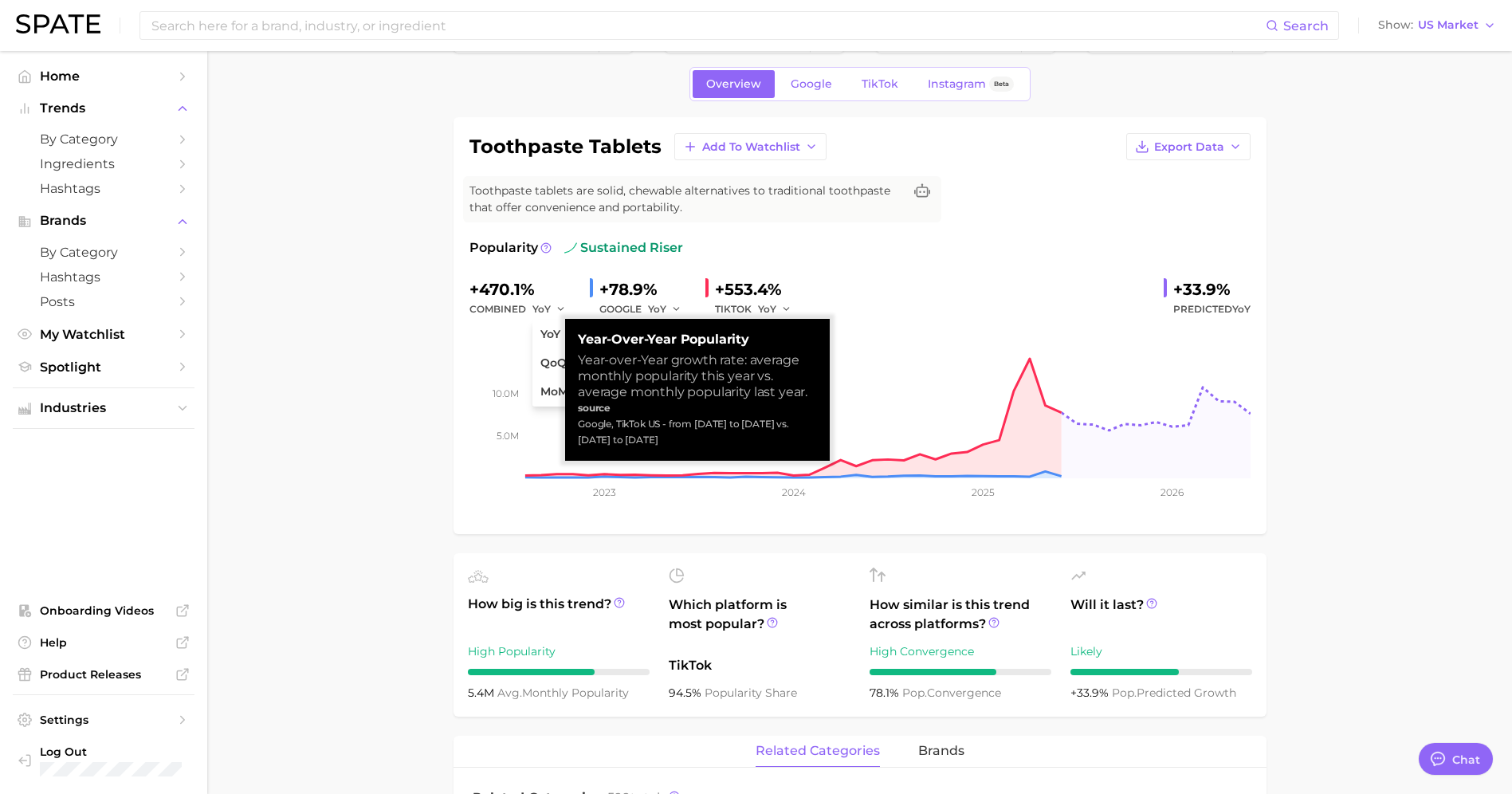
click at [482, 306] on div "combined YoY YoY QoQ MoM" at bounding box center [523, 308] width 108 height 19
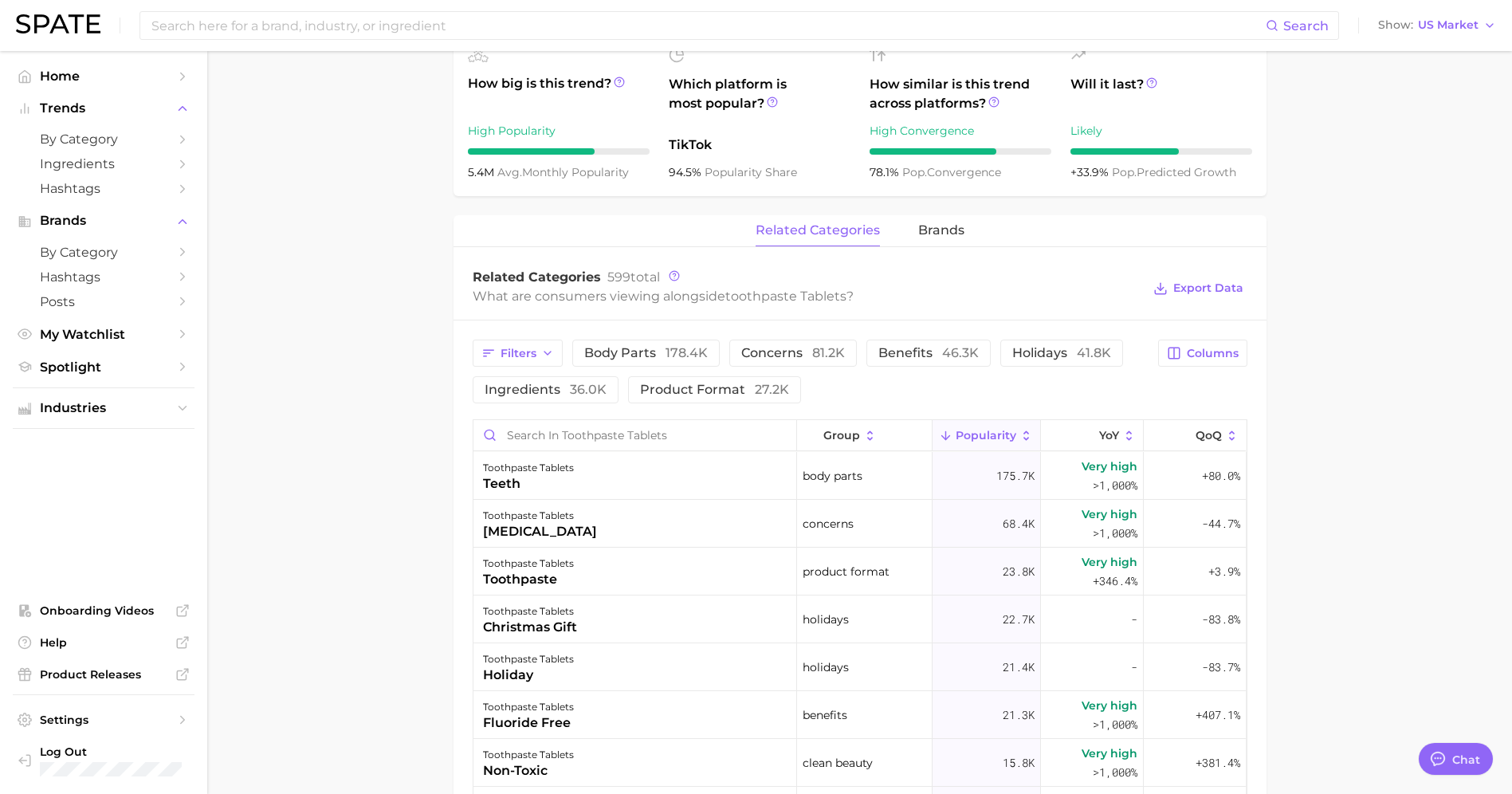
scroll to position [427, 0]
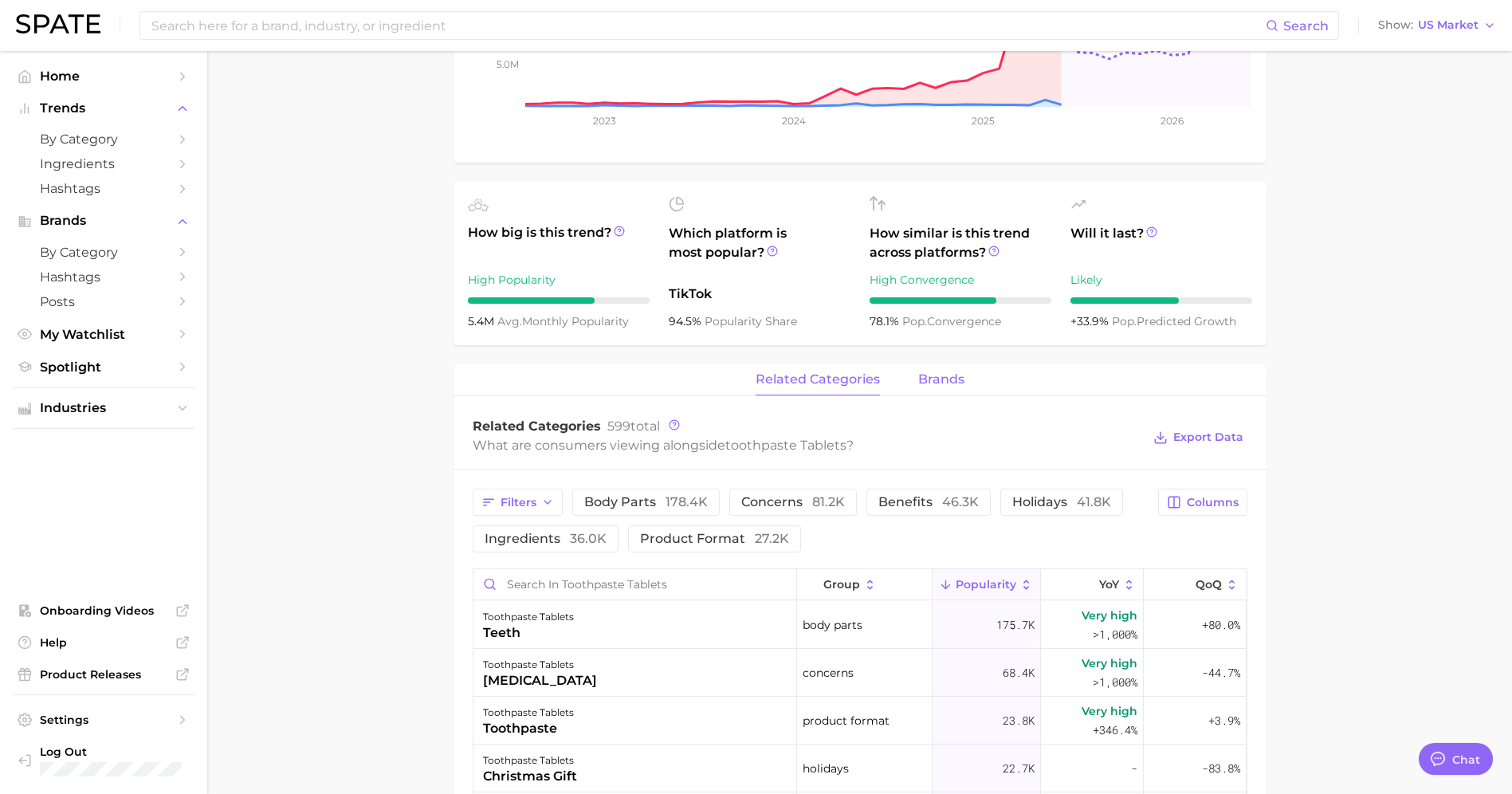
click at [934, 376] on span "brands" at bounding box center [940, 380] width 46 height 14
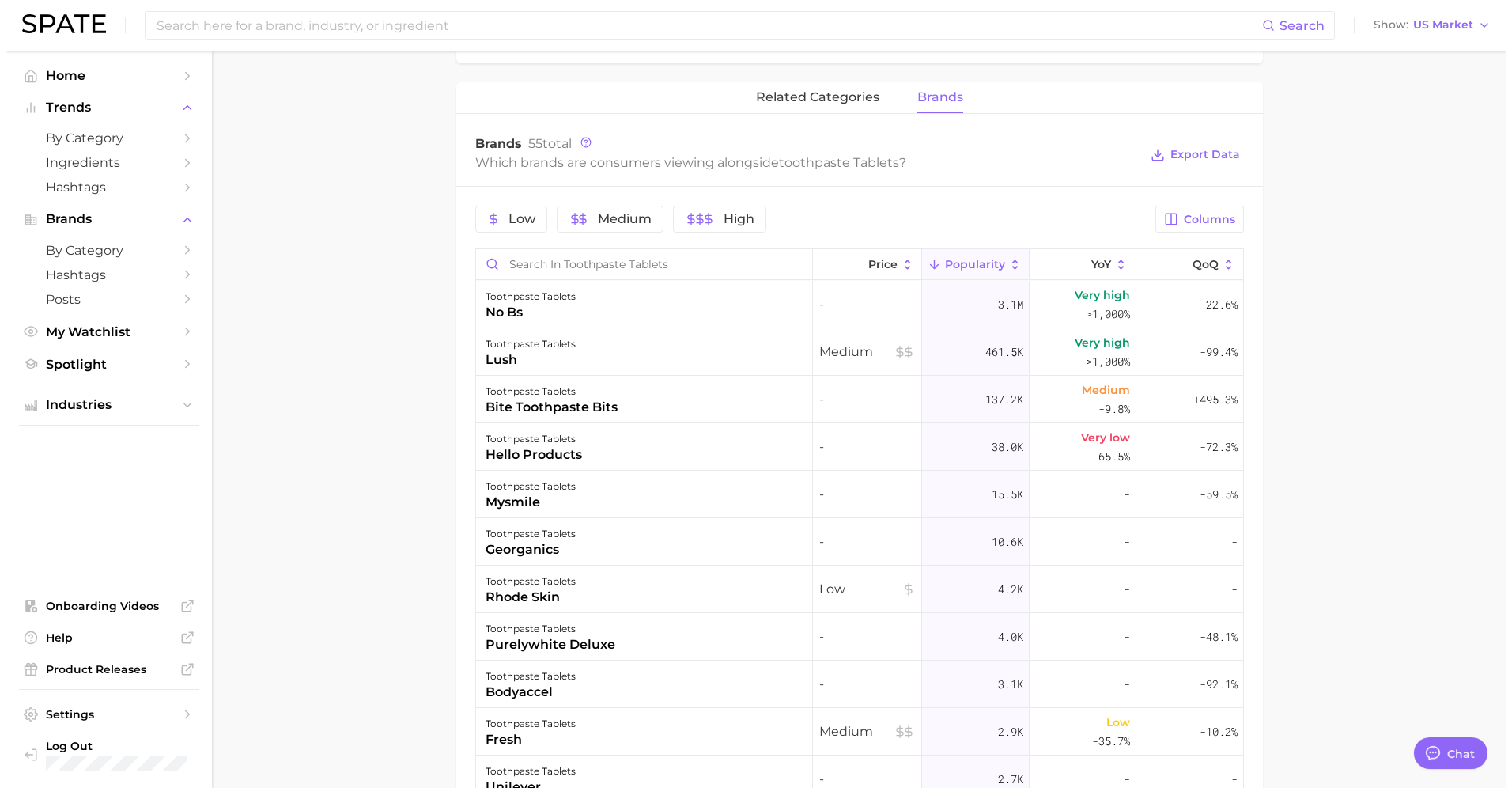
scroll to position [704, 0]
click at [507, 415] on div "bite toothpaste bits" at bounding box center [545, 406] width 132 height 19
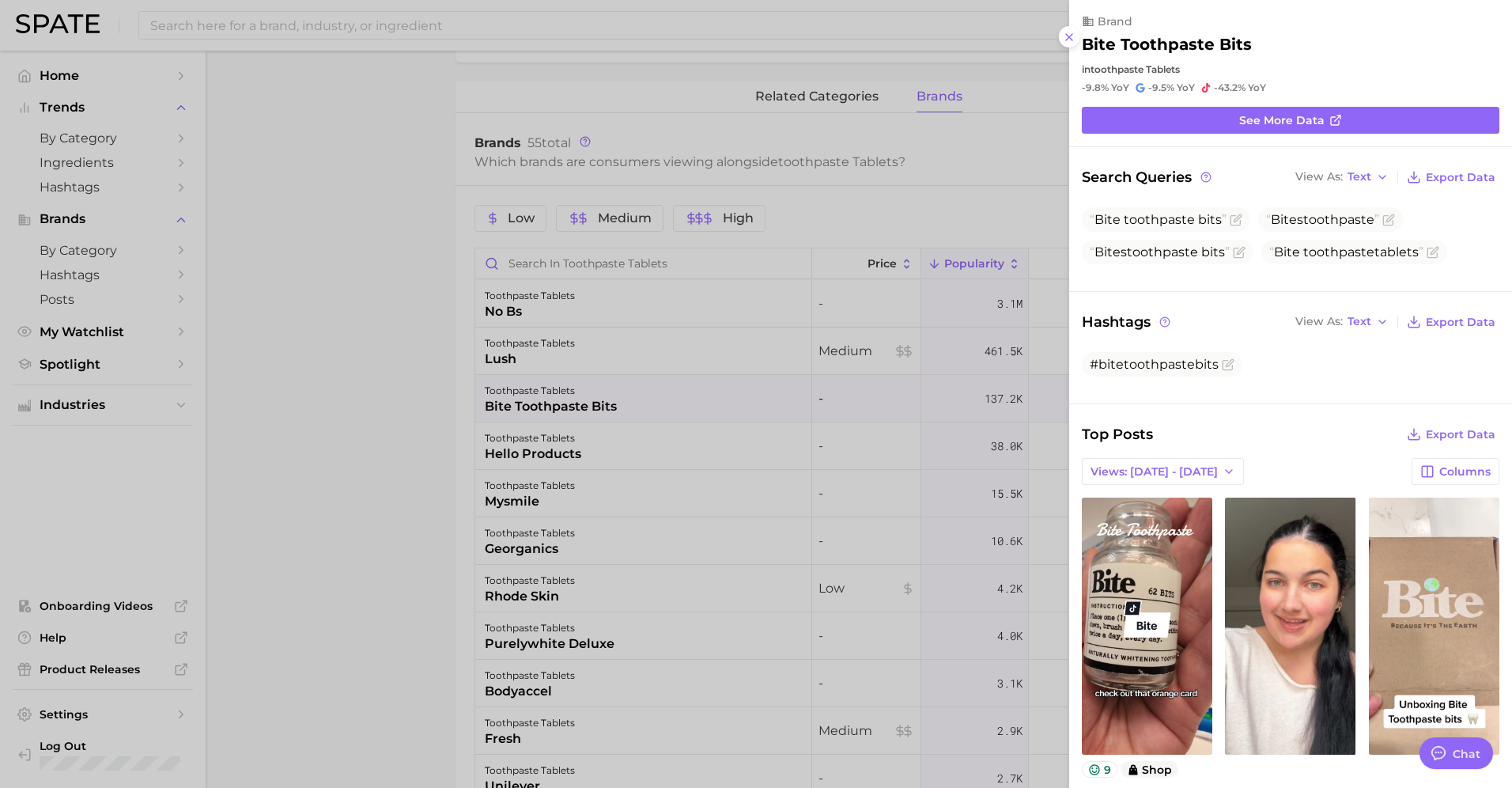
scroll to position [0, 0]
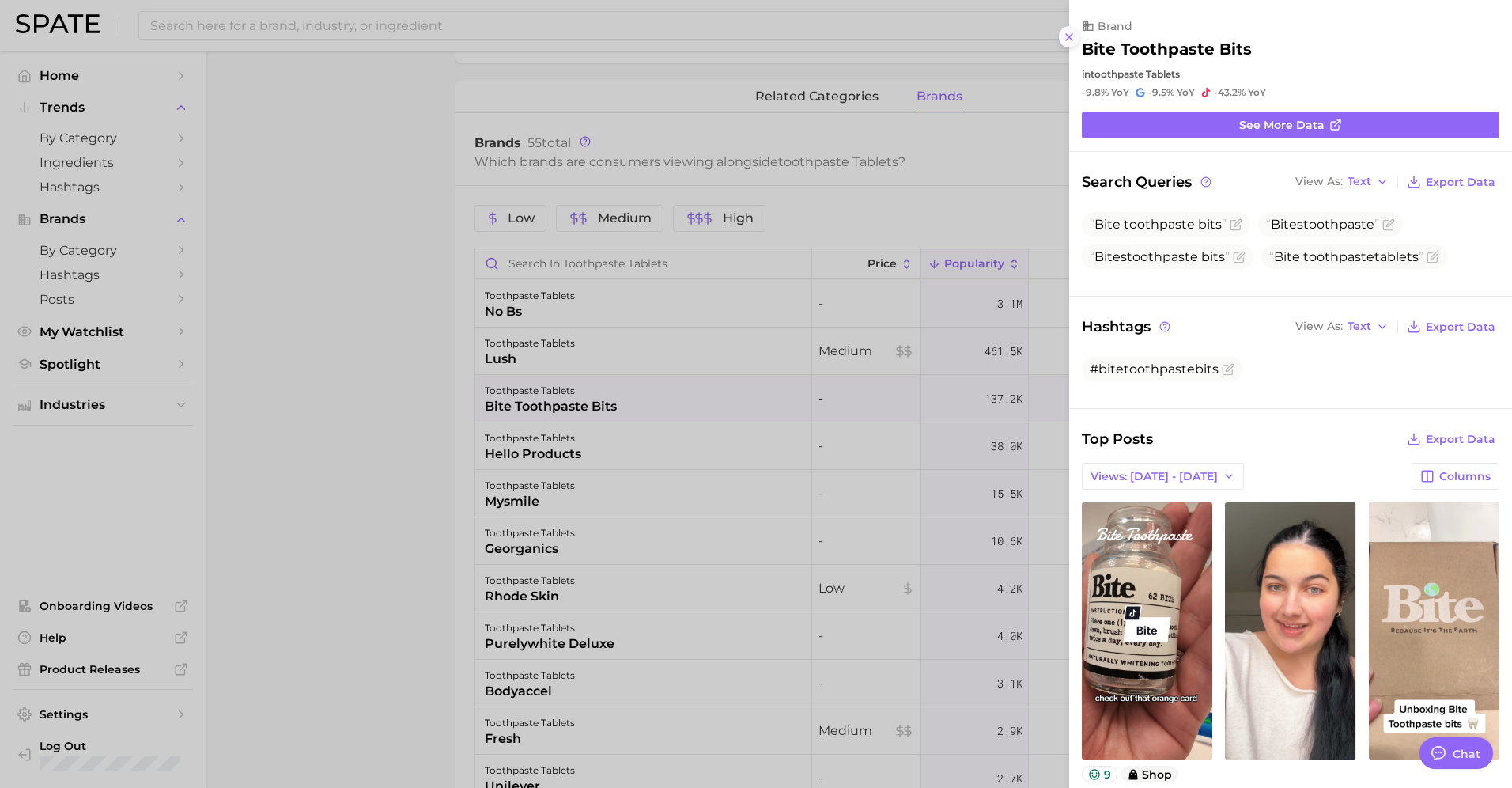
click at [1062, 33] on icon at bounding box center [1069, 37] width 13 height 13
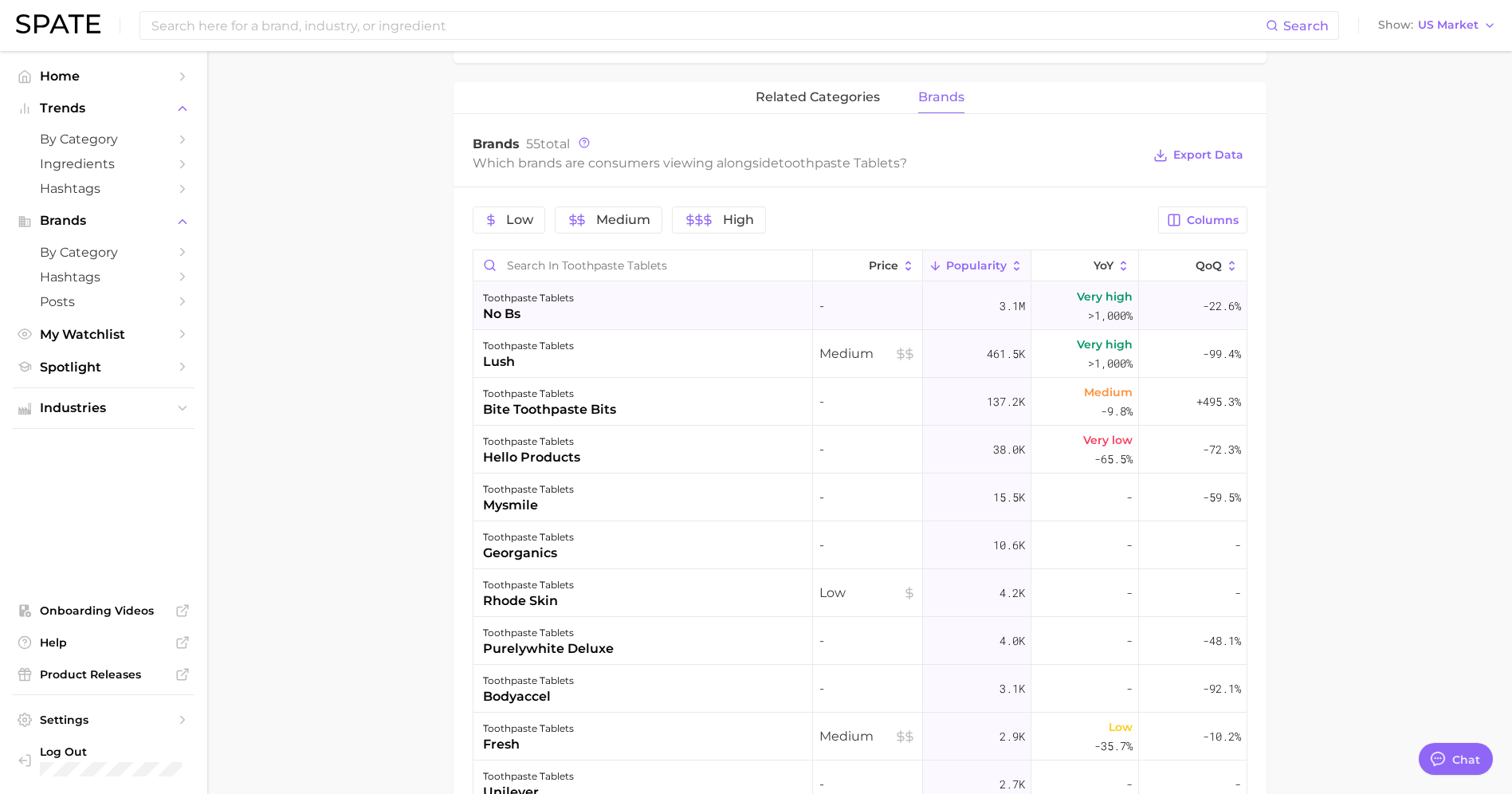
click at [496, 305] on div "no bs" at bounding box center [528, 314] width 90 height 19
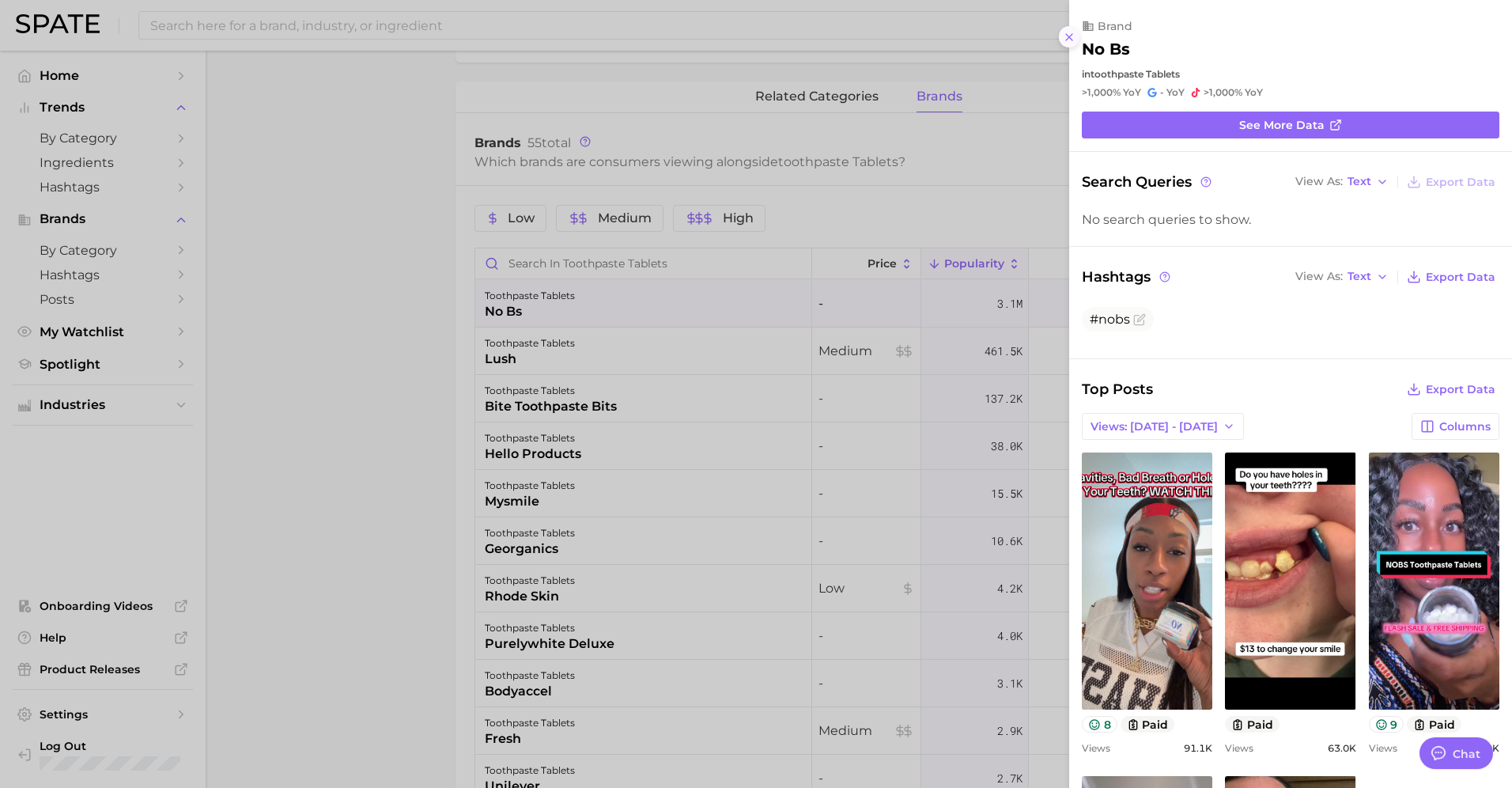
click at [1070, 39] on icon at bounding box center [1069, 37] width 13 height 13
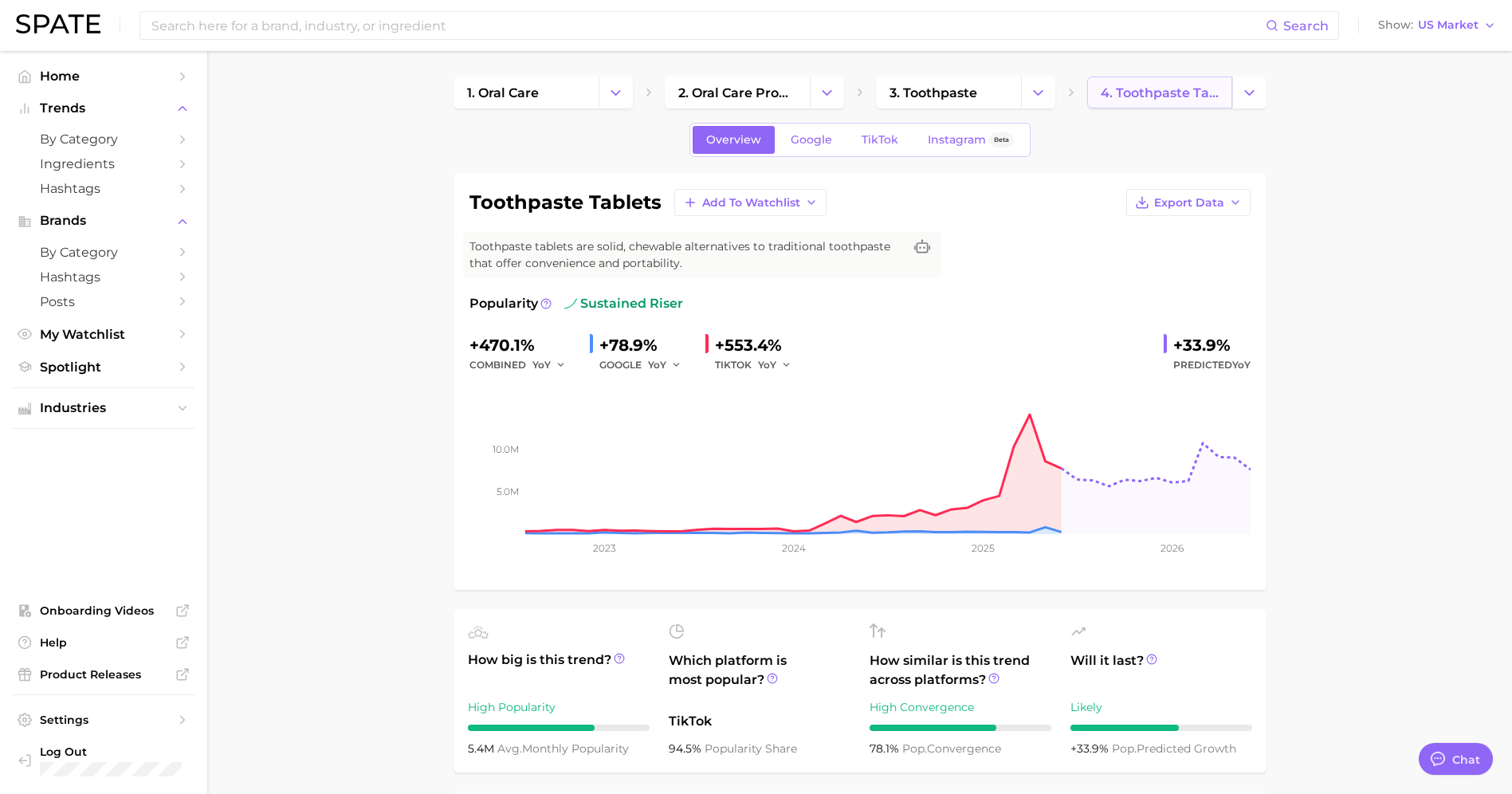
click at [1105, 91] on span "4. toothpaste tablets" at bounding box center [1159, 92] width 118 height 15
click at [1160, 94] on span "4. toothpaste tablets" at bounding box center [1159, 92] width 118 height 15
click at [1256, 94] on icon "Change Category" at bounding box center [1249, 92] width 17 height 17
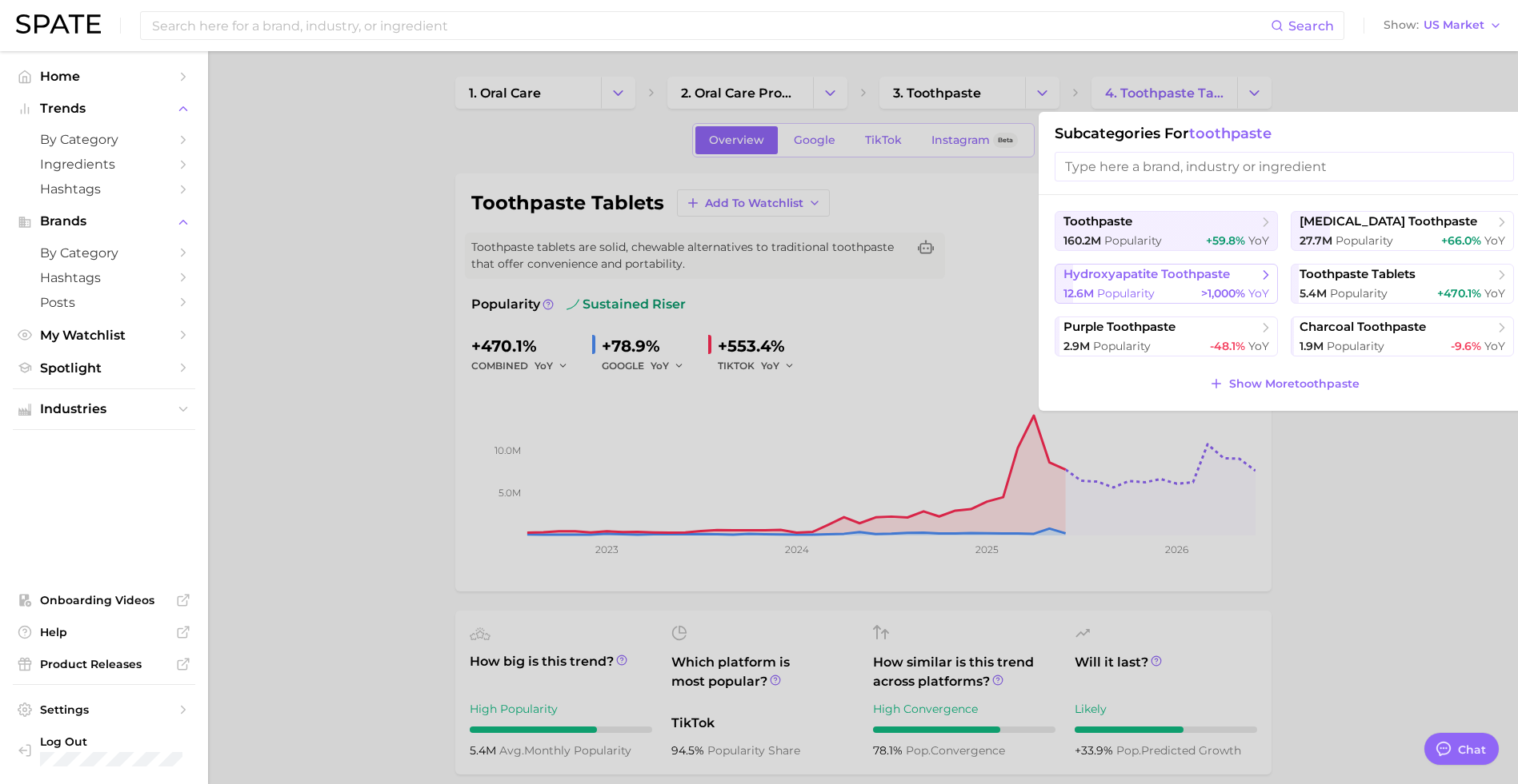
click at [1148, 281] on span "hydroxyapatite toothpaste" at bounding box center [1146, 274] width 166 height 15
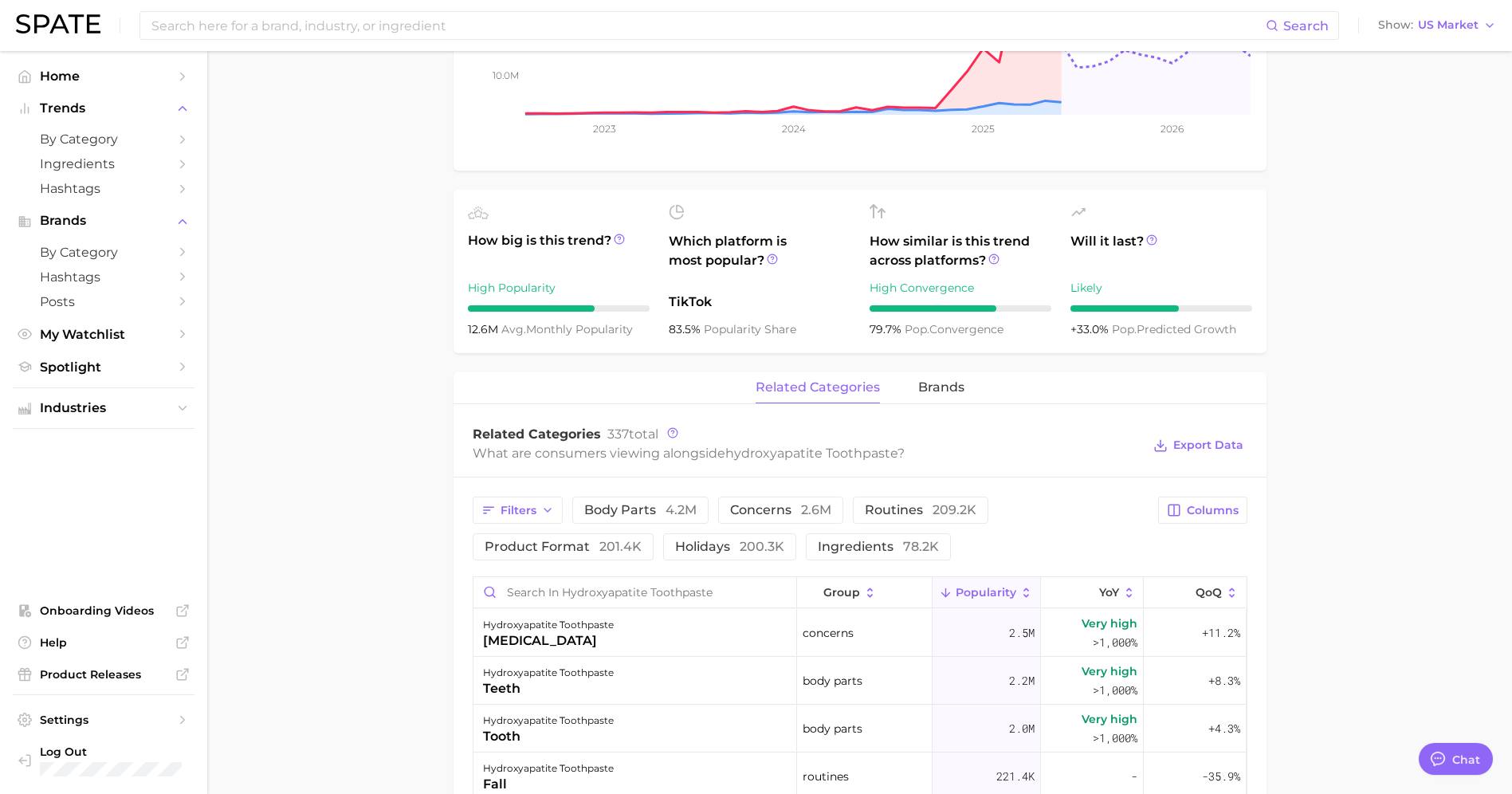
scroll to position [421, 0]
click at [930, 378] on span "brands" at bounding box center [940, 385] width 46 height 14
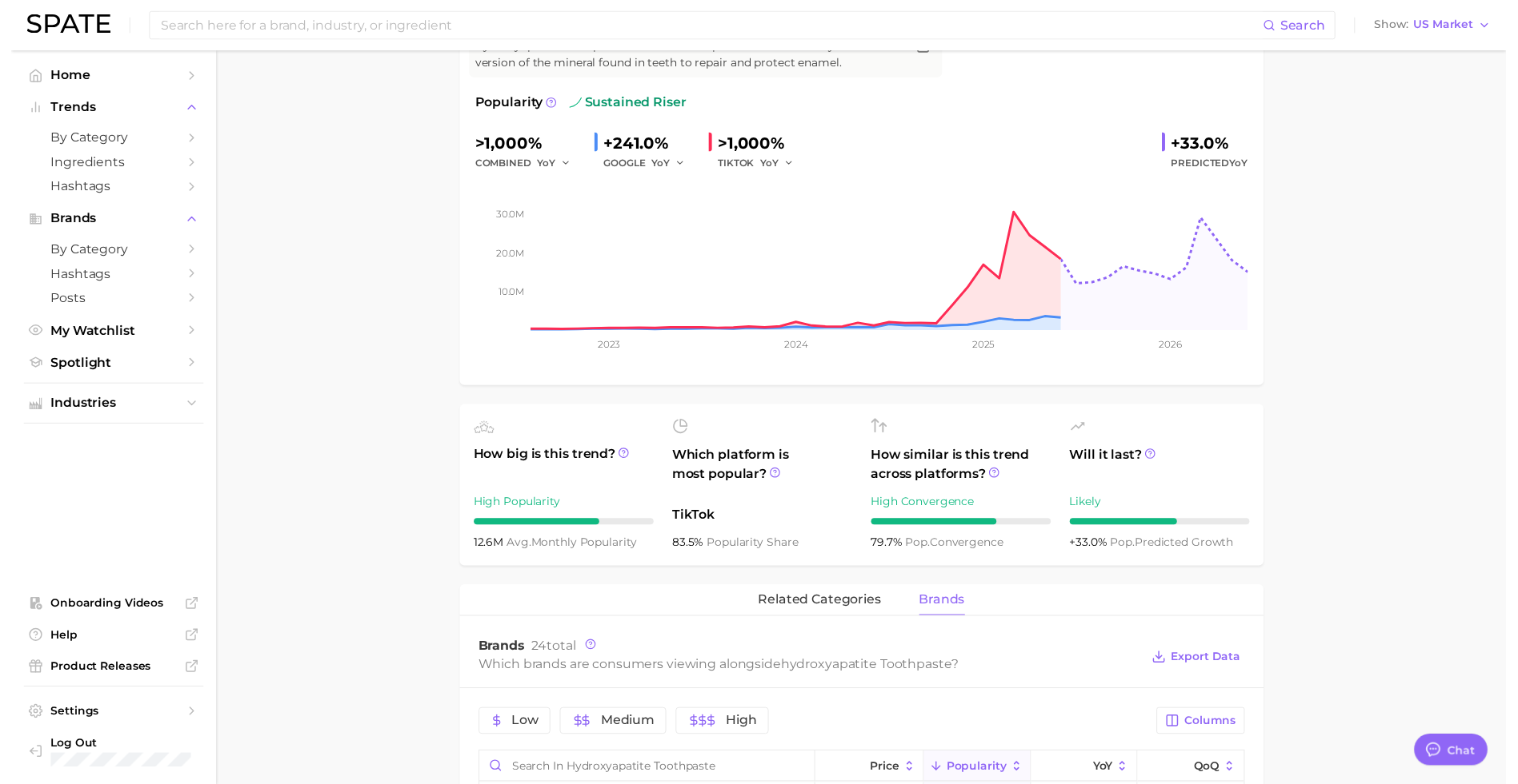
scroll to position [0, 0]
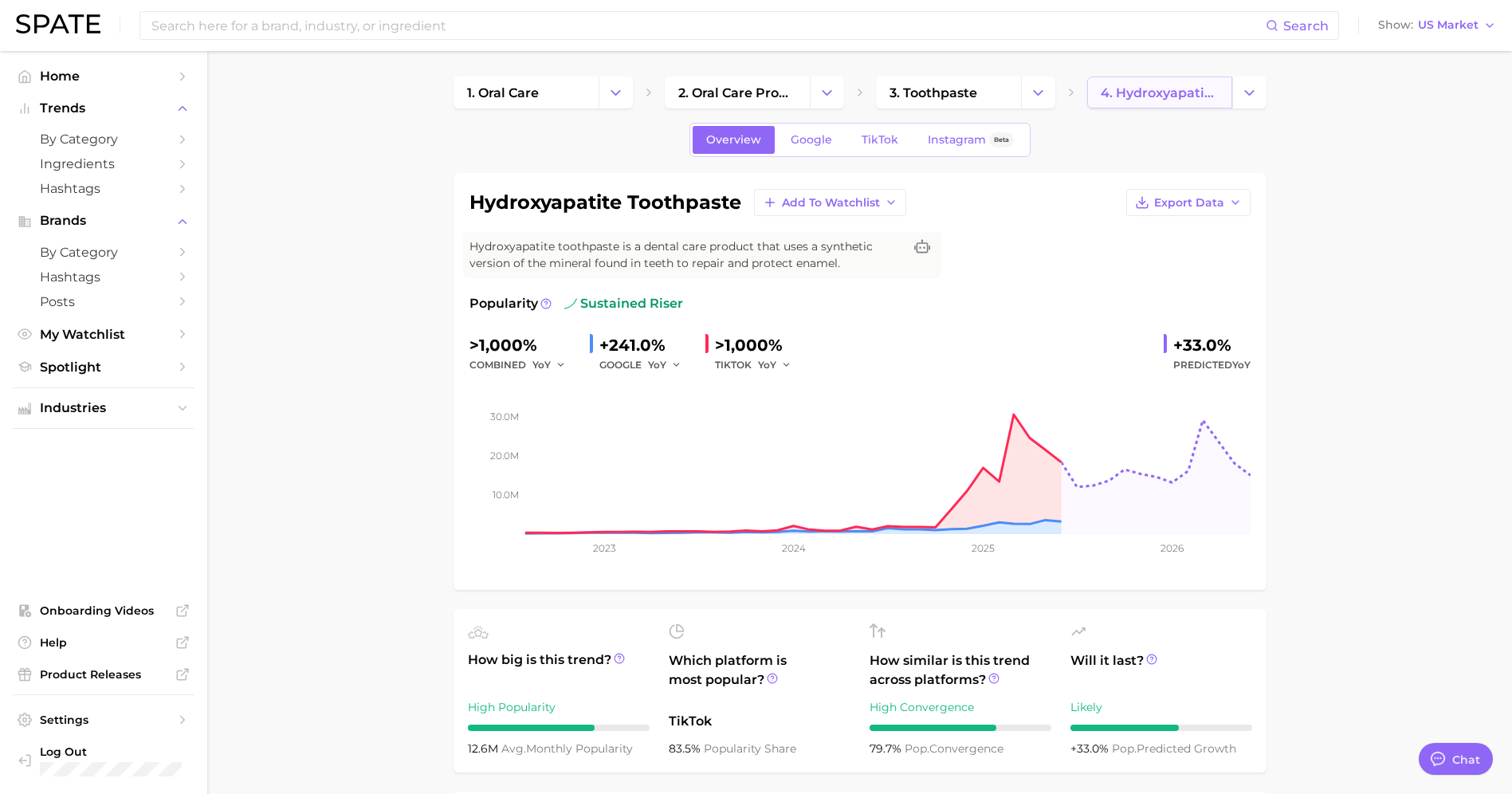
click at [1120, 92] on span "4. hydroxyapatite toothpaste" at bounding box center [1159, 92] width 118 height 15
click at [1248, 88] on icon "Change Category" at bounding box center [1249, 92] width 17 height 17
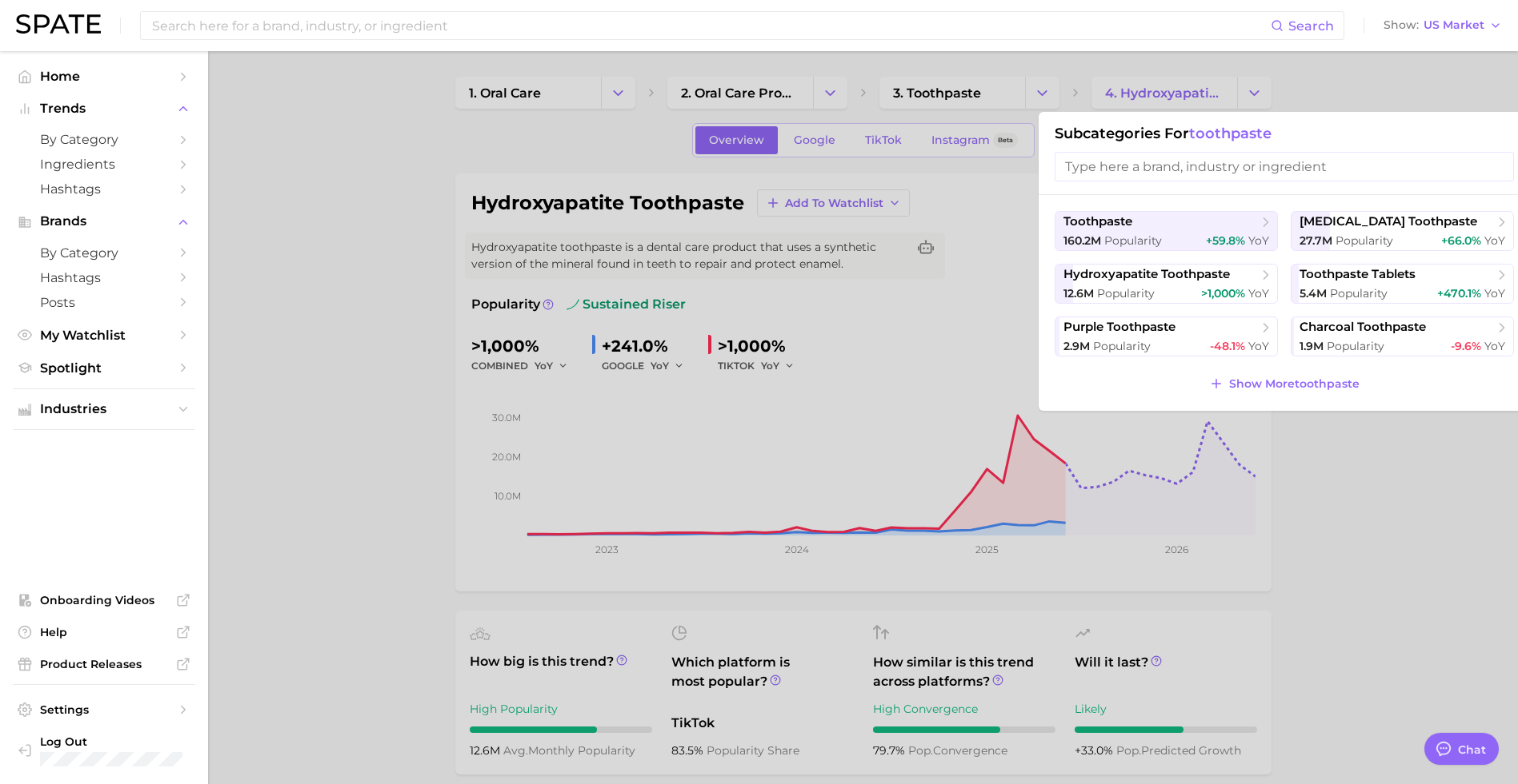
click at [1173, 171] on input "search" at bounding box center [1284, 166] width 459 height 30
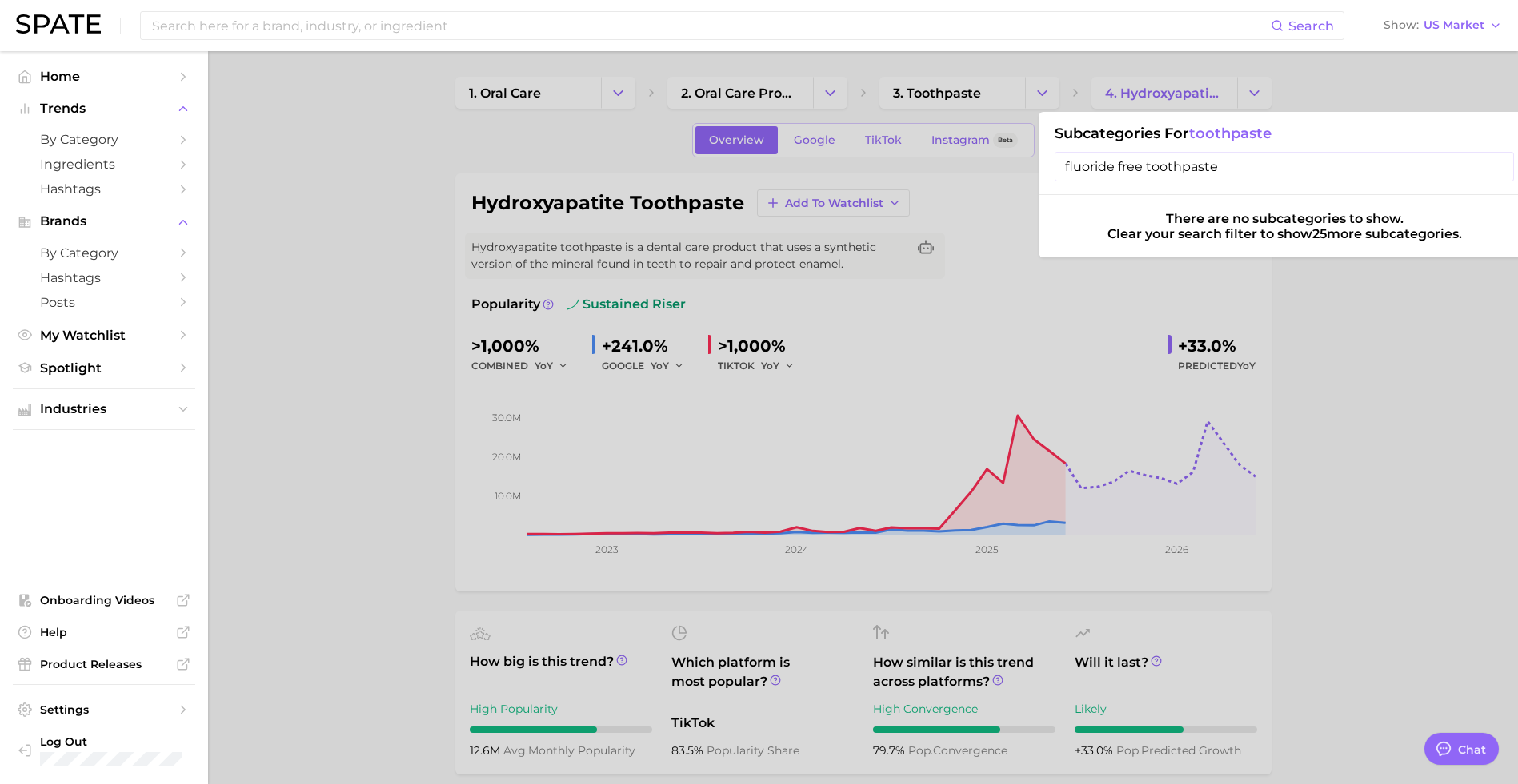
type input "fluoride free toothpaste"
click at [1263, 167] on input "fluoride free toothpaste" at bounding box center [1284, 166] width 459 height 30
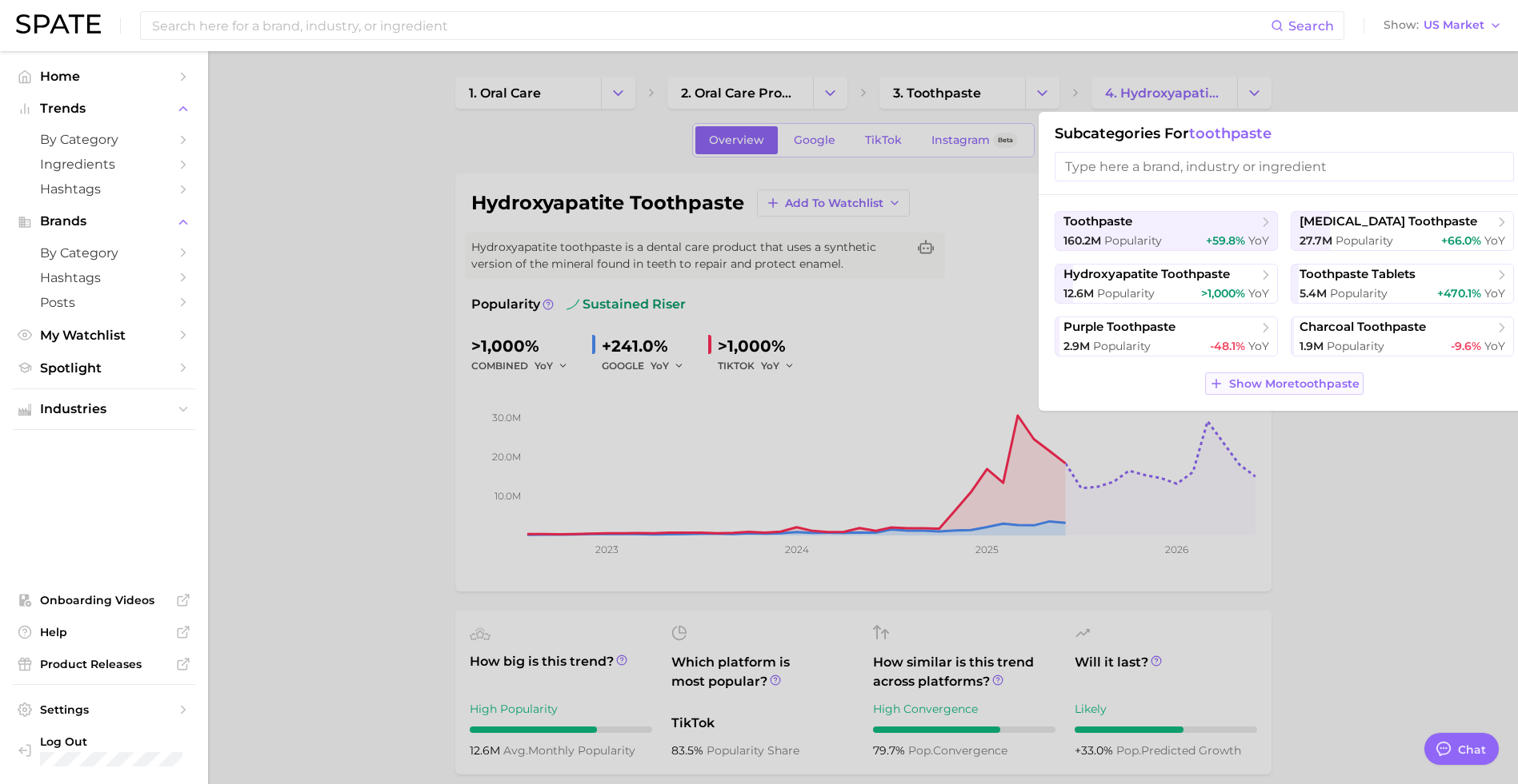
click at [1263, 385] on span "Show More toothpaste" at bounding box center [1295, 384] width 131 height 14
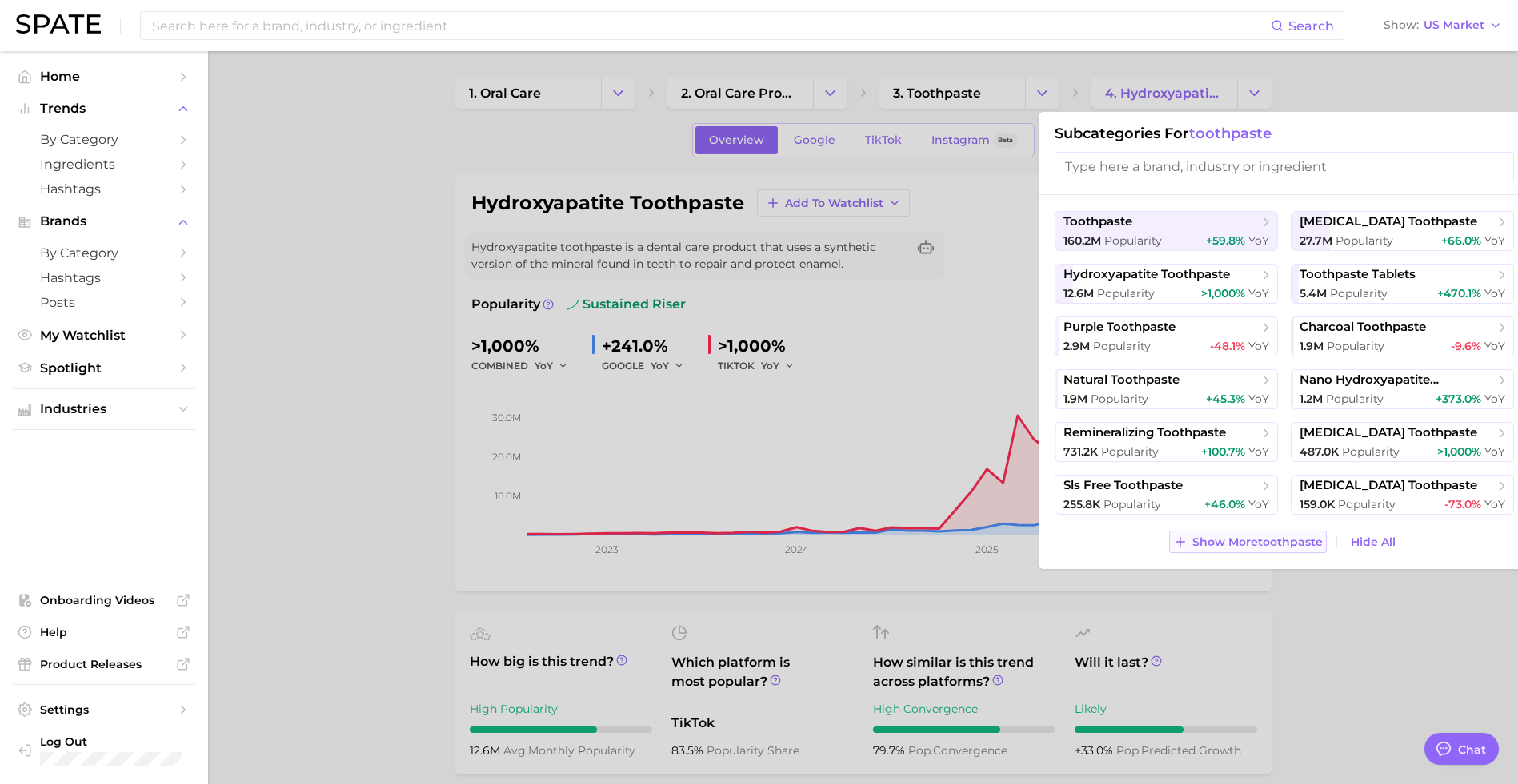
click at [1263, 541] on span "Show More toothpaste" at bounding box center [1257, 542] width 131 height 14
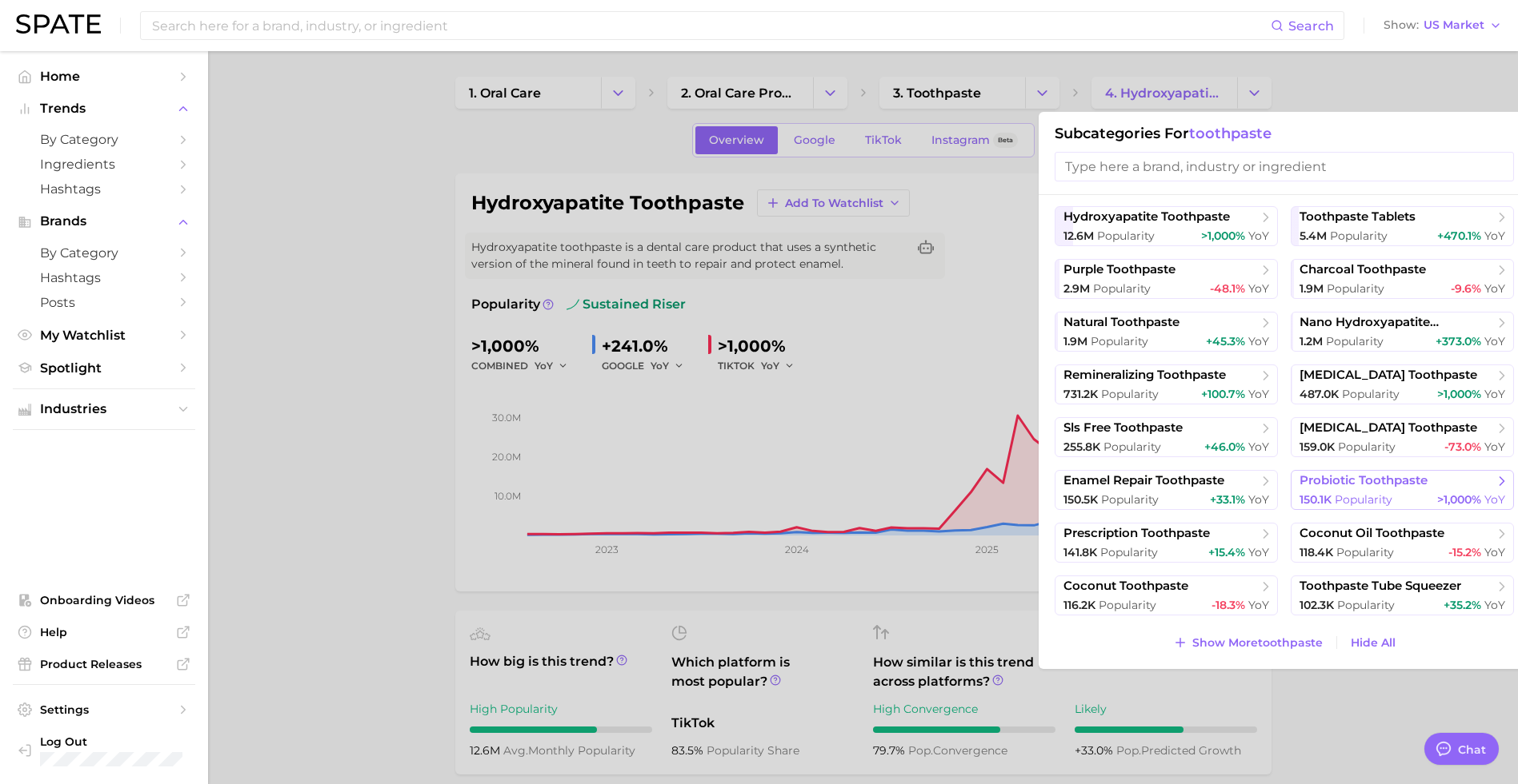
scroll to position [58, 0]
click at [1219, 638] on span "Show More toothpaste" at bounding box center [1257, 642] width 131 height 14
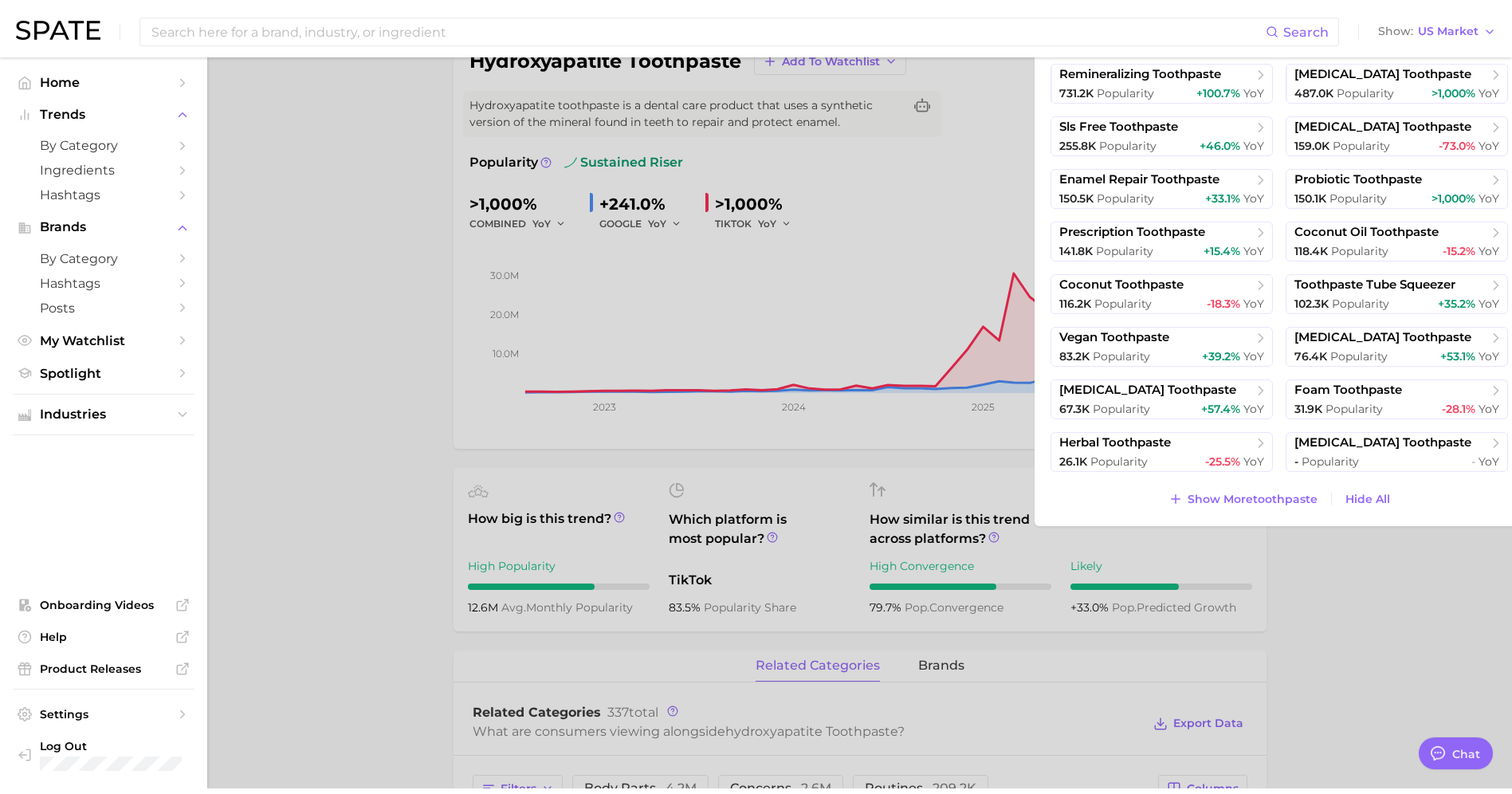
scroll to position [0, 0]
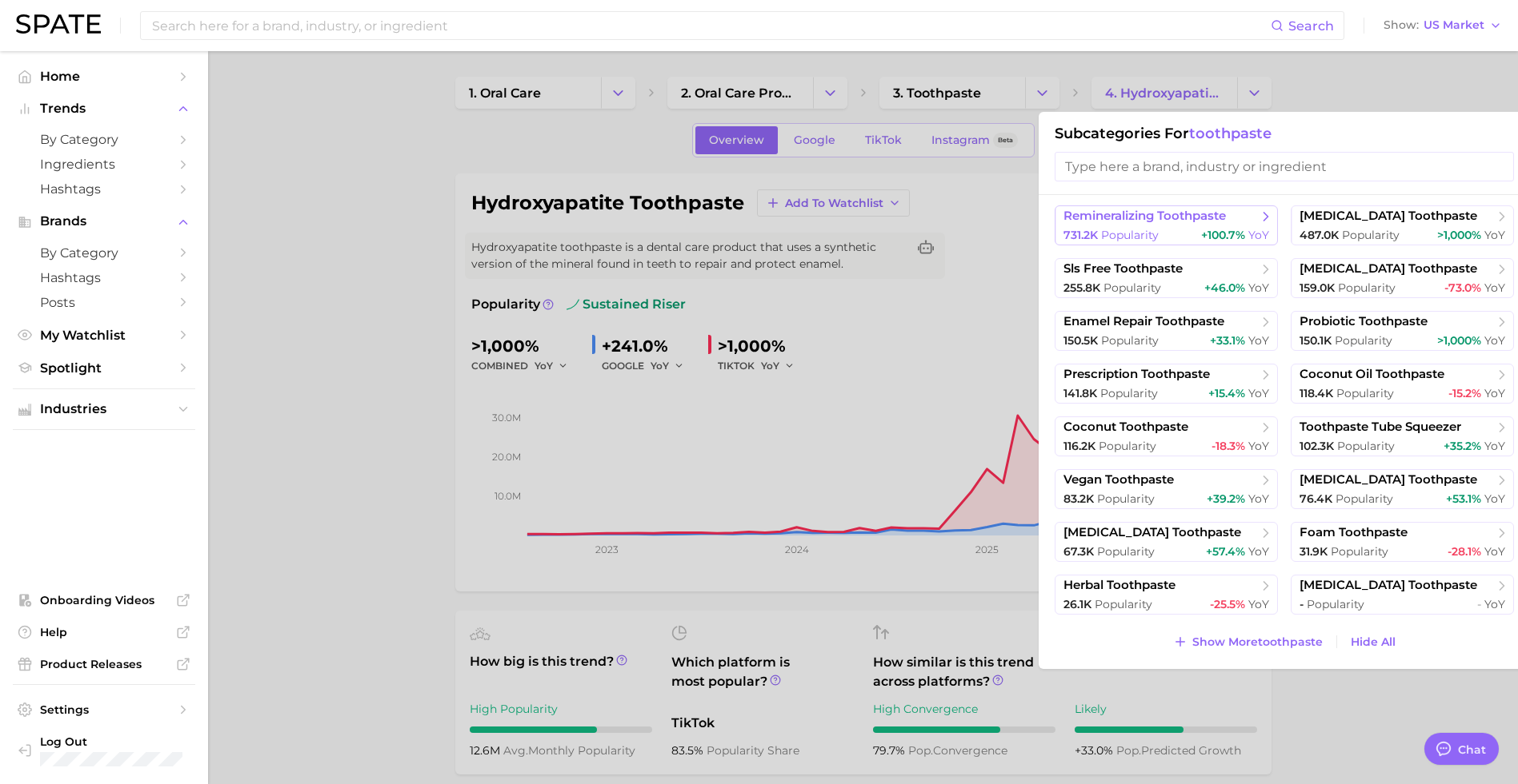
click at [1133, 226] on button "remineralizing toothpaste 731.2k Popularity +100.7% YoY" at bounding box center [1166, 225] width 223 height 40
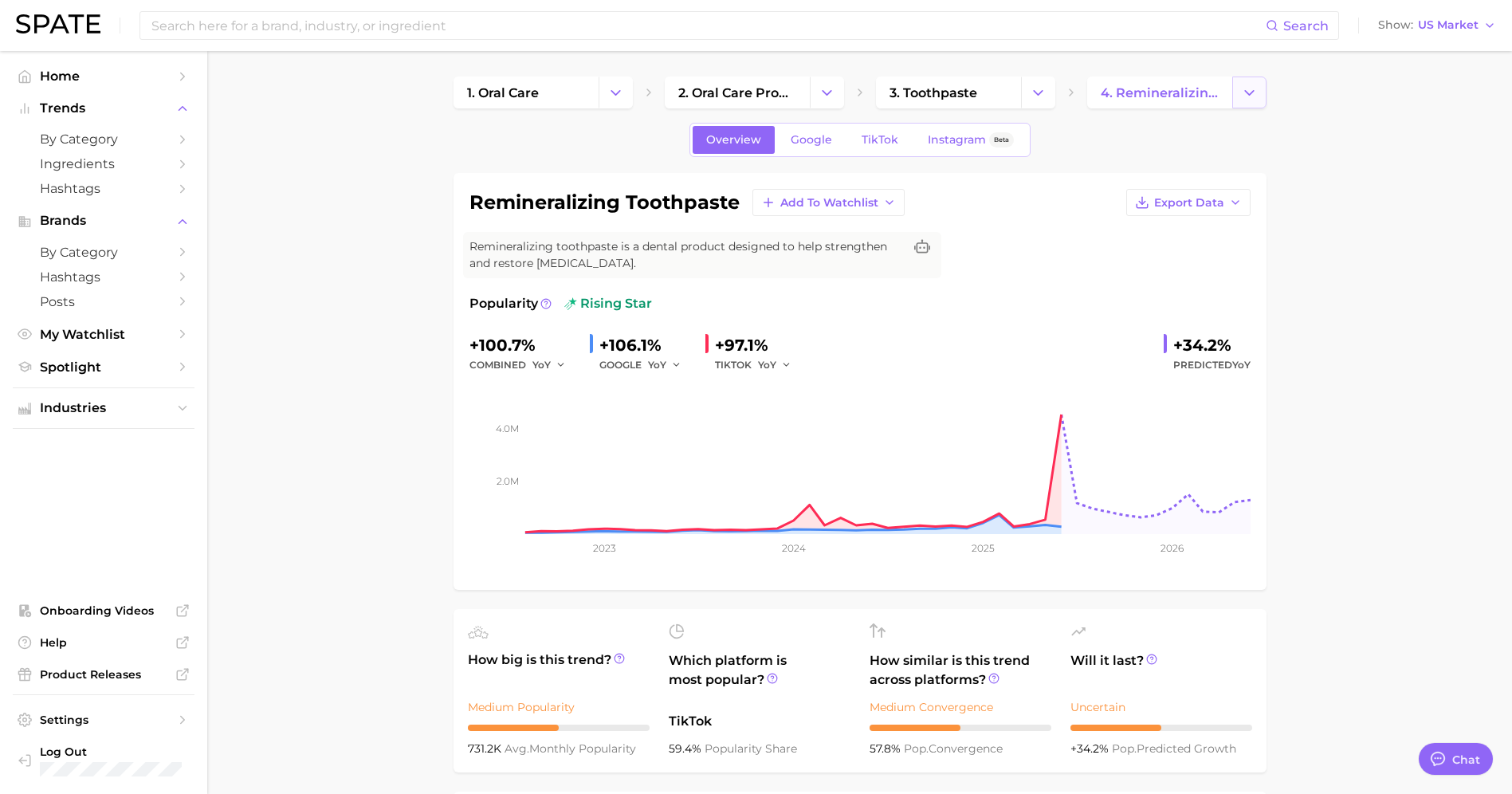
click at [1251, 102] on button "Change Category" at bounding box center [1249, 92] width 34 height 32
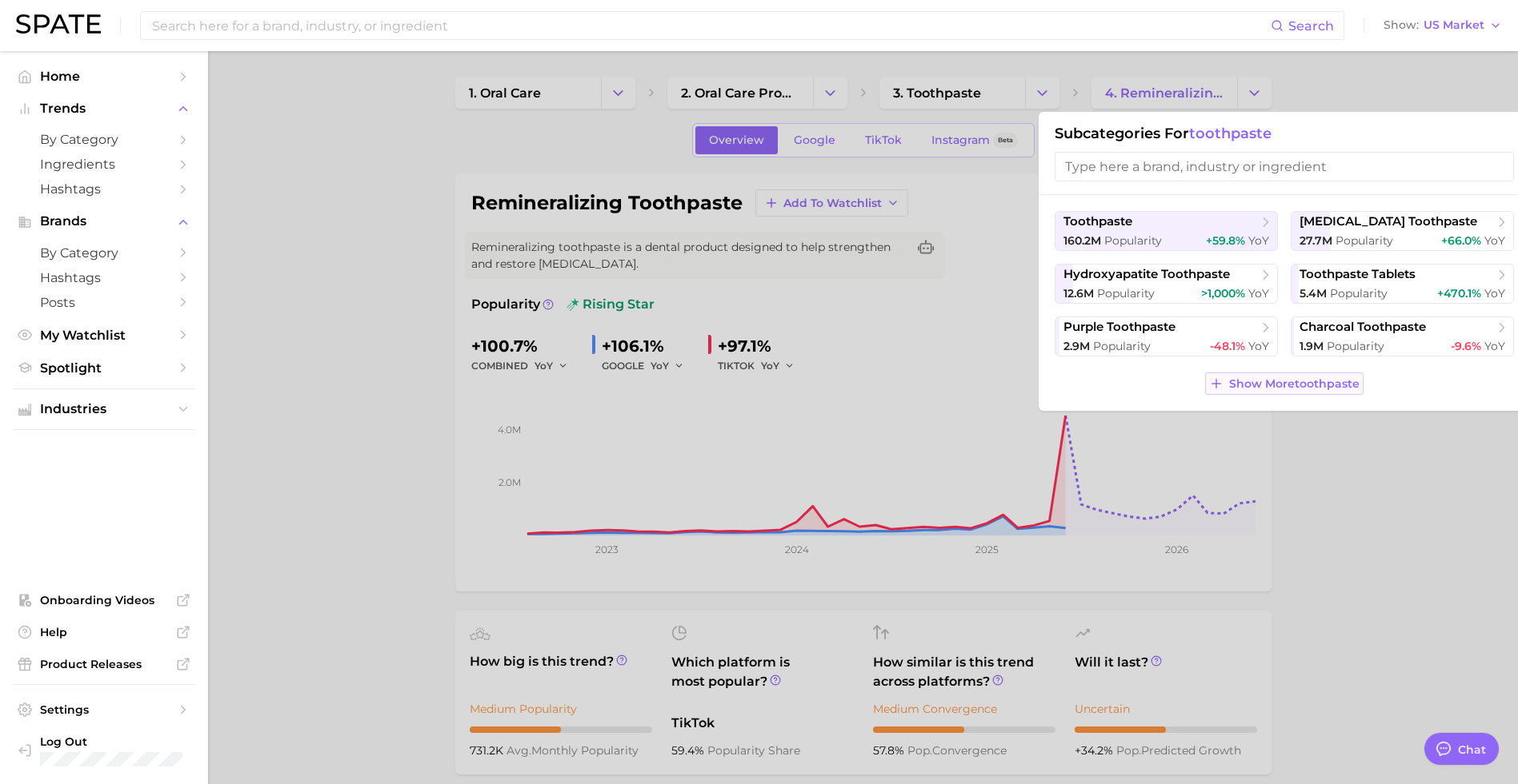
click at [1263, 384] on span "Show More toothpaste" at bounding box center [1295, 384] width 131 height 14
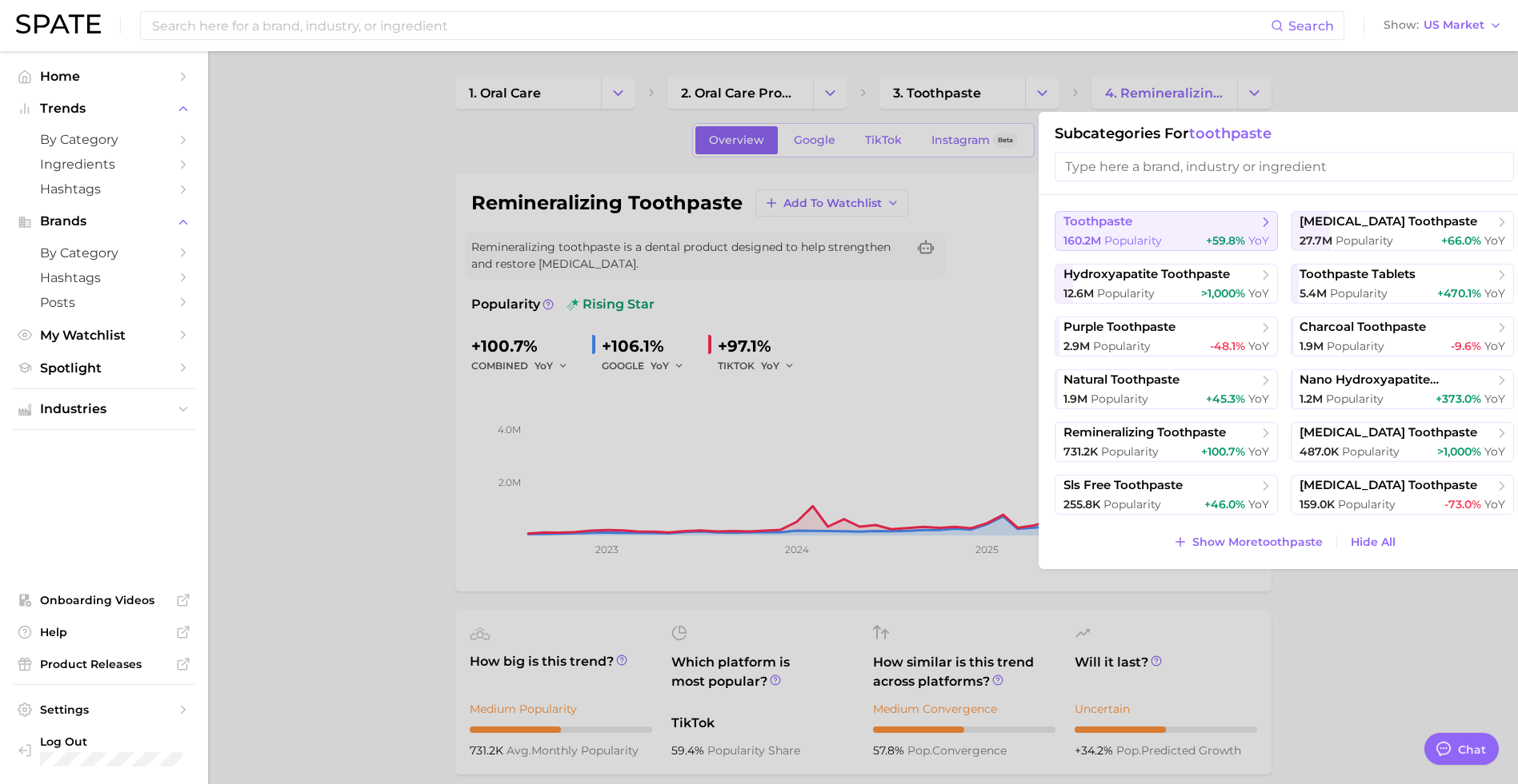
click at [1181, 227] on span "toothpaste" at bounding box center [1160, 222] width 194 height 16
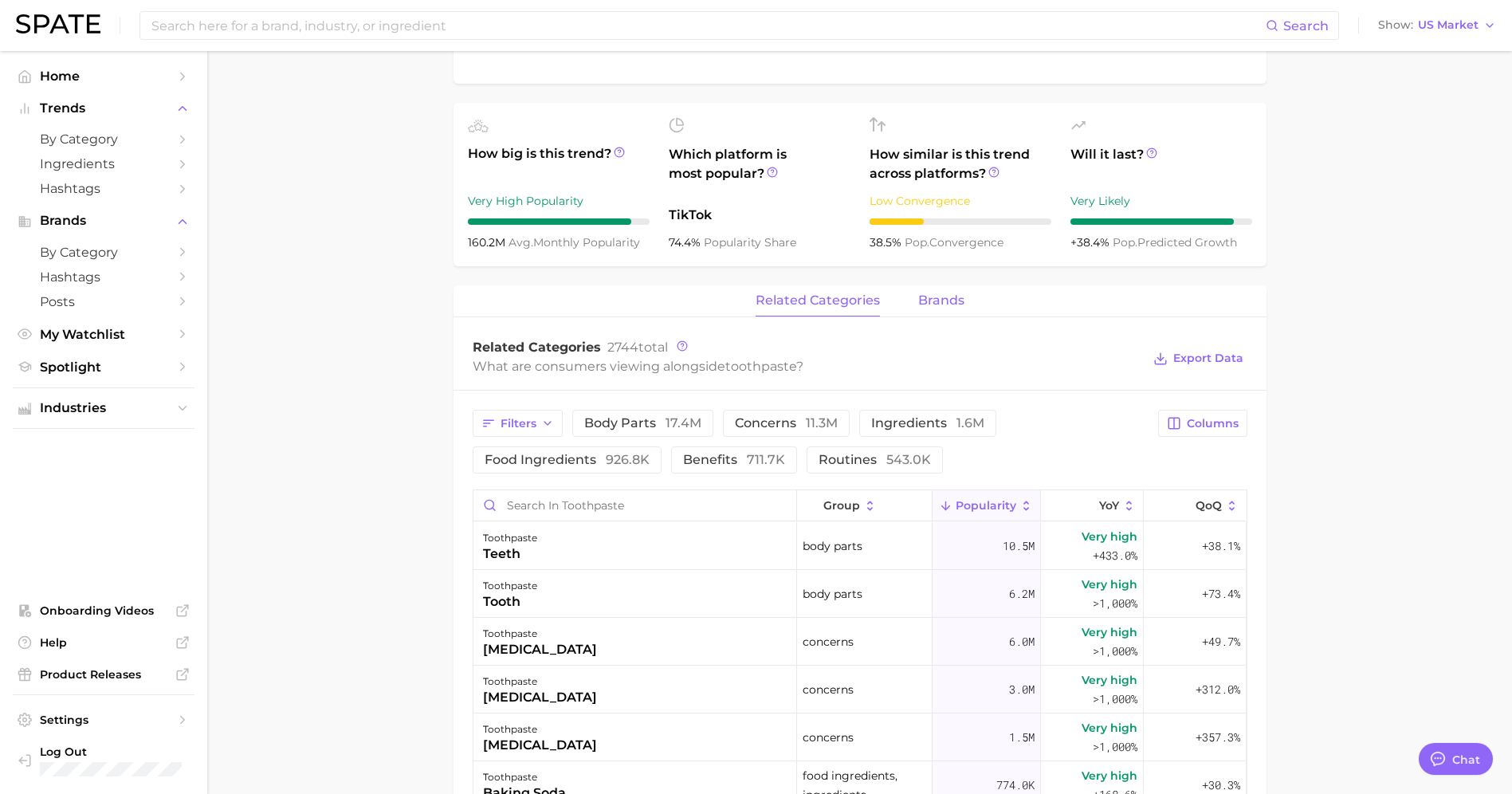
click at [928, 300] on span "brands" at bounding box center [940, 300] width 46 height 14
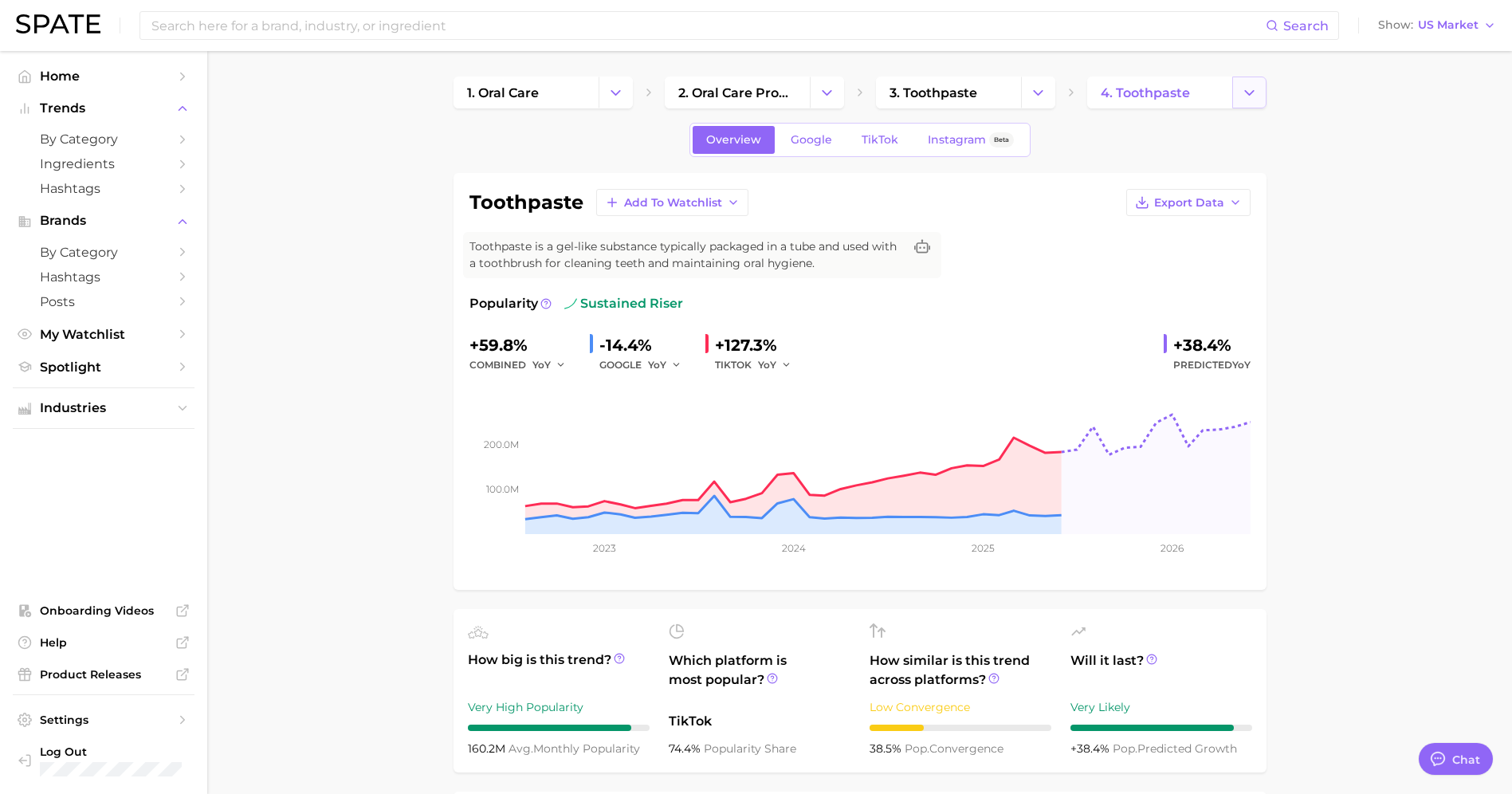
click at [1254, 91] on icon "Change Category" at bounding box center [1249, 92] width 17 height 17
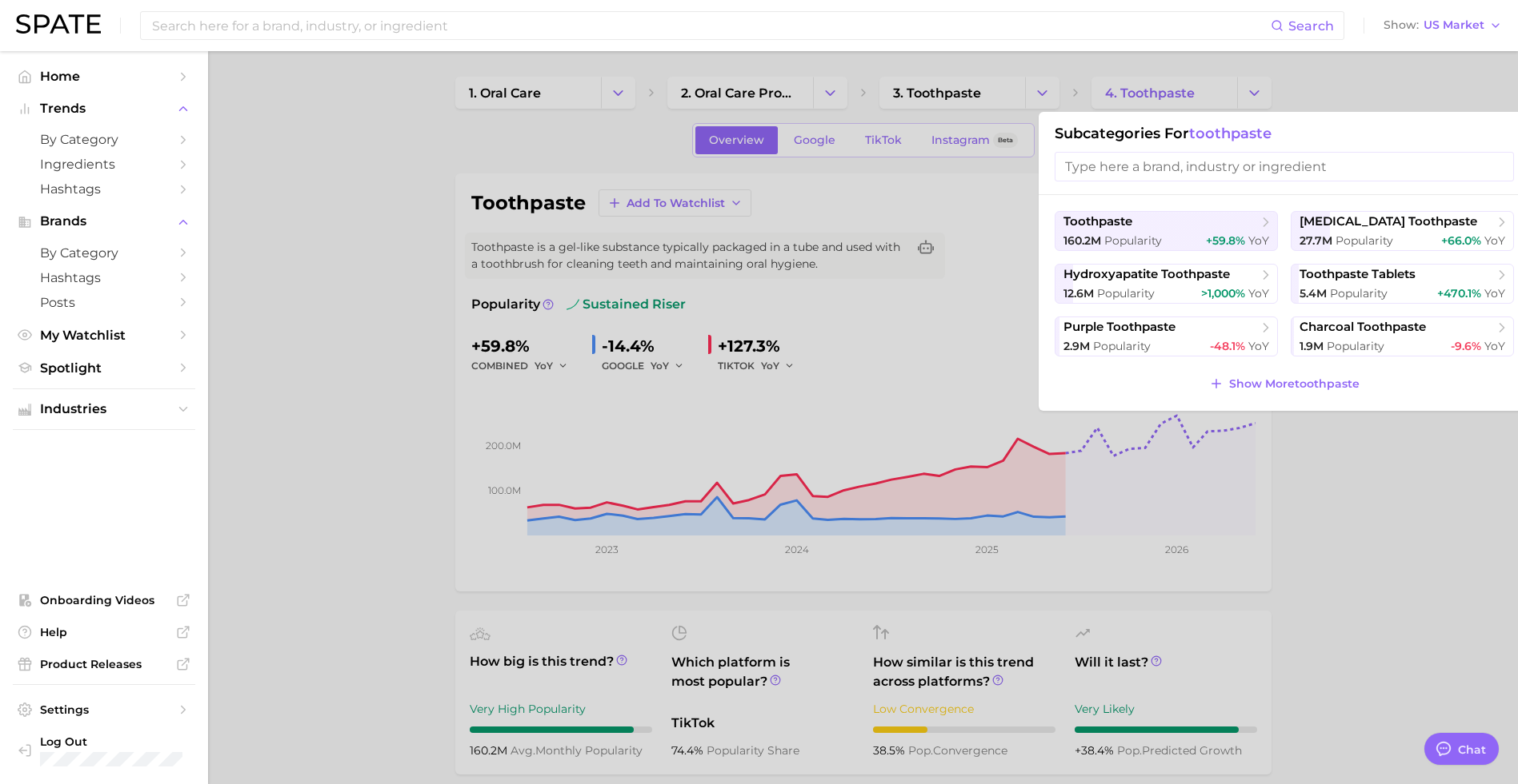
click at [1199, 166] on input "search" at bounding box center [1284, 166] width 459 height 30
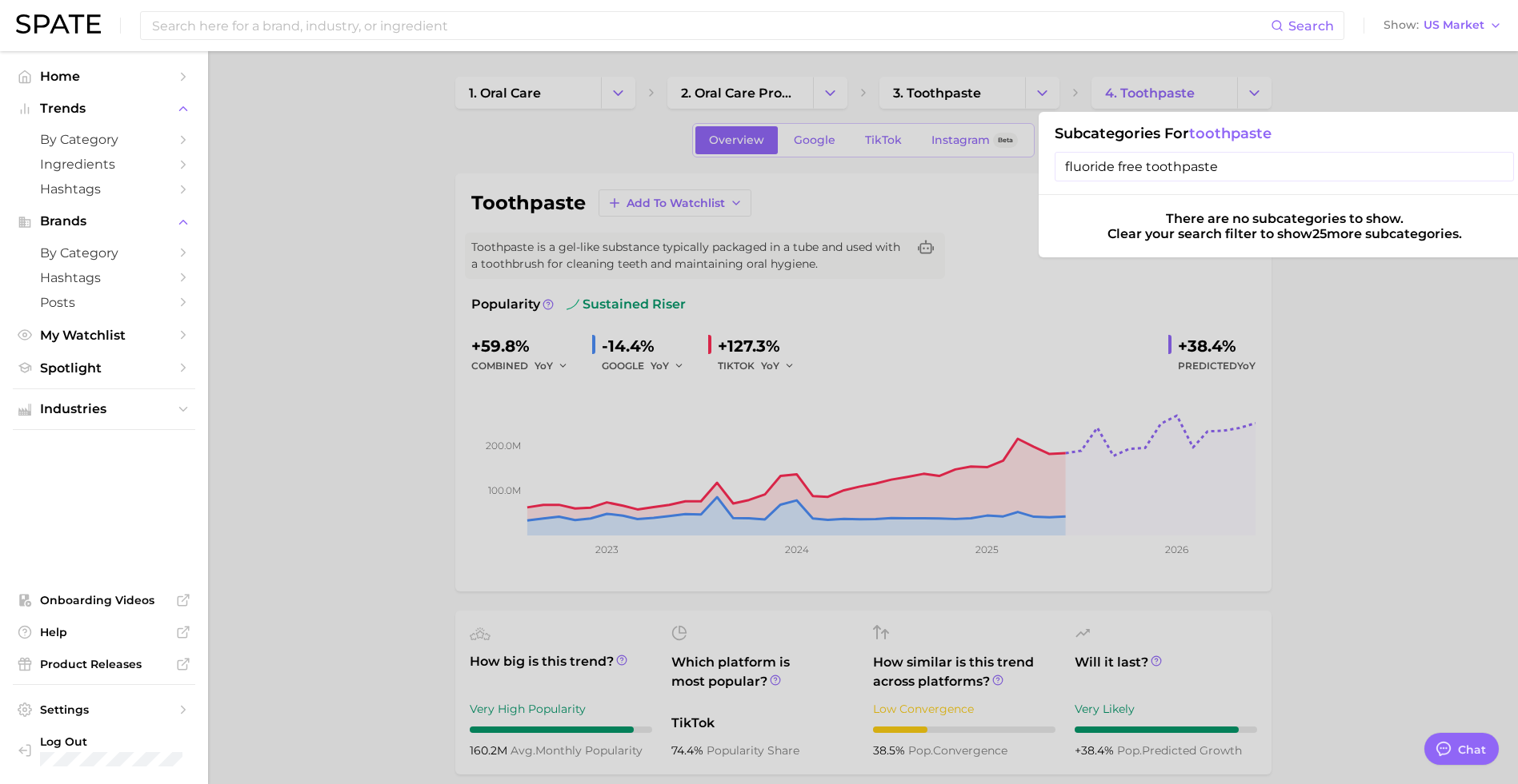
type input "fluoride free toothpaste"
click at [1217, 162] on input "fluoride free toothpaste" at bounding box center [1284, 166] width 459 height 30
click at [1263, 170] on input "fluoride free toothpaste" at bounding box center [1284, 166] width 459 height 30
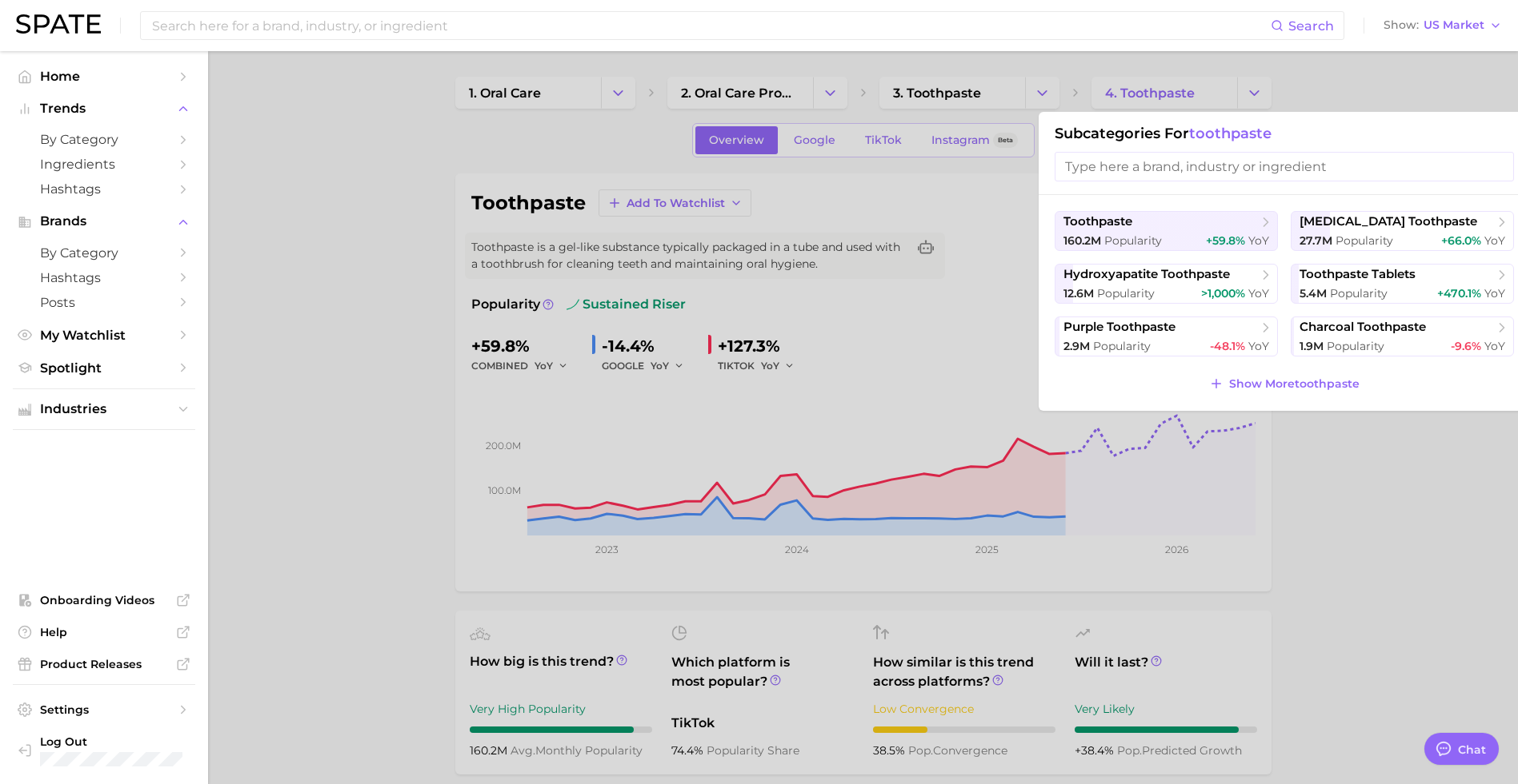
click at [1263, 487] on div at bounding box center [759, 392] width 1518 height 784
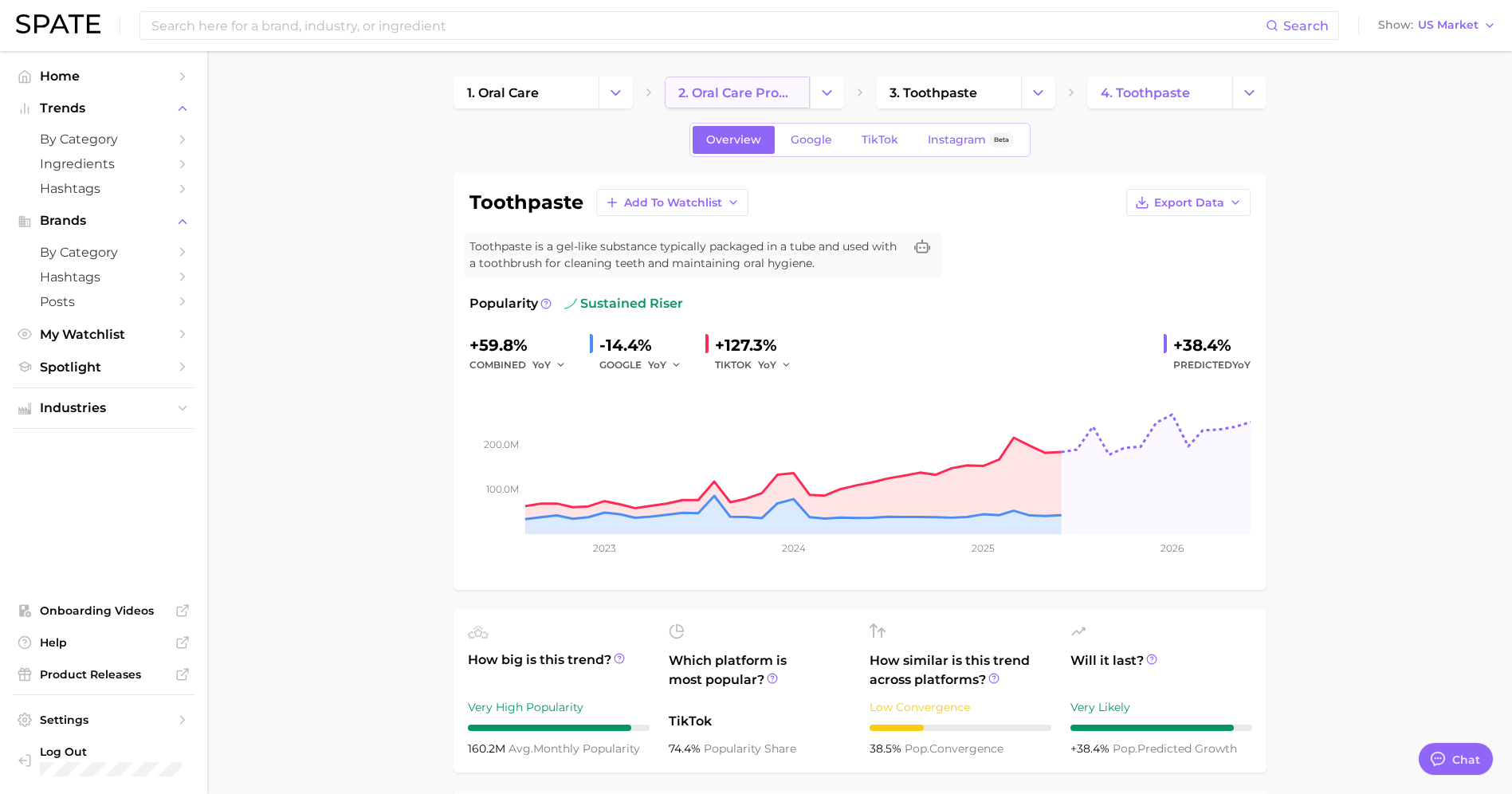
click at [767, 86] on span "2. oral care products" at bounding box center [737, 92] width 118 height 15
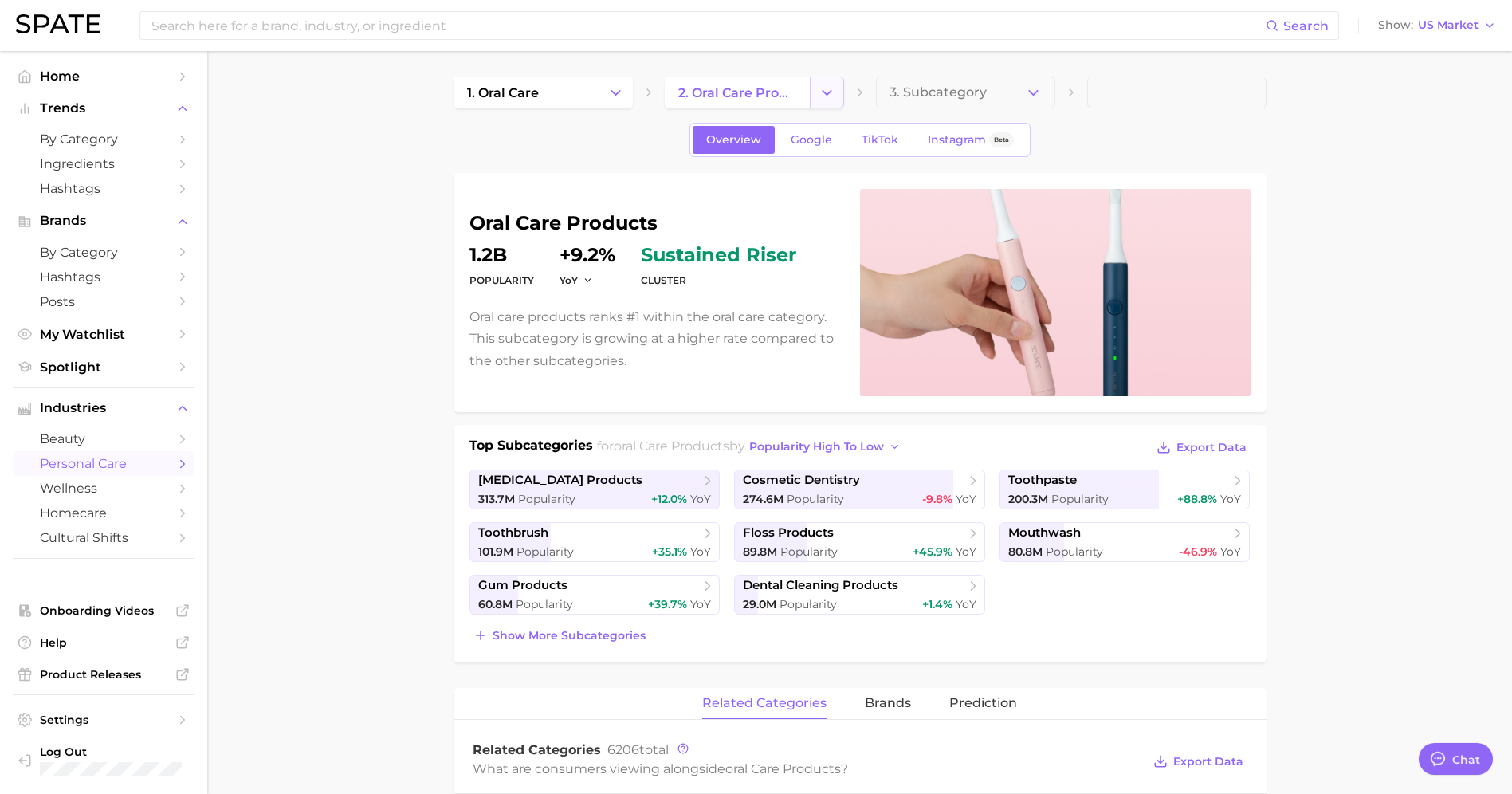
click at [827, 92] on polyline "Change Category" at bounding box center [827, 92] width 9 height 4
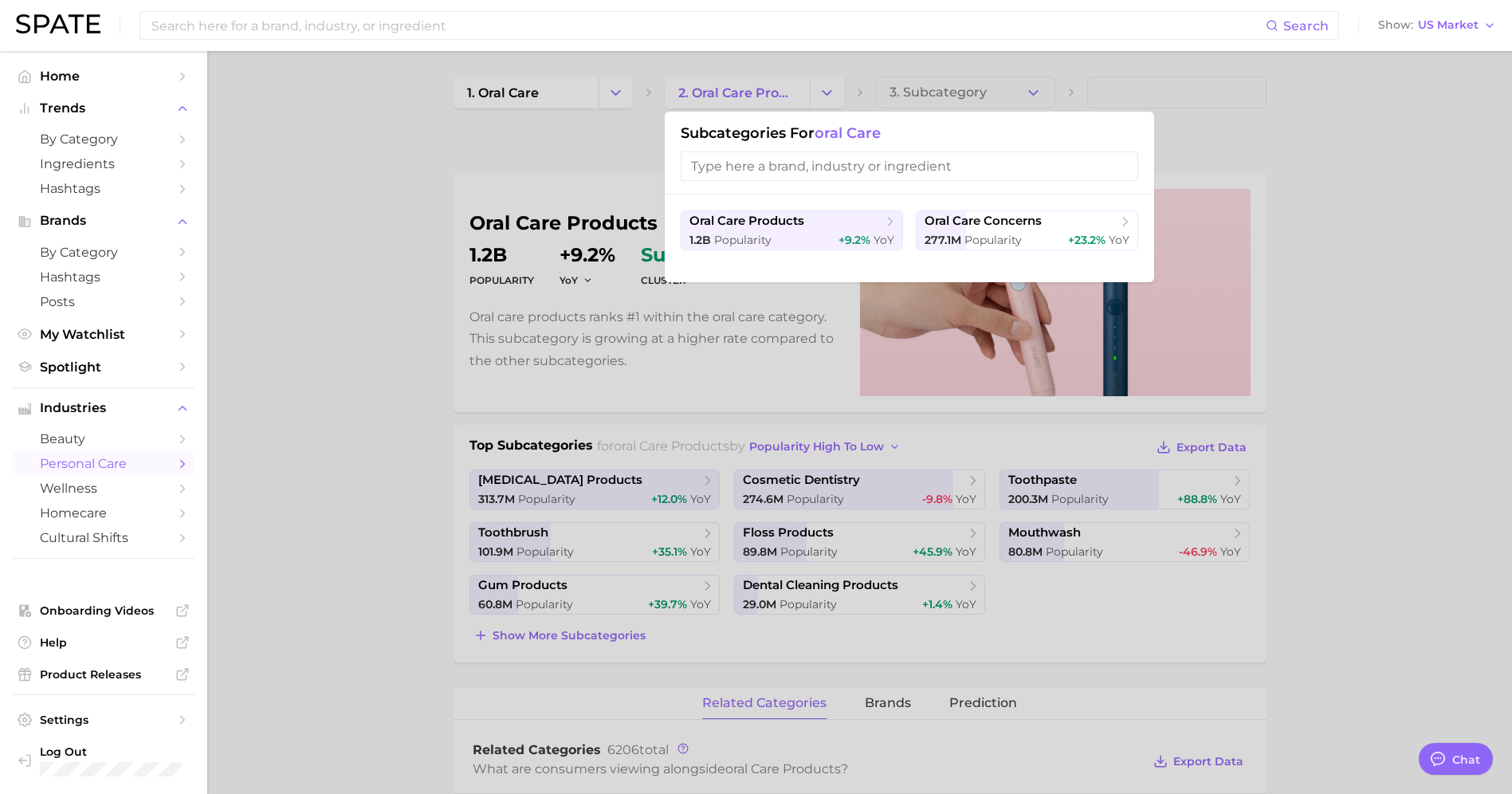
click at [796, 168] on input "search" at bounding box center [910, 165] width 458 height 30
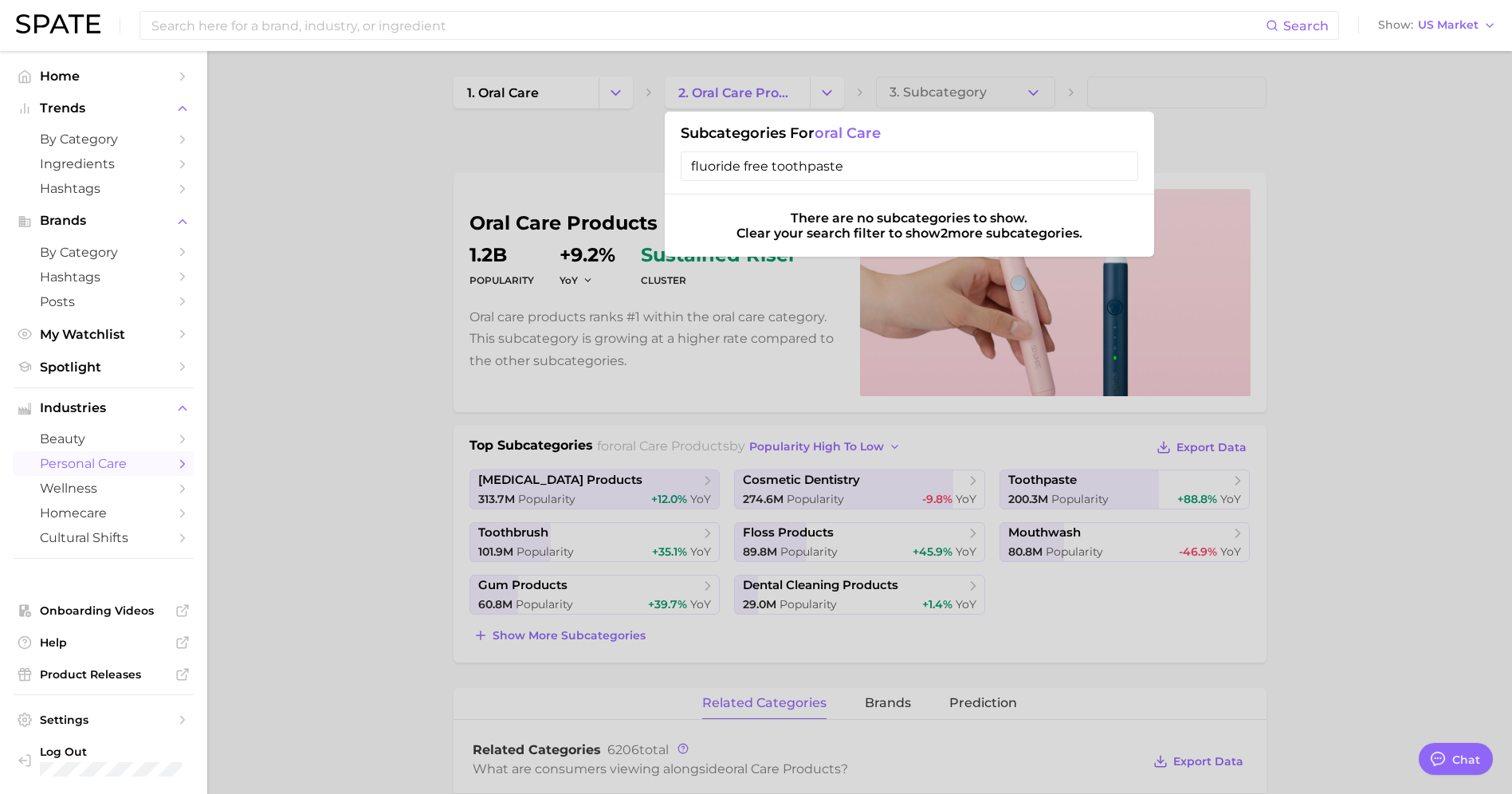
type input "fluoride free toothpaste"
click at [1120, 171] on input "fluoride free toothpaste" at bounding box center [910, 165] width 458 height 30
click at [1120, 166] on input "fluoride free toothpaste" at bounding box center [910, 165] width 458 height 30
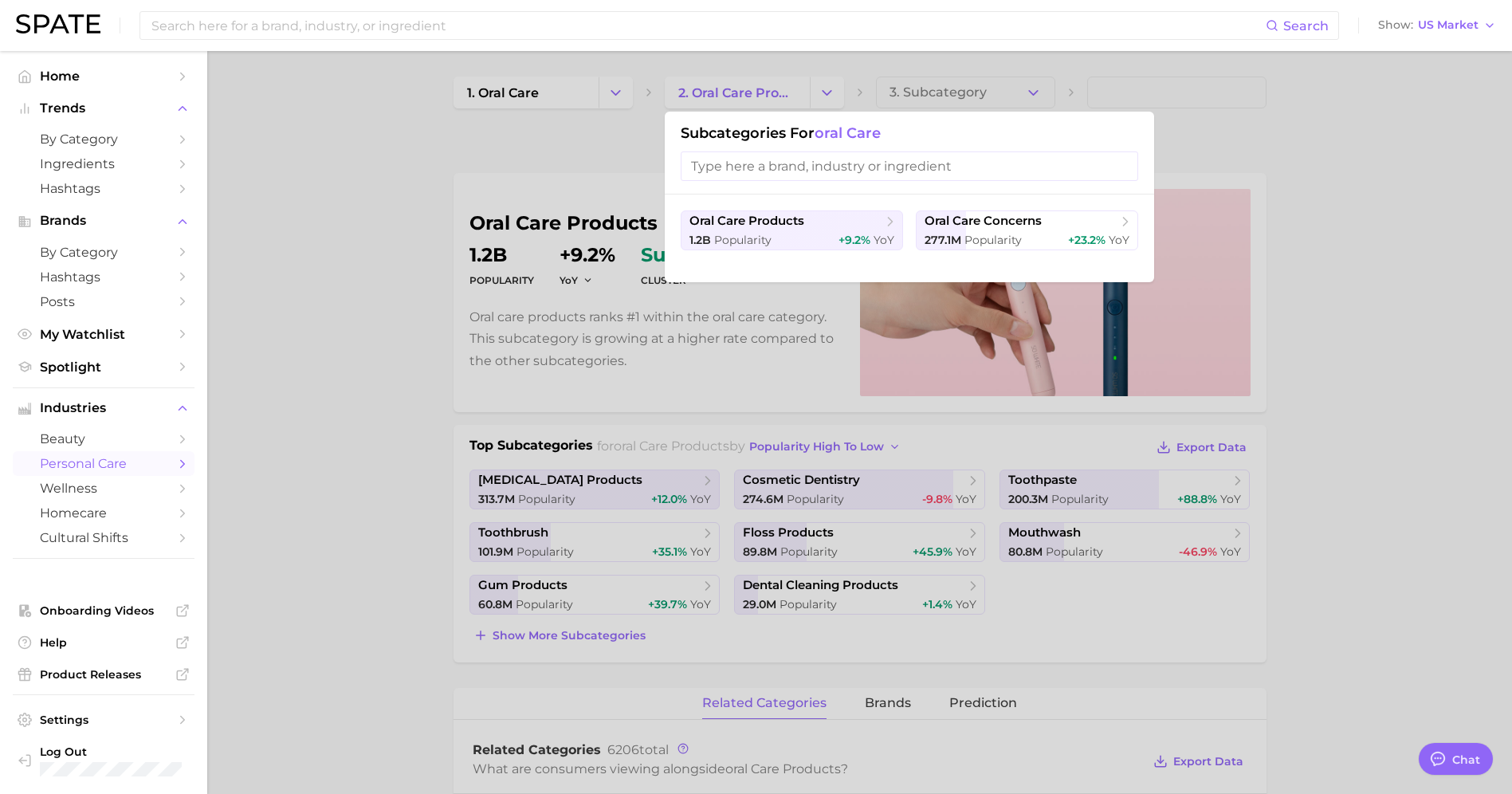
click at [1258, 176] on div at bounding box center [756, 397] width 1512 height 794
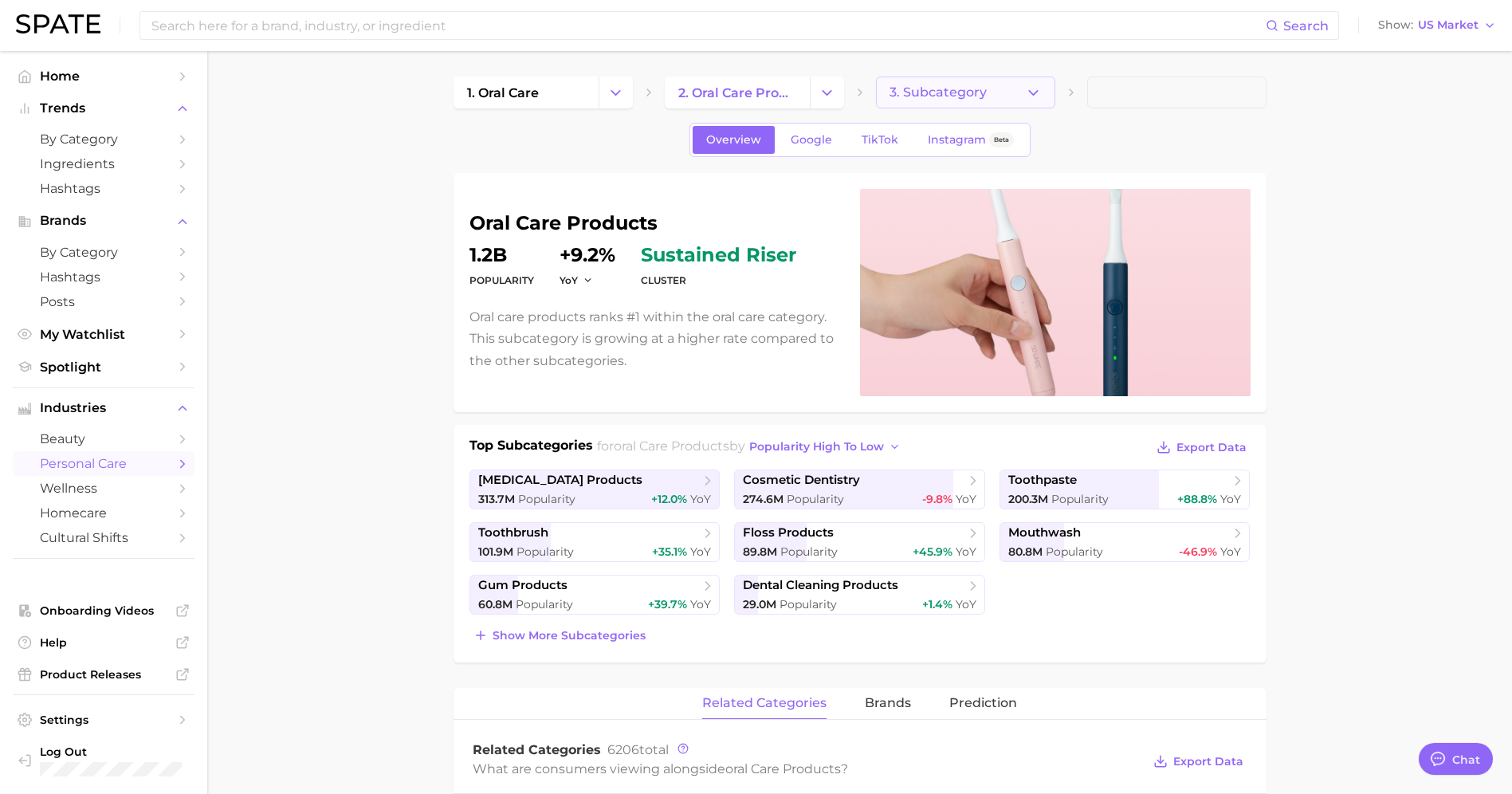
click at [1038, 99] on icon "button" at bounding box center [1033, 92] width 17 height 17
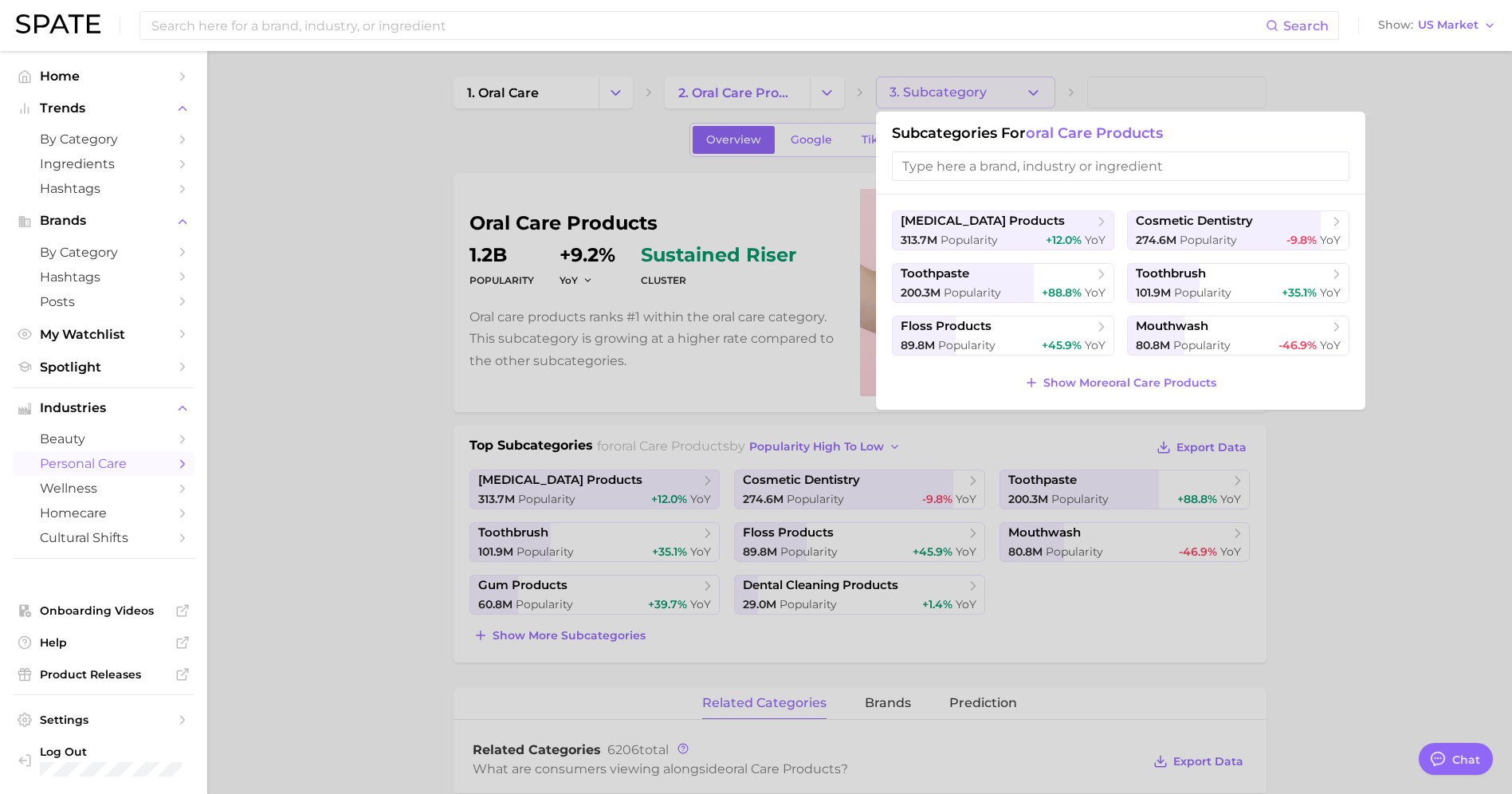
click at [1258, 411] on div at bounding box center [756, 397] width 1512 height 794
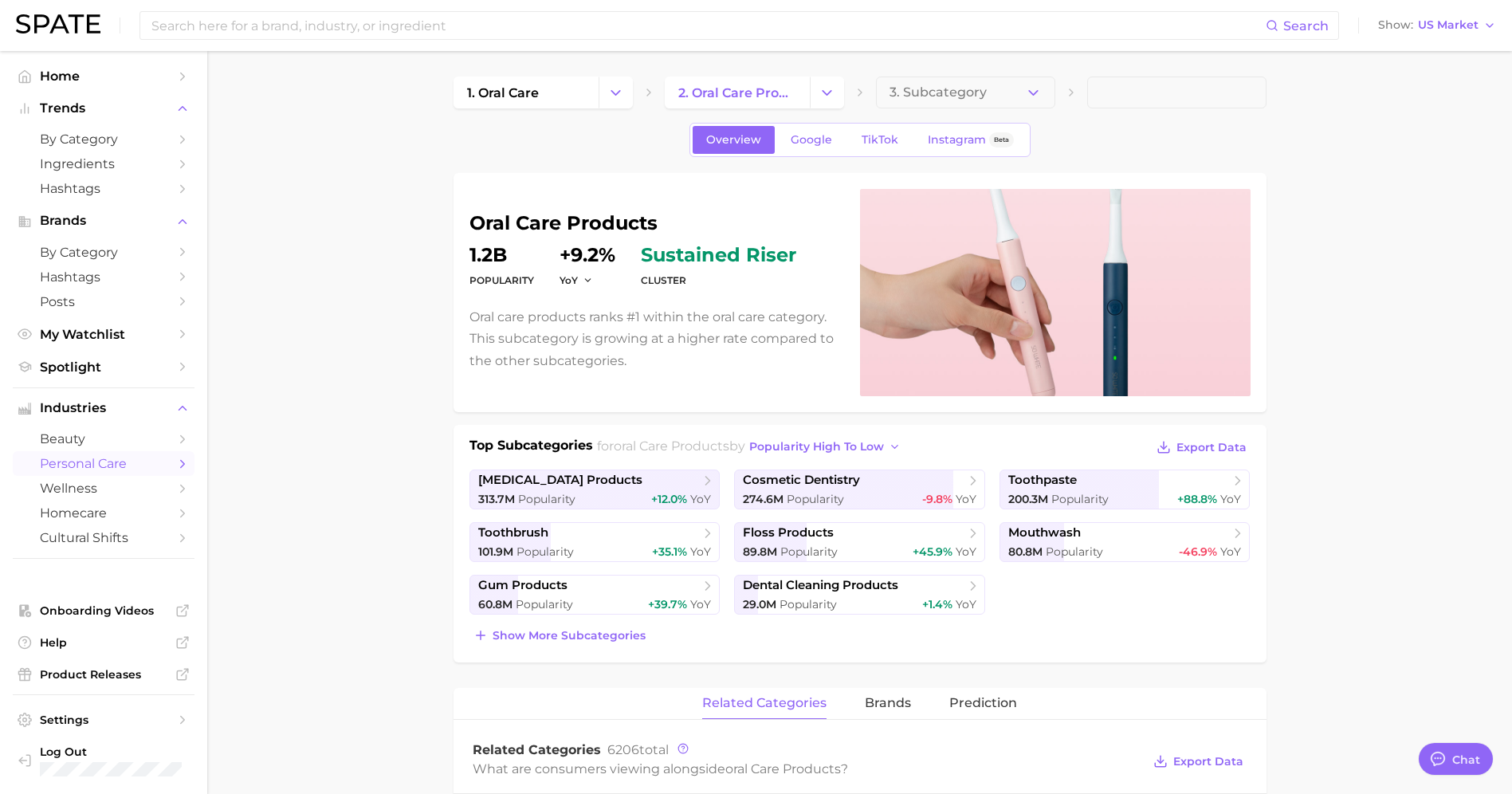
click at [43, 76] on span "Home" at bounding box center [103, 76] width 128 height 15
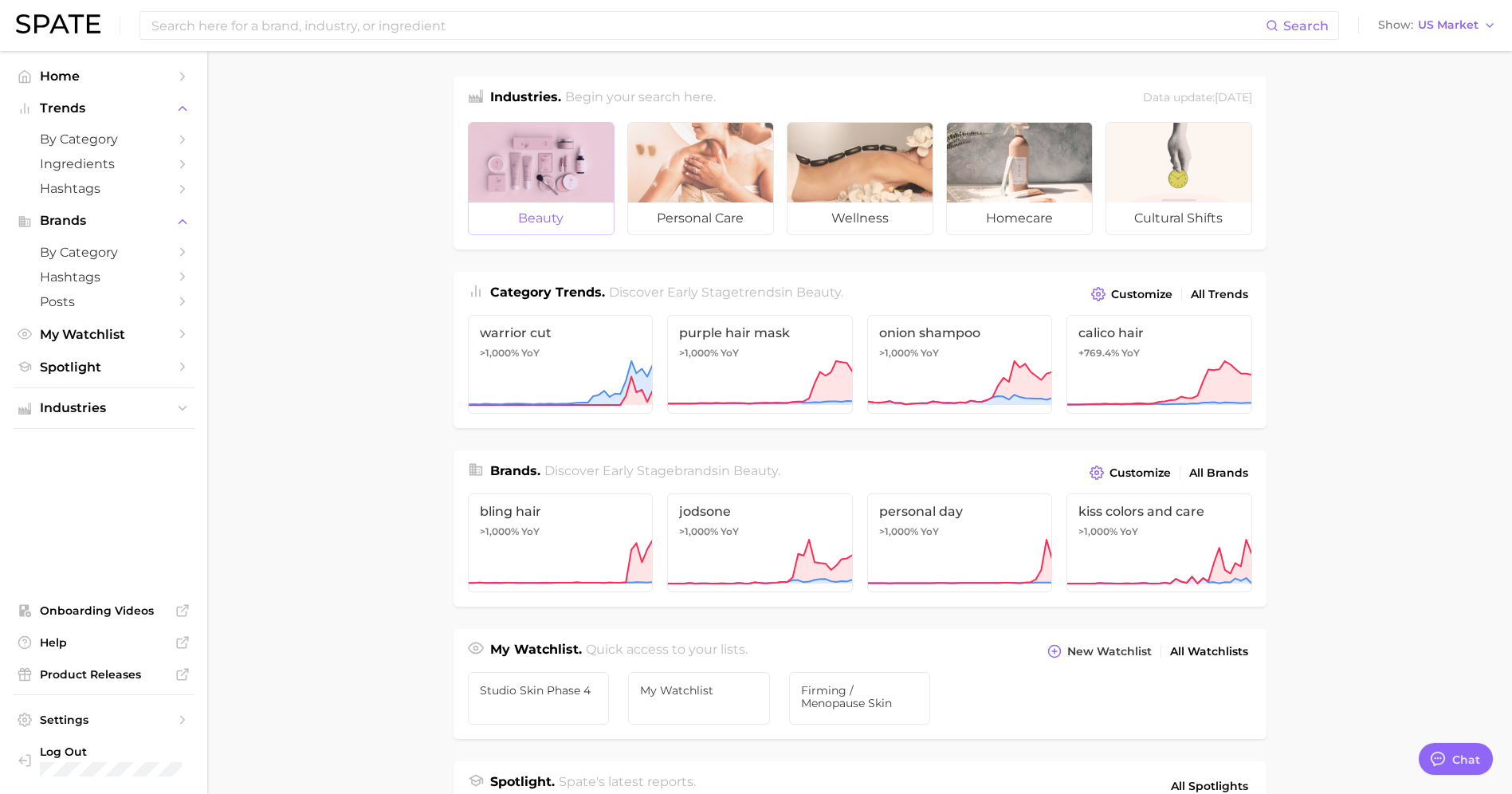
click at [540, 213] on span "beauty" at bounding box center [541, 218] width 145 height 32
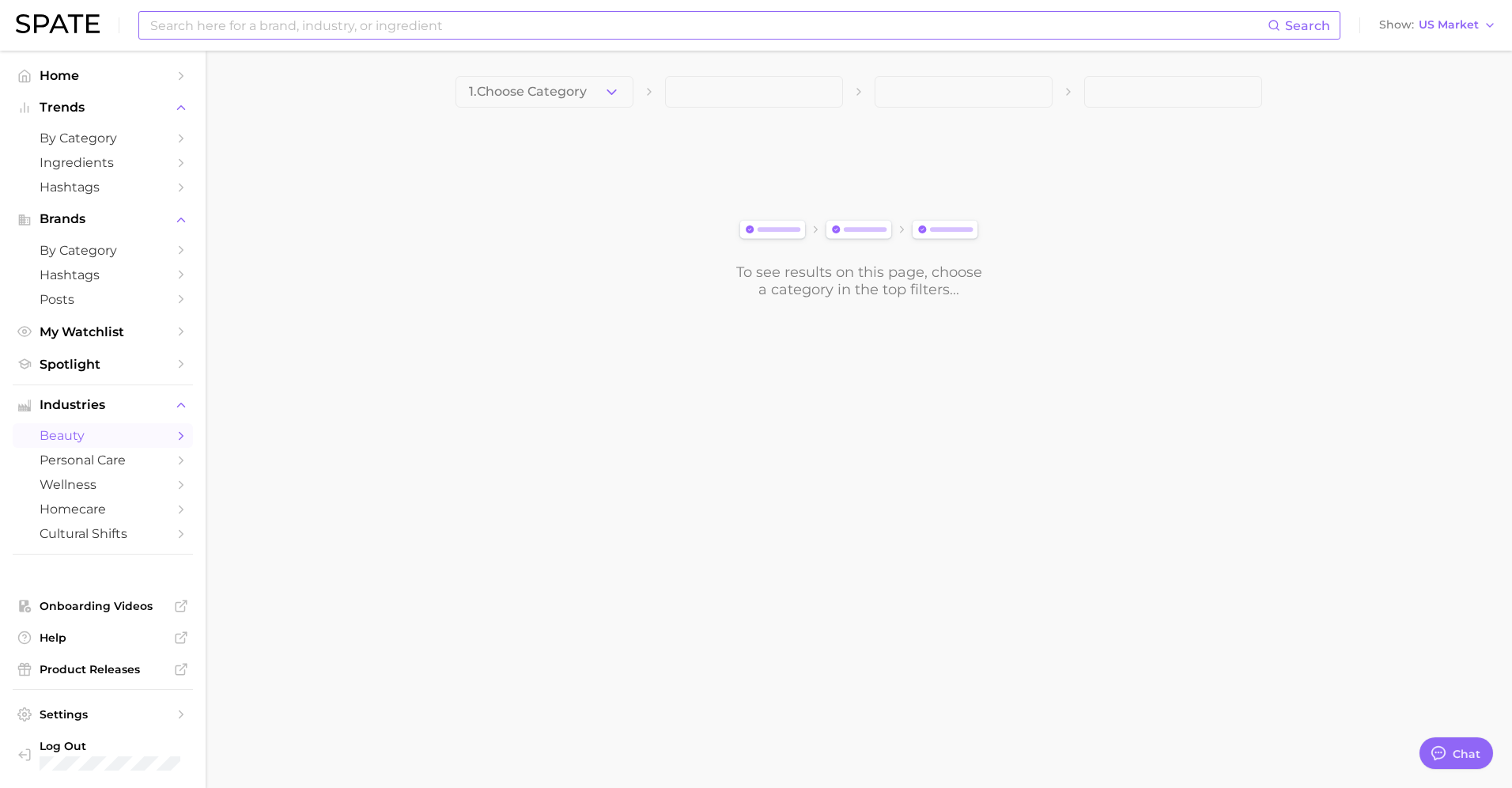
type textarea "x"
